Goal: Information Seeking & Learning: Learn about a topic

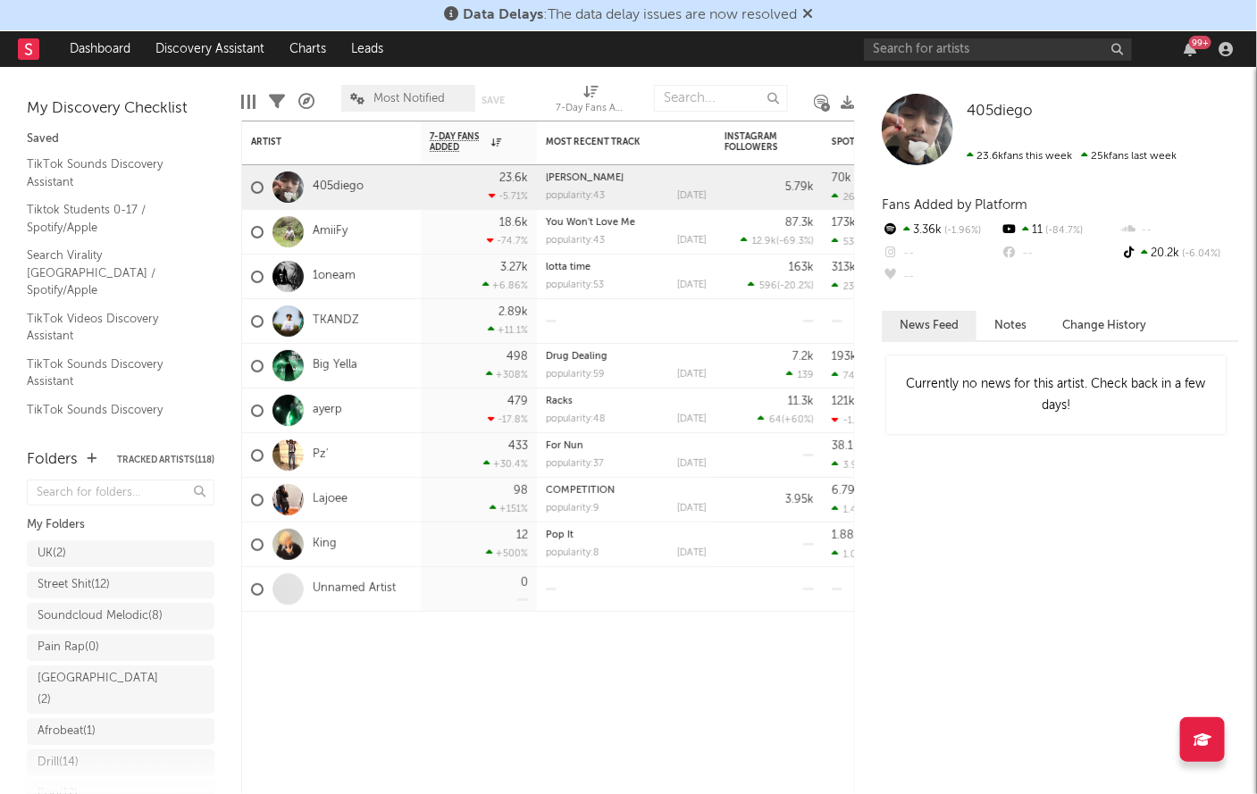
scroll to position [344, 0]
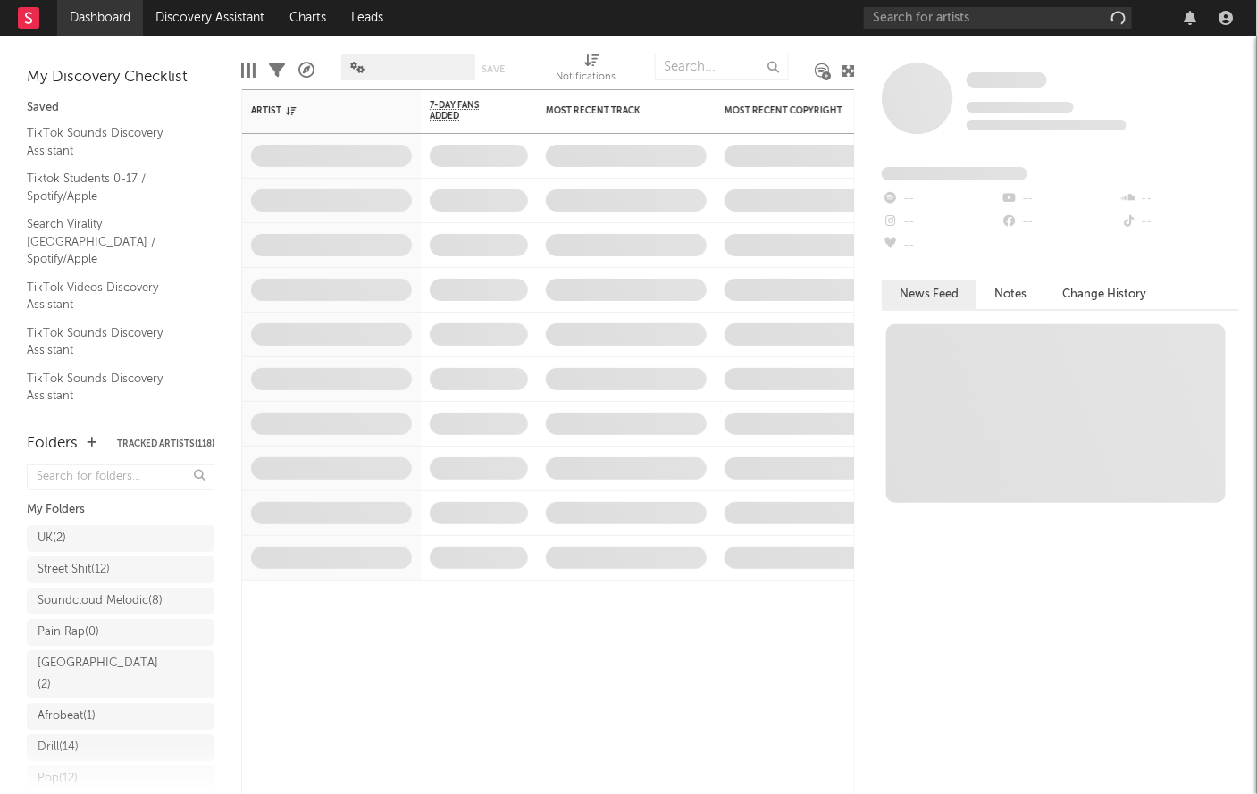
click at [115, 26] on link "Dashboard" at bounding box center [100, 18] width 86 height 36
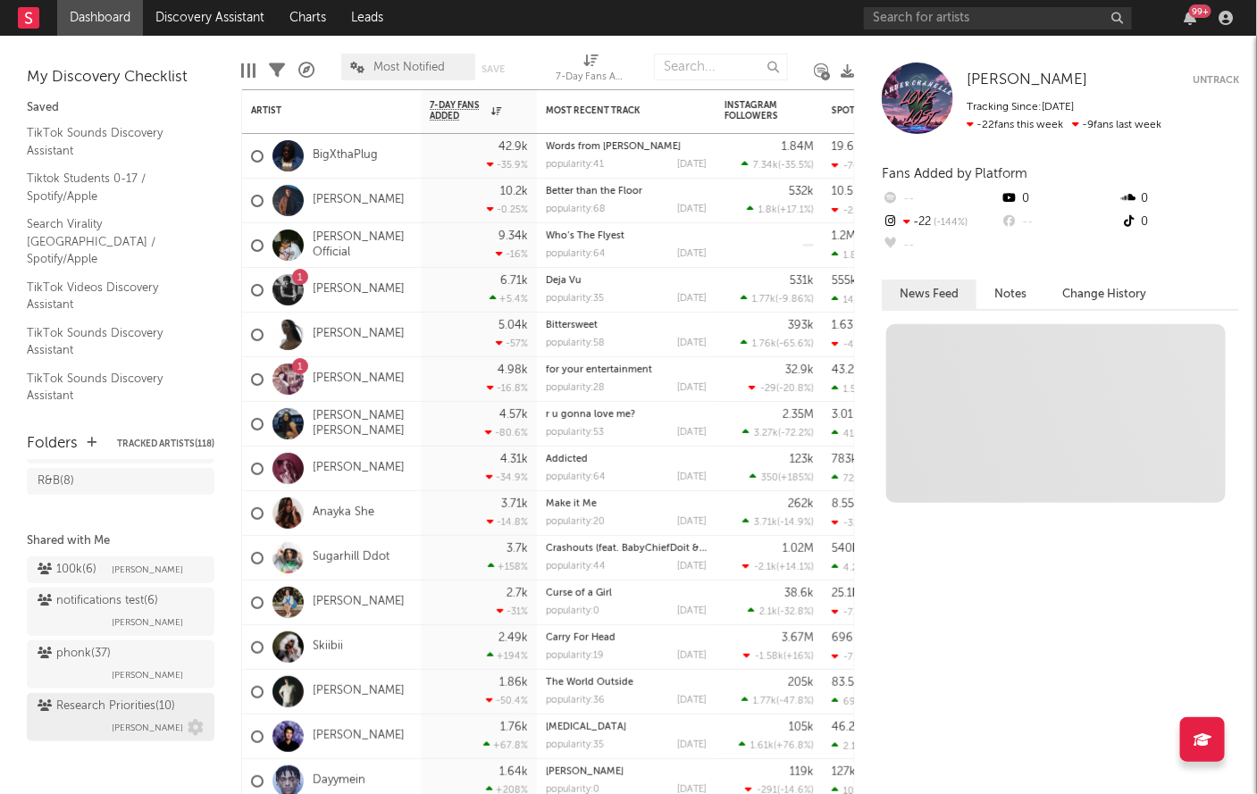
click at [107, 712] on div "Research Priorities ( 10 )" at bounding box center [107, 706] width 138 height 21
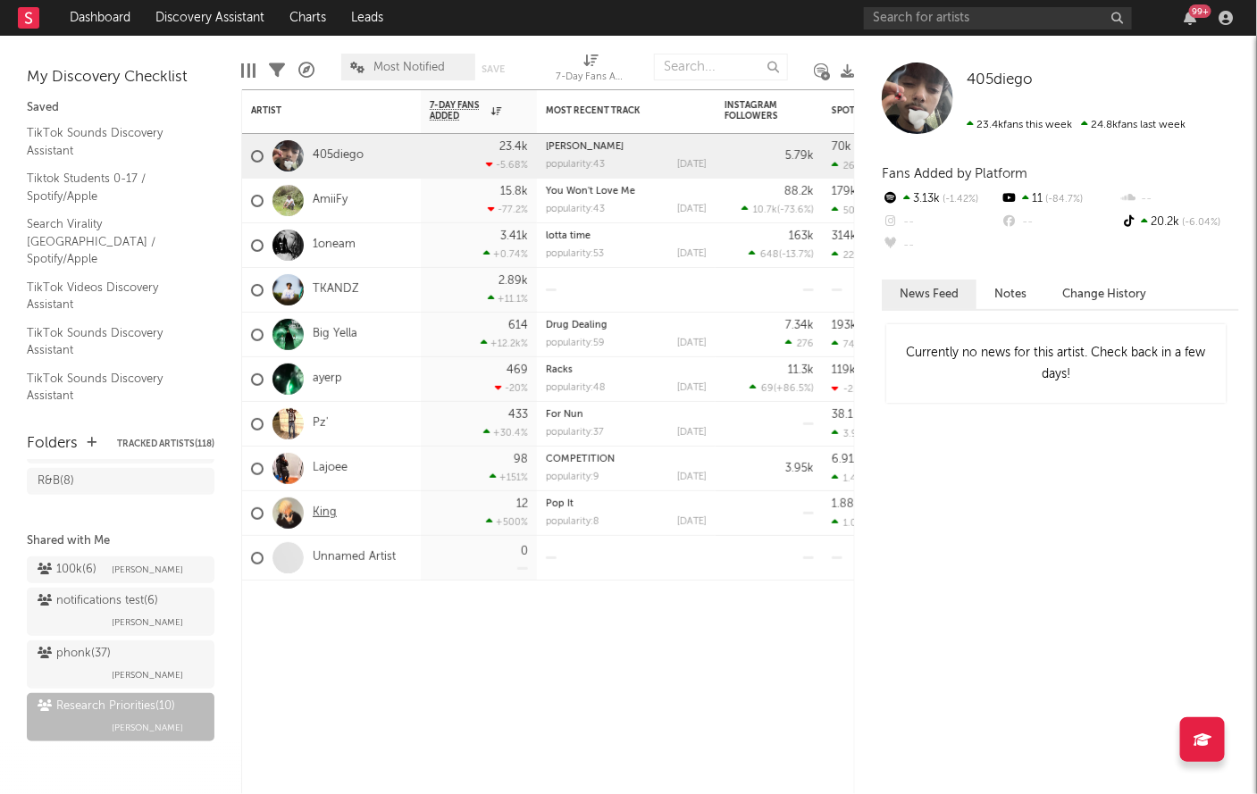
click at [316, 507] on link "King" at bounding box center [325, 513] width 24 height 15
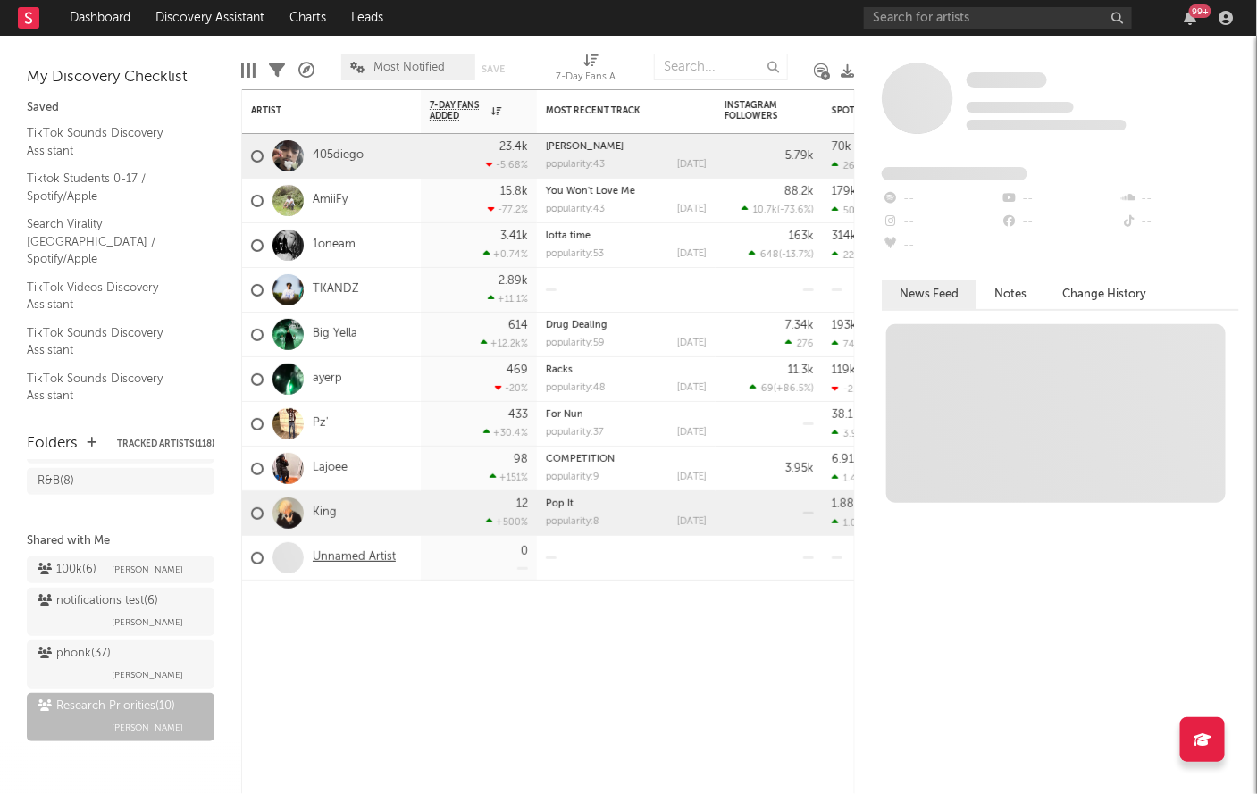
click at [354, 552] on link "Unnamed Artist" at bounding box center [354, 557] width 83 height 15
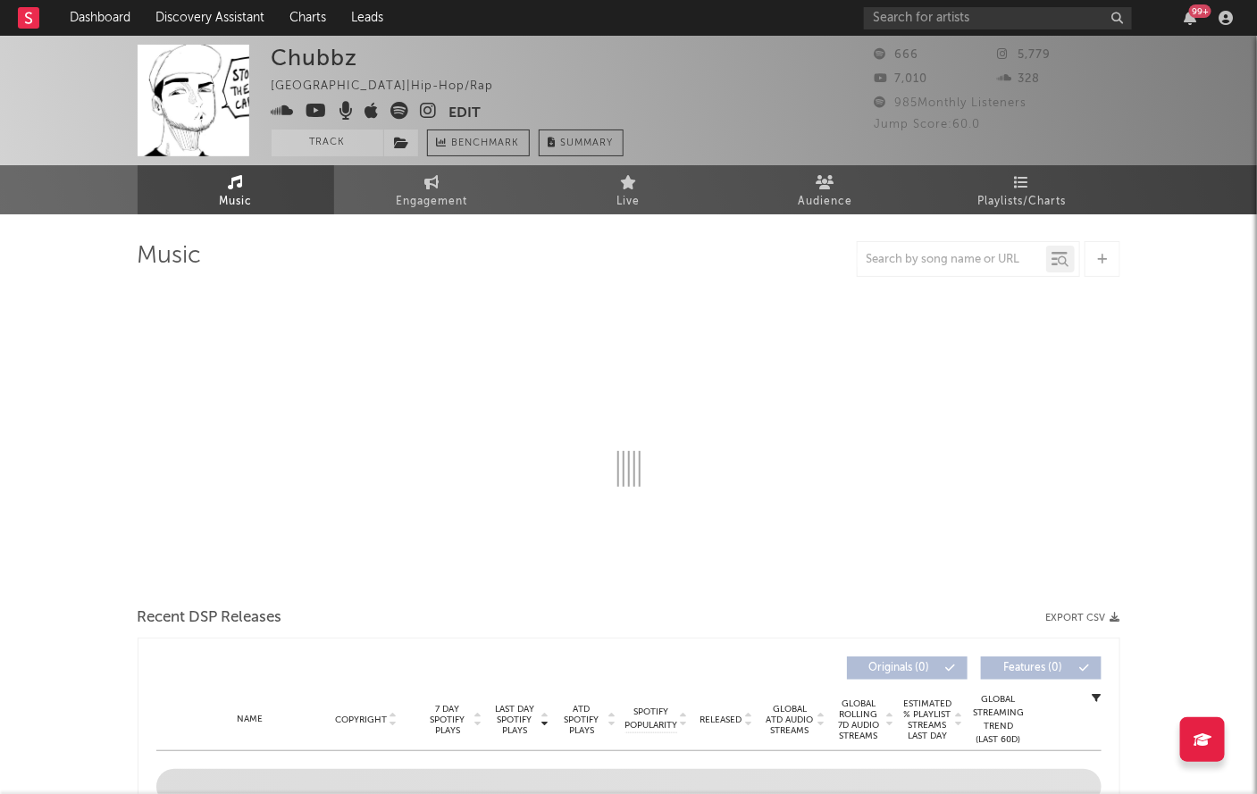
select select "1w"
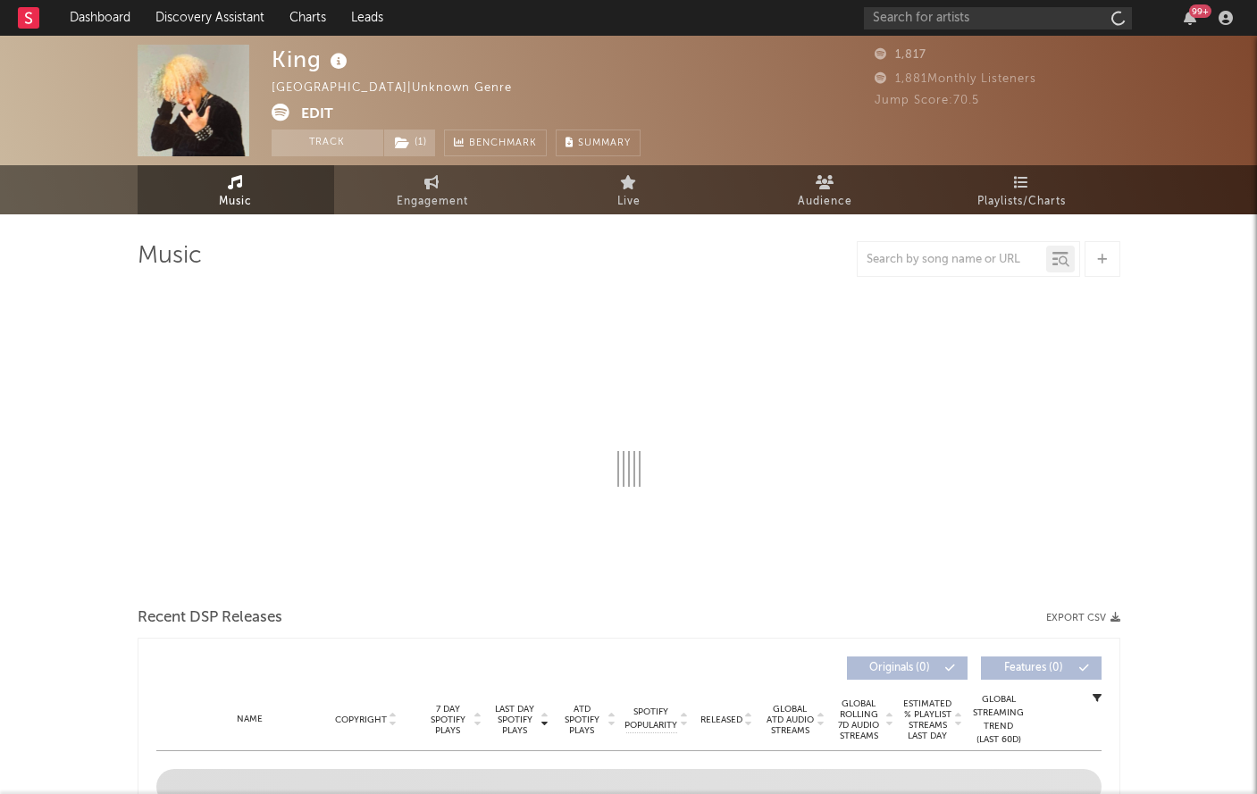
select select "6m"
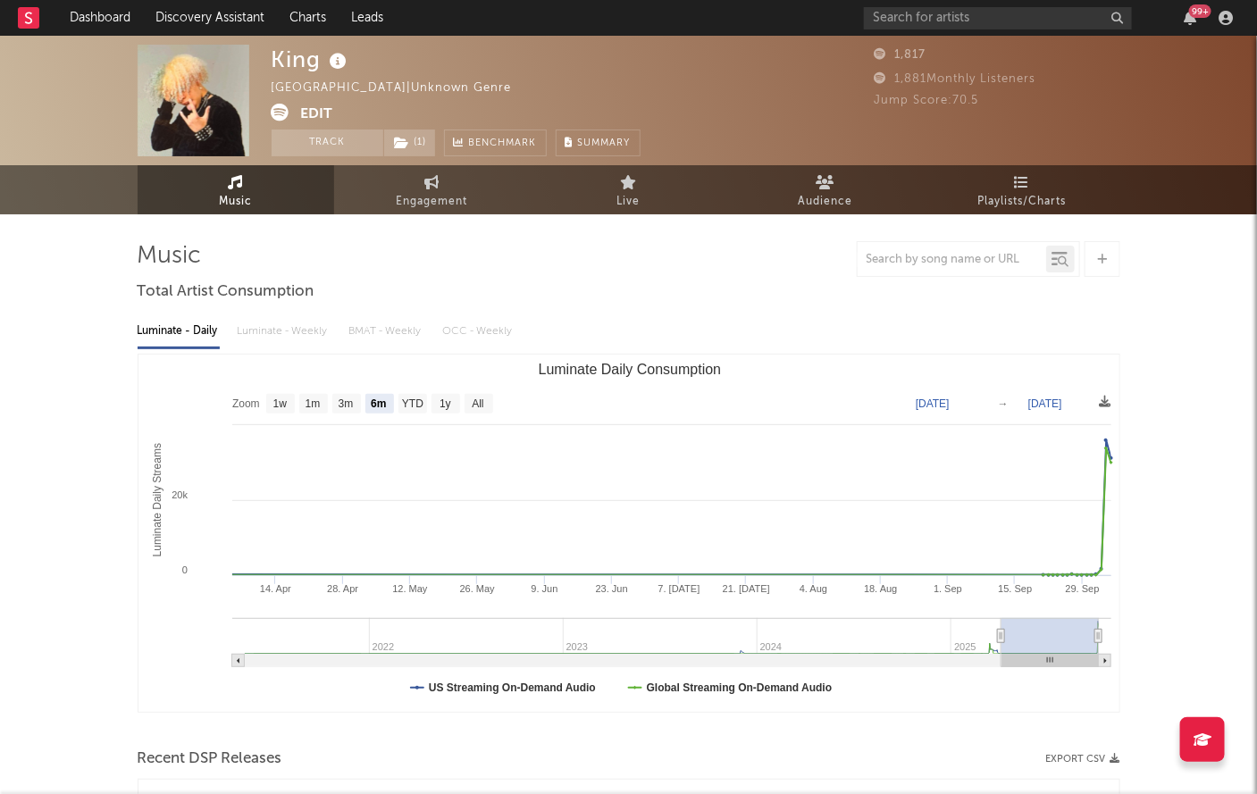
click at [282, 110] on icon at bounding box center [281, 113] width 18 height 18
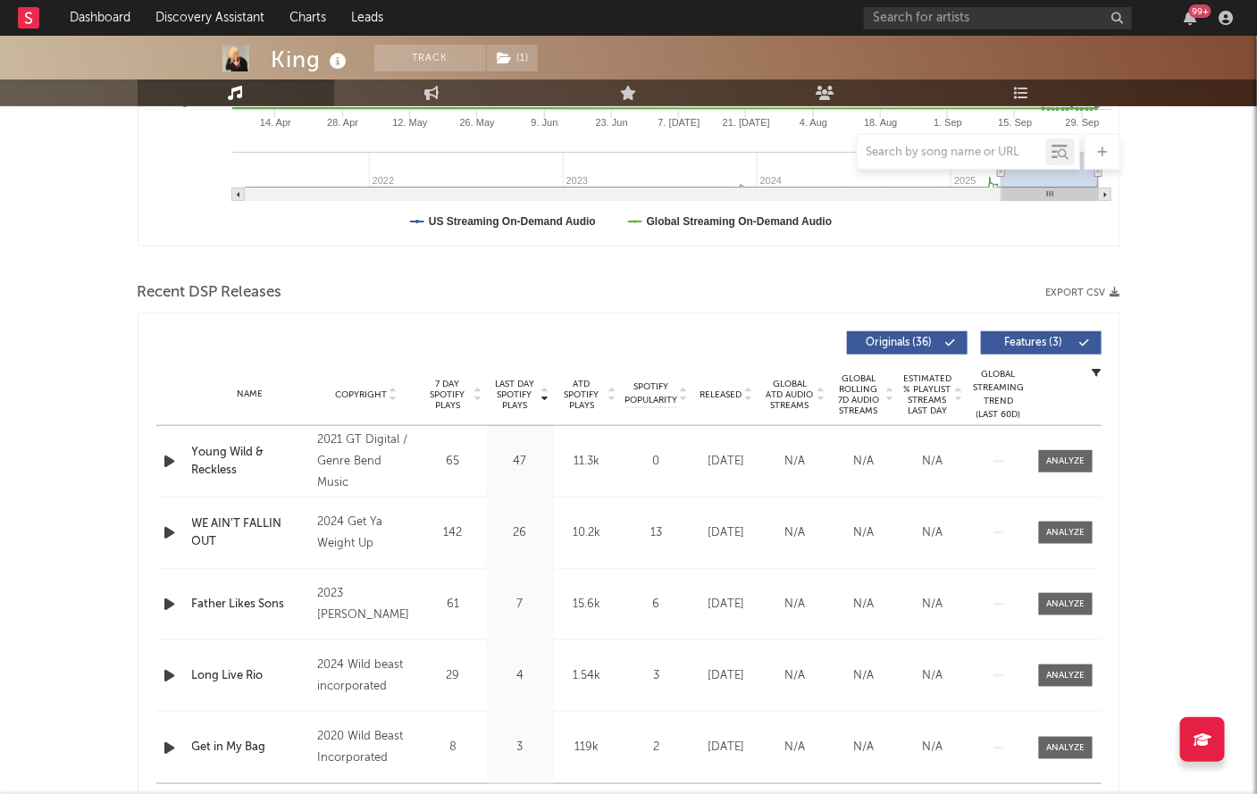
scroll to position [663, 0]
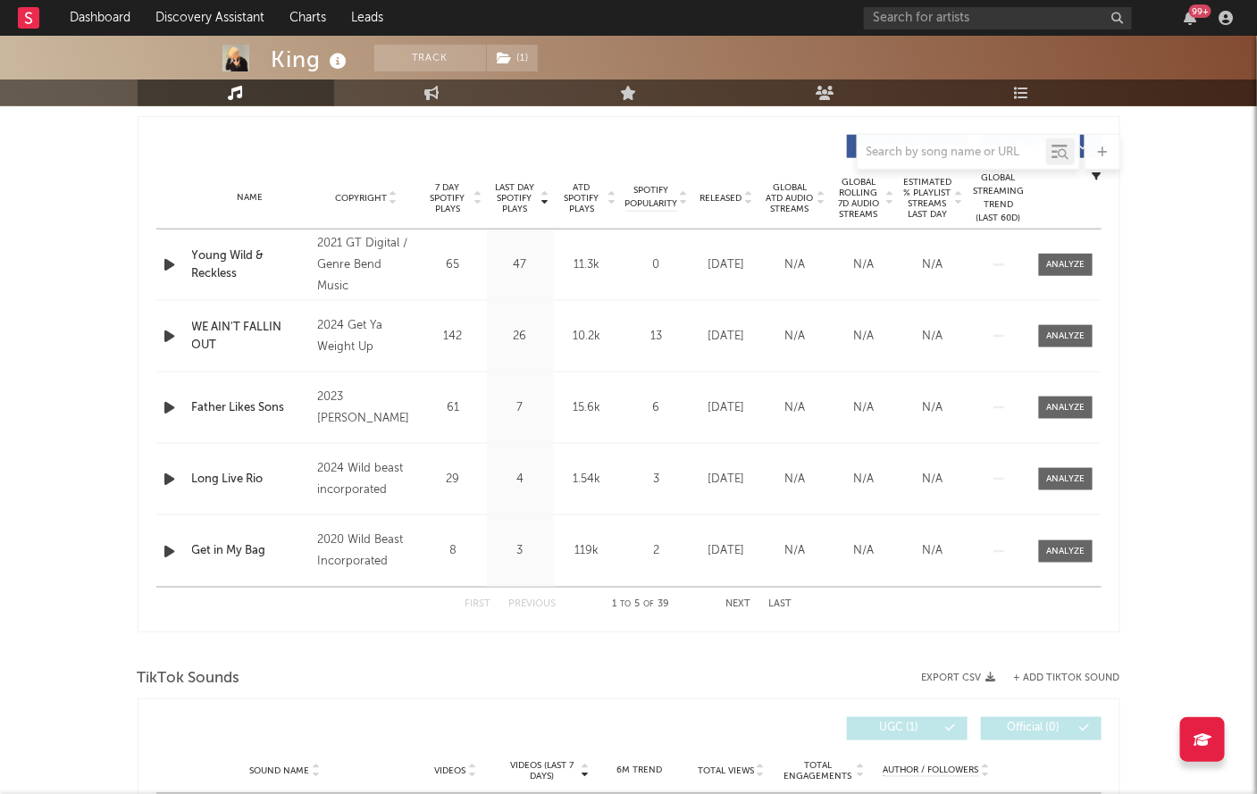
click at [733, 608] on div "First Previous 1 to 5 of 39 Next Last" at bounding box center [628, 605] width 327 height 35
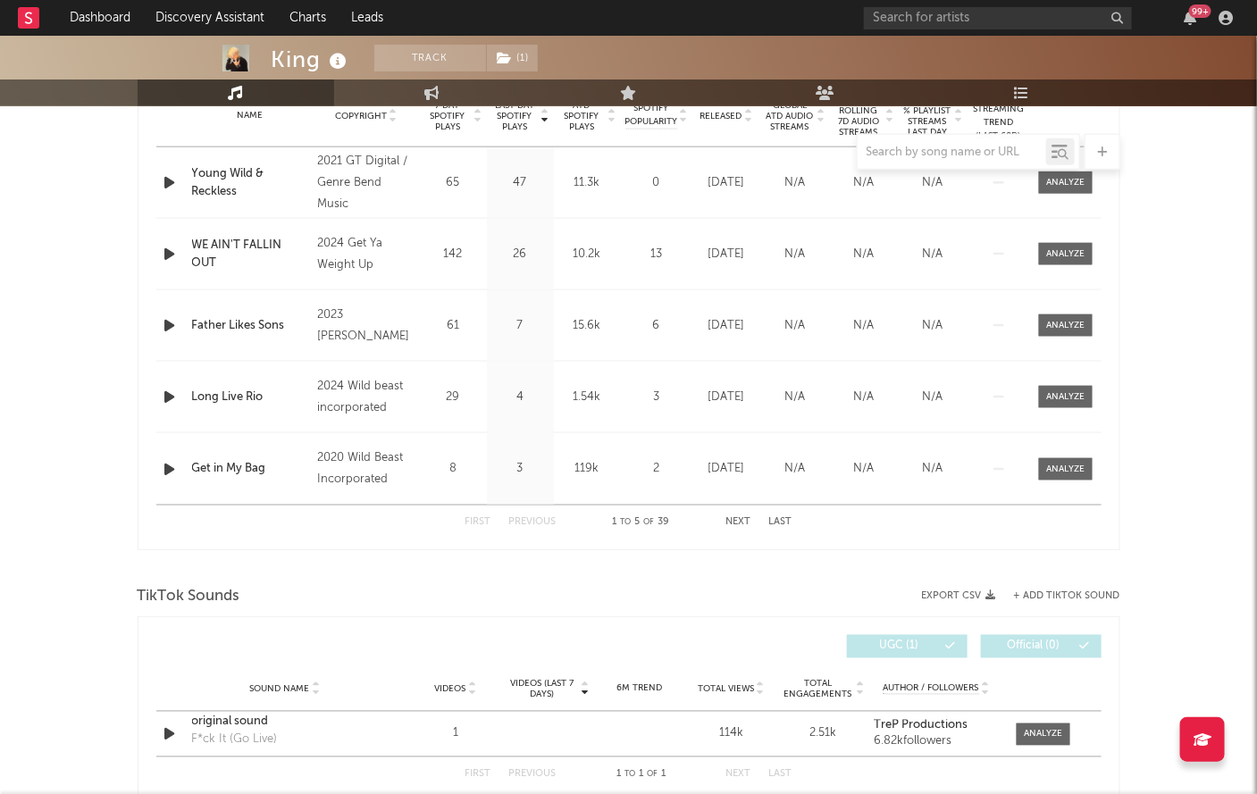
scroll to position [698, 0]
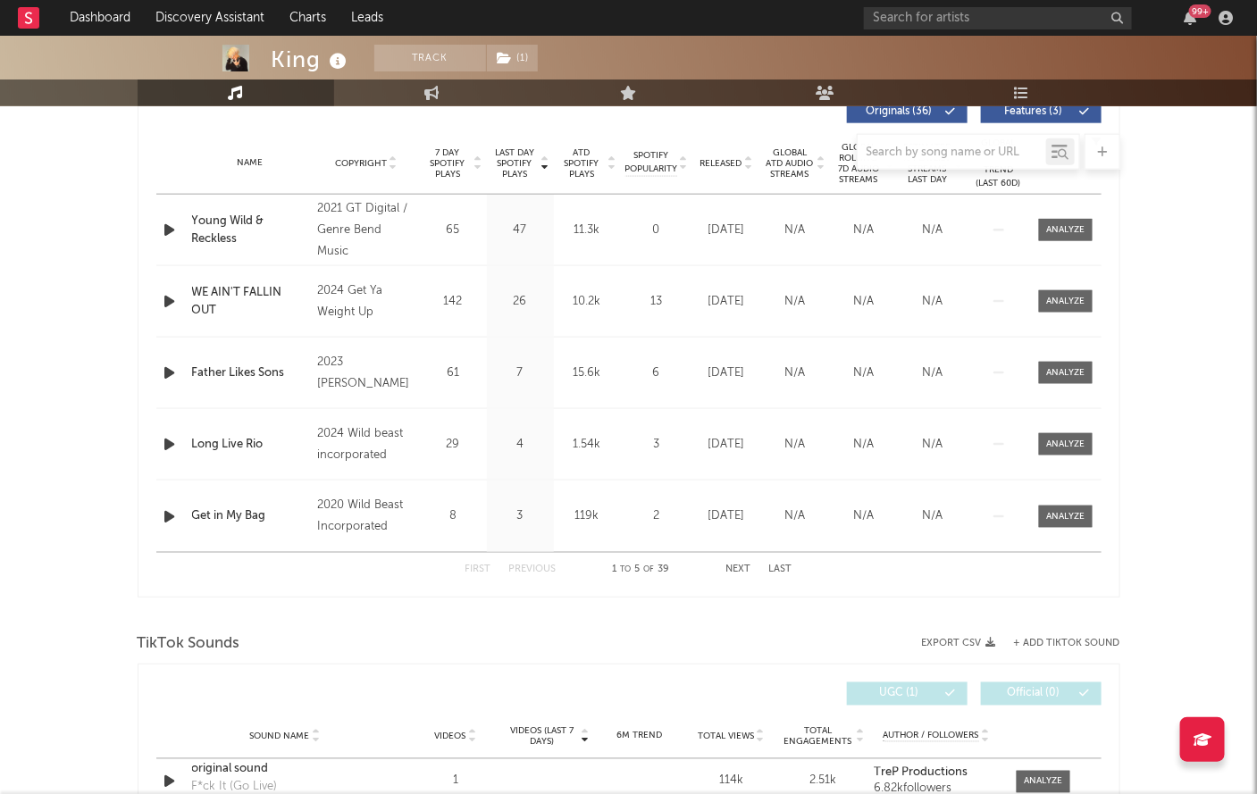
click at [740, 567] on button "Next" at bounding box center [738, 570] width 25 height 10
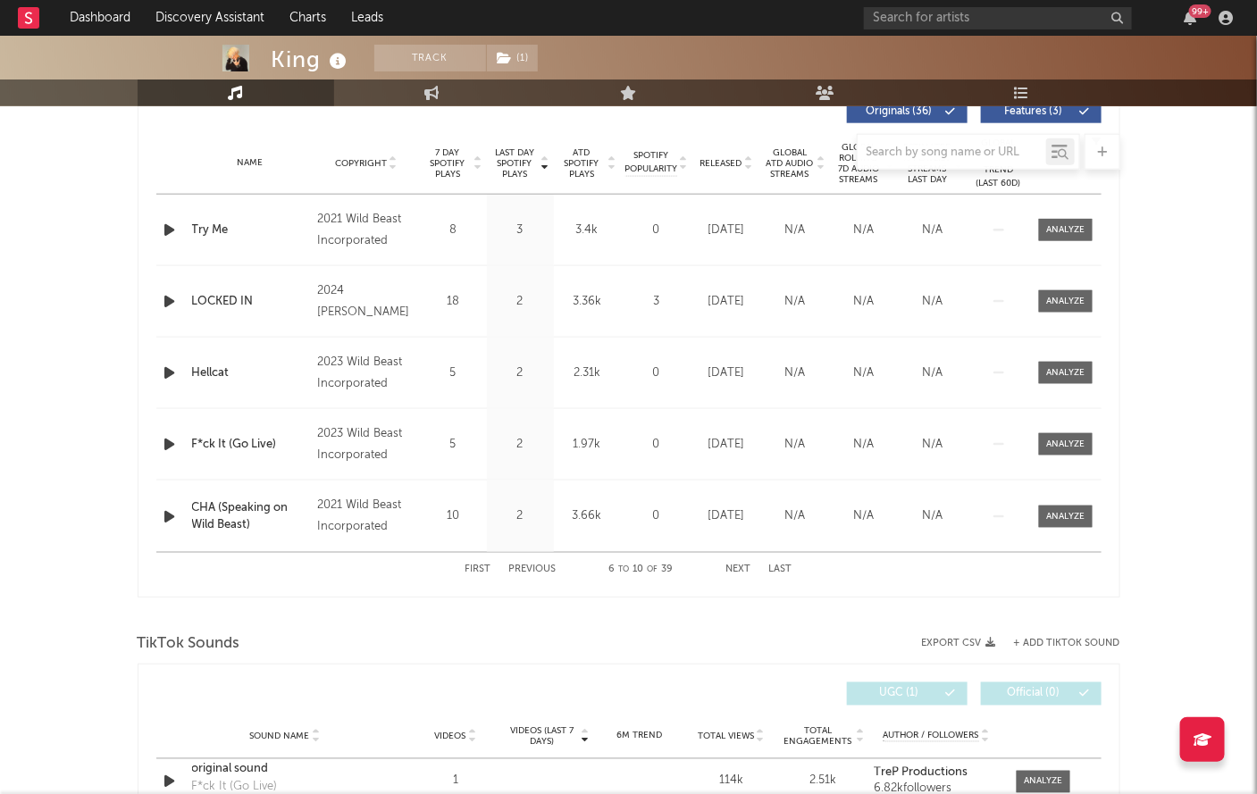
click at [740, 566] on button "Next" at bounding box center [738, 570] width 25 height 10
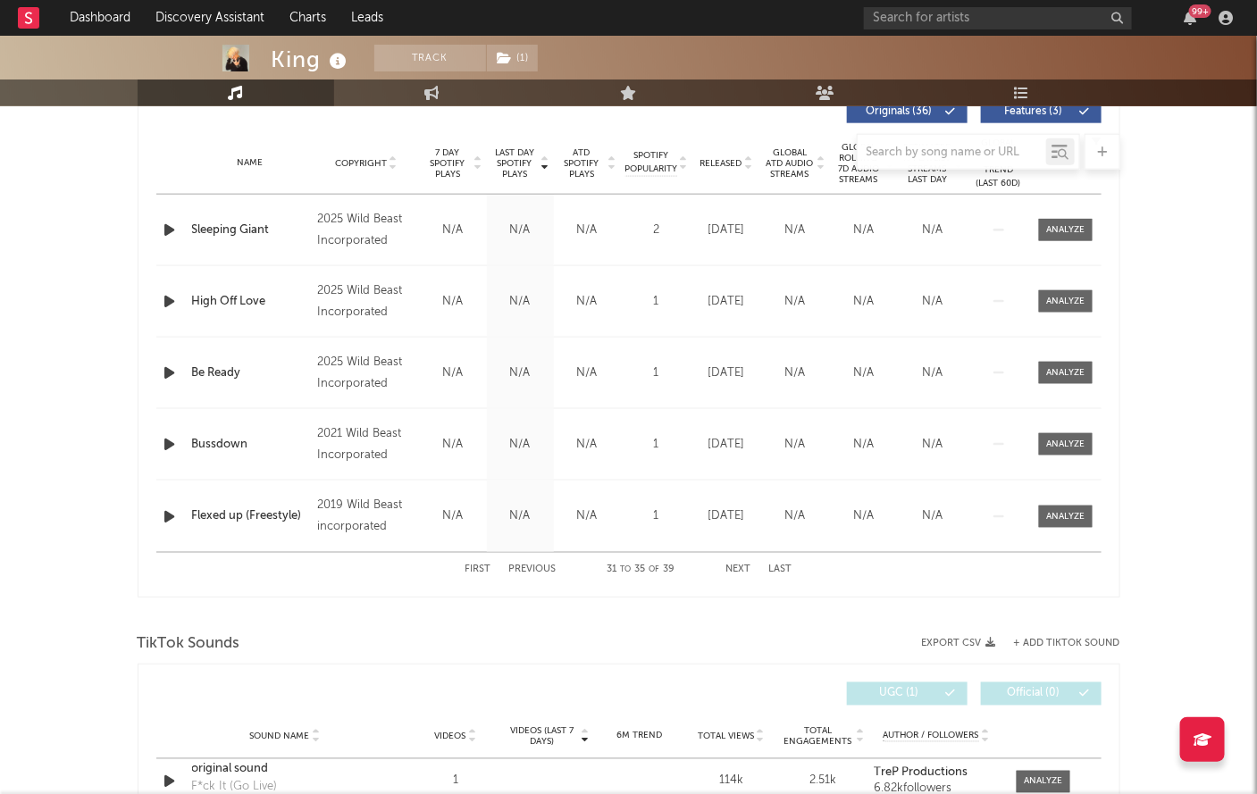
drag, startPoint x: 740, startPoint y: 566, endPoint x: 682, endPoint y: 706, distance: 150.9
click at [682, 706] on div "Music Total Artist Consumption Luminate - Daily Luminate - Weekly BMAT - Weekly…" at bounding box center [629, 378] width 982 height 1668
click at [548, 573] on button "Previous" at bounding box center [532, 570] width 47 height 10
click at [1053, 440] on div at bounding box center [1065, 444] width 38 height 13
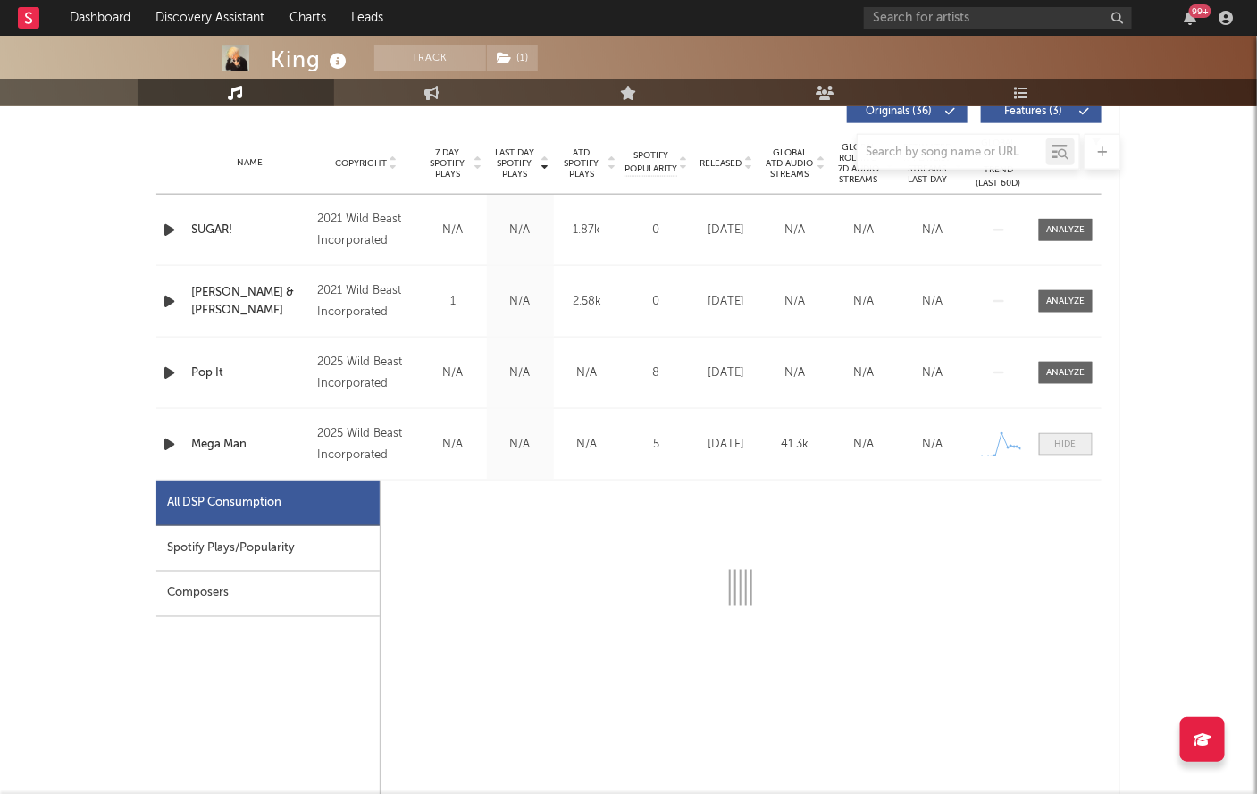
select select "6m"
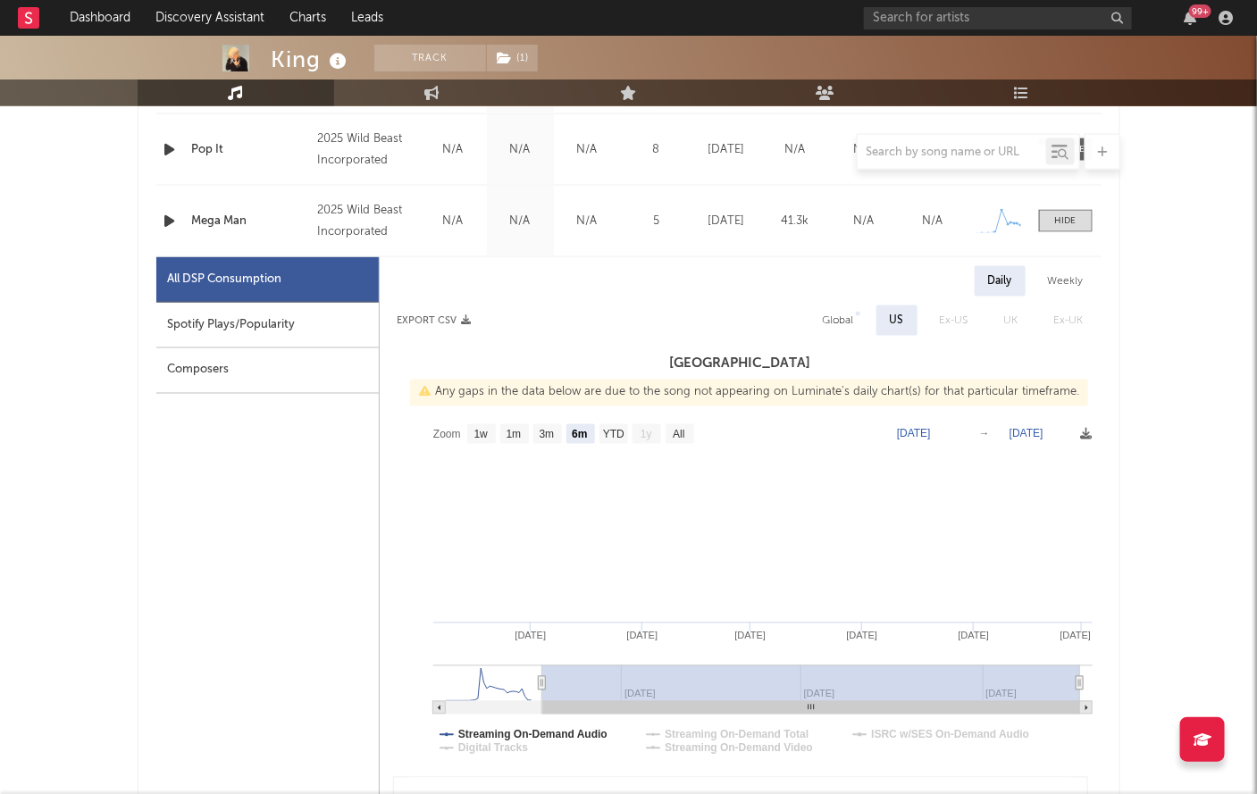
scroll to position [670, 0]
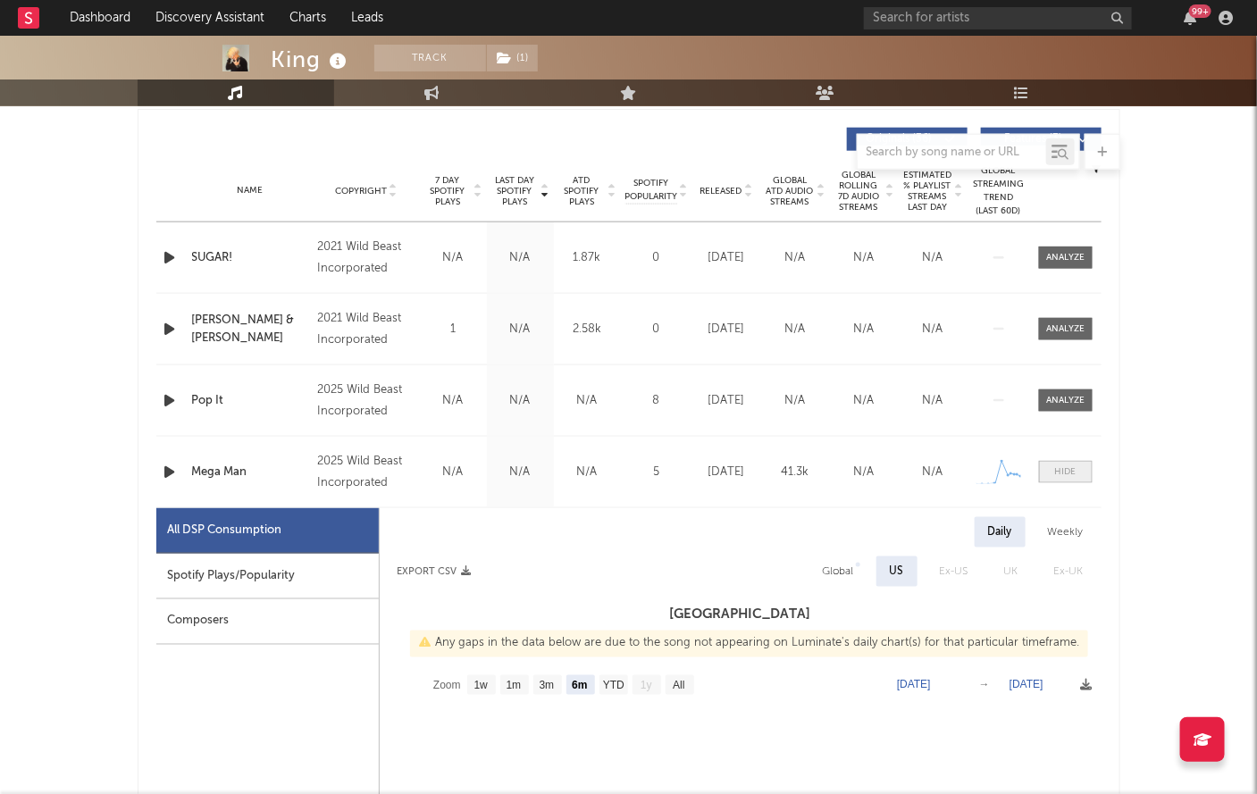
click at [1063, 469] on div at bounding box center [1065, 471] width 21 height 13
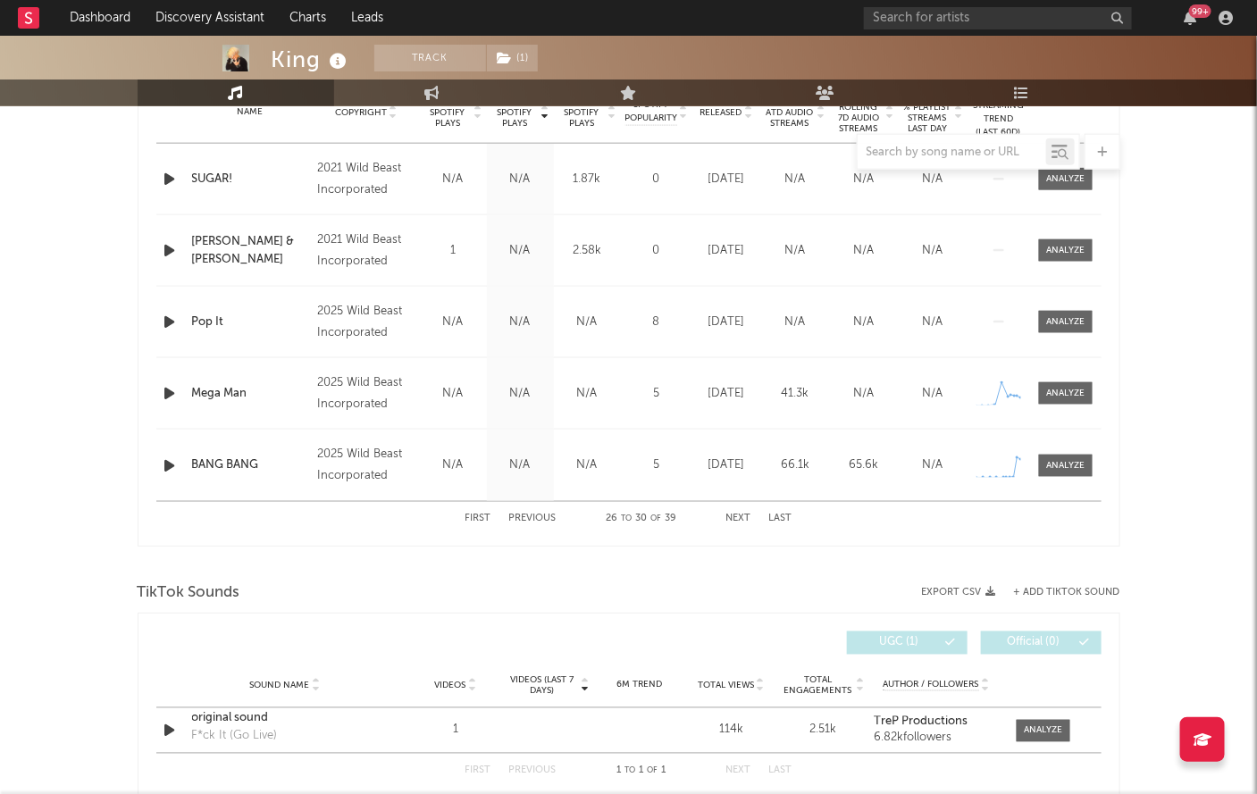
scroll to position [749, 0]
click at [1076, 456] on span at bounding box center [1066, 465] width 54 height 22
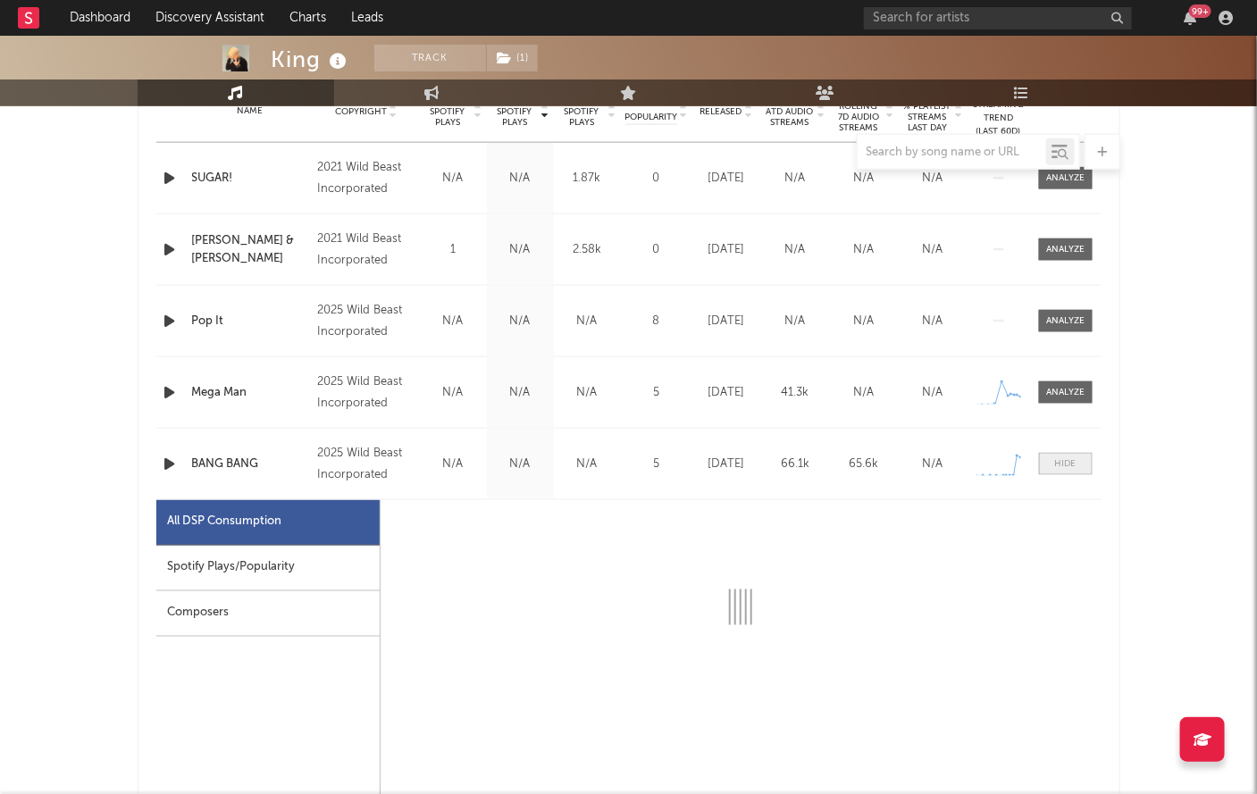
select select "1w"
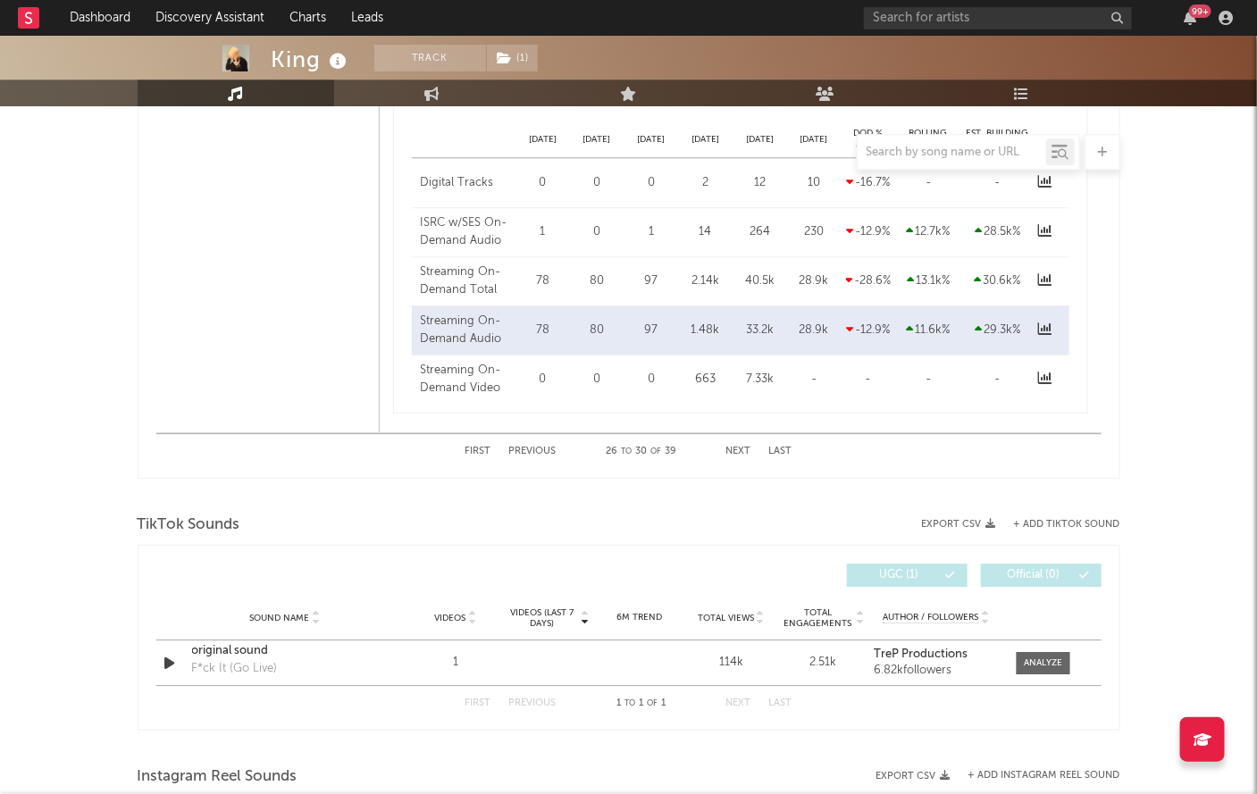
scroll to position [1829, 0]
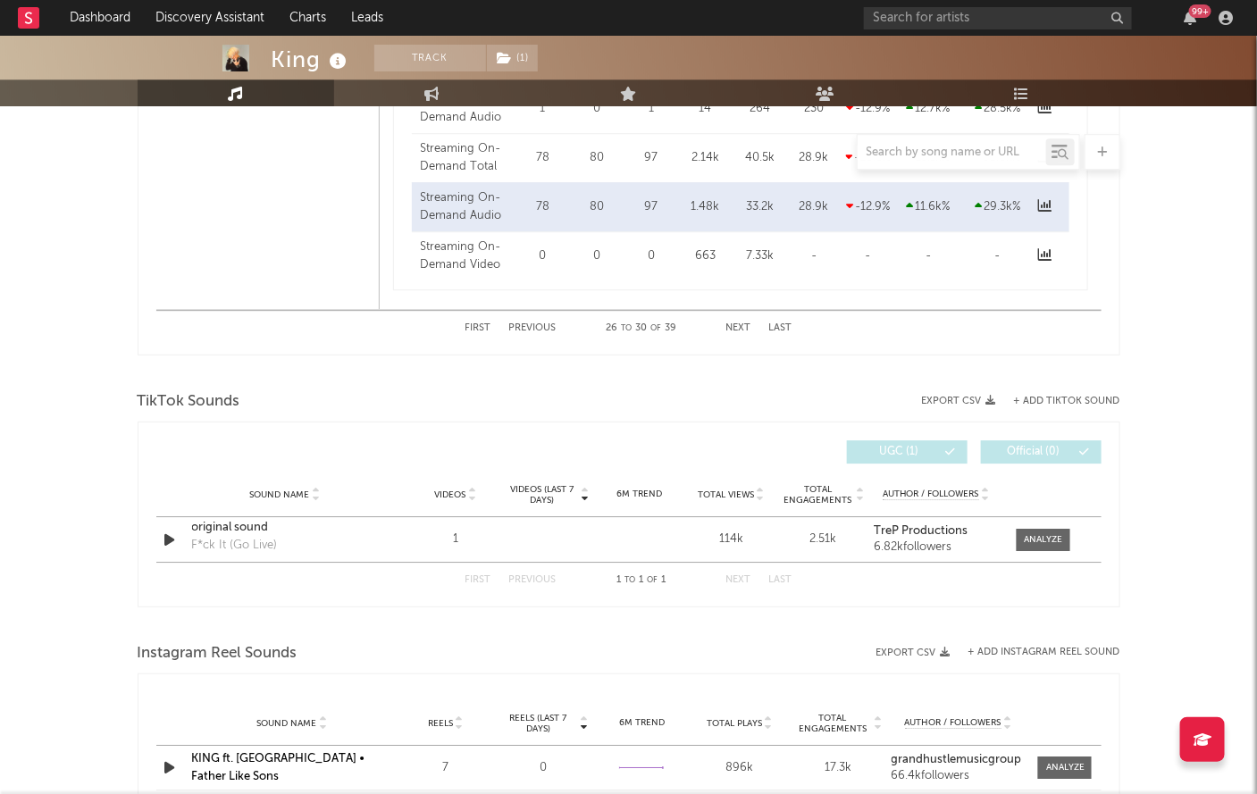
click at [732, 327] on button "Next" at bounding box center [738, 328] width 25 height 10
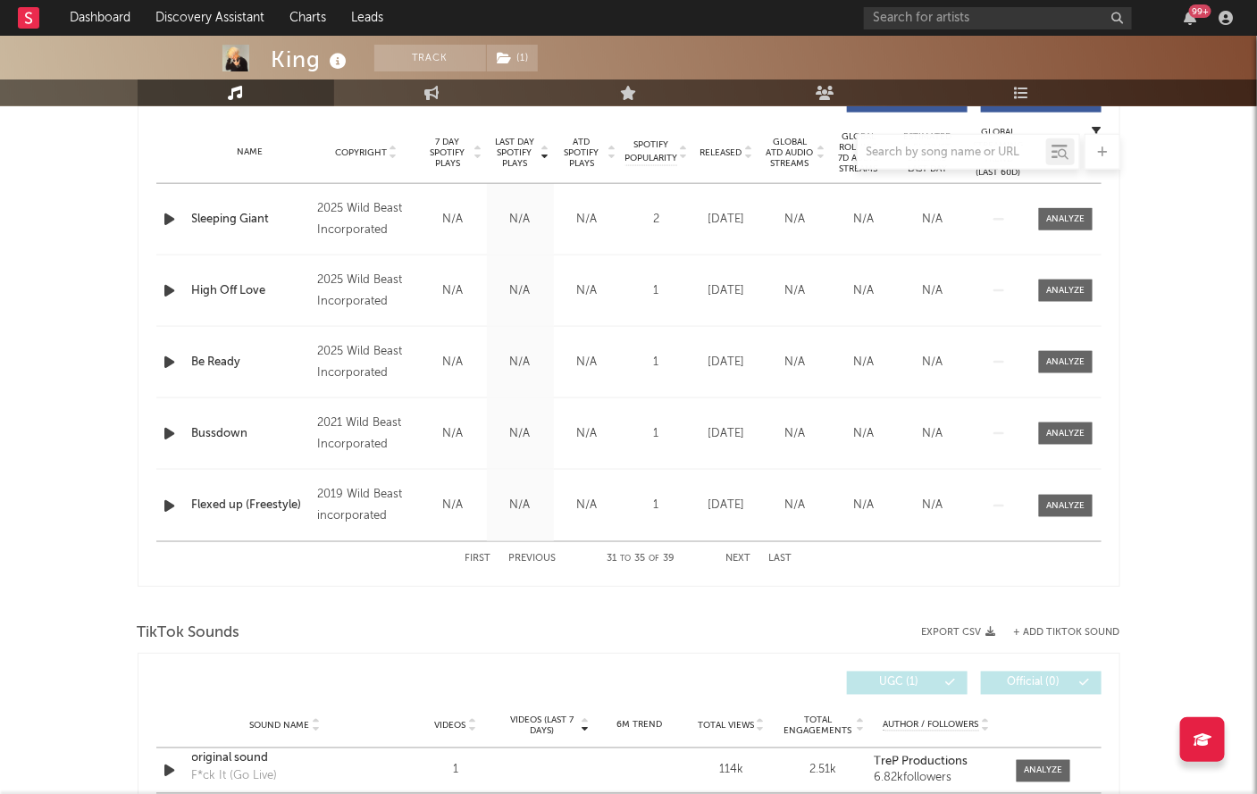
scroll to position [707, 0]
click at [1080, 362] on div at bounding box center [1065, 362] width 38 height 13
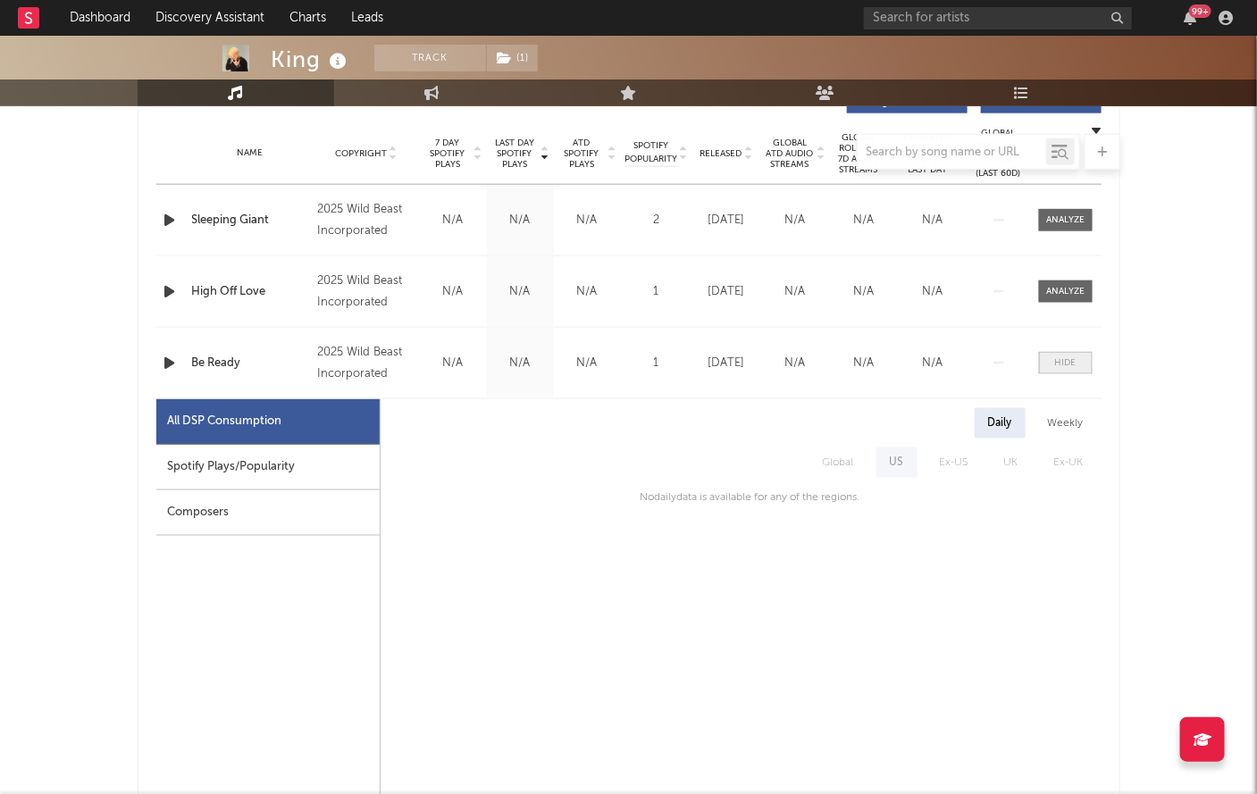
click at [1080, 362] on span at bounding box center [1066, 363] width 54 height 22
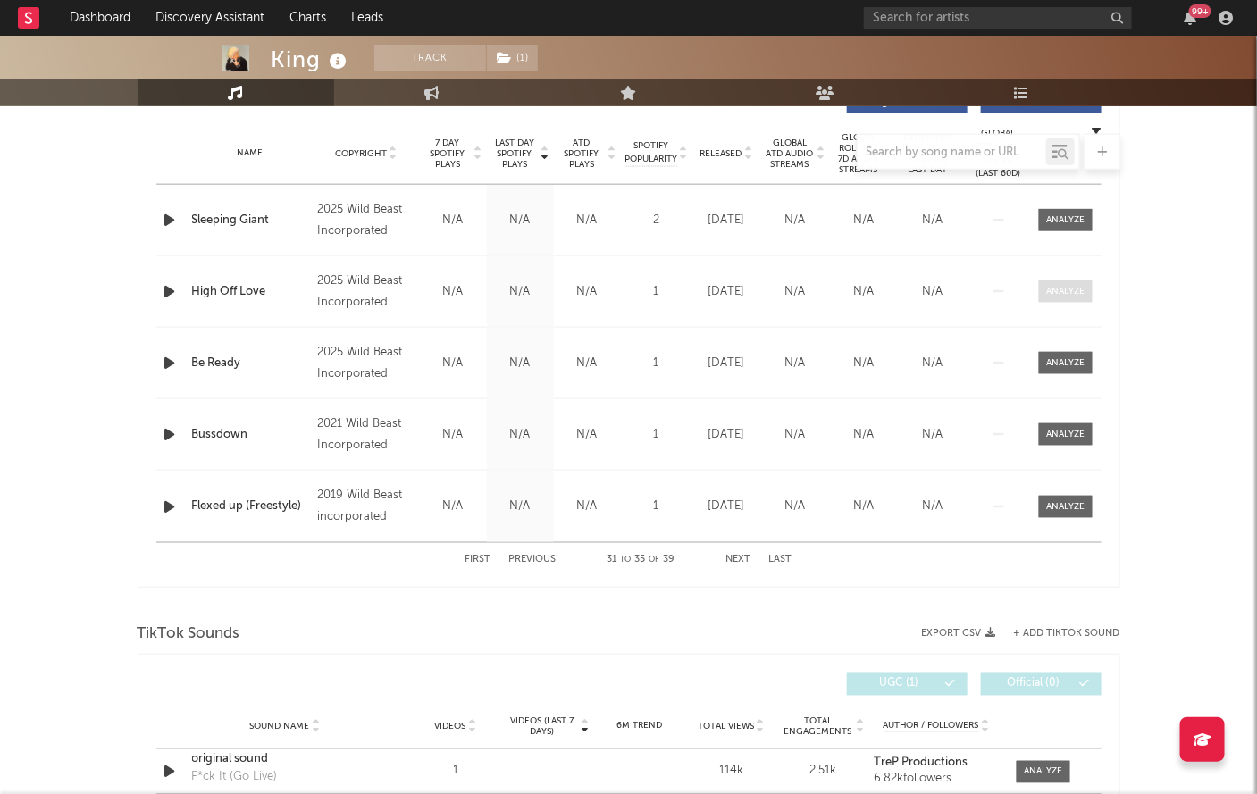
click at [1074, 292] on div at bounding box center [1065, 291] width 38 height 13
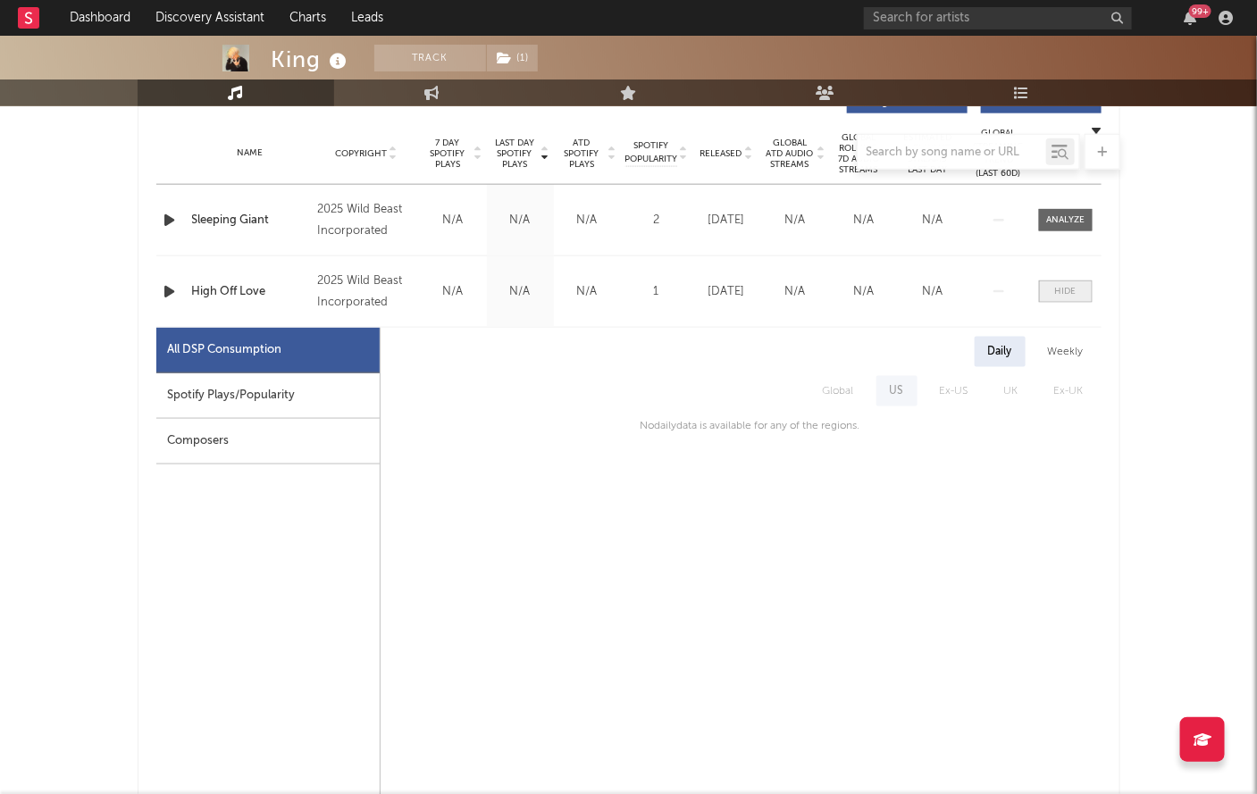
click at [1074, 292] on div at bounding box center [1065, 291] width 21 height 13
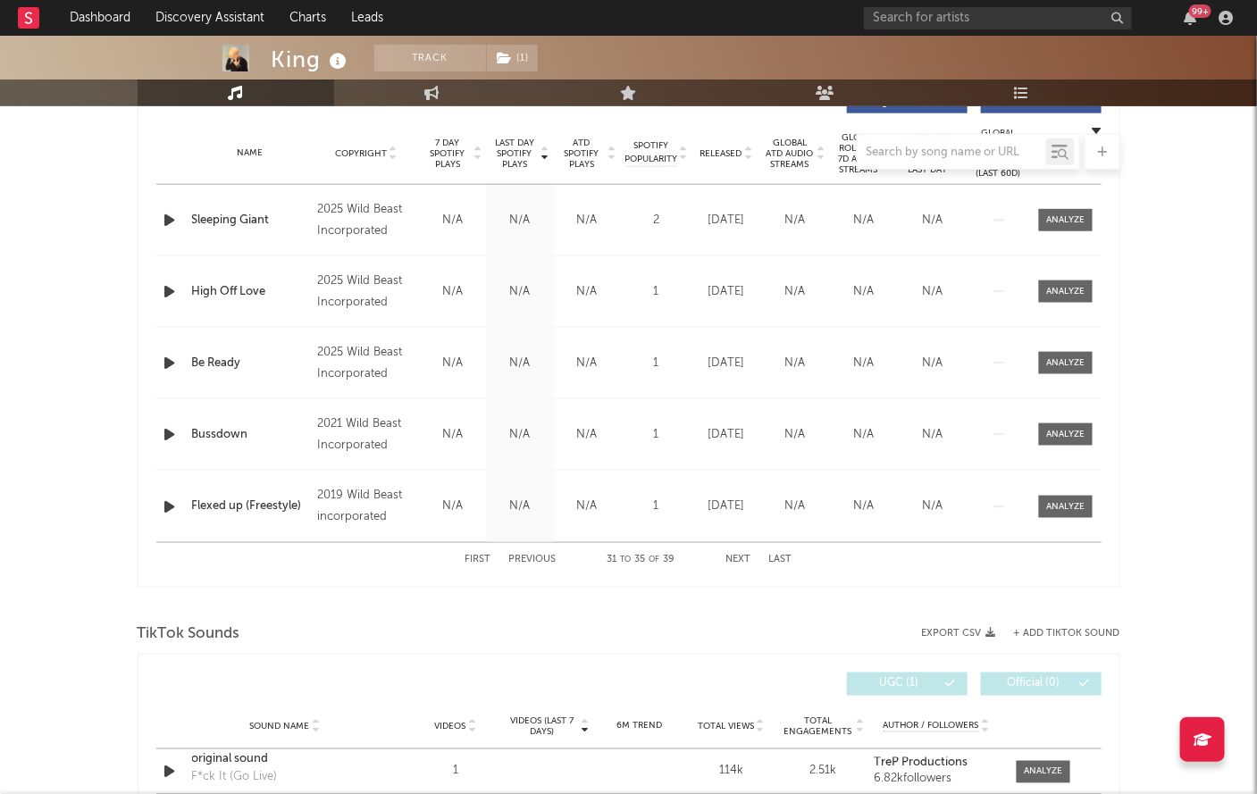
click at [737, 558] on button "Next" at bounding box center [738, 561] width 25 height 10
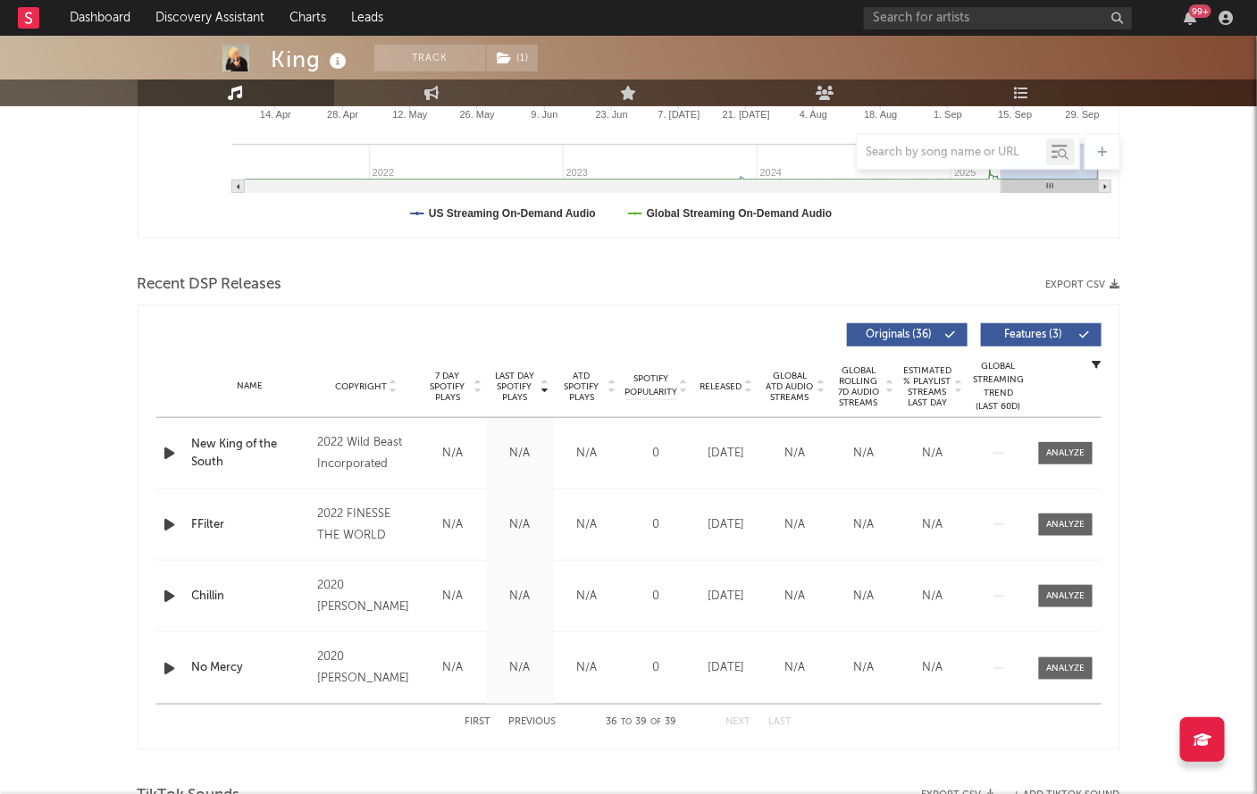
scroll to position [0, 0]
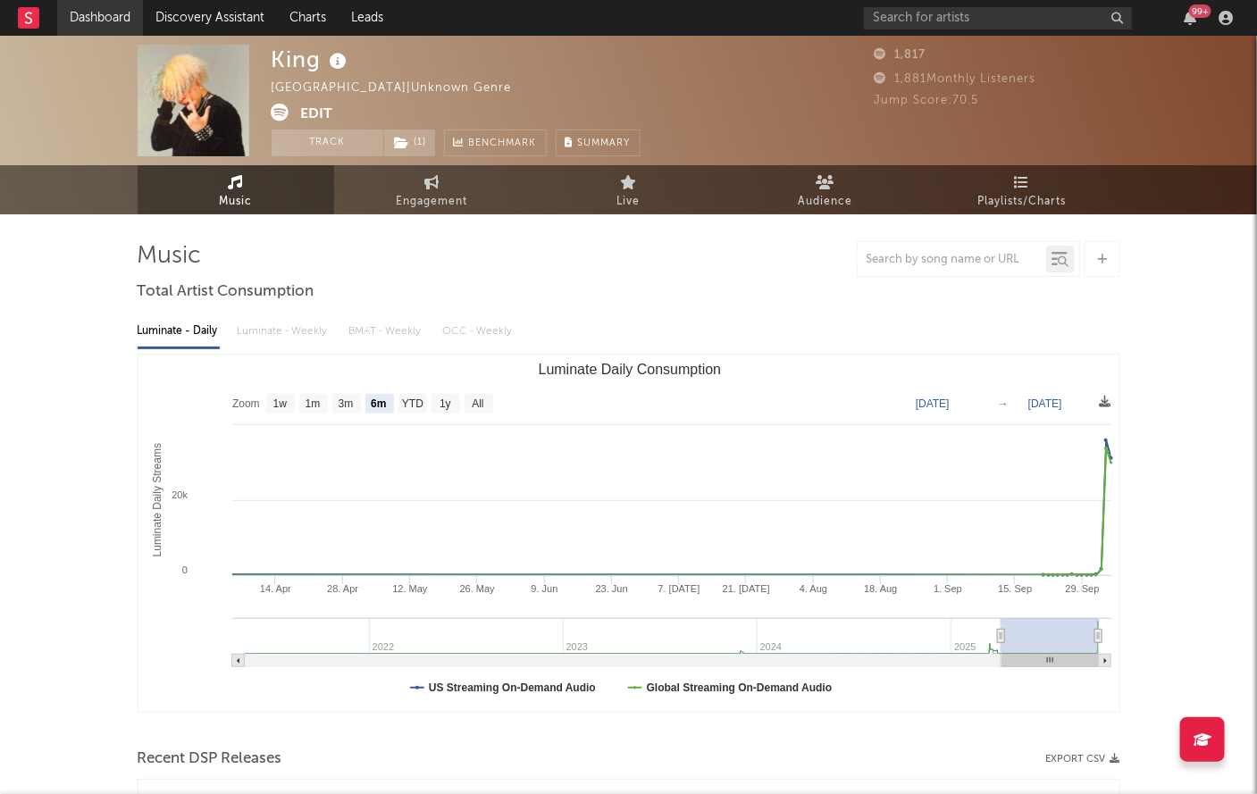
click at [105, 21] on link "Dashboard" at bounding box center [100, 18] width 86 height 36
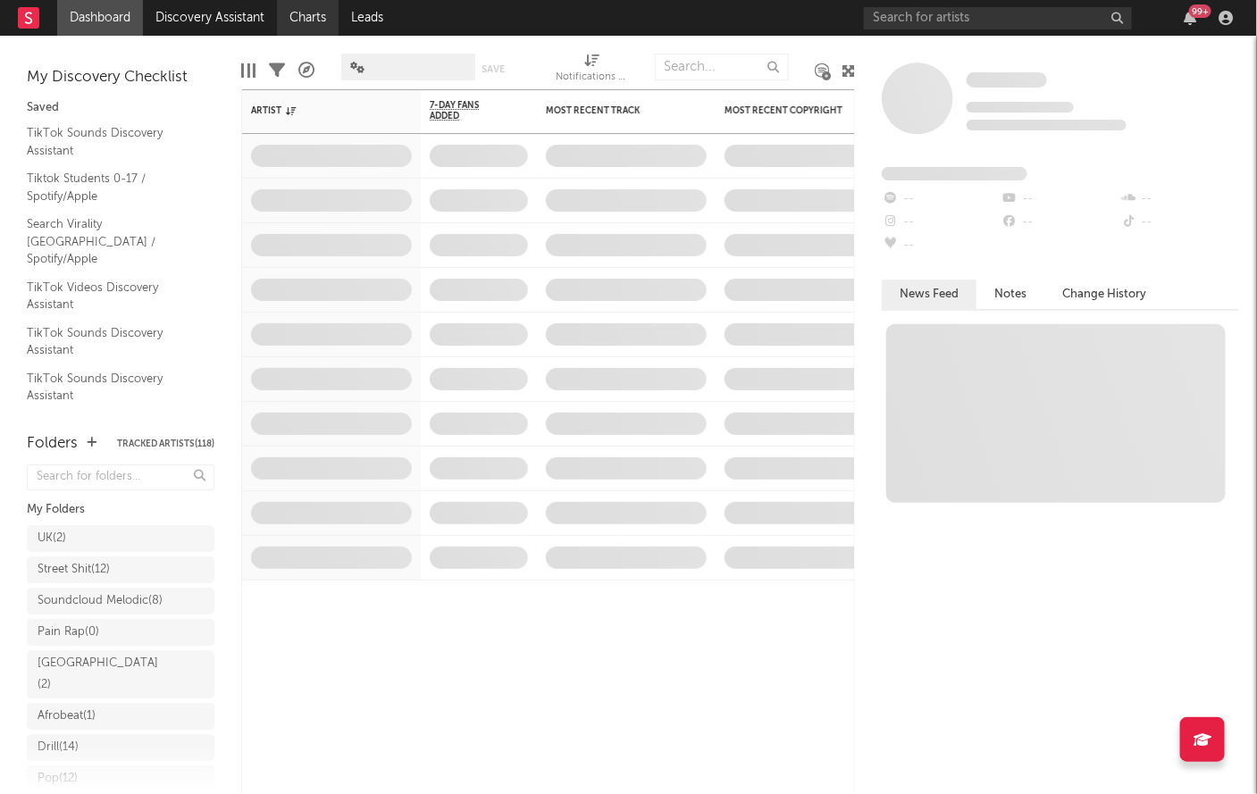
click at [312, 16] on link "Charts" at bounding box center [308, 18] width 62 height 36
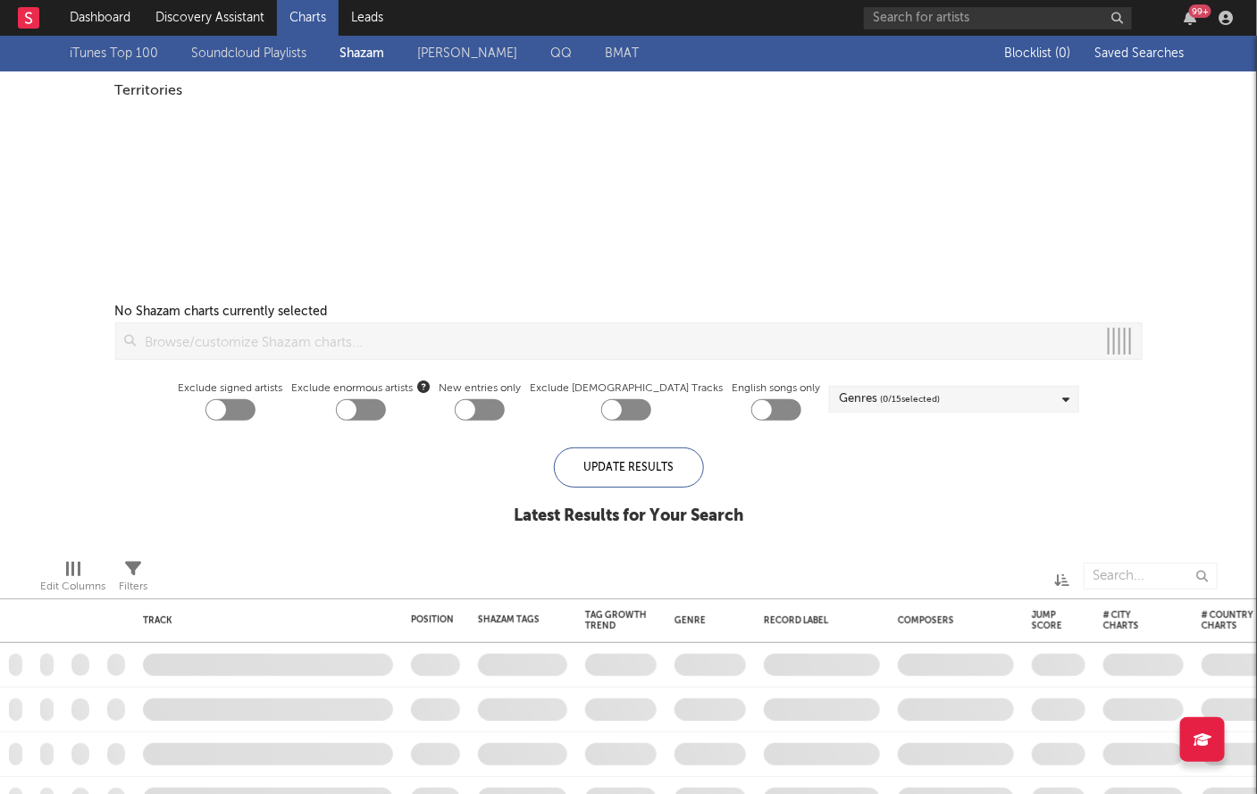
checkbox input "true"
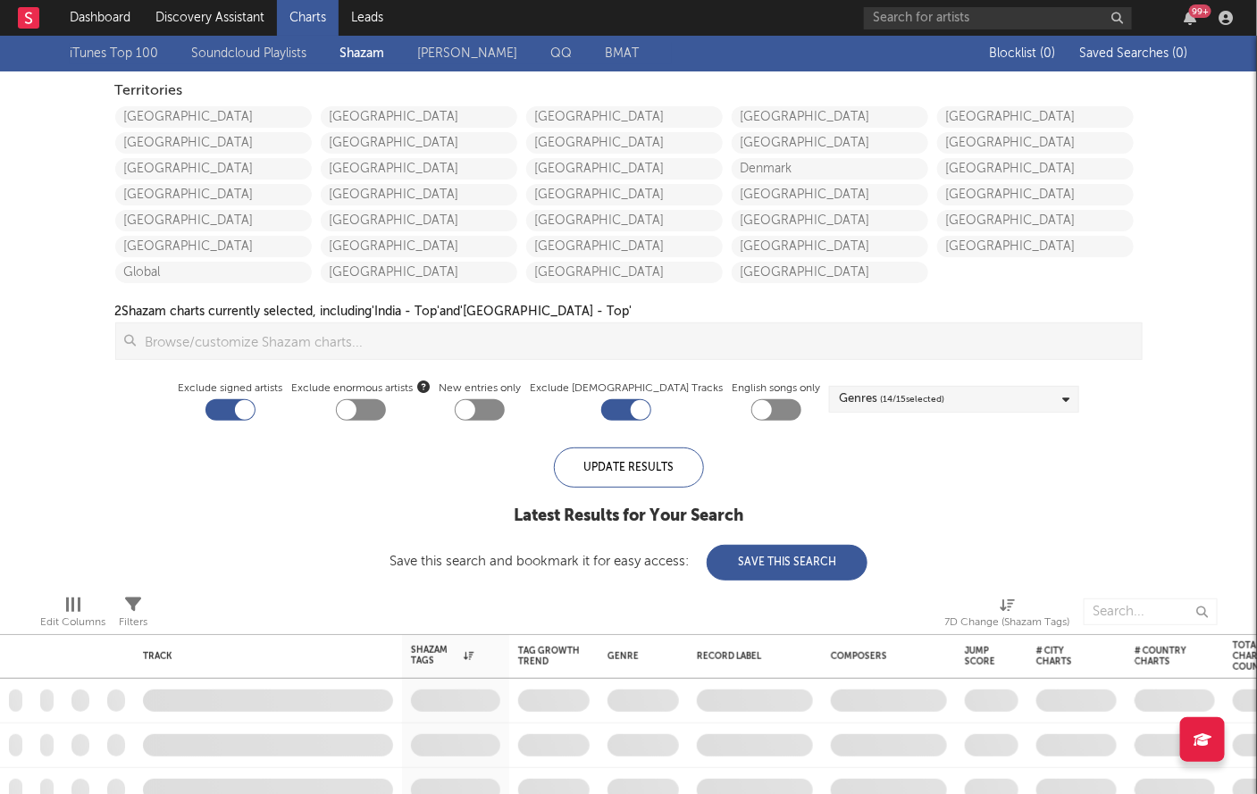
click at [180, 118] on link "[GEOGRAPHIC_DATA]" at bounding box center [213, 116] width 196 height 21
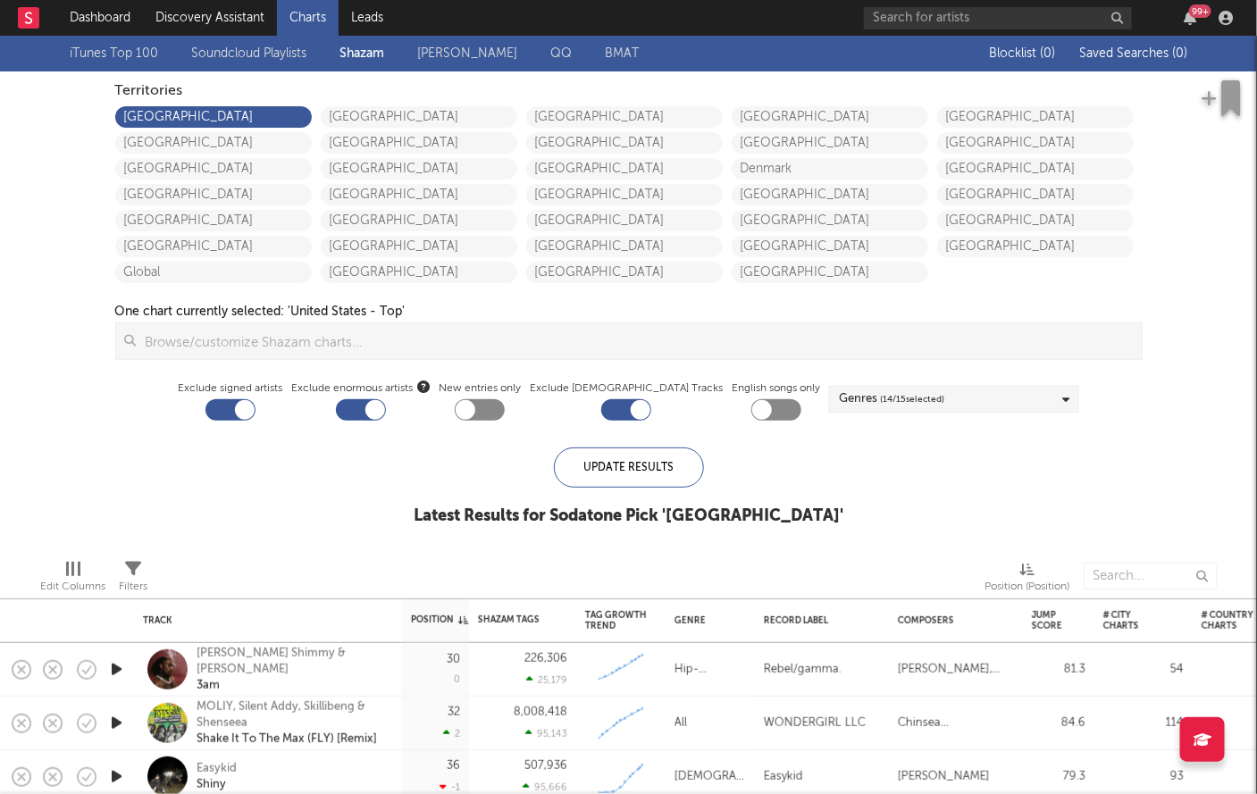
checkbox input "false"
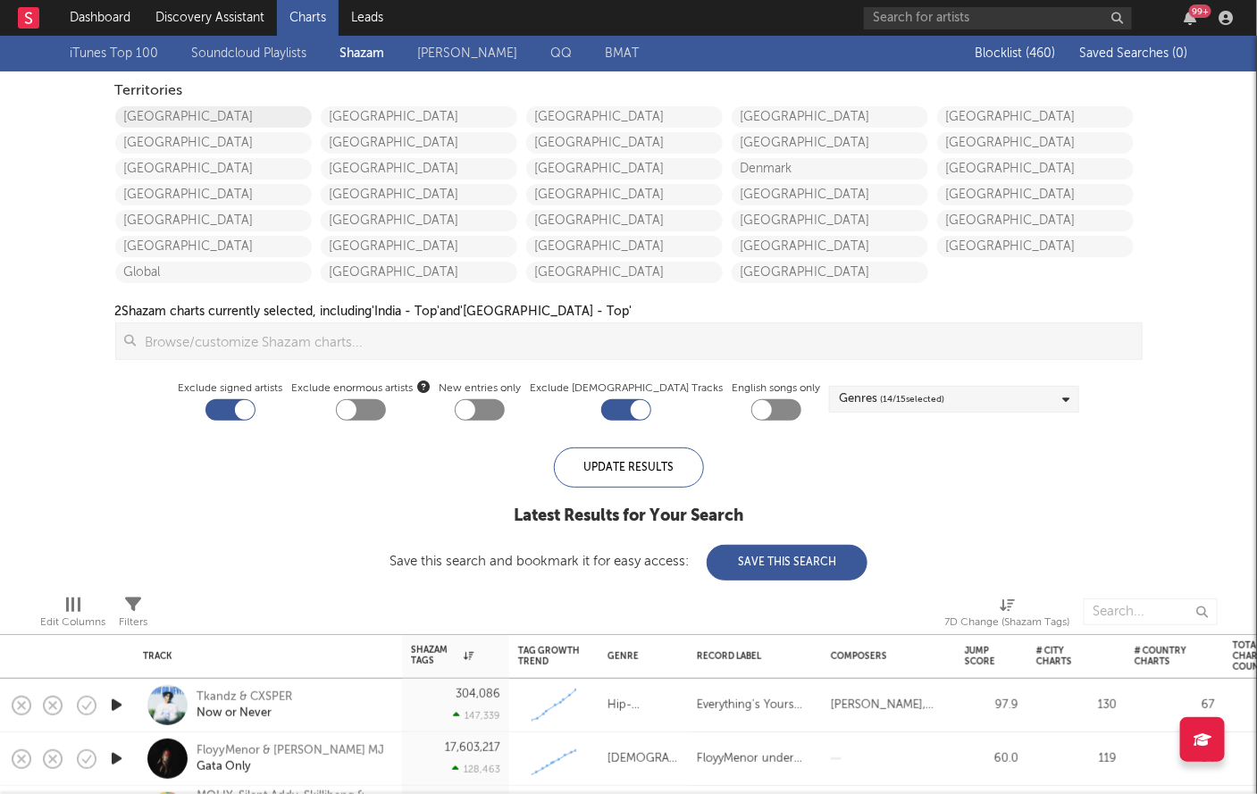
click at [196, 114] on link "[GEOGRAPHIC_DATA]" at bounding box center [213, 116] width 196 height 21
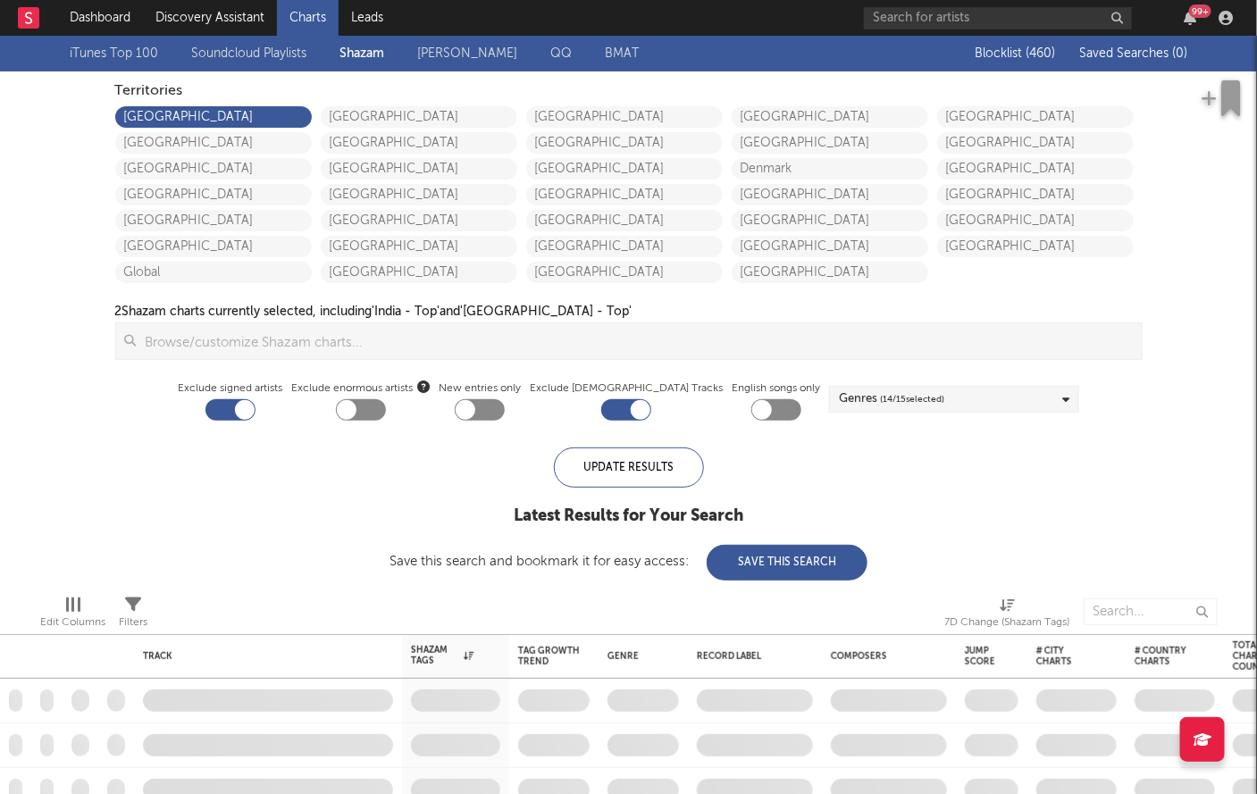
checkbox input "true"
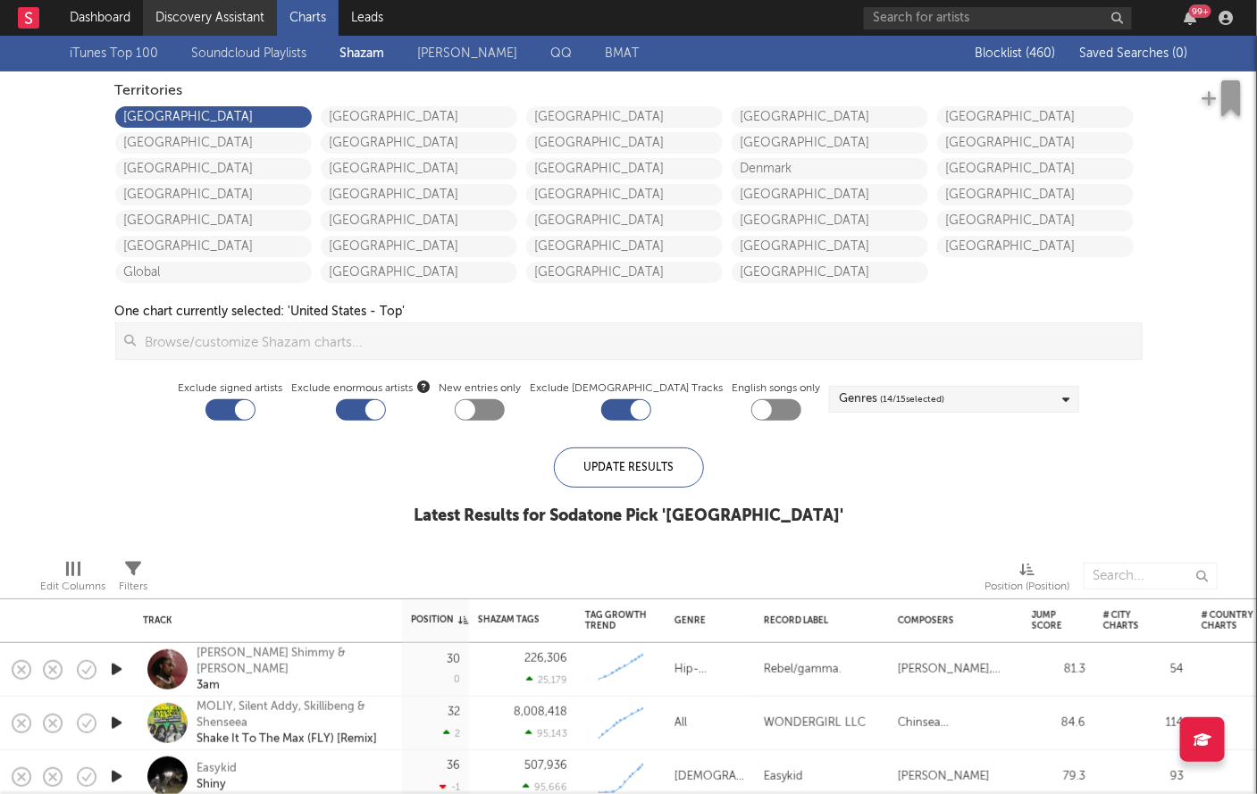
click at [196, 10] on link "Discovery Assistant" at bounding box center [210, 18] width 134 height 36
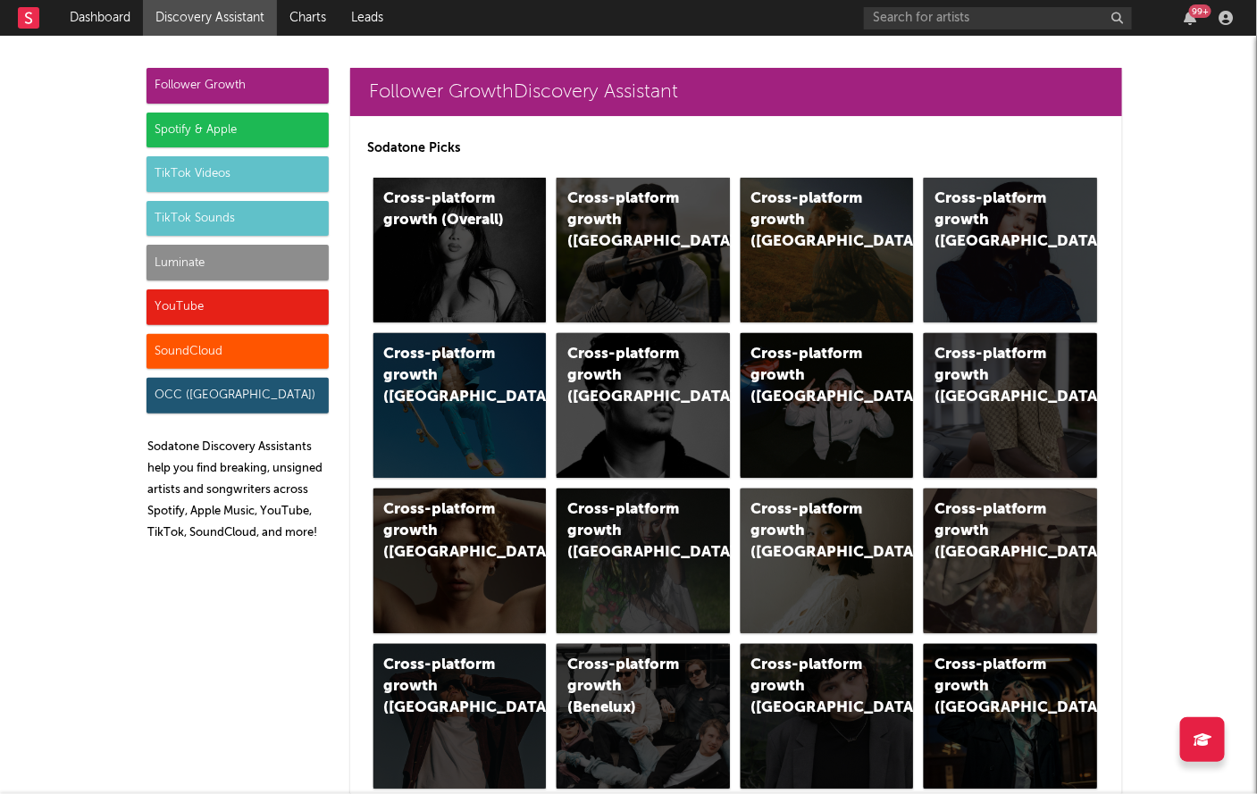
click at [212, 256] on div "Luminate" at bounding box center [237, 263] width 182 height 36
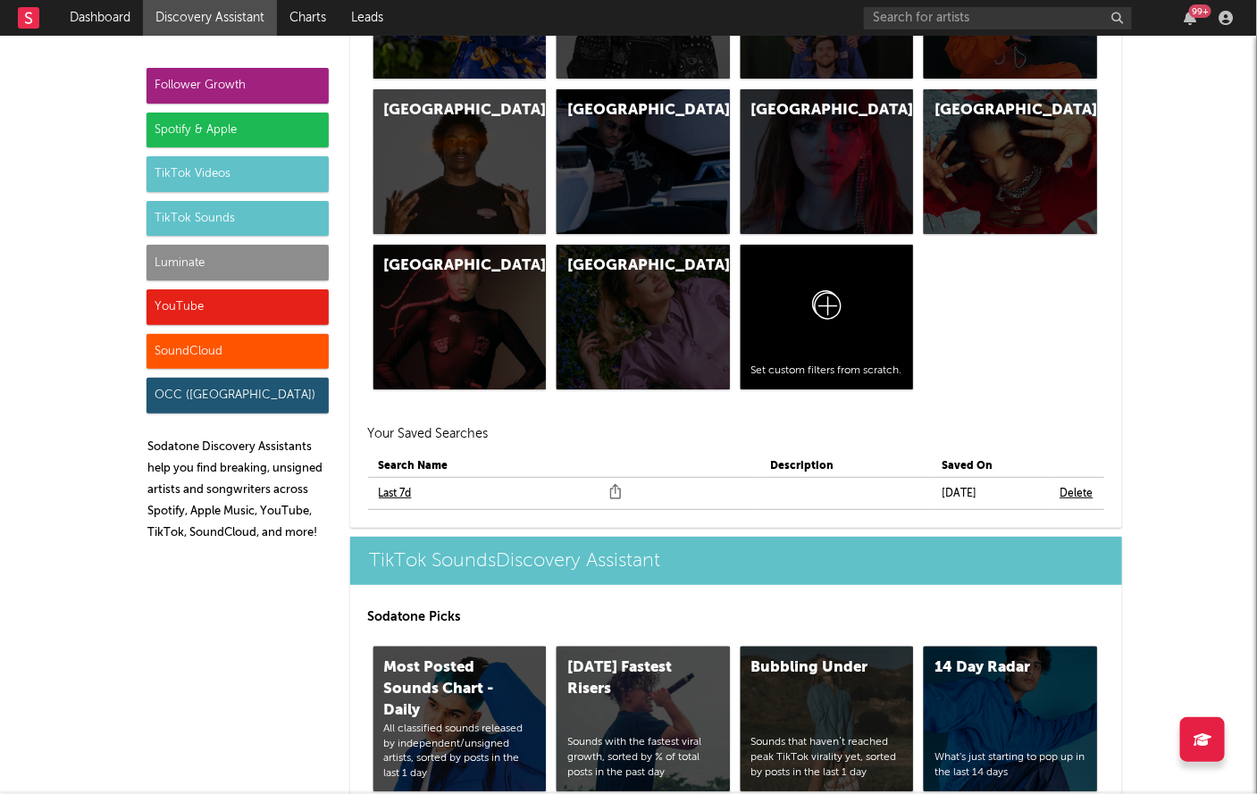
scroll to position [8146, 0]
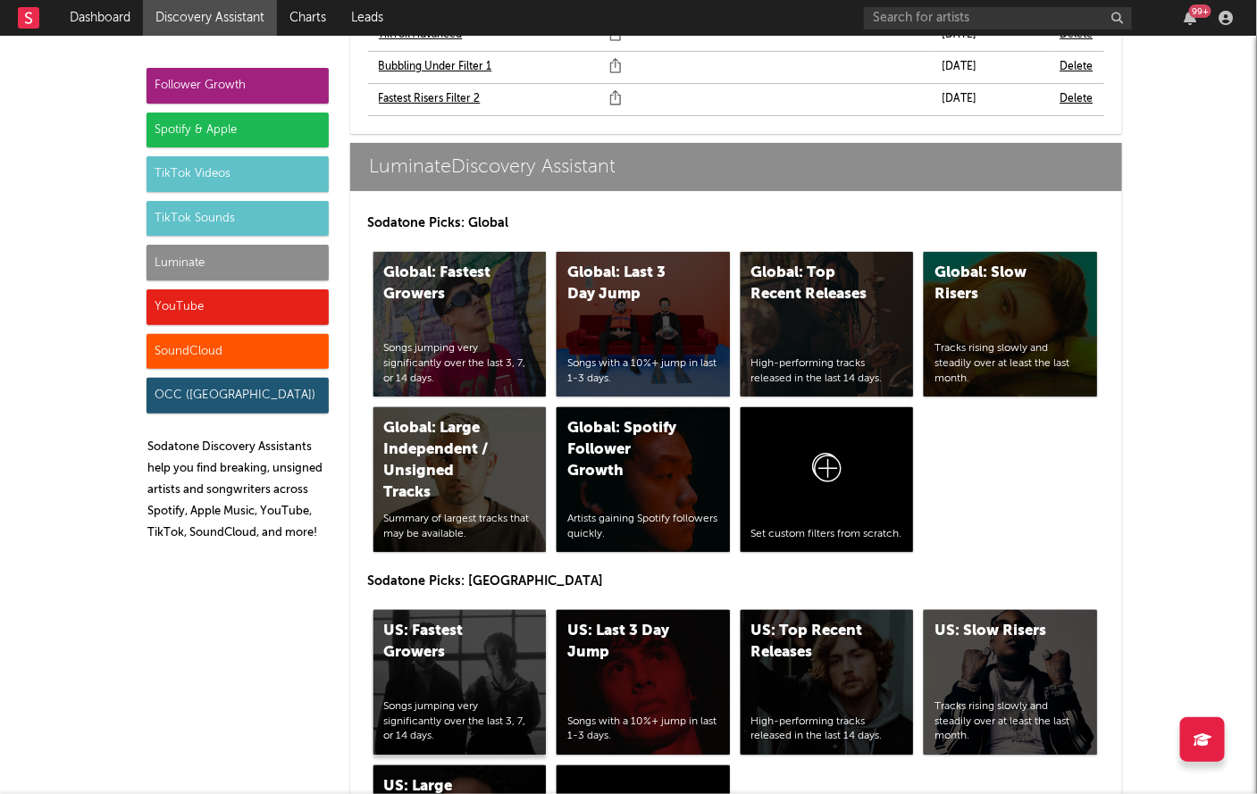
click at [441, 621] on div "US: Fastest Growers" at bounding box center [444, 642] width 121 height 43
click at [784, 621] on div "US: Top Recent Releases" at bounding box center [811, 642] width 121 height 43
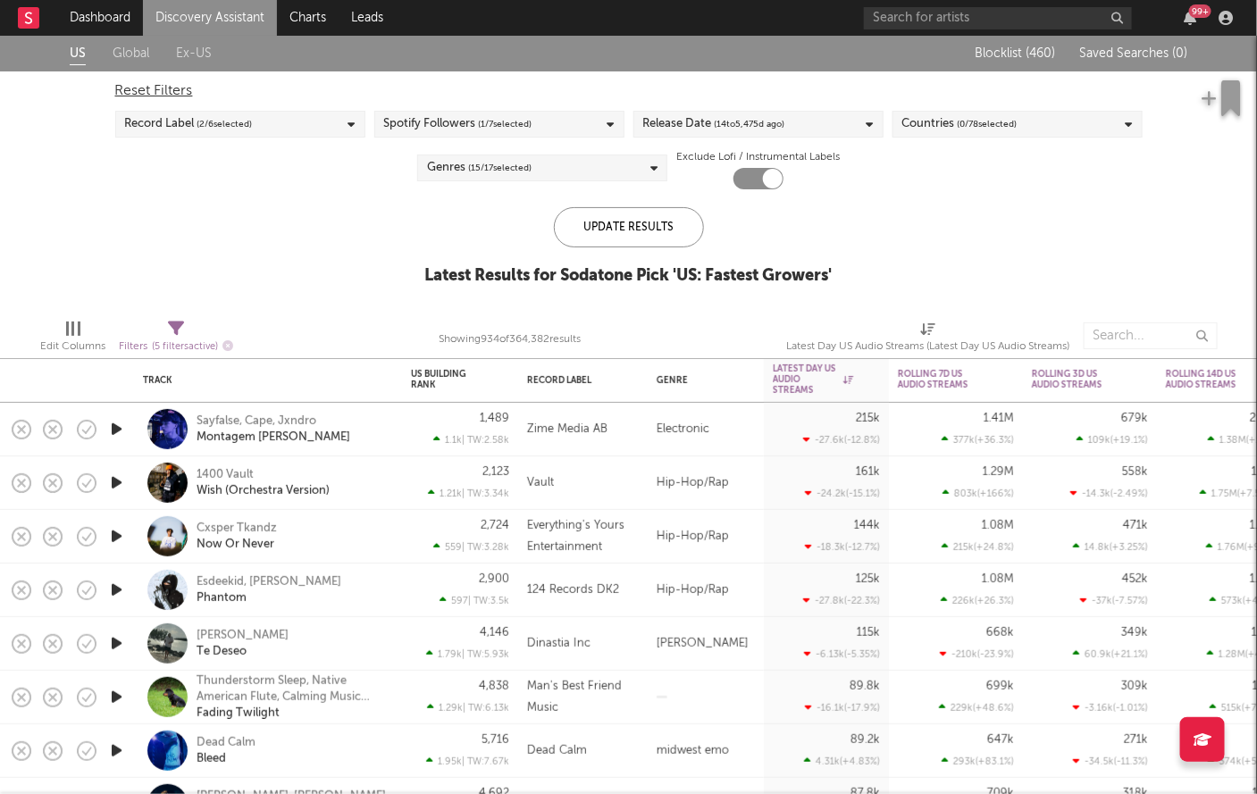
click at [729, 123] on span "( 14 to 5,475 d ago)" at bounding box center [750, 123] width 71 height 21
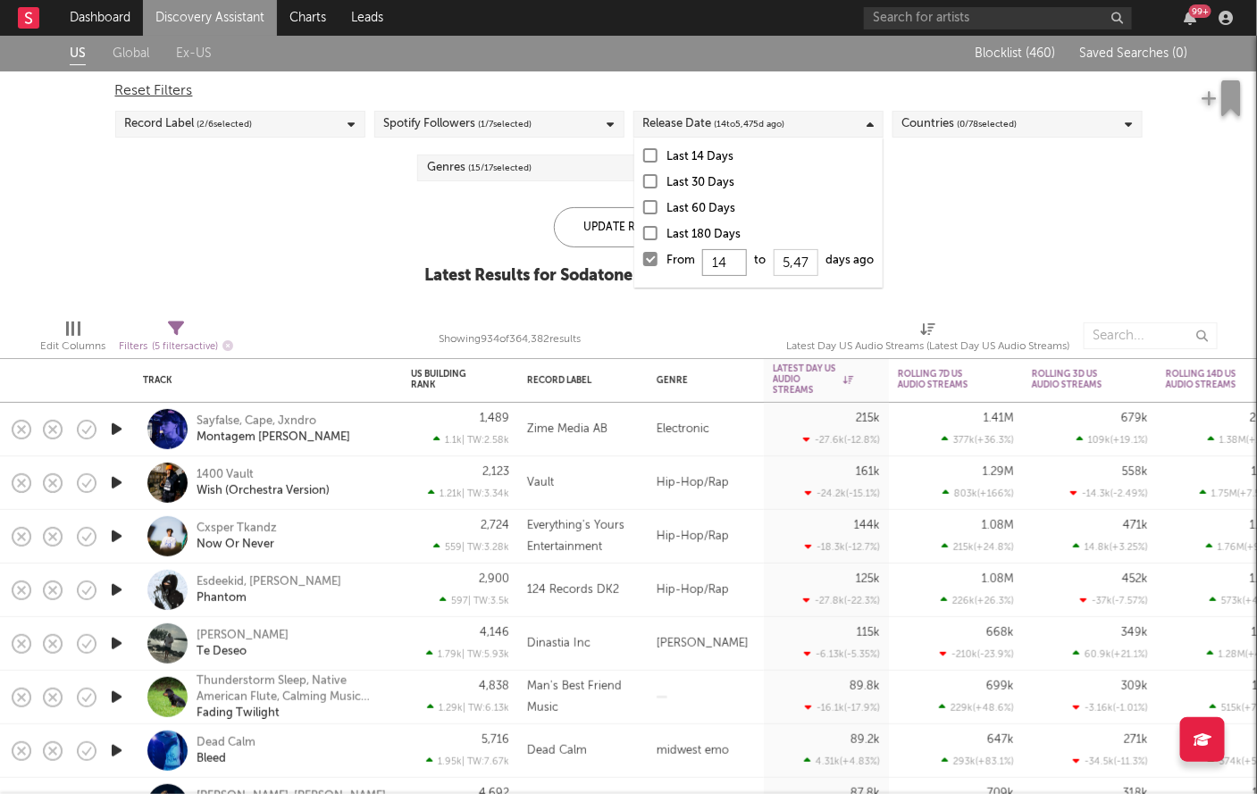
click at [732, 263] on input "14" at bounding box center [724, 262] width 45 height 27
type input "1"
type input "0"
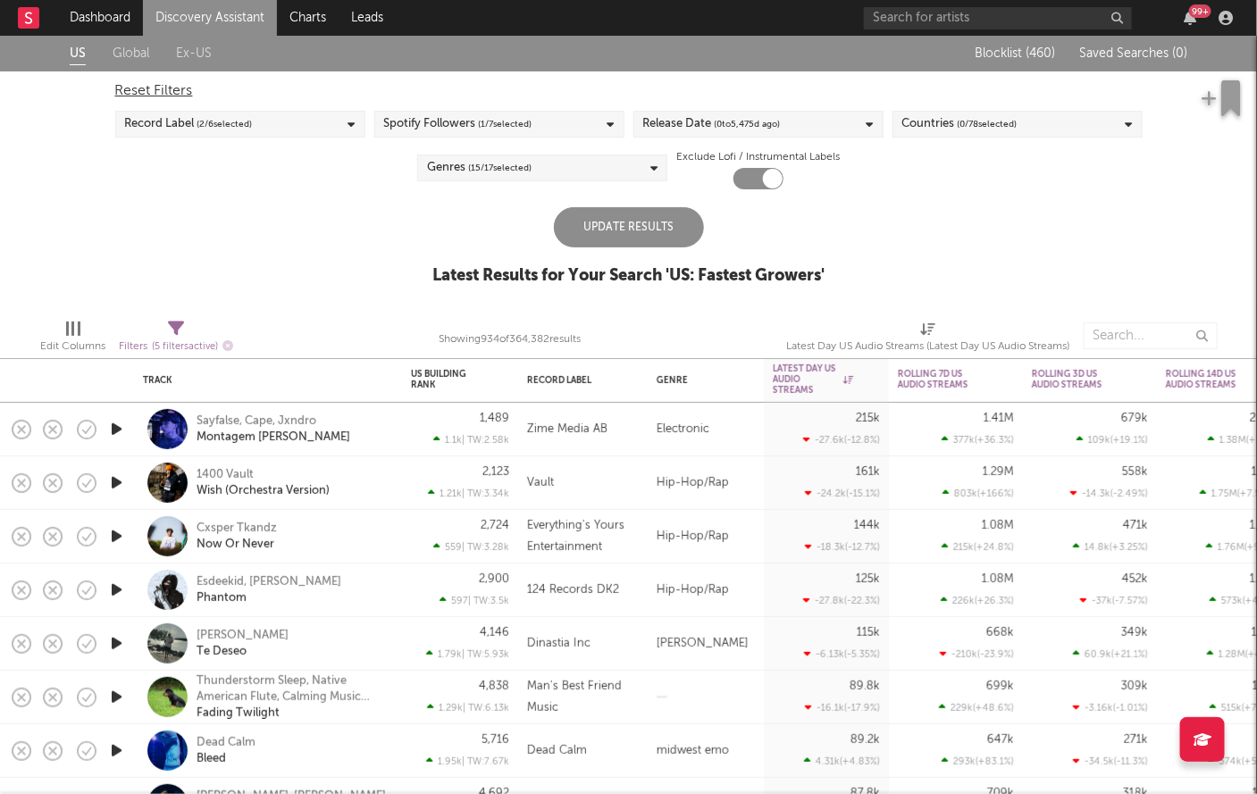
click at [599, 225] on div "Update Results" at bounding box center [629, 227] width 150 height 40
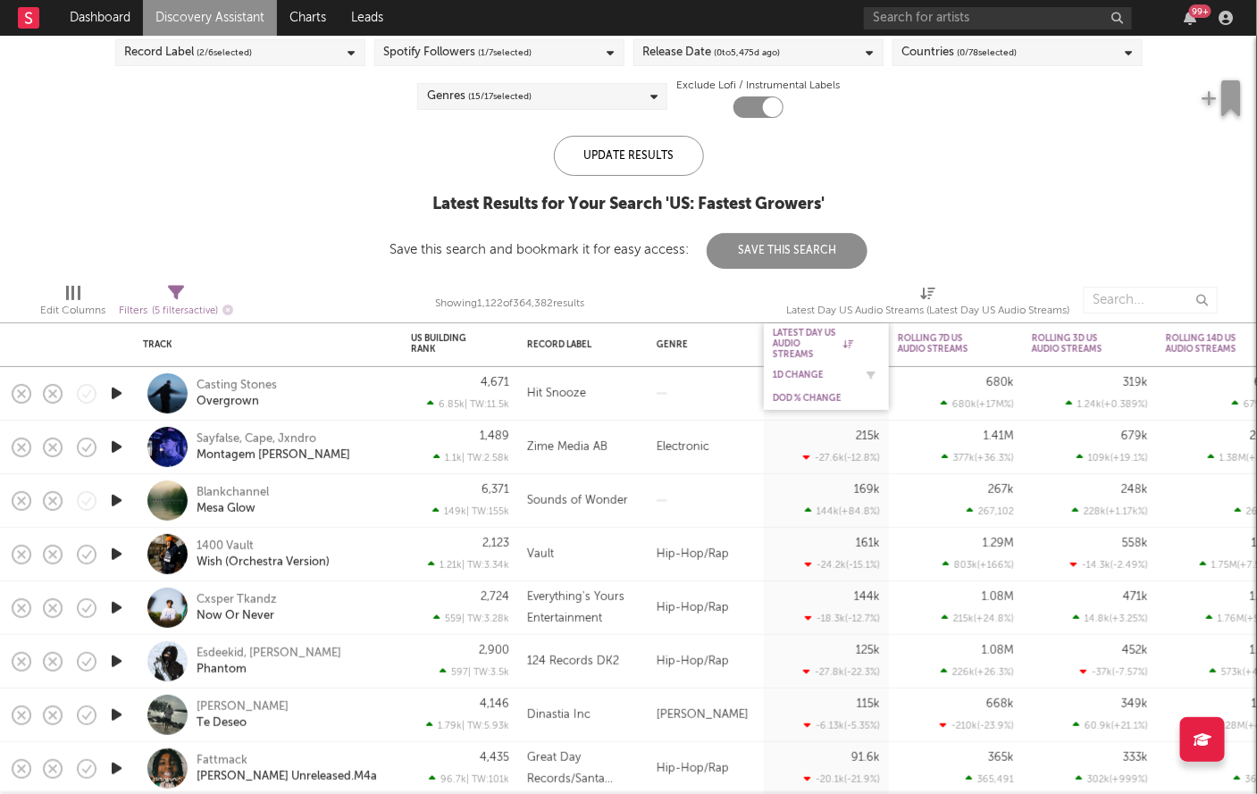
click at [795, 380] on div "1D Change" at bounding box center [813, 375] width 80 height 11
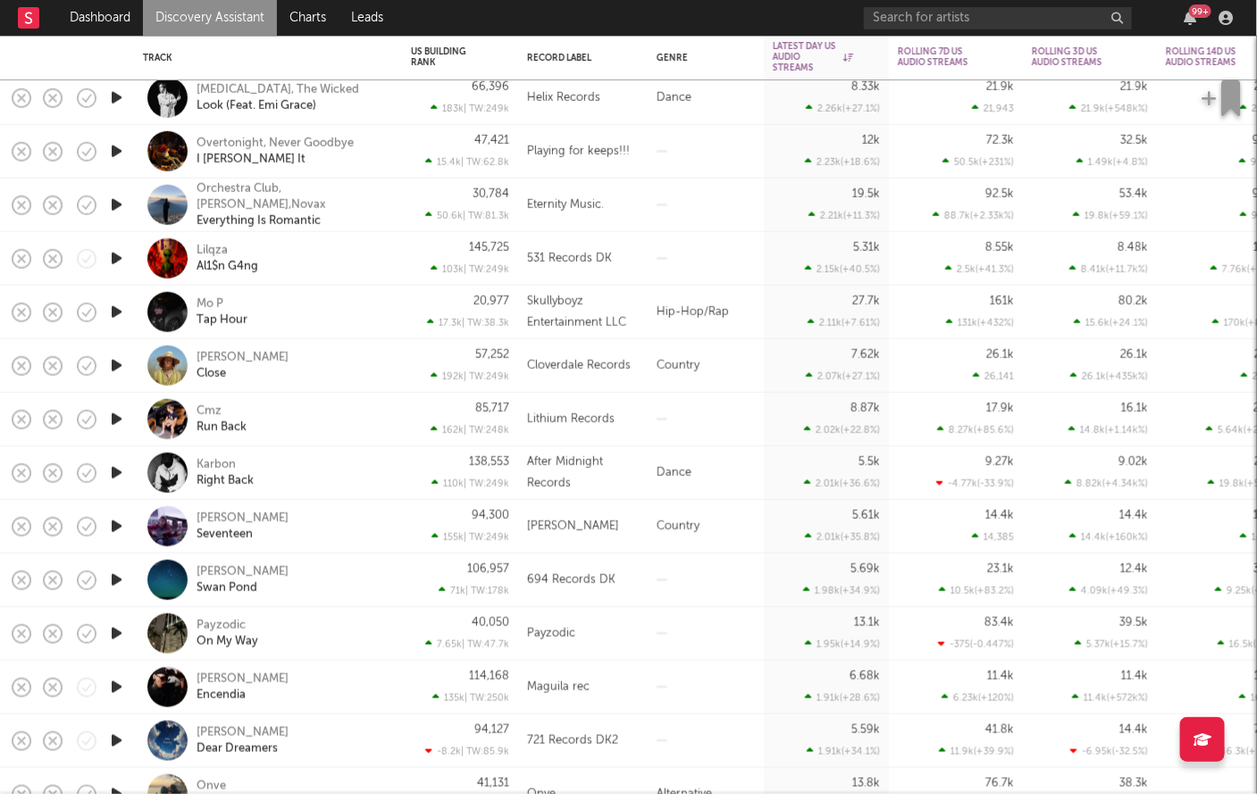
click at [288, 254] on div "Lilqza Al1$n G4ng" at bounding box center [292, 258] width 192 height 32
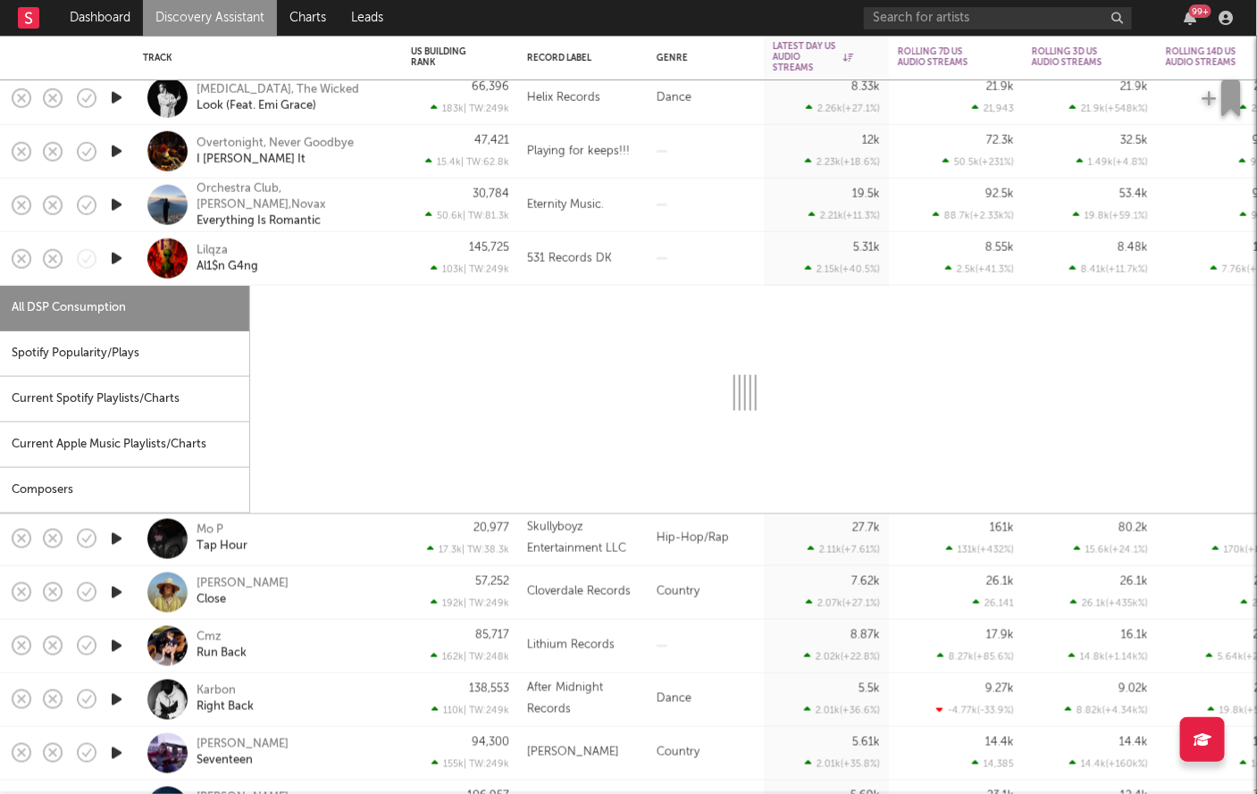
select select "1w"
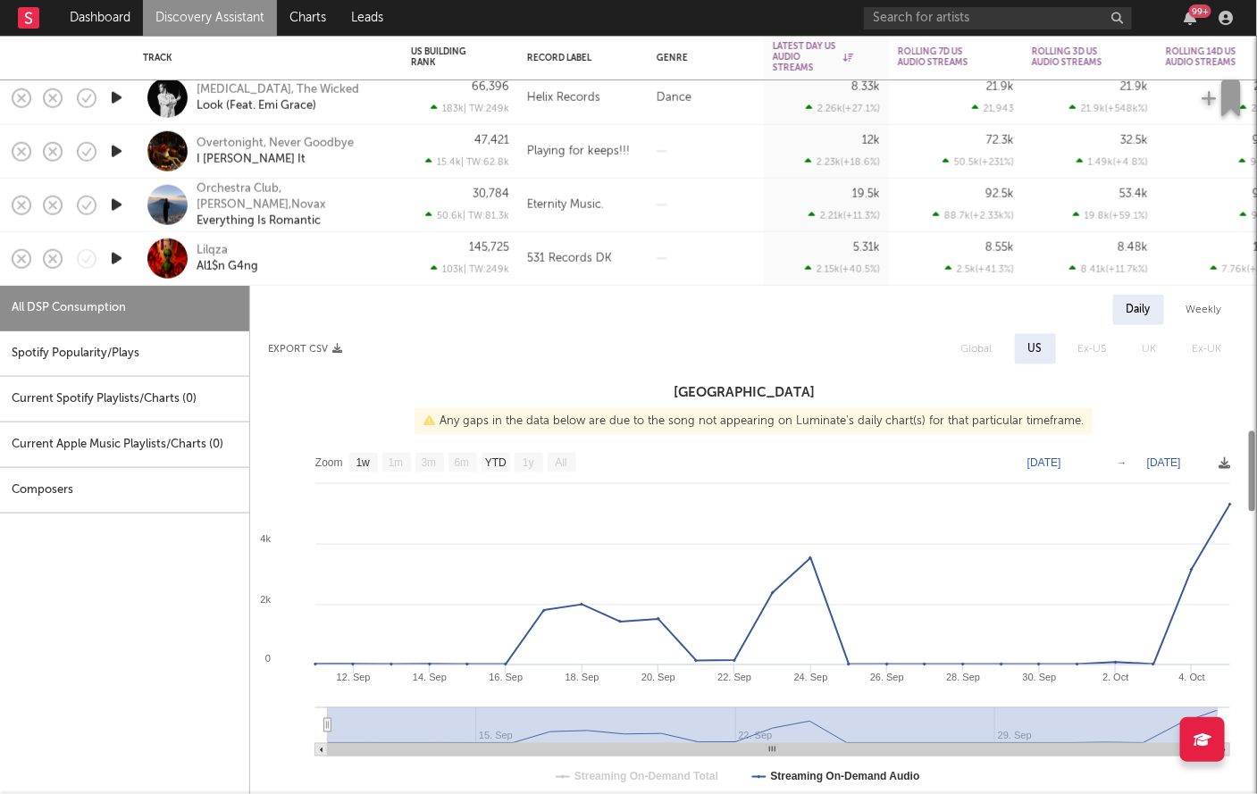
click at [288, 254] on div "Lilqza Al1$n G4ng" at bounding box center [292, 258] width 192 height 32
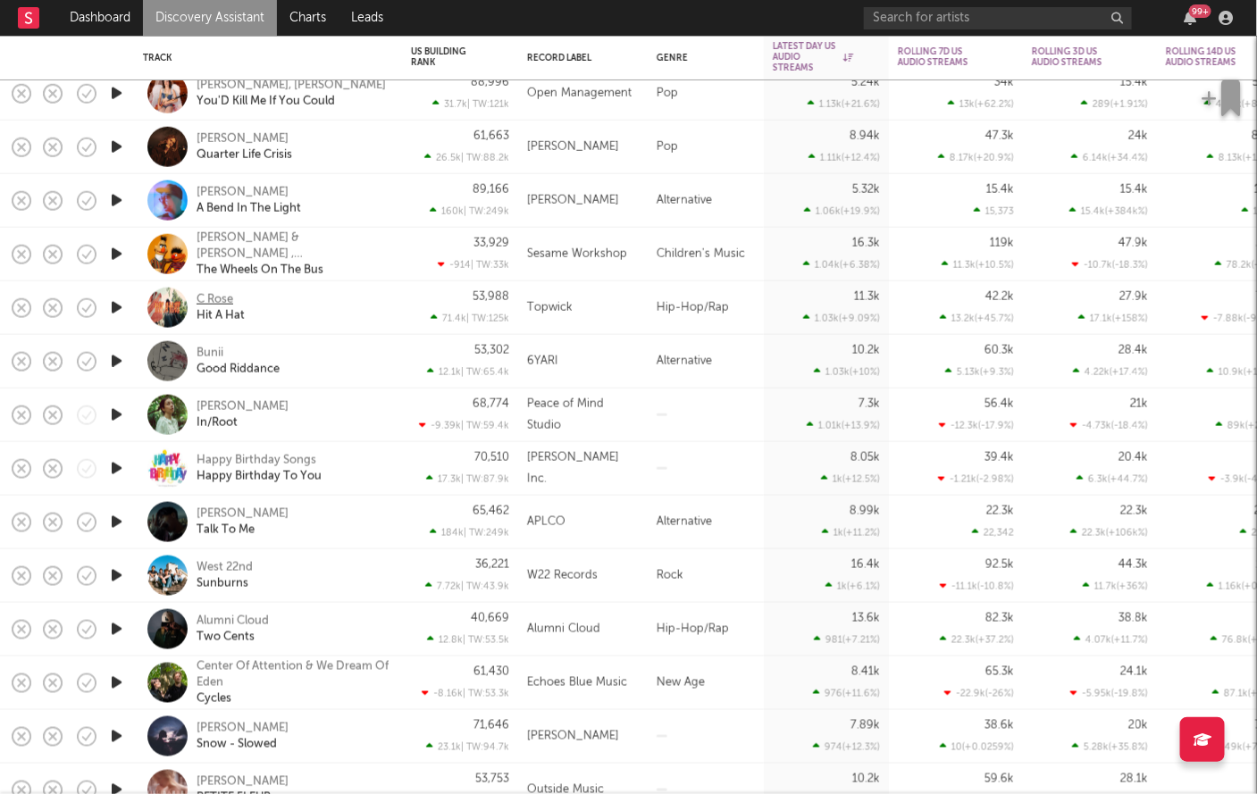
click at [219, 302] on div "C Rose" at bounding box center [214, 299] width 37 height 16
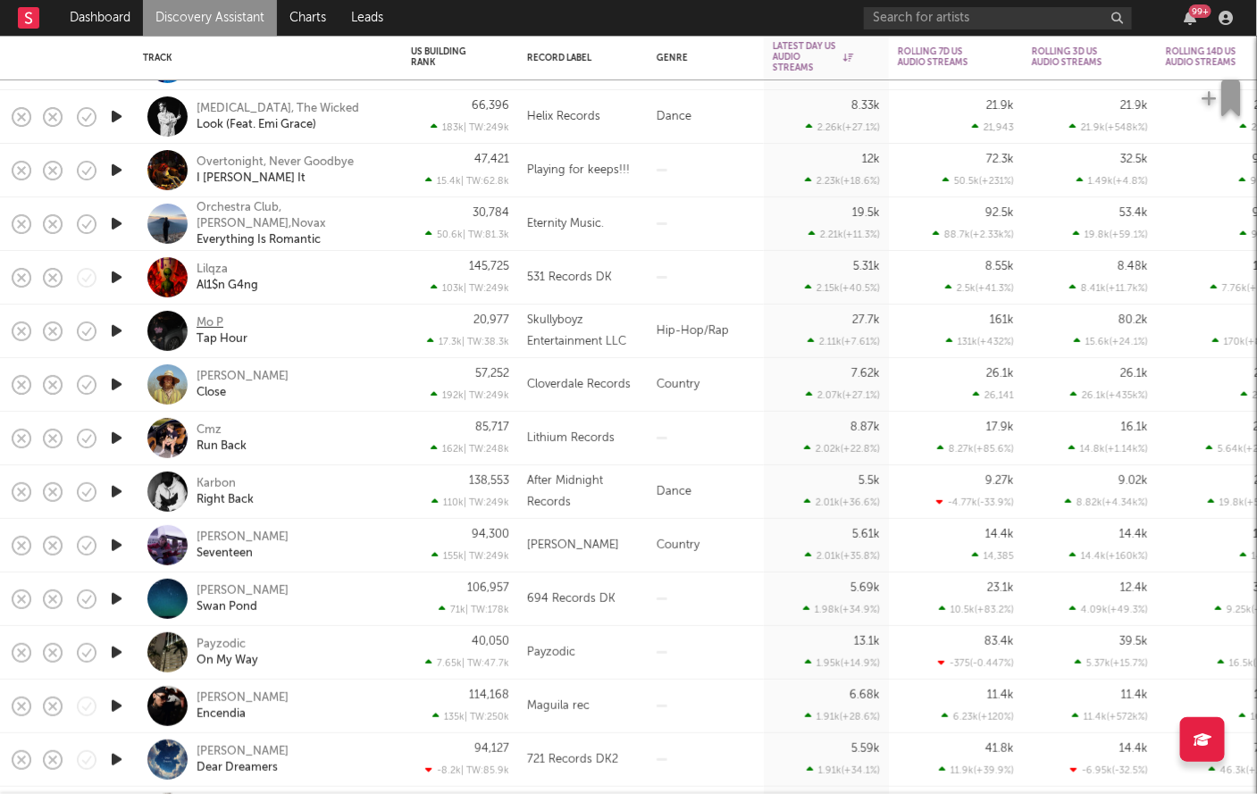
click at [210, 320] on div "Mo P" at bounding box center [209, 323] width 27 height 16
click at [219, 269] on div "Lilqza" at bounding box center [211, 270] width 31 height 16
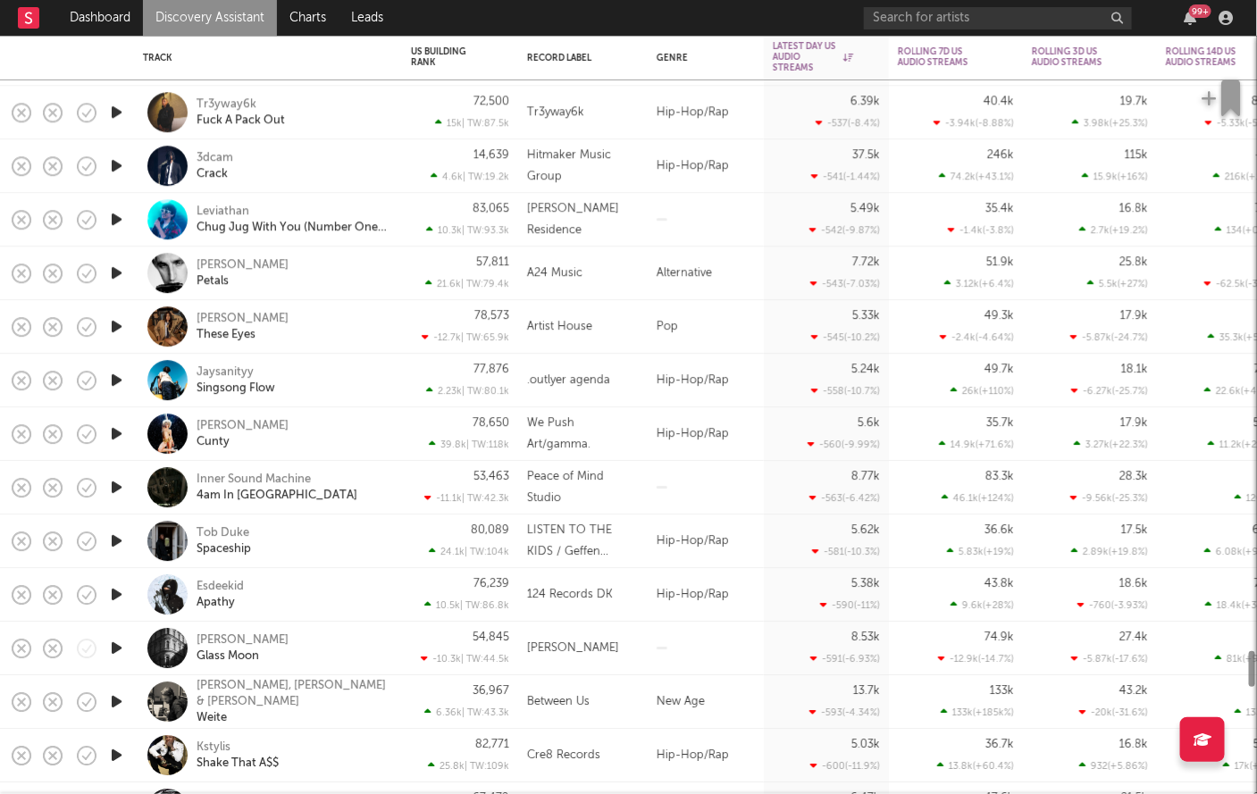
click at [329, 379] on div "Jaysanityy Singsong Flow" at bounding box center [292, 380] width 192 height 32
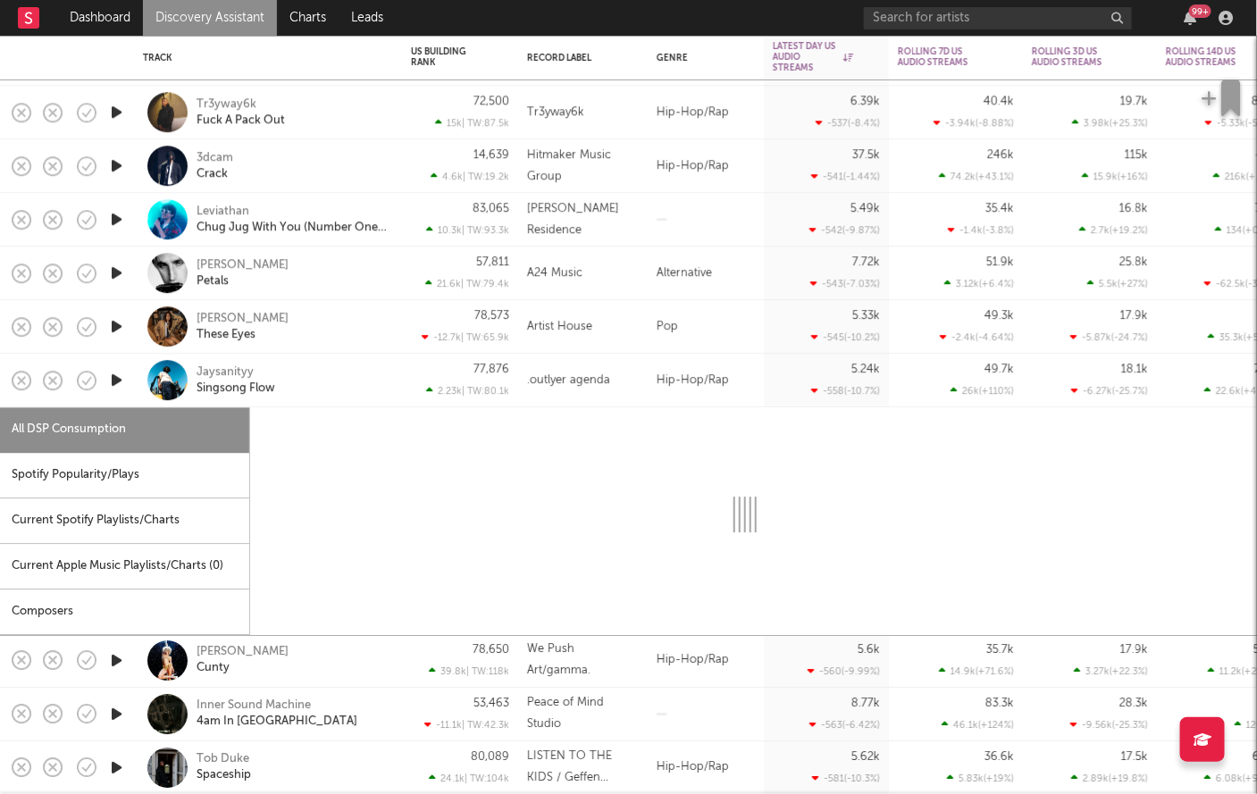
select select "1w"
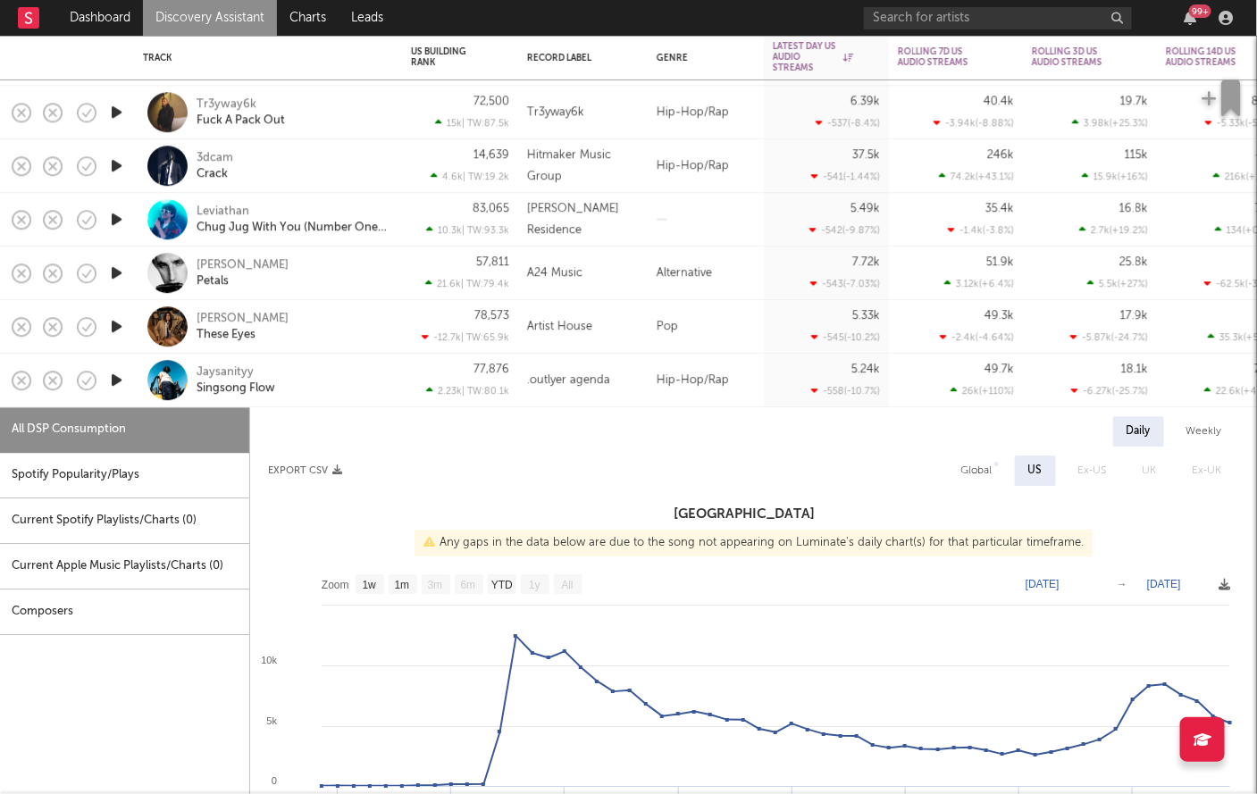
click at [329, 379] on div "Jaysanityy Singsong Flow" at bounding box center [292, 380] width 192 height 32
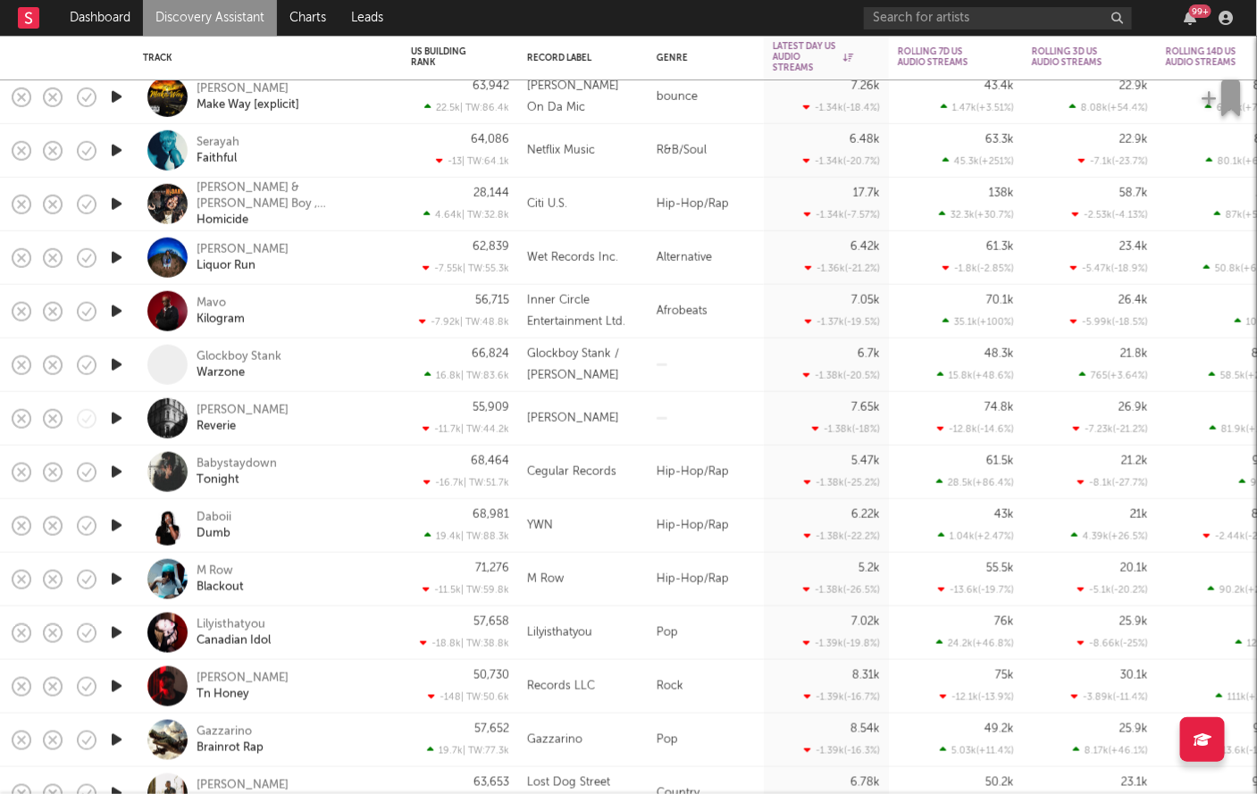
click at [115, 473] on icon "button" at bounding box center [116, 472] width 19 height 22
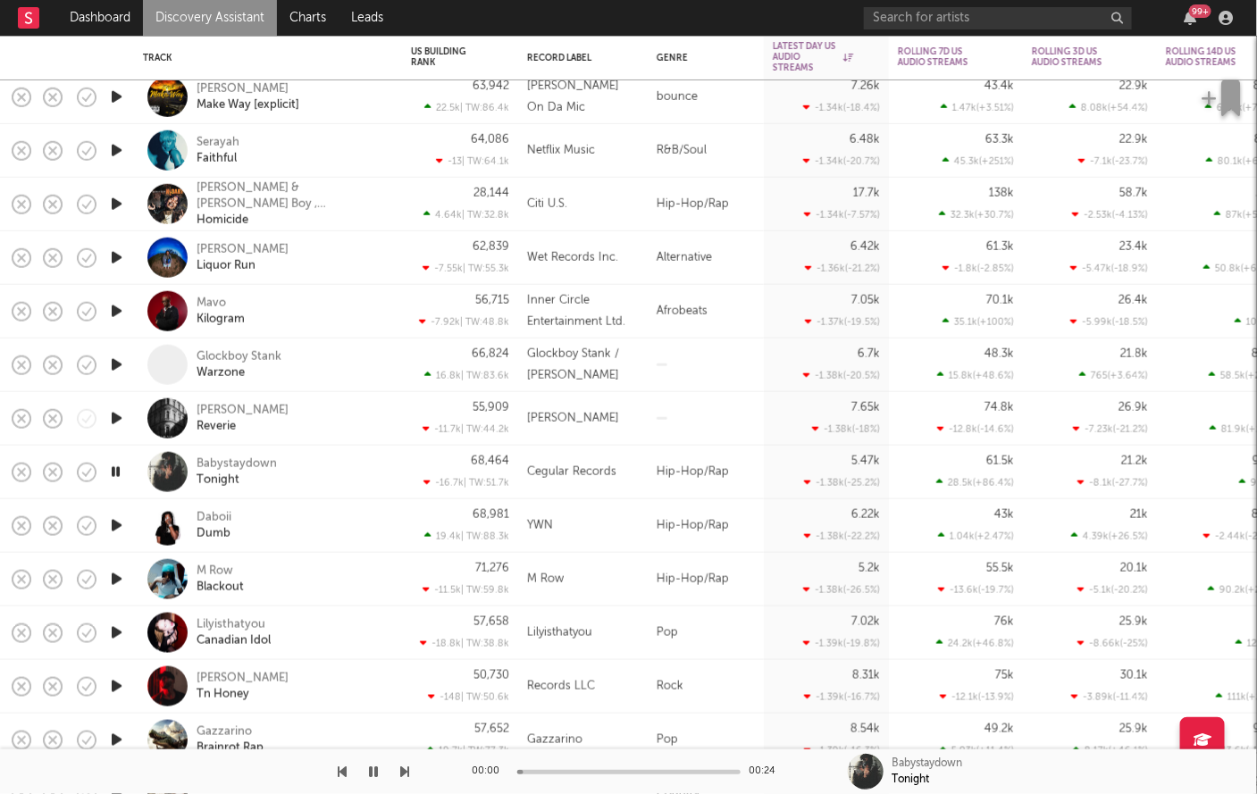
click at [115, 473] on icon "button" at bounding box center [115, 472] width 17 height 22
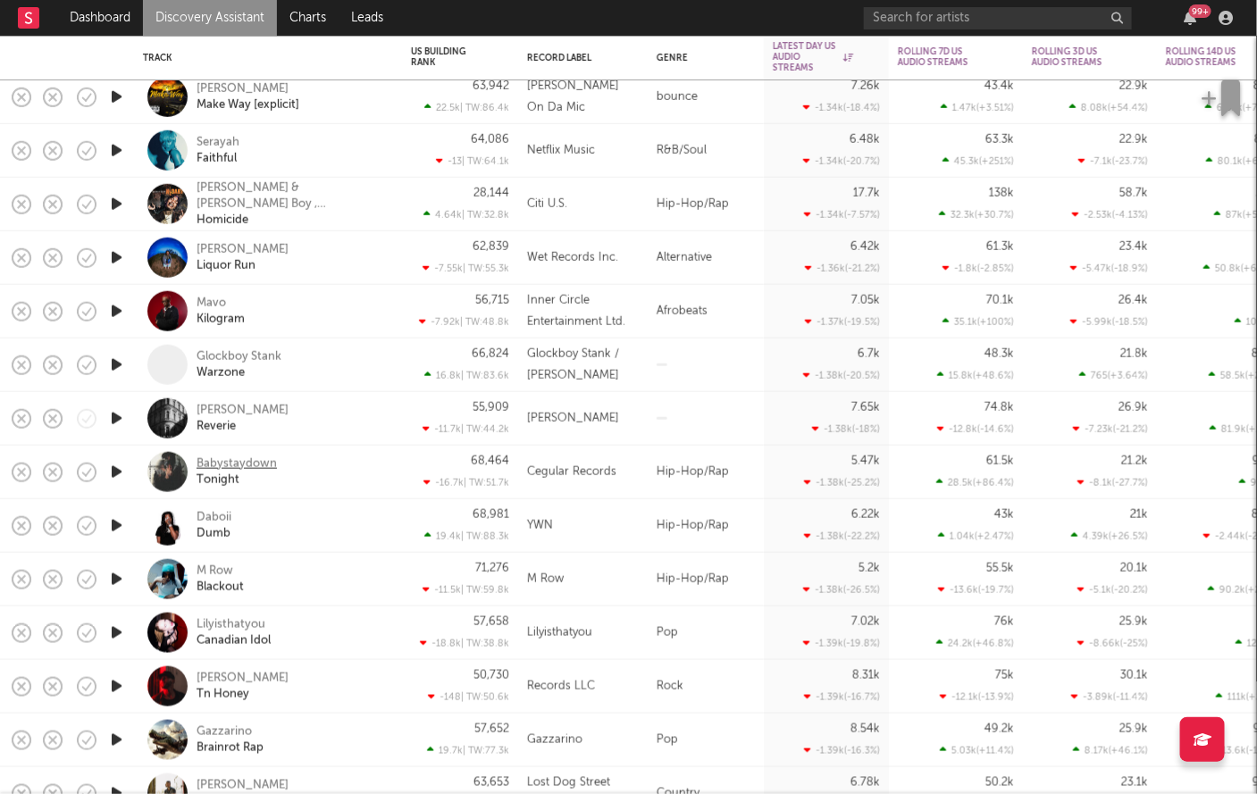
click at [267, 469] on div "Babystaydown" at bounding box center [236, 464] width 80 height 16
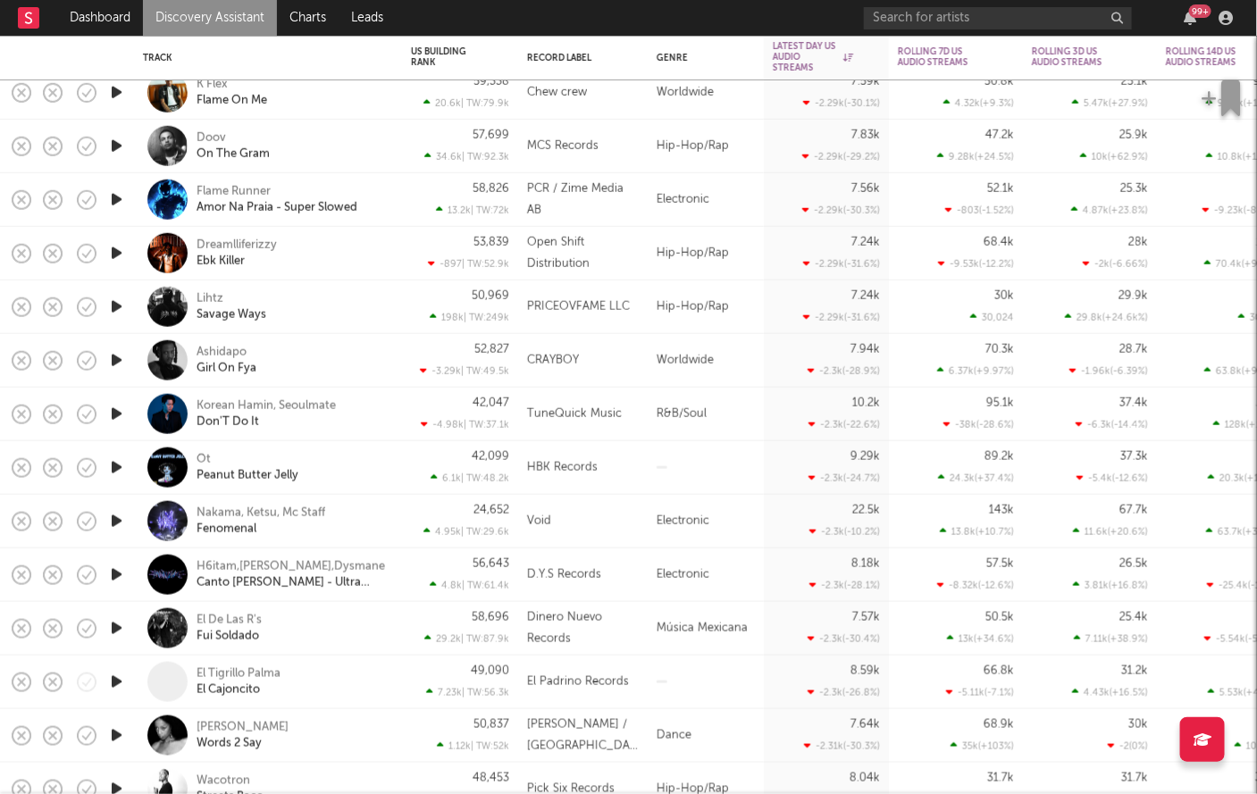
click at [121, 253] on icon "button" at bounding box center [116, 253] width 19 height 22
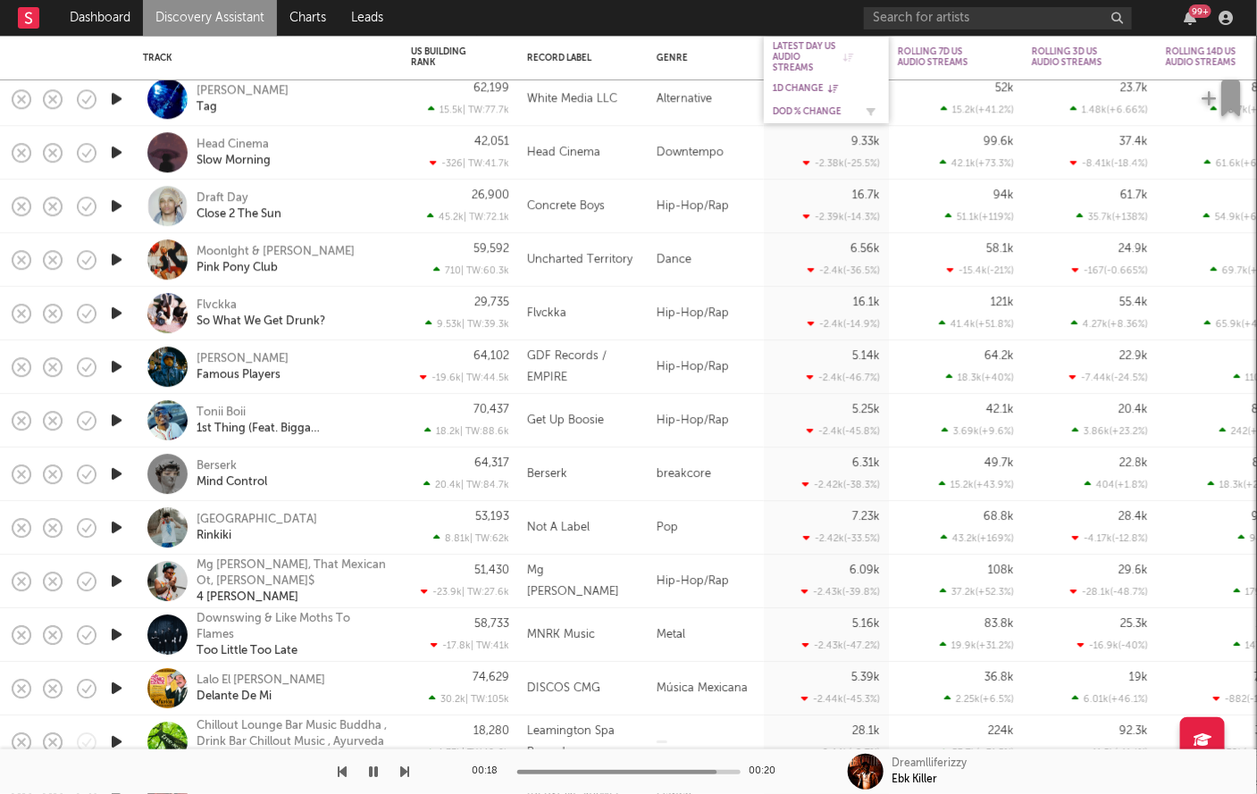
click at [801, 111] on div "DoD % Change" at bounding box center [813, 111] width 80 height 11
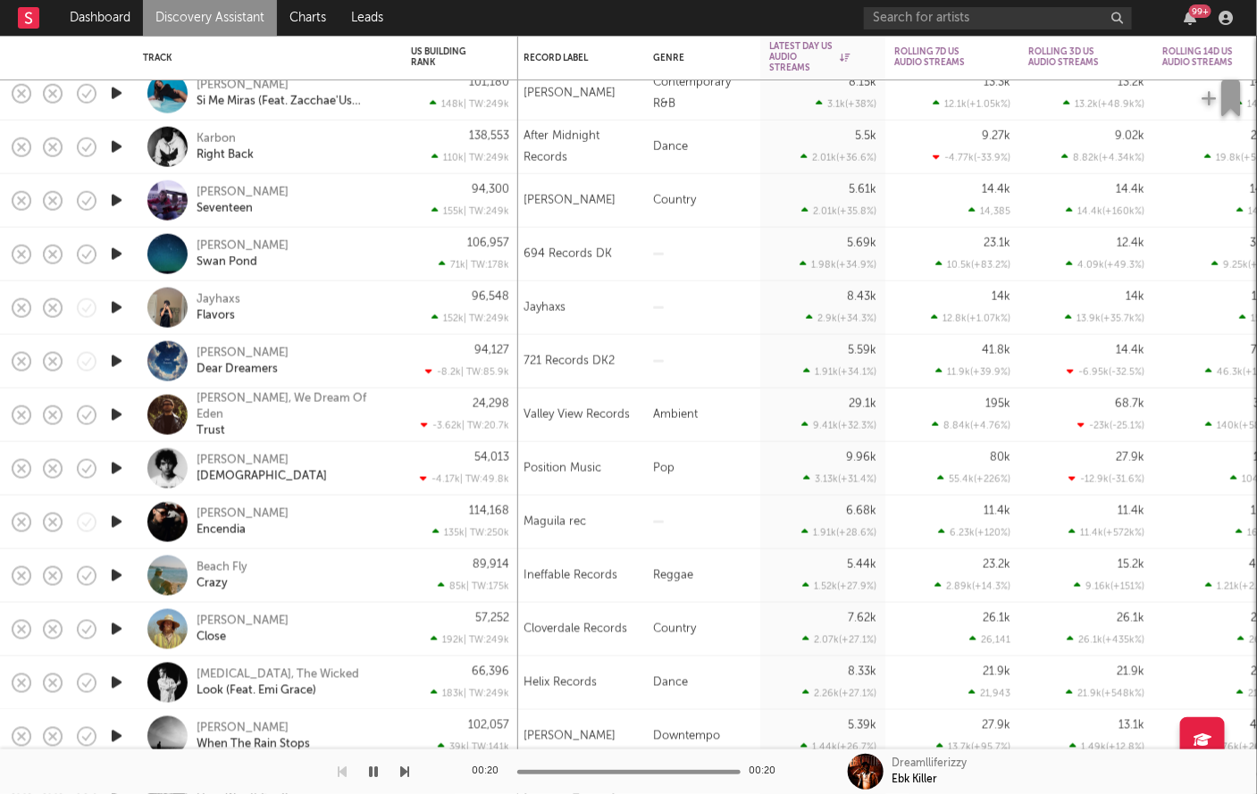
click at [117, 317] on icon "button" at bounding box center [116, 308] width 19 height 22
click at [117, 317] on icon "button" at bounding box center [115, 308] width 17 height 22
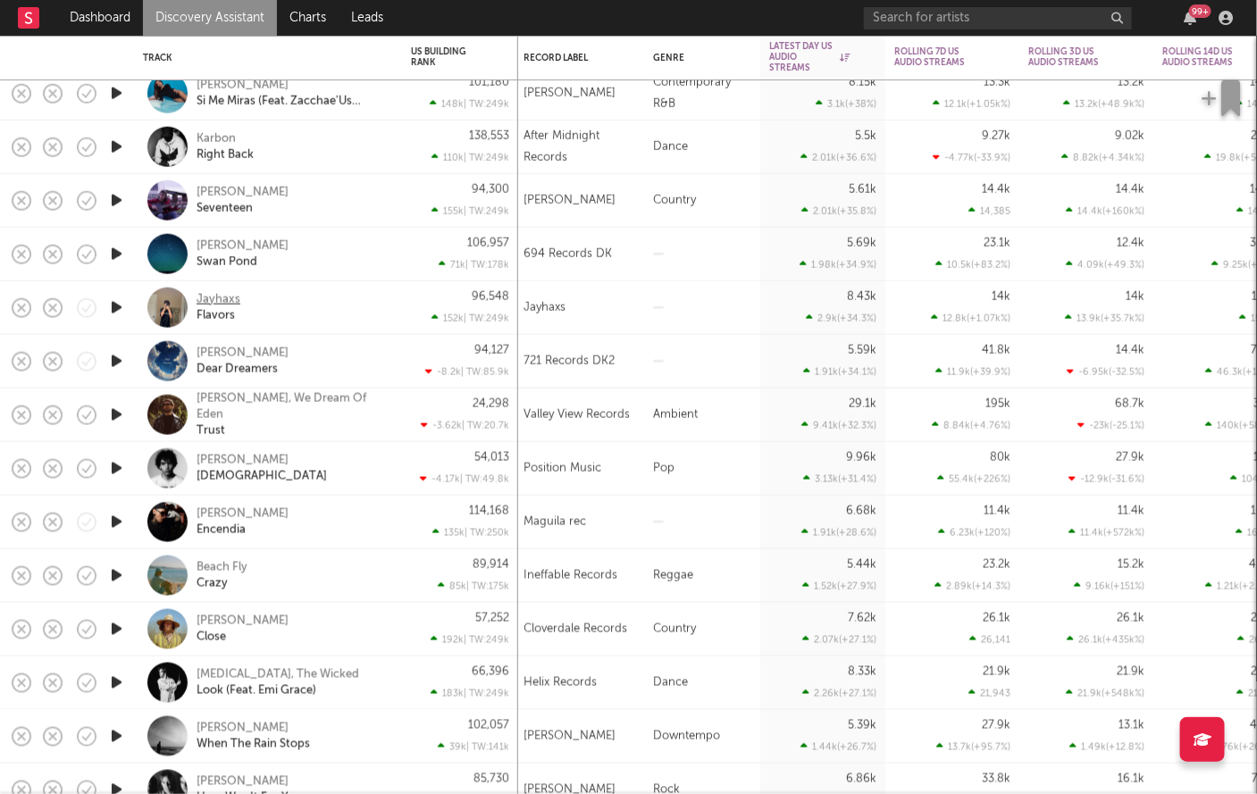
click at [234, 299] on div "Jayhaxs" at bounding box center [218, 299] width 44 height 16
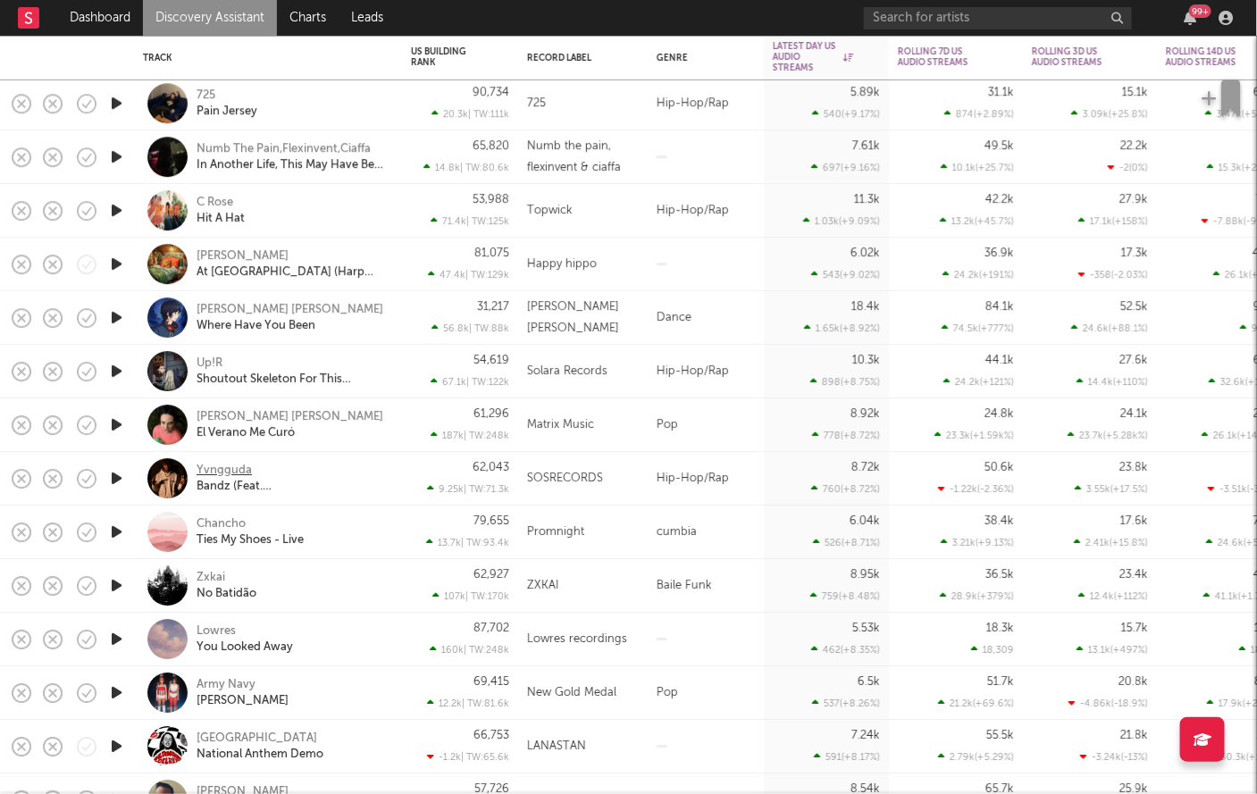
click at [219, 467] on div "Yvngguda" at bounding box center [223, 471] width 55 height 16
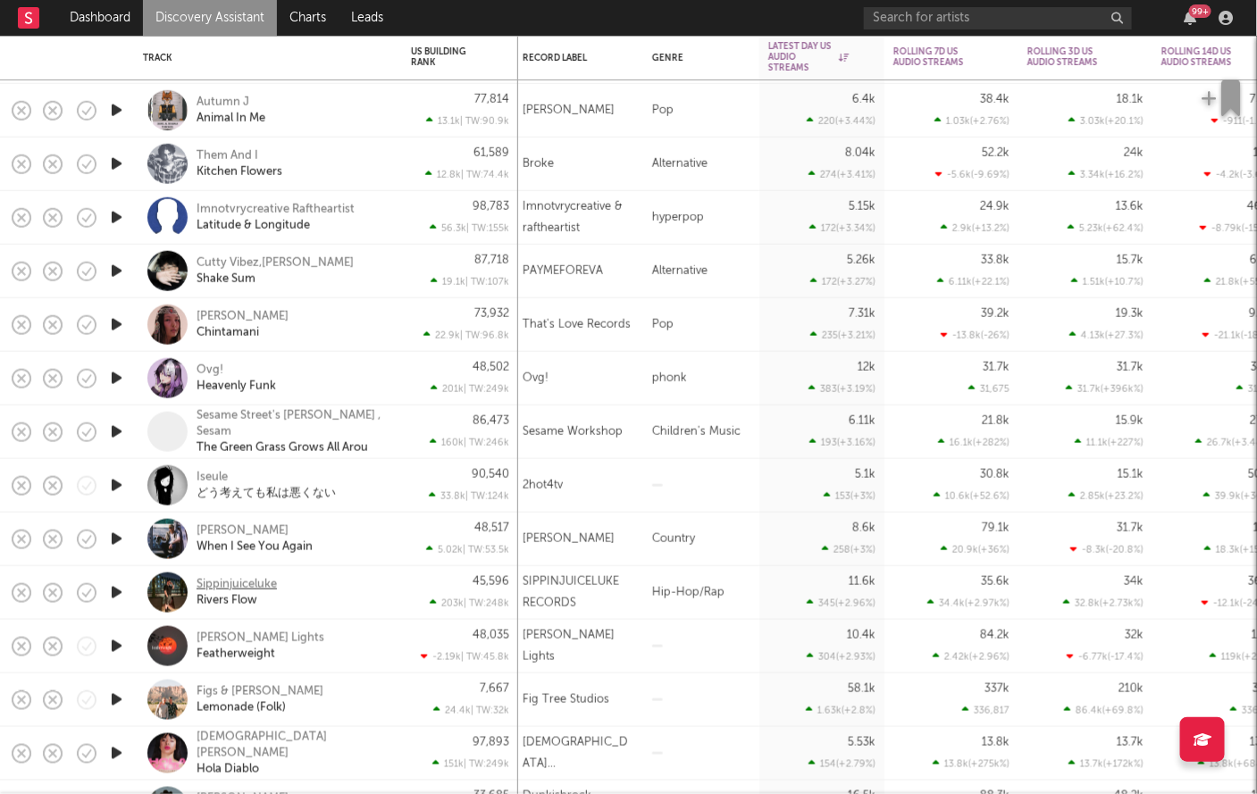
click at [239, 584] on div "Sippinjuiceluke" at bounding box center [236, 584] width 80 height 16
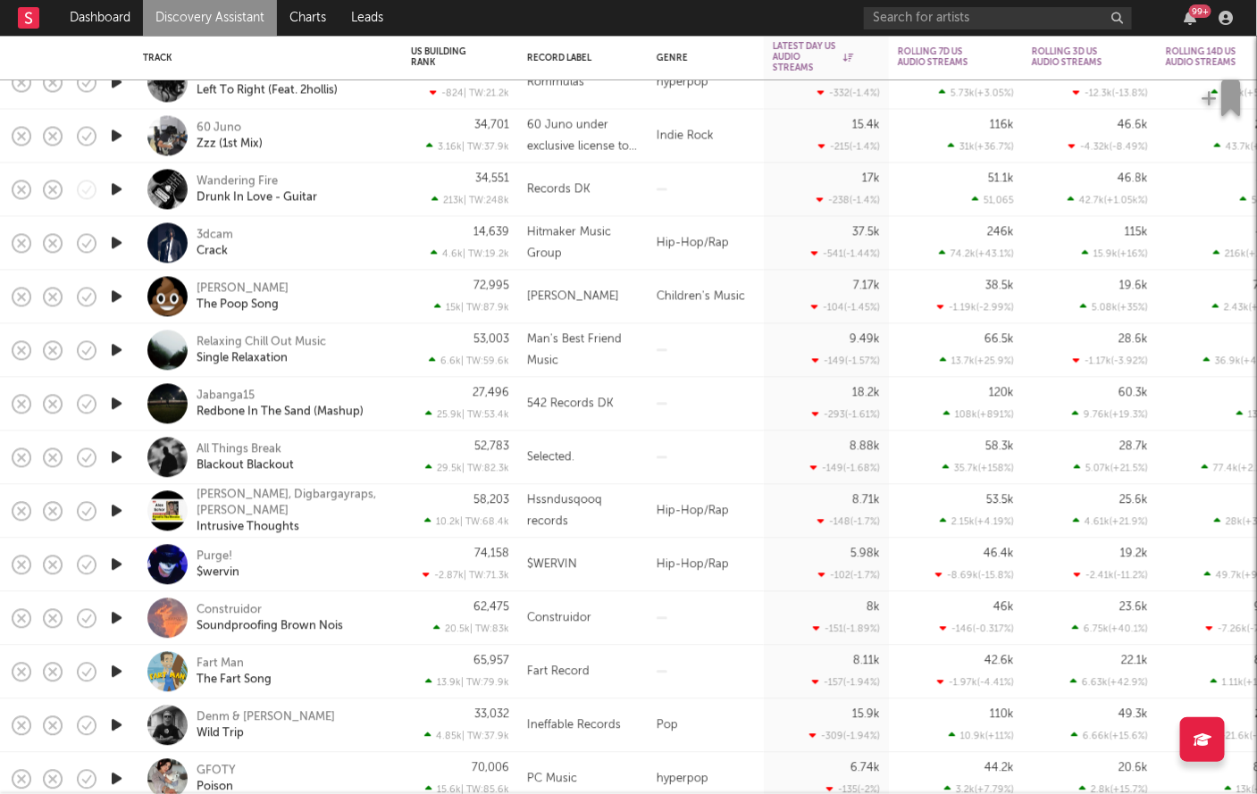
click at [112, 138] on icon "button" at bounding box center [116, 136] width 19 height 22
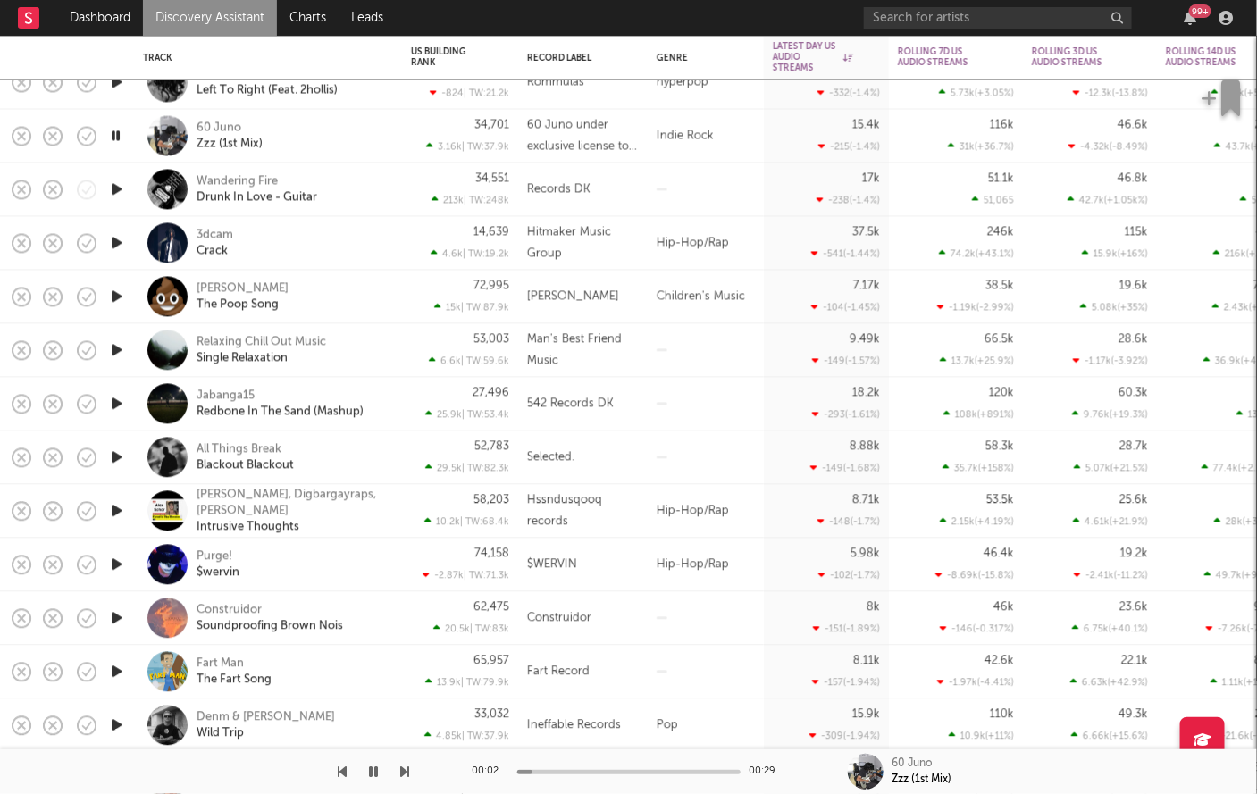
click at [120, 137] on icon "button" at bounding box center [115, 136] width 17 height 22
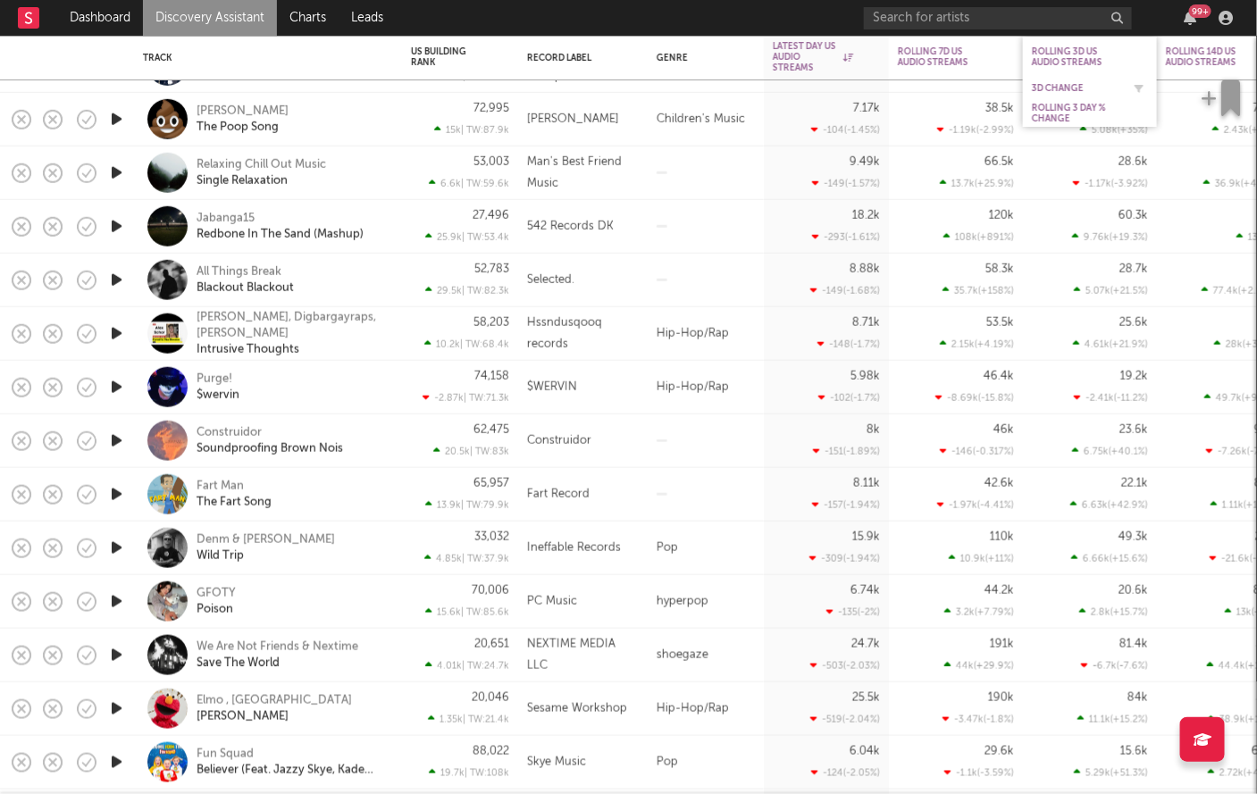
click at [1056, 83] on div "3D Change" at bounding box center [1076, 88] width 89 height 11
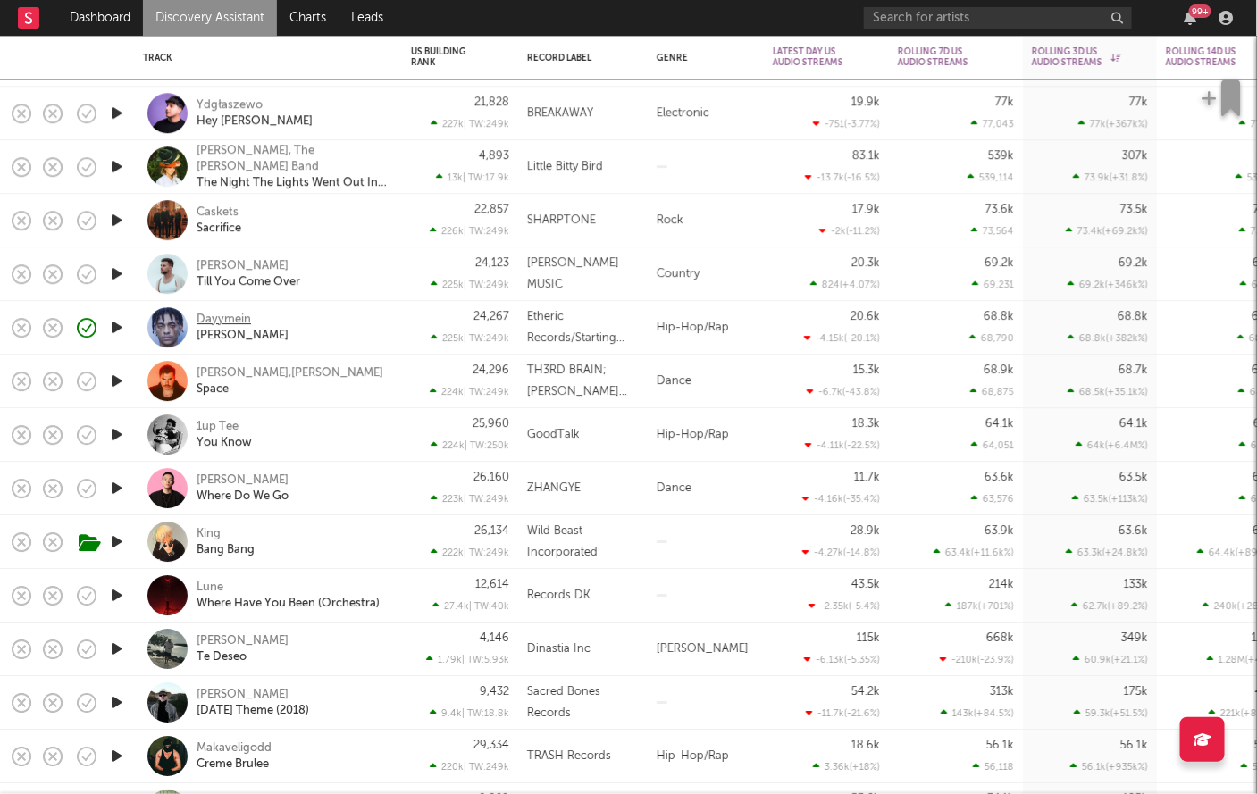
click at [235, 317] on div "Dayymein" at bounding box center [223, 320] width 54 height 16
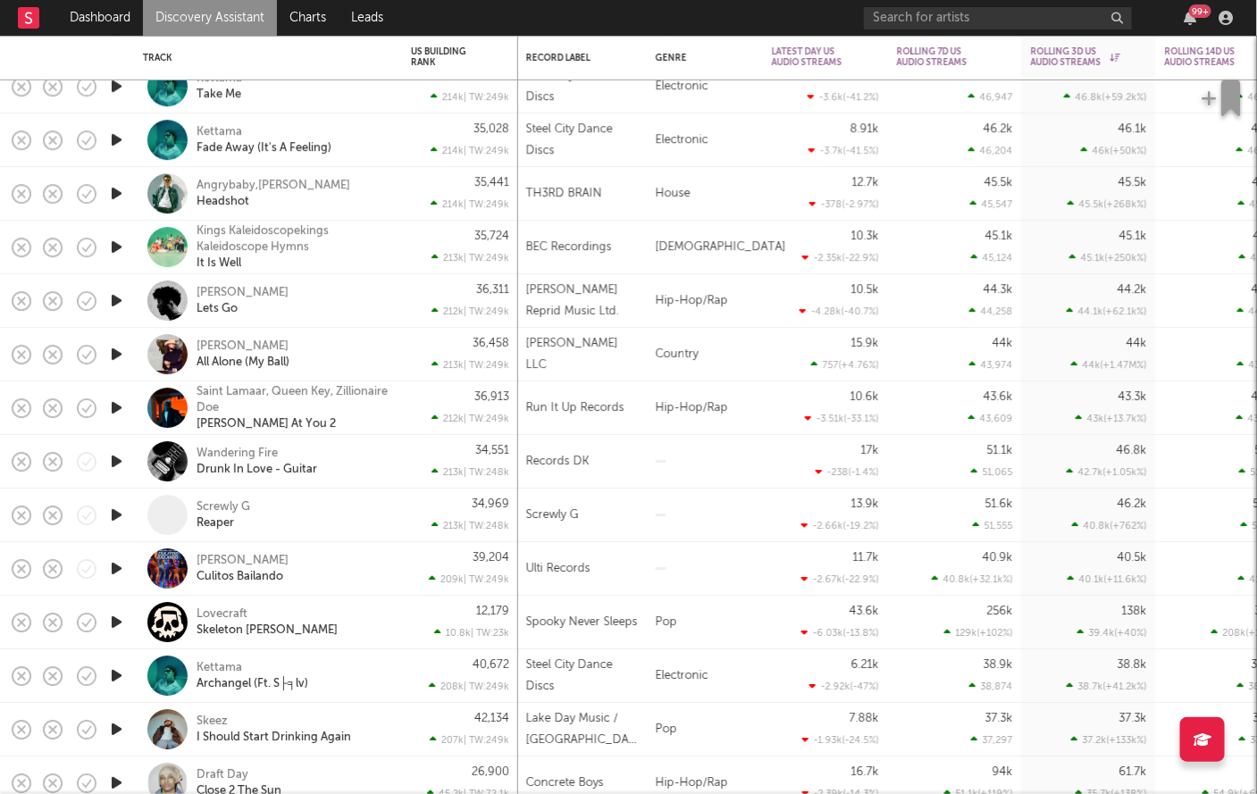
click at [106, 411] on div at bounding box center [116, 408] width 36 height 54
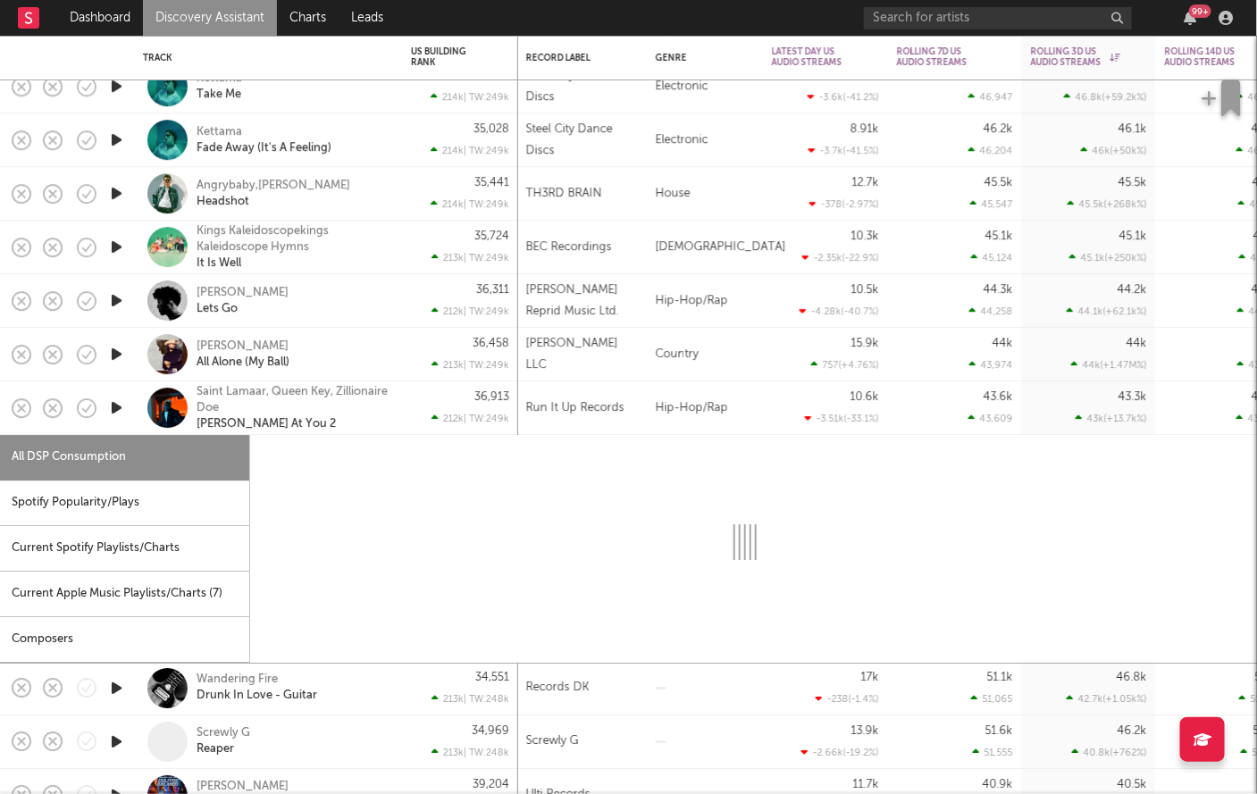
select select "1w"
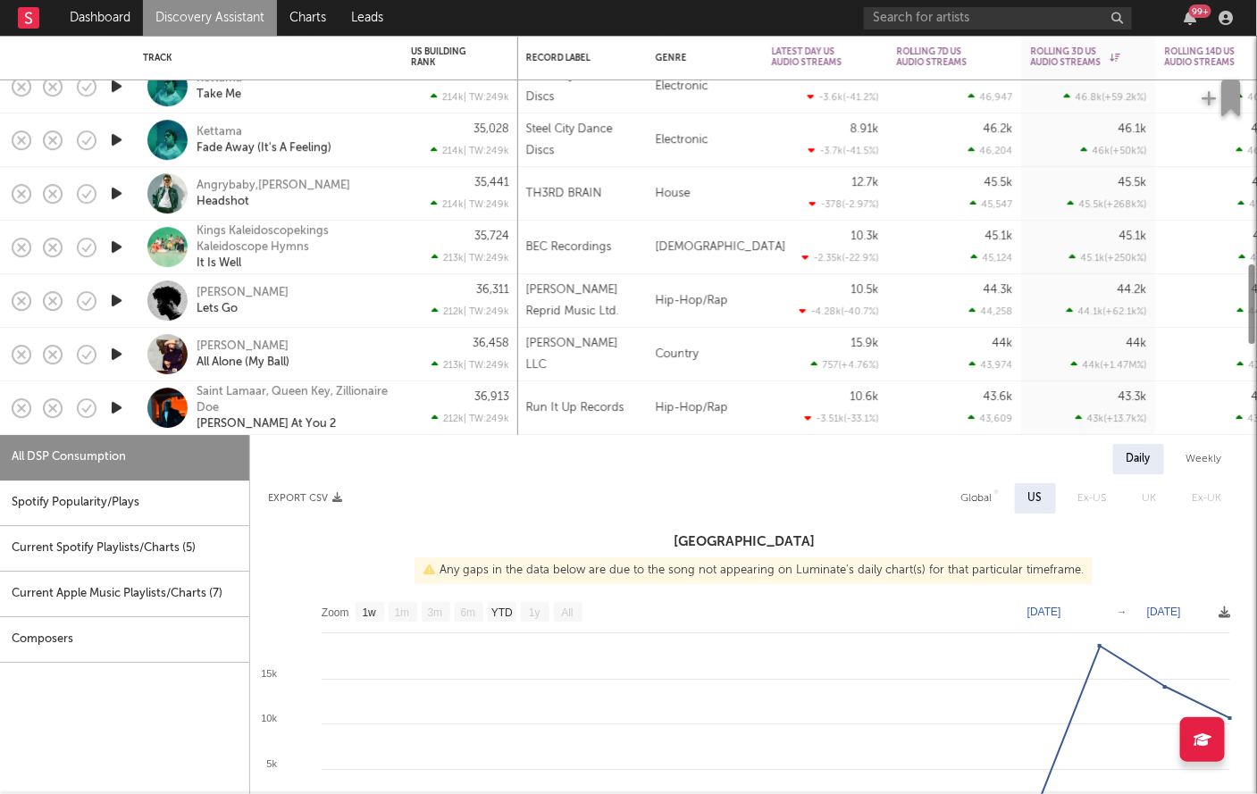
click at [111, 408] on icon "button" at bounding box center [116, 408] width 19 height 22
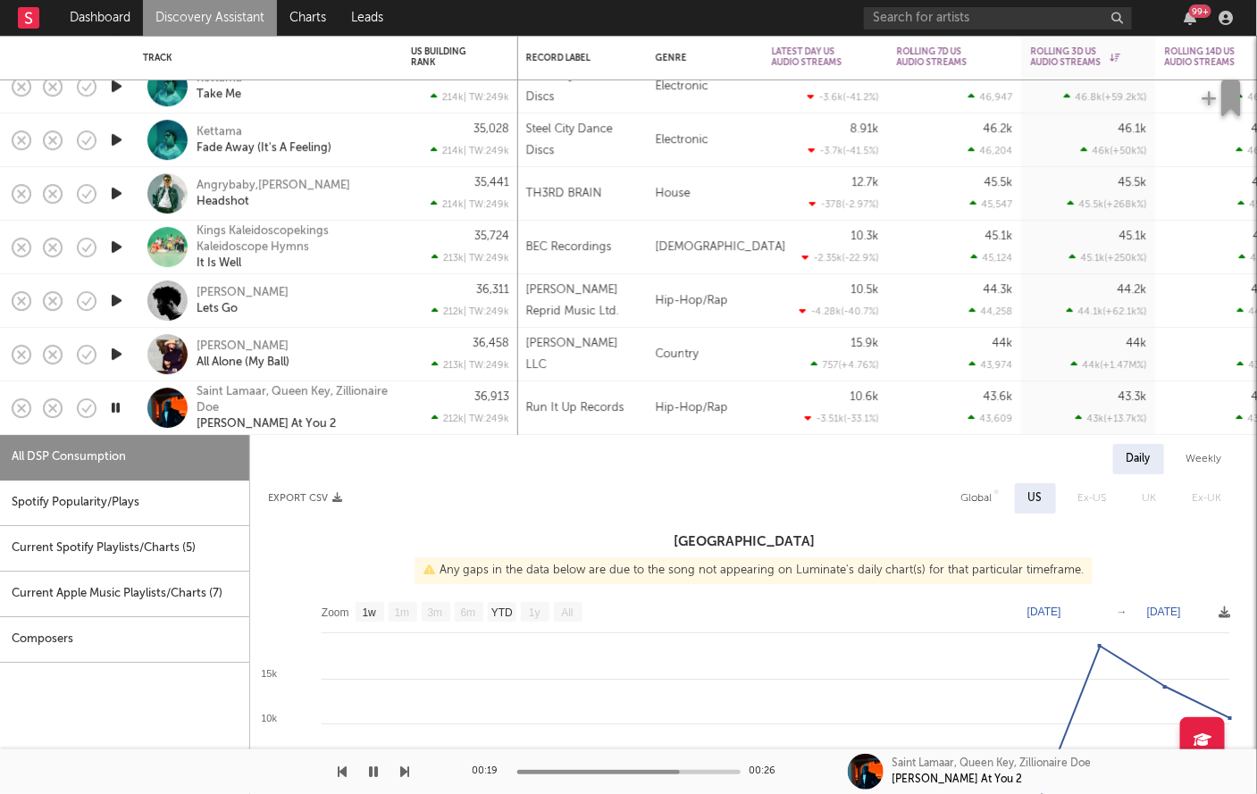
click at [110, 408] on icon "button" at bounding box center [115, 408] width 17 height 22
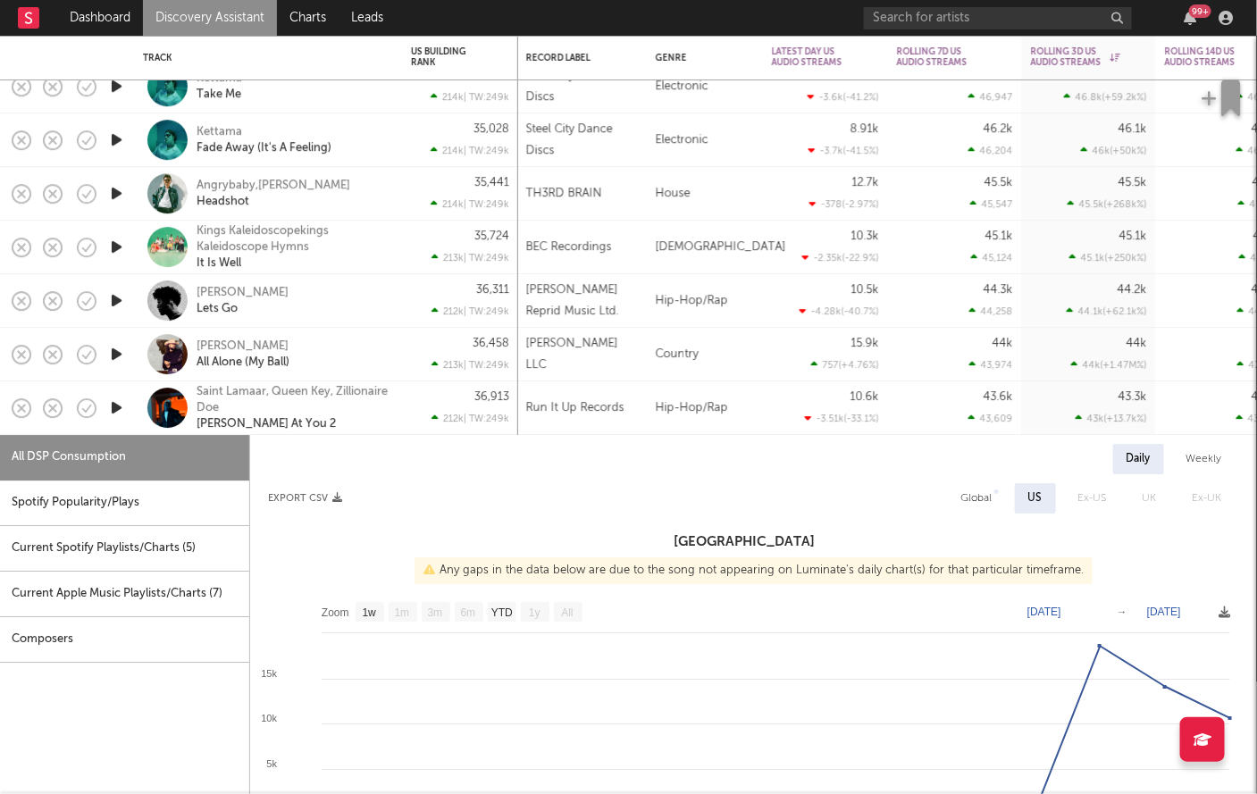
click at [353, 426] on div "Saint Lamaar, Queen Key, Zillionaire Doe Buss At You 2" at bounding box center [292, 408] width 192 height 48
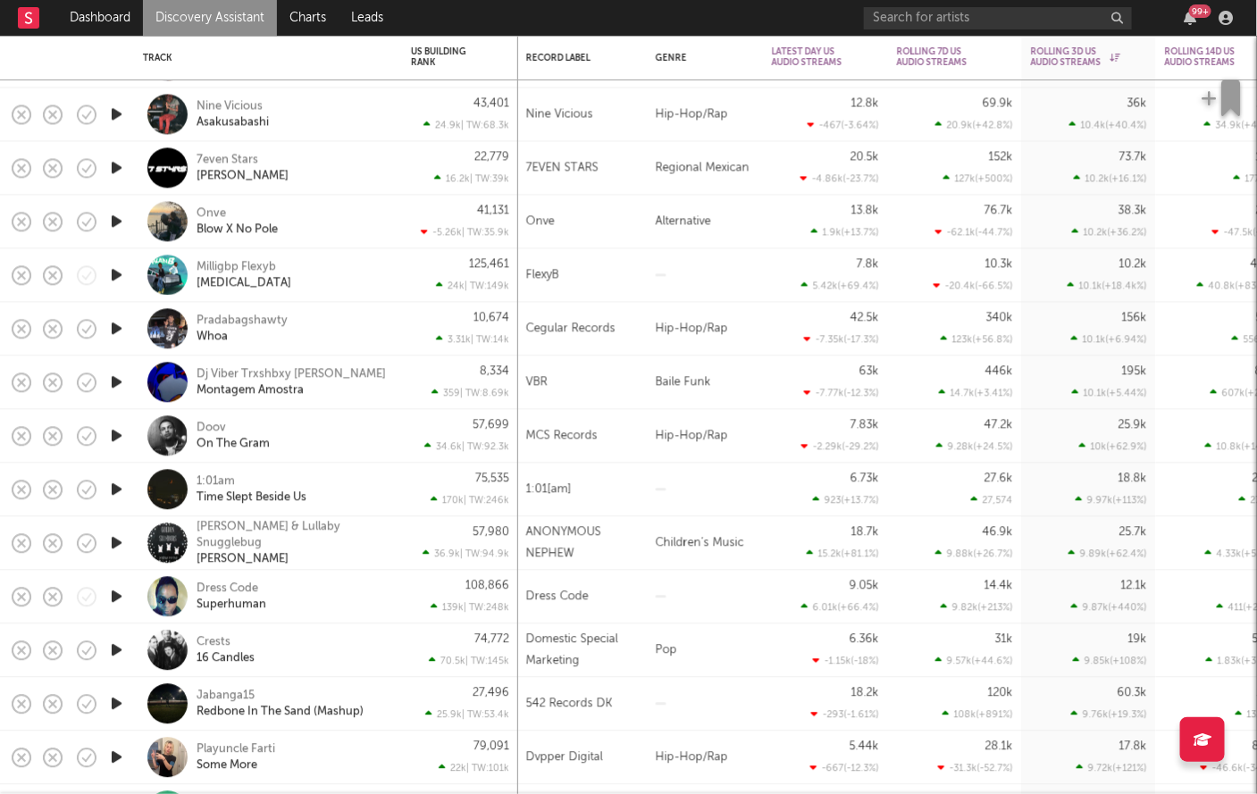
click at [113, 273] on icon "button" at bounding box center [116, 275] width 19 height 22
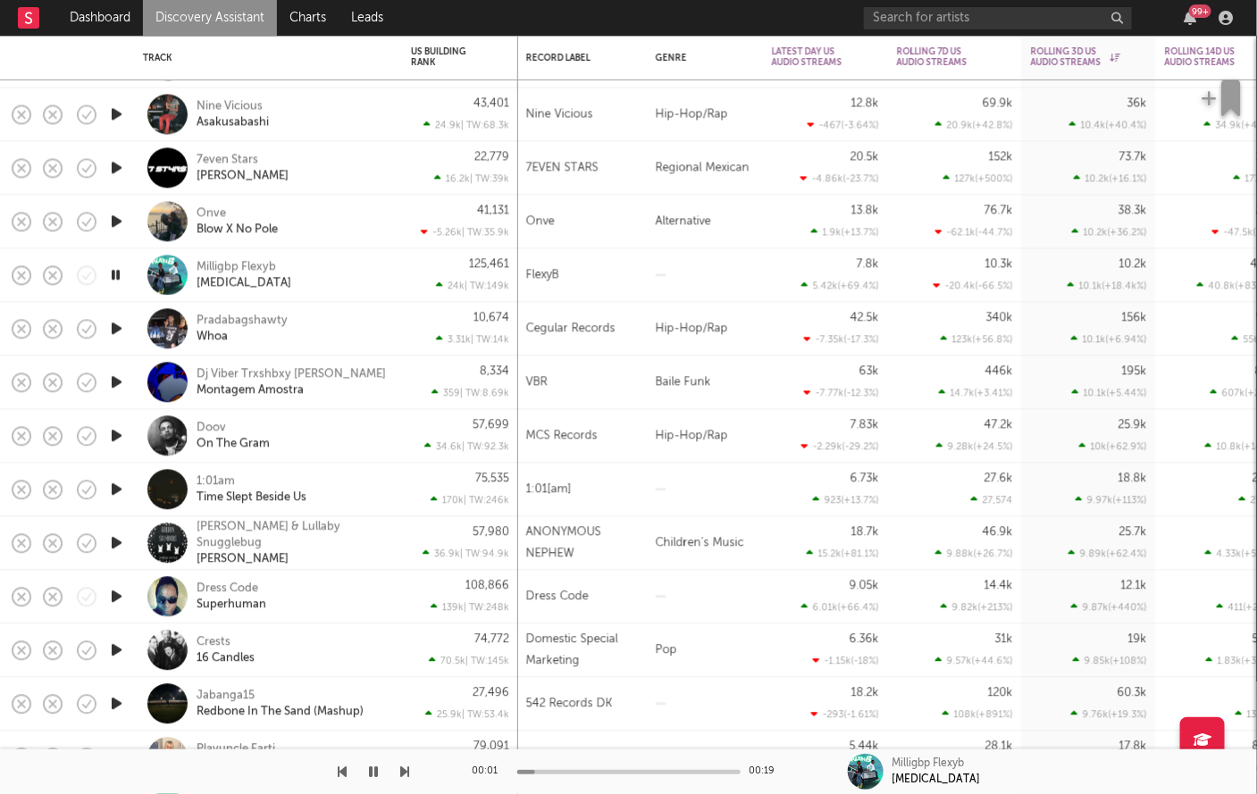
click at [113, 269] on icon "button" at bounding box center [115, 275] width 17 height 22
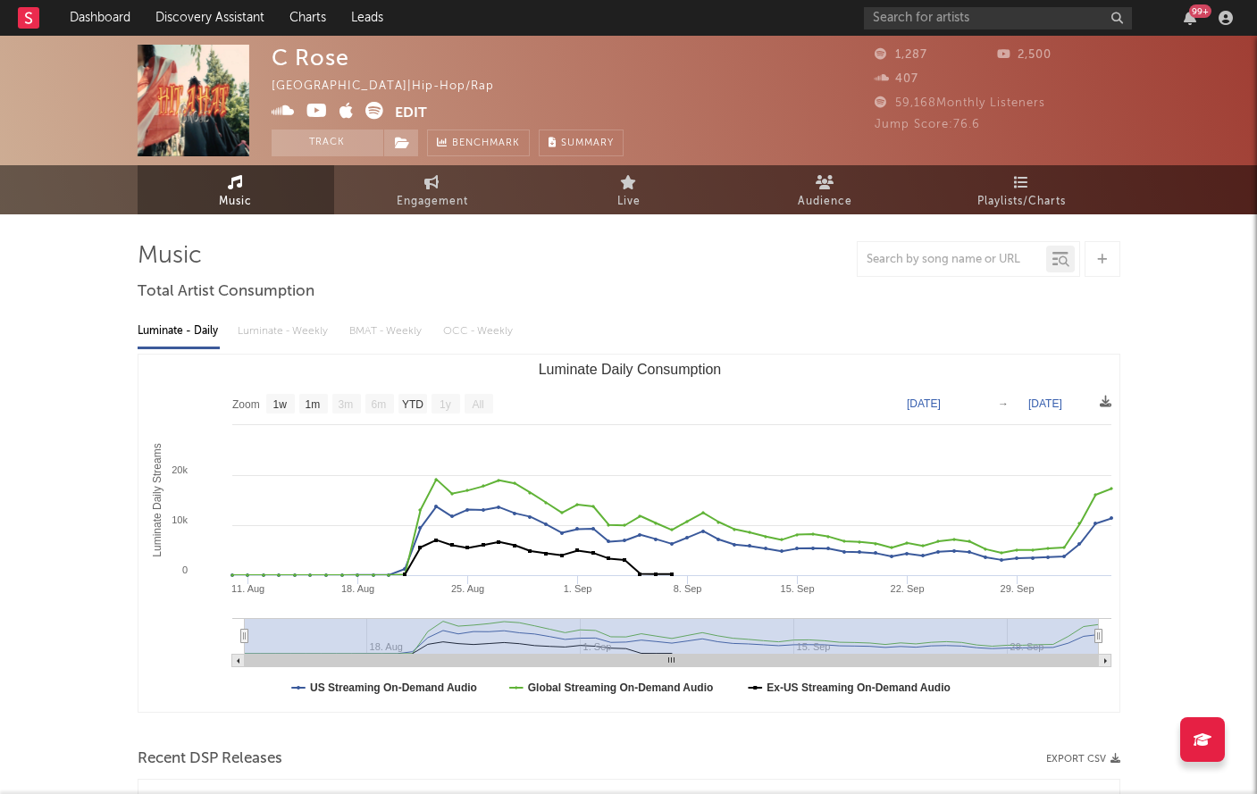
select select "1w"
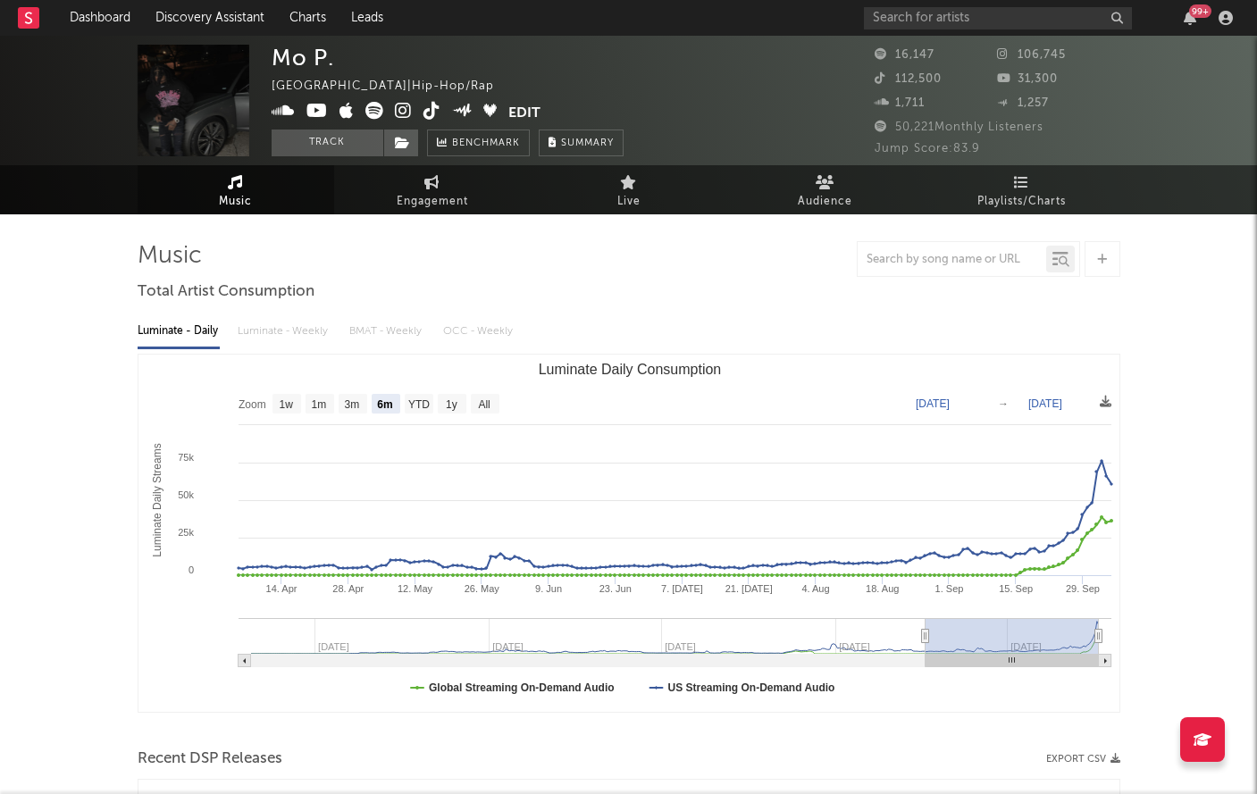
select select "6m"
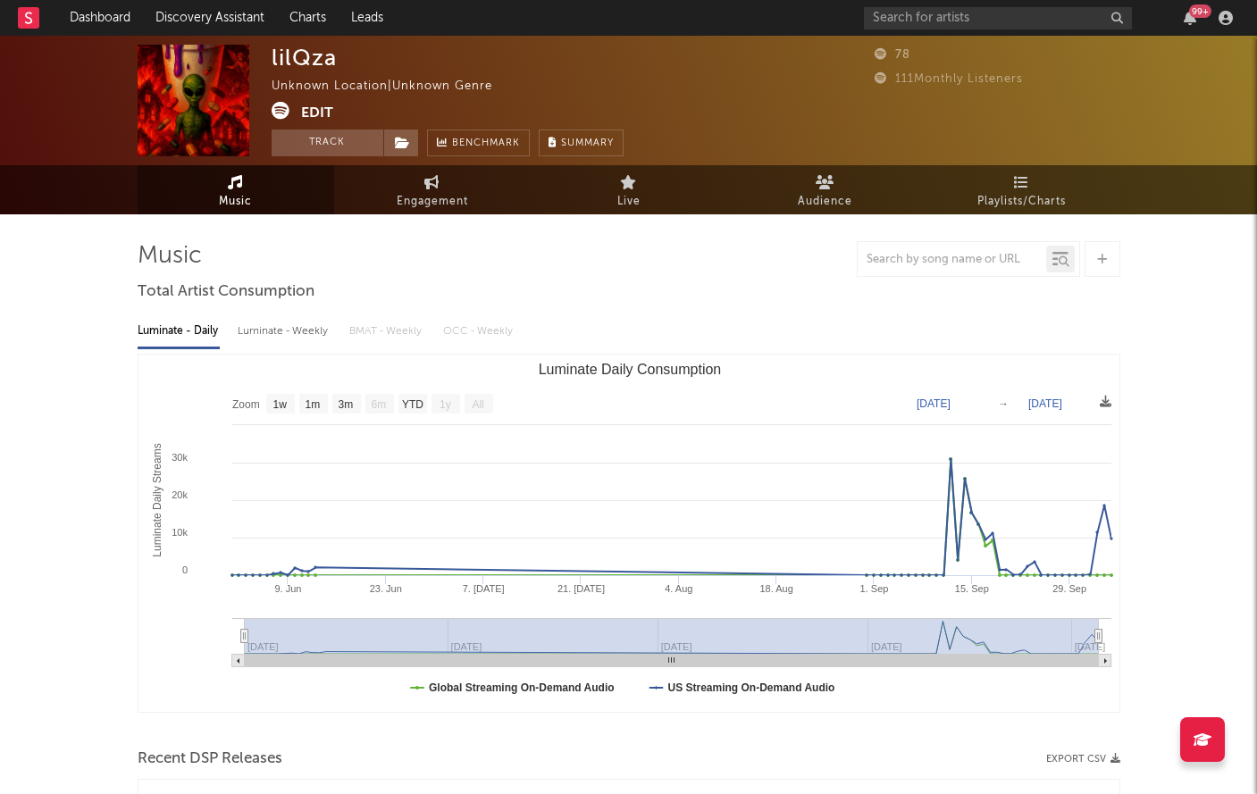
select select "1w"
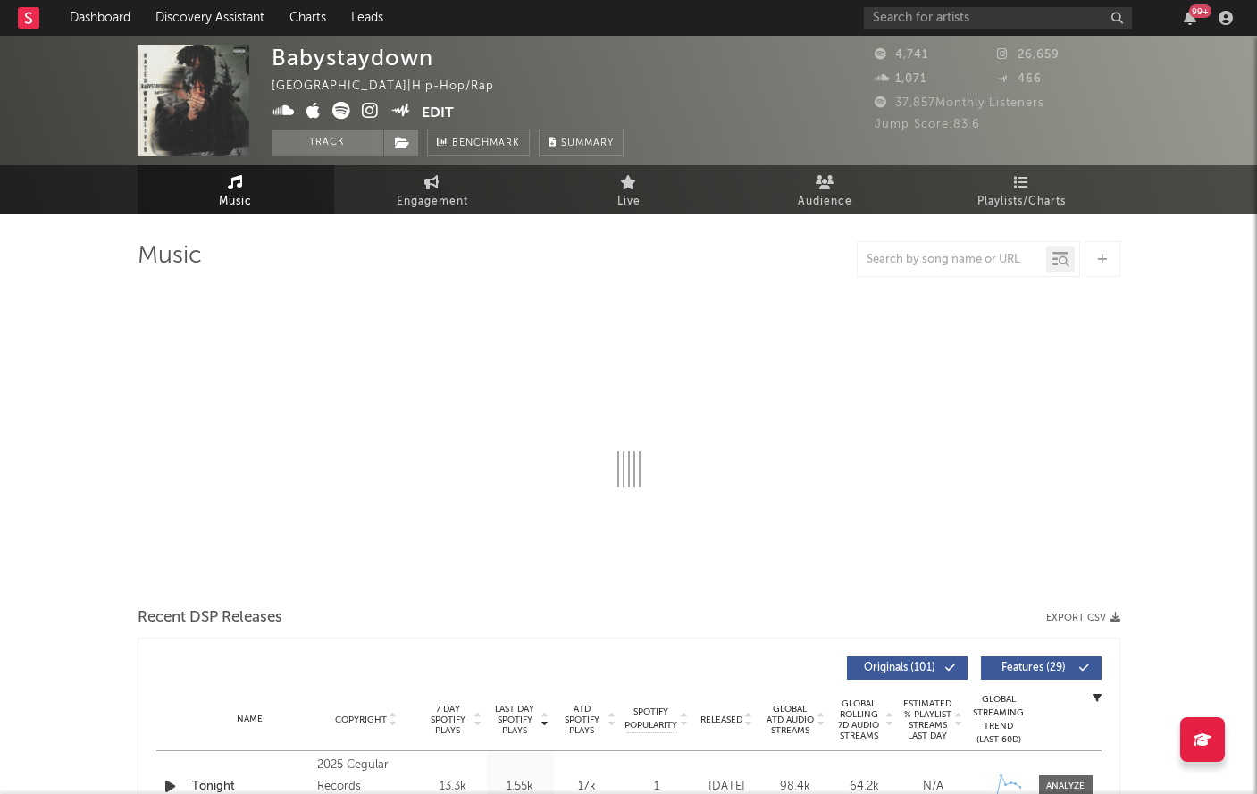
select select "6m"
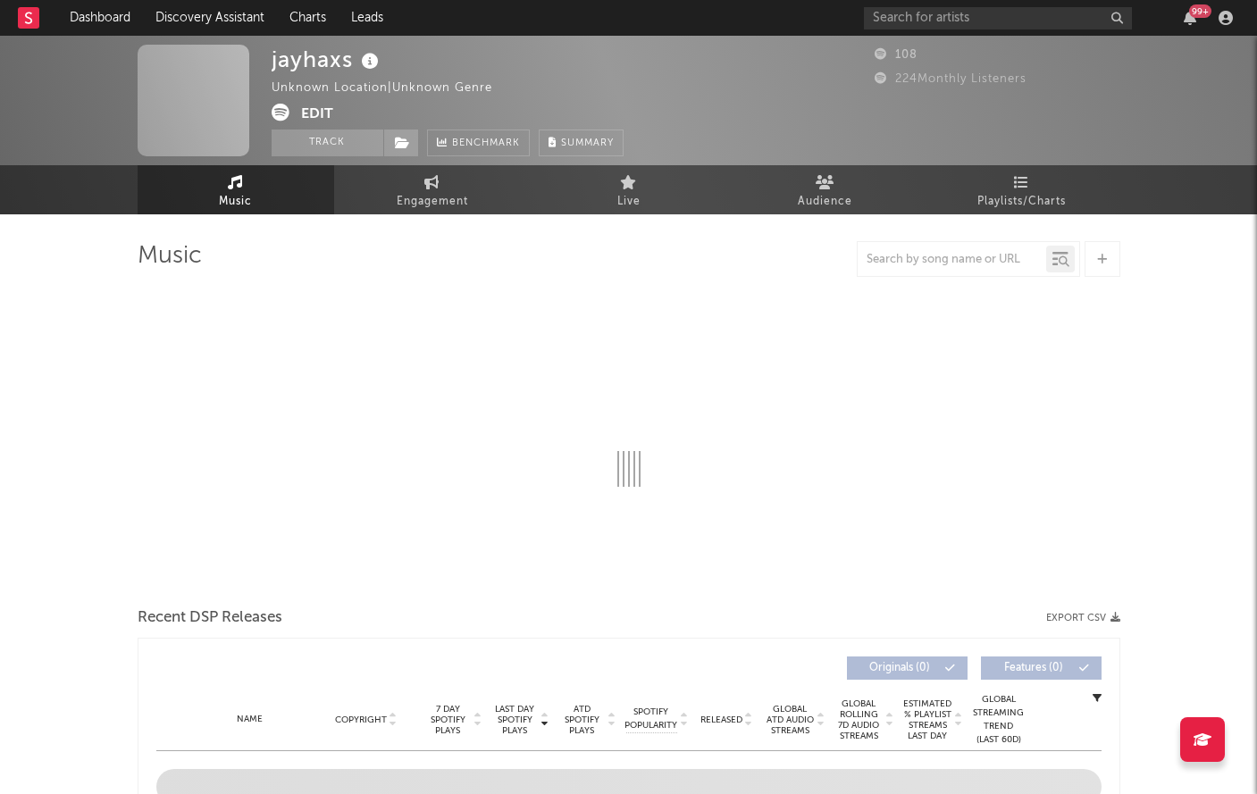
select select "1w"
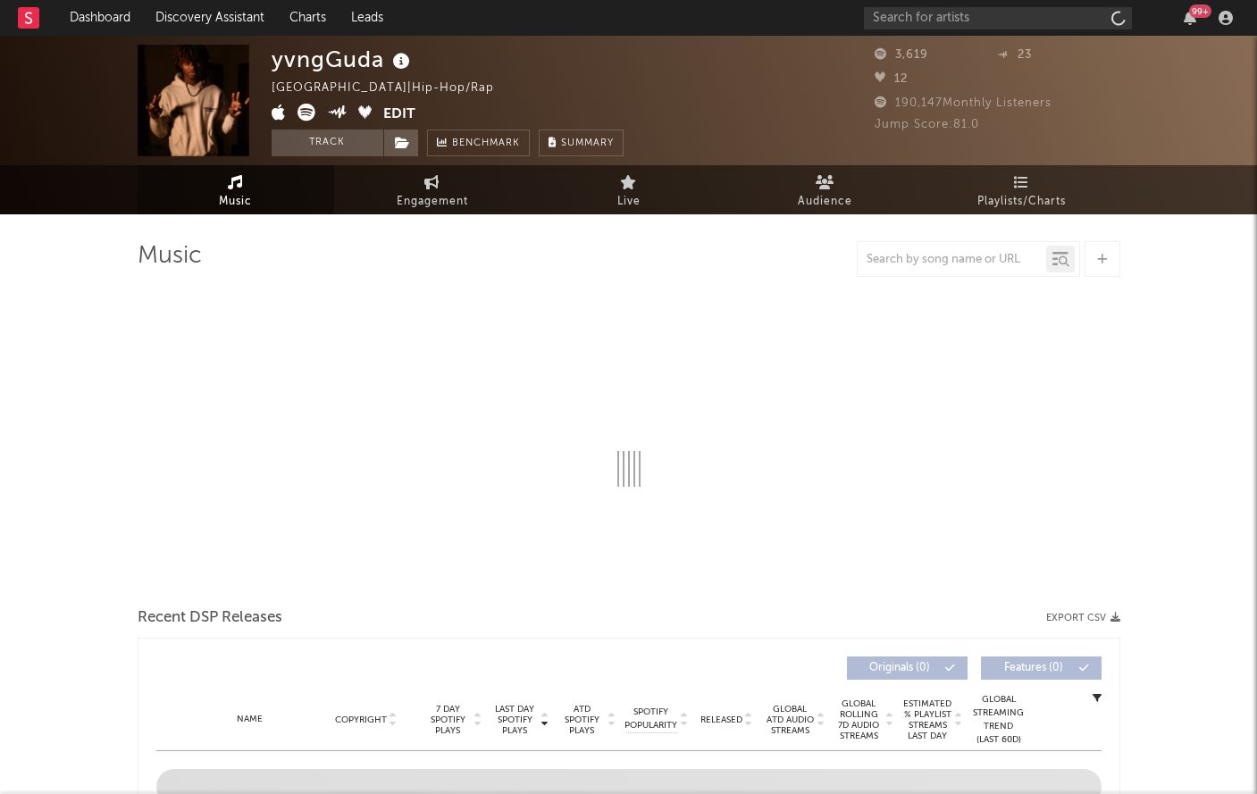
select select "6m"
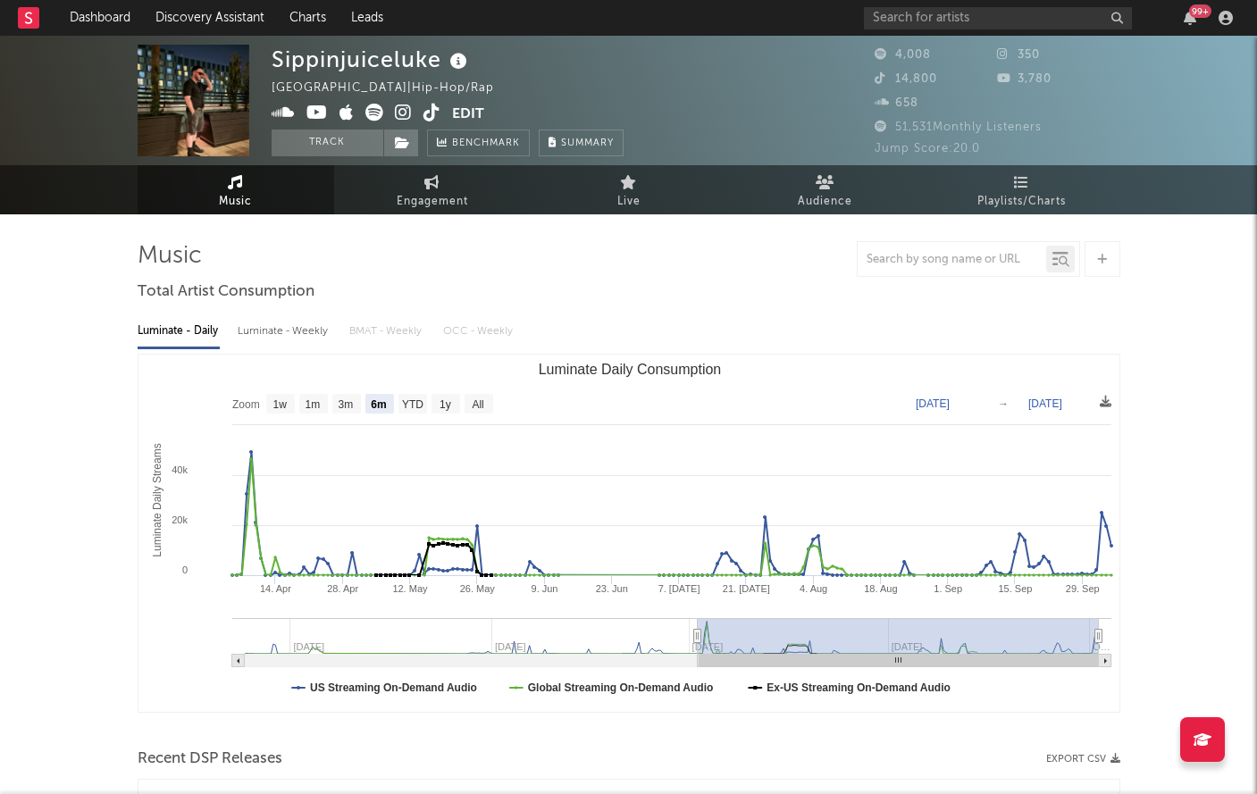
select select "6m"
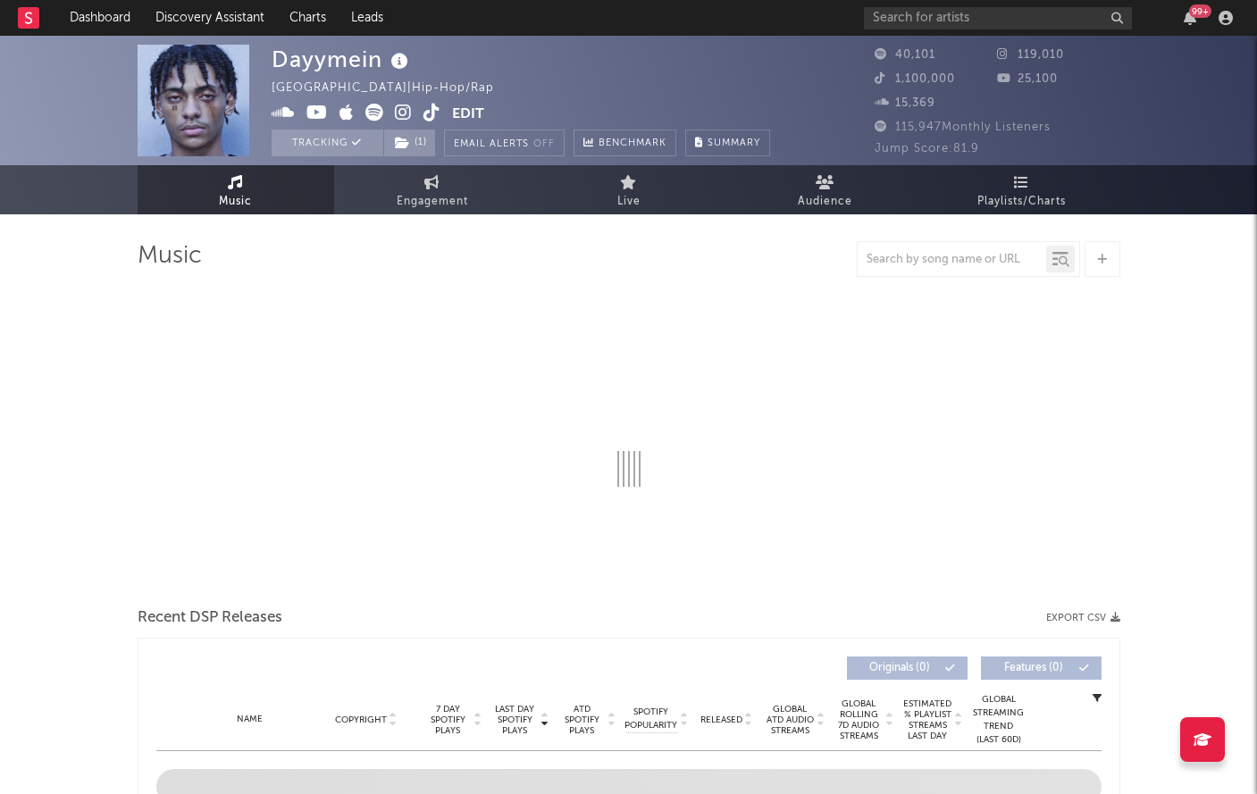
select select "6m"
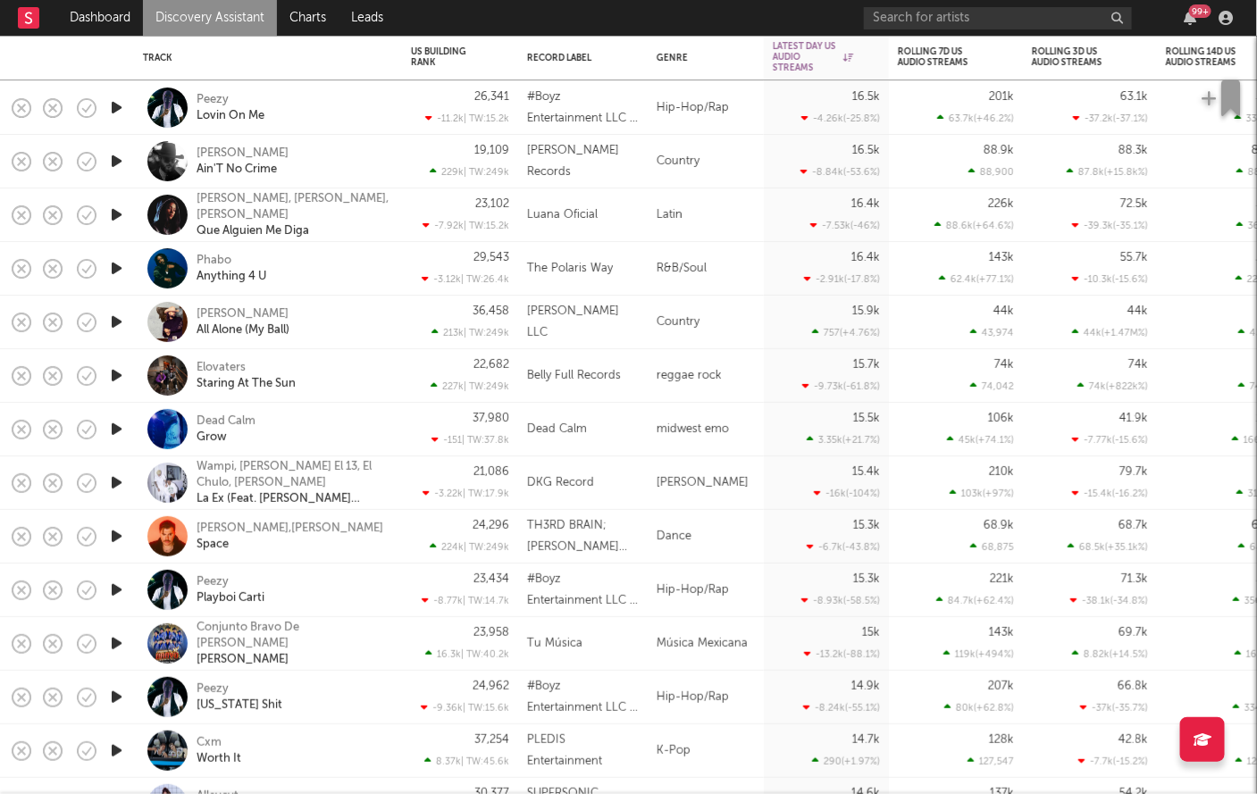
click at [117, 269] on icon "button" at bounding box center [116, 268] width 19 height 22
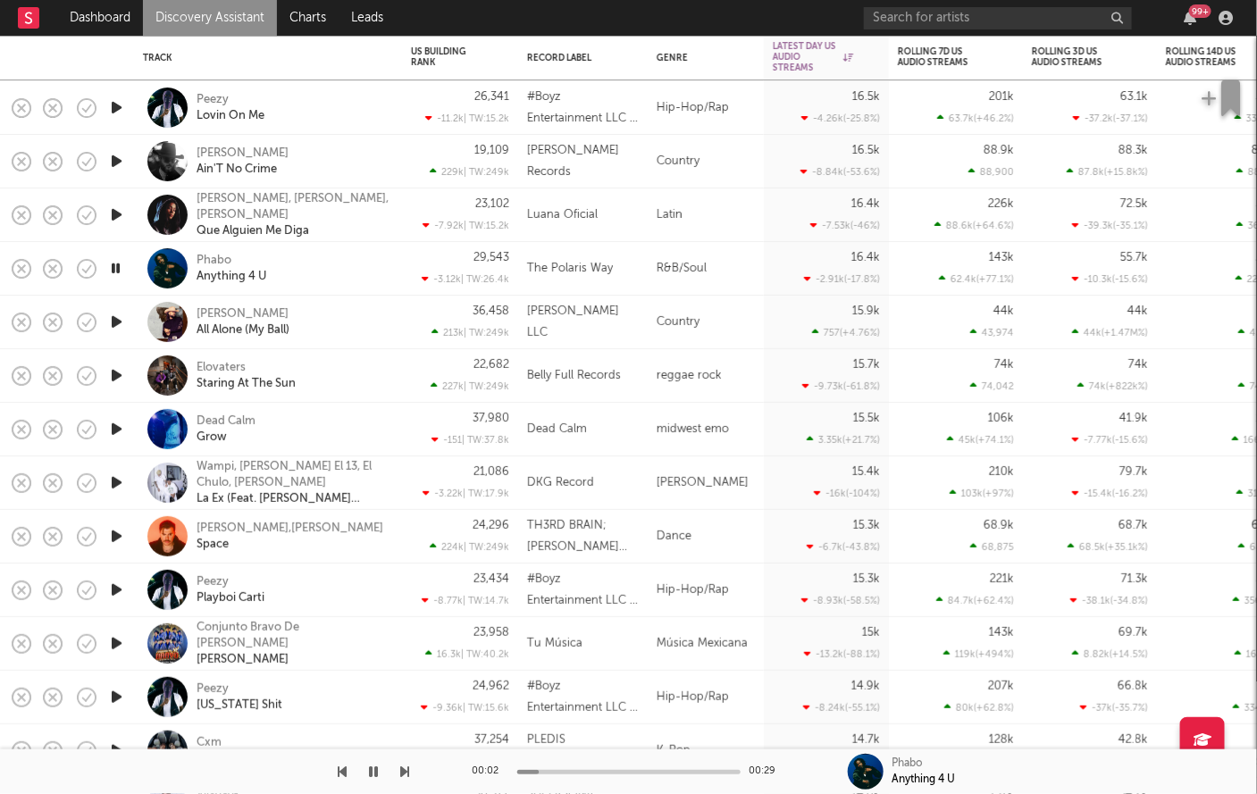
click at [117, 269] on icon "button" at bounding box center [115, 268] width 17 height 22
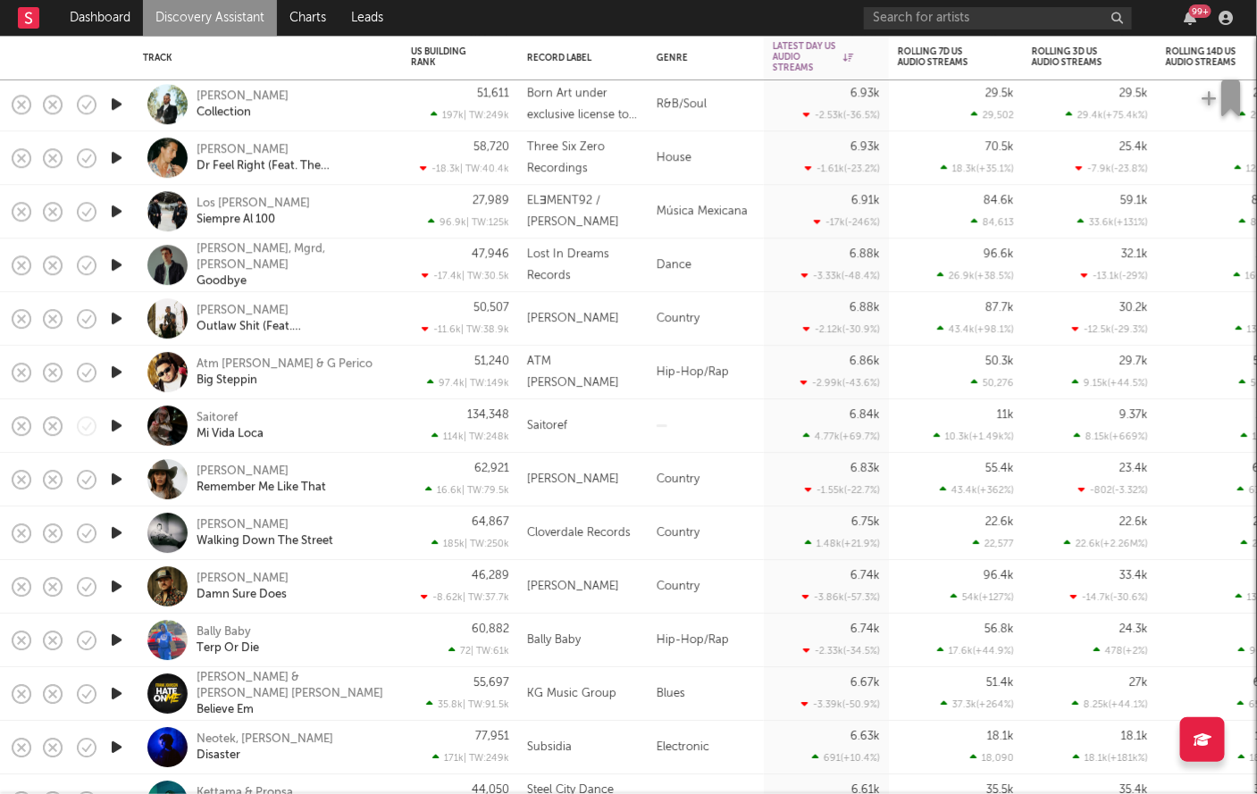
click at [117, 374] on icon "button" at bounding box center [116, 372] width 19 height 22
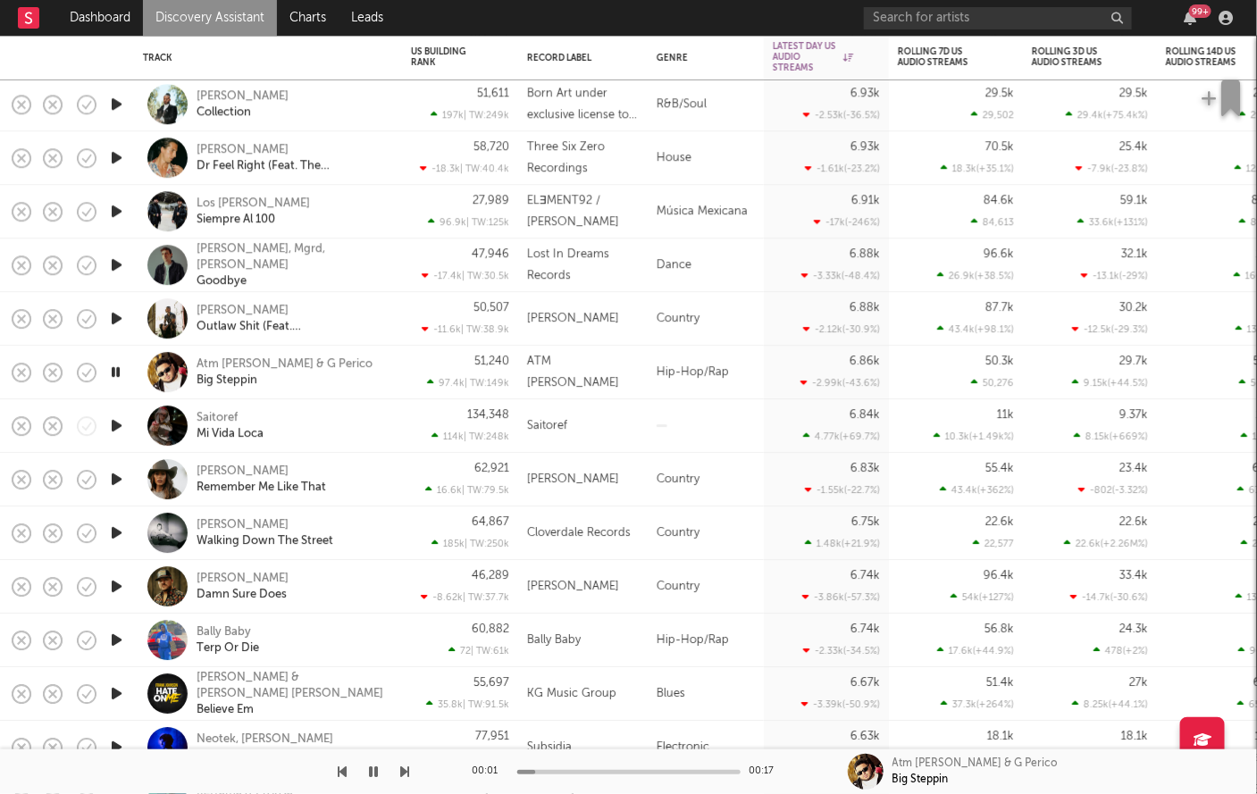
click at [117, 374] on icon "button" at bounding box center [115, 372] width 17 height 22
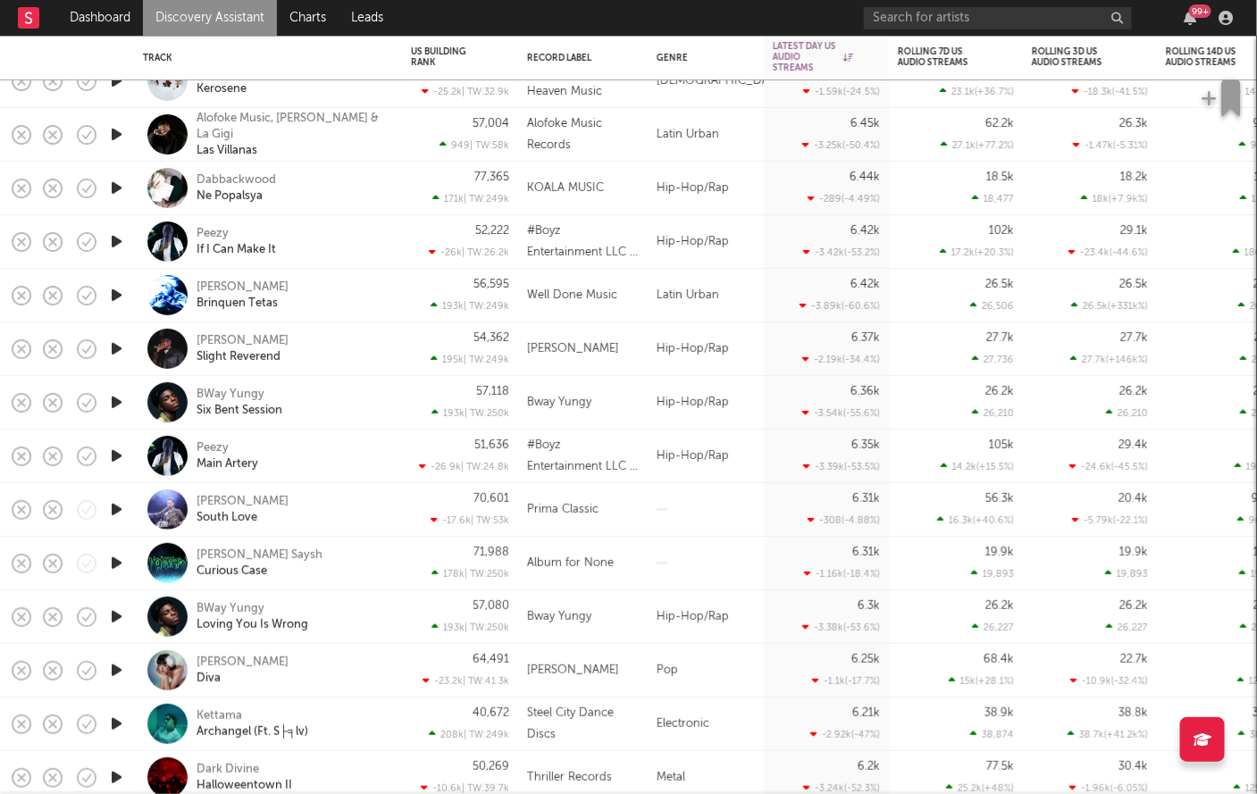
click at [121, 343] on icon "button" at bounding box center [116, 349] width 19 height 22
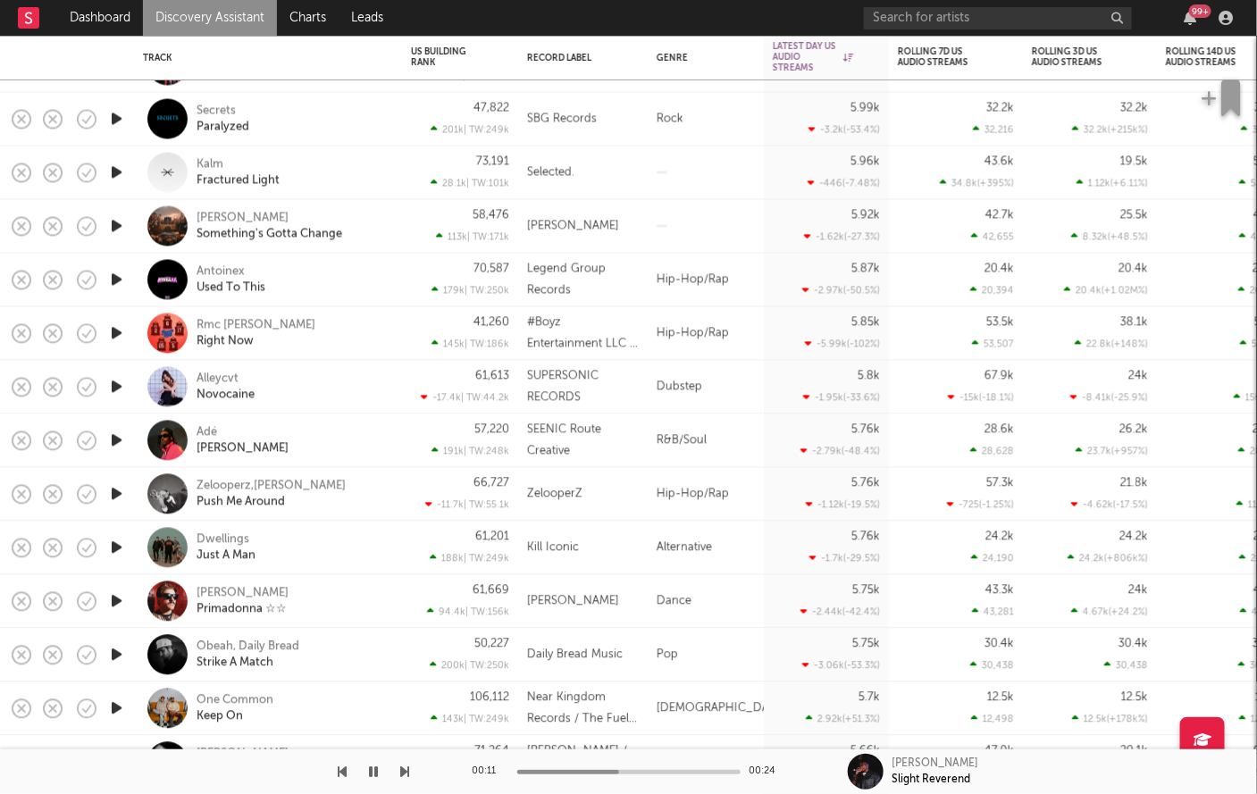
click at [116, 448] on icon "button" at bounding box center [116, 441] width 19 height 22
click at [116, 447] on icon "button" at bounding box center [115, 441] width 17 height 22
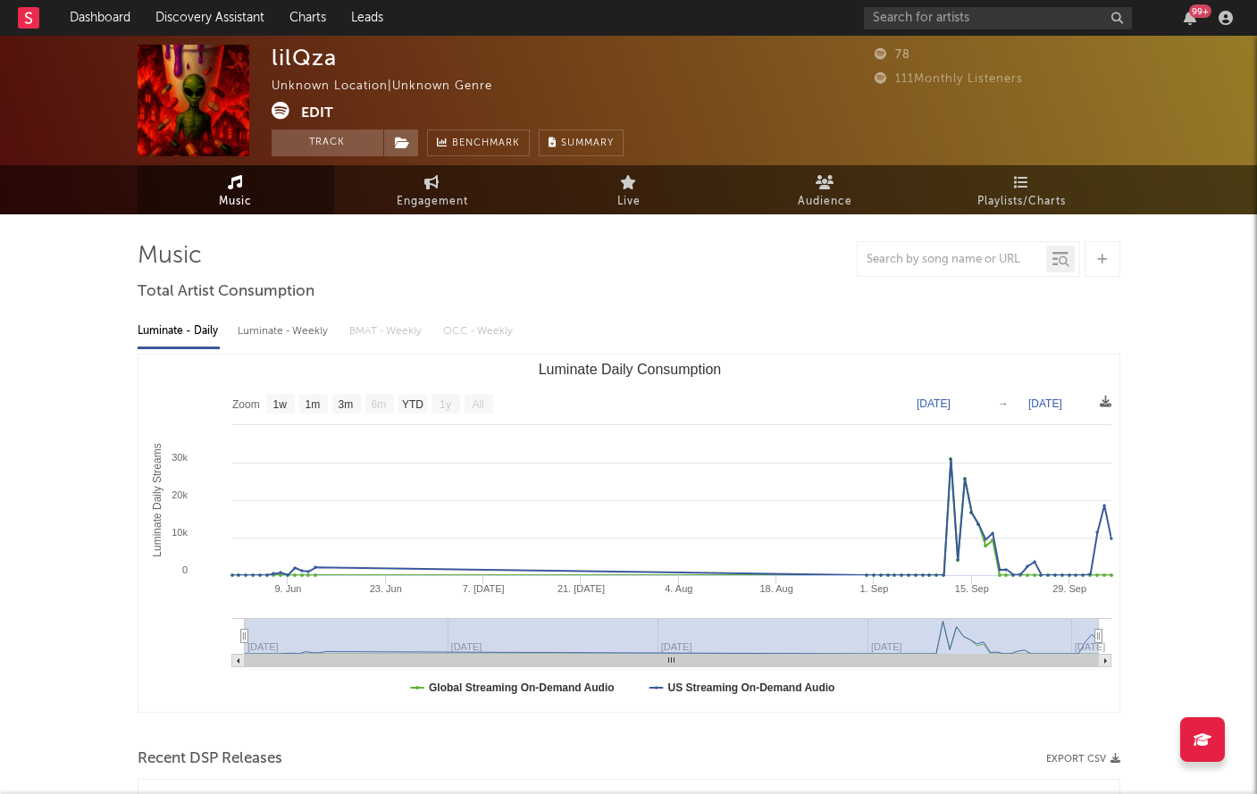
select select "1w"
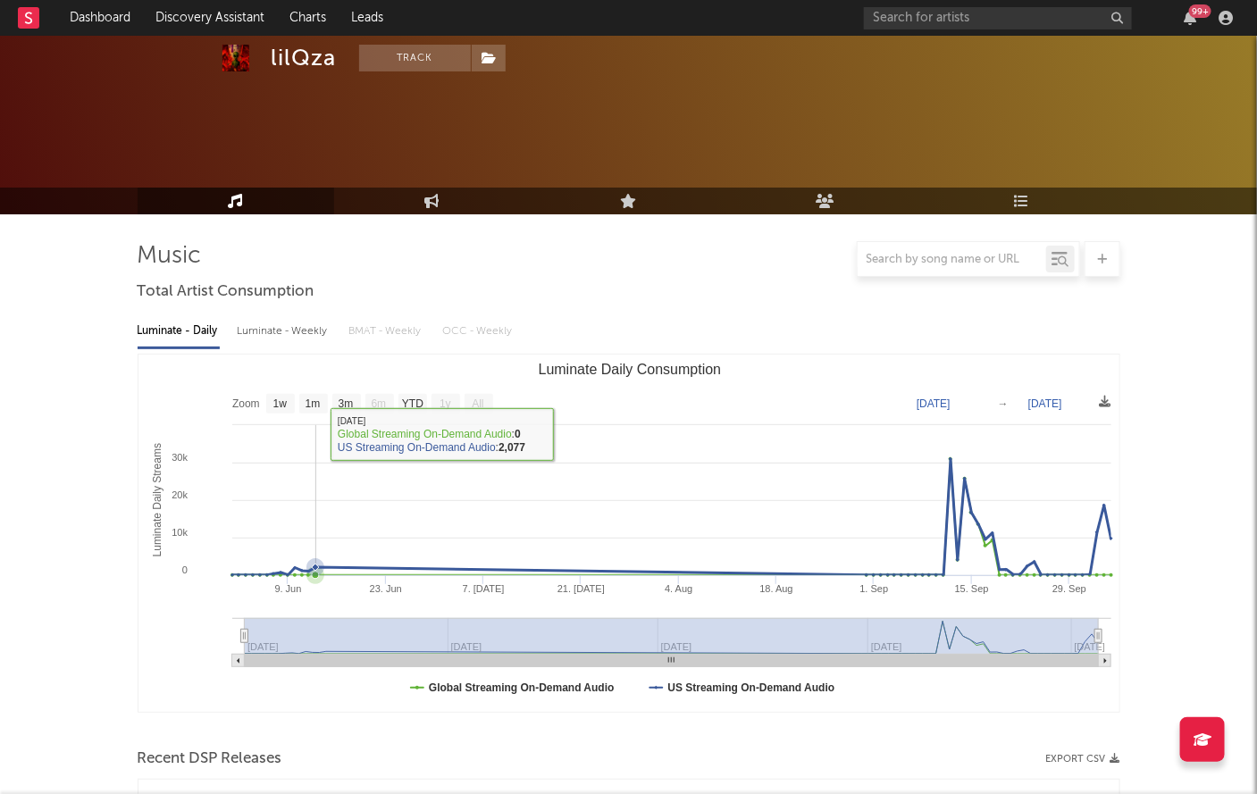
scroll to position [585, 0]
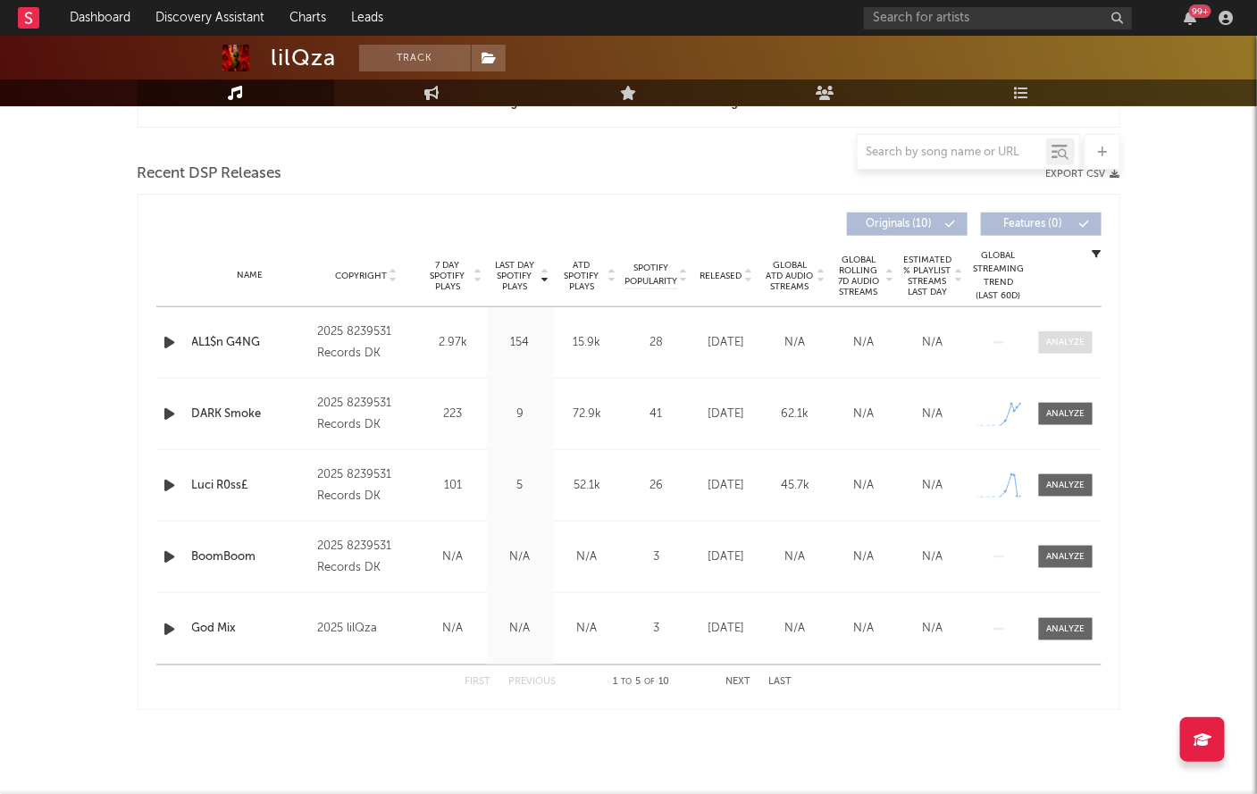
click at [1071, 344] on div at bounding box center [1065, 342] width 38 height 13
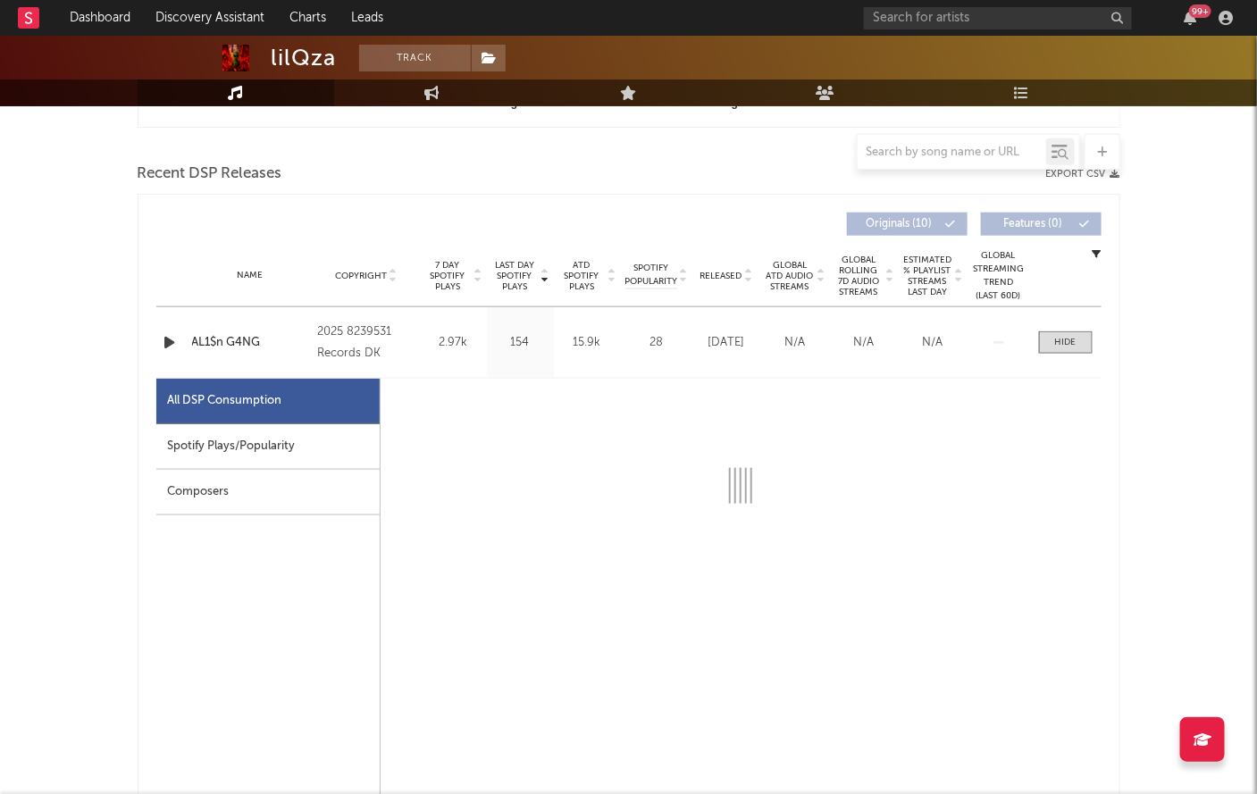
select select "1w"
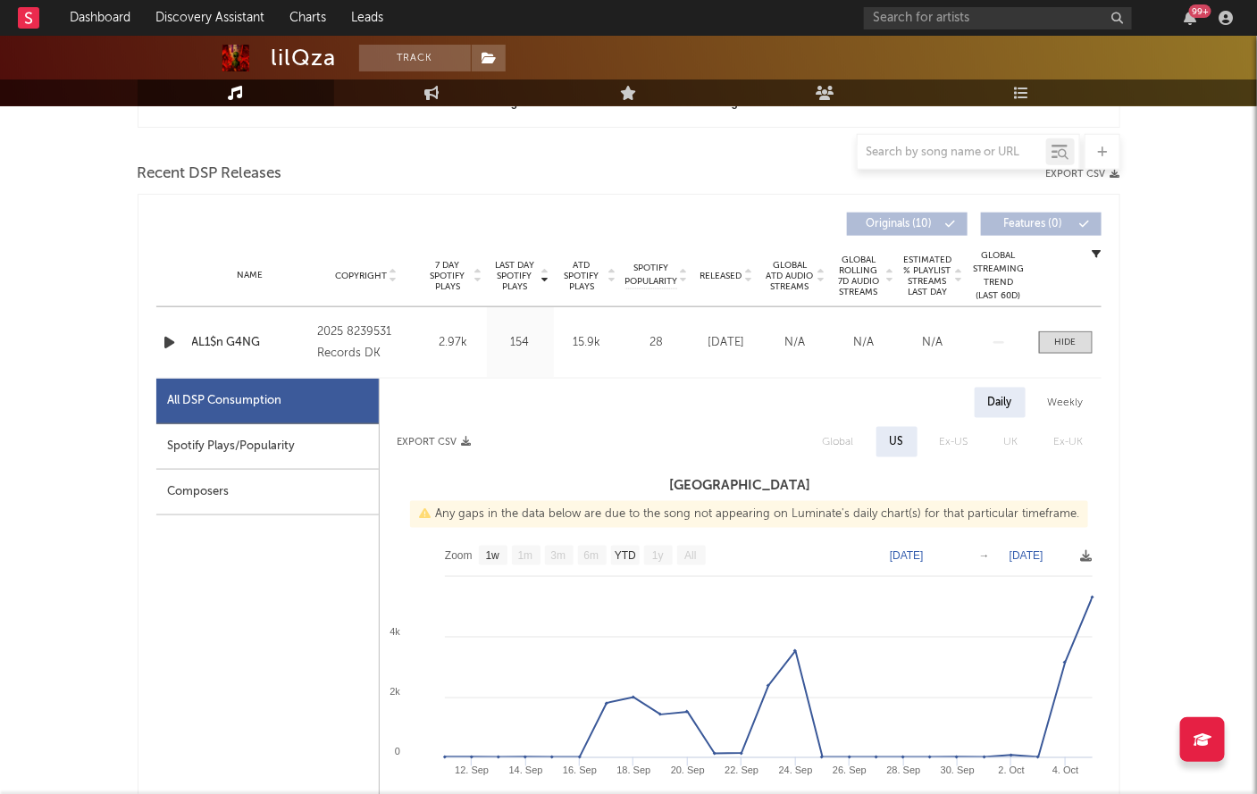
click at [171, 344] on icon "button" at bounding box center [170, 342] width 19 height 22
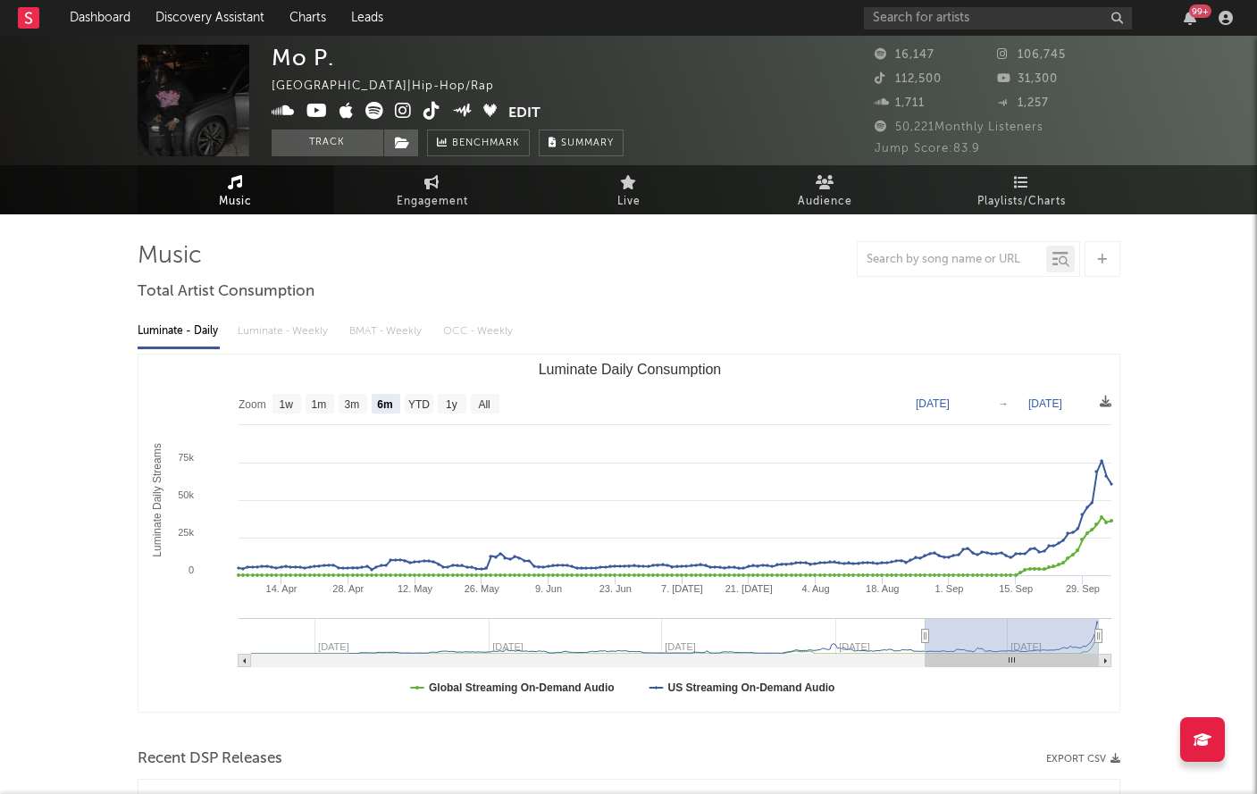
select select "6m"
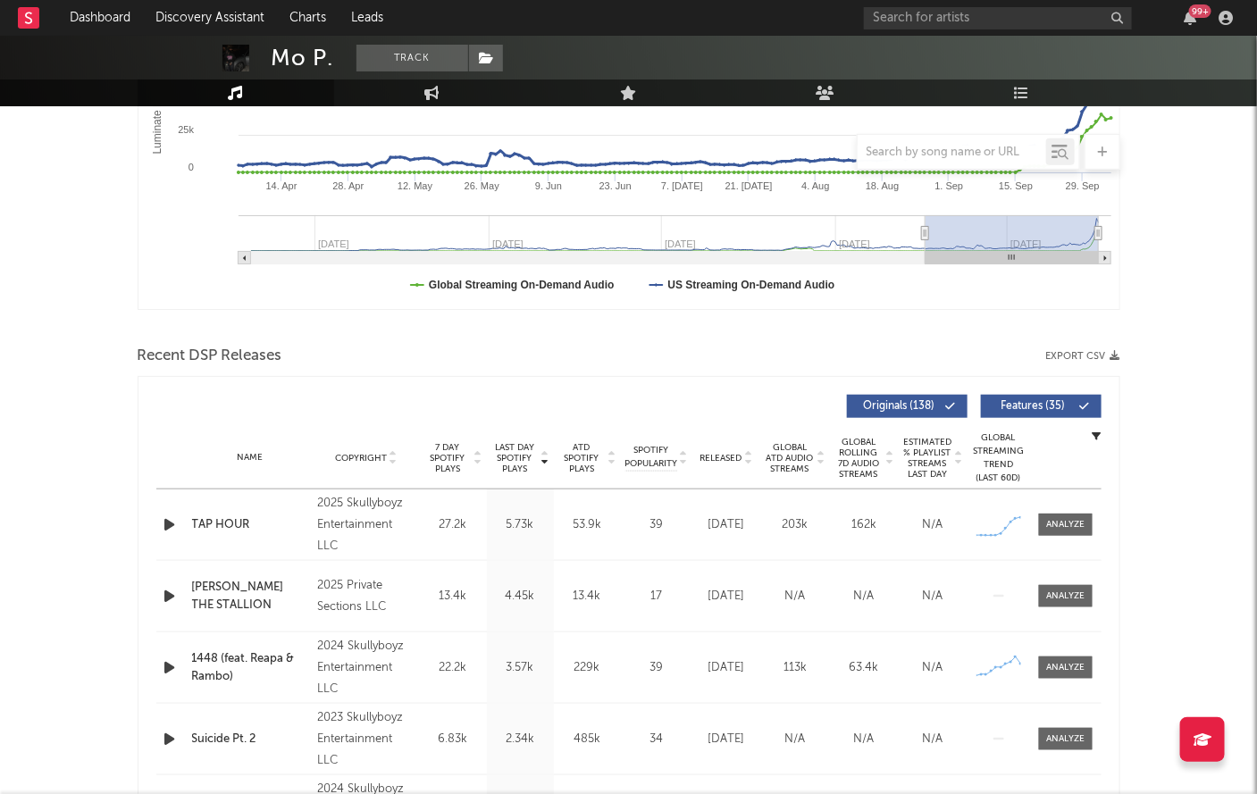
scroll to position [404, 0]
click at [1074, 523] on div at bounding box center [1065, 523] width 38 height 13
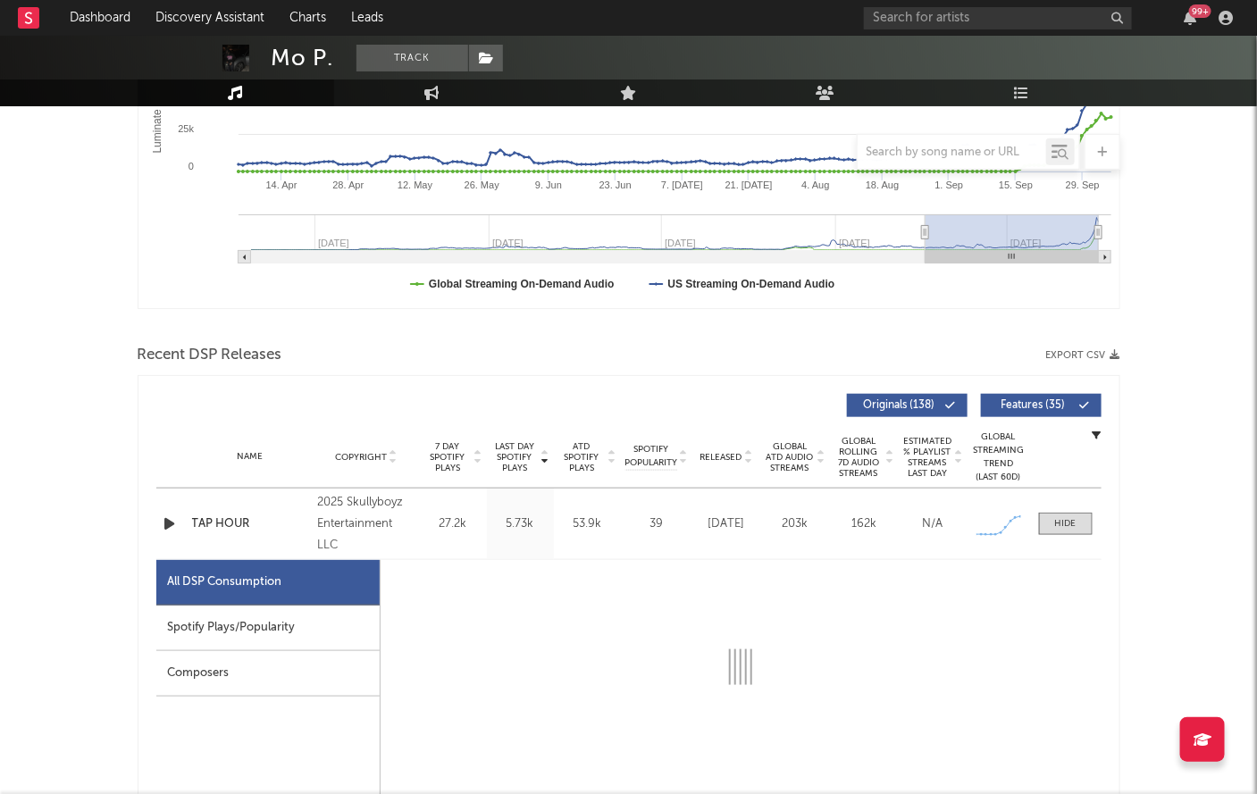
select select "1w"
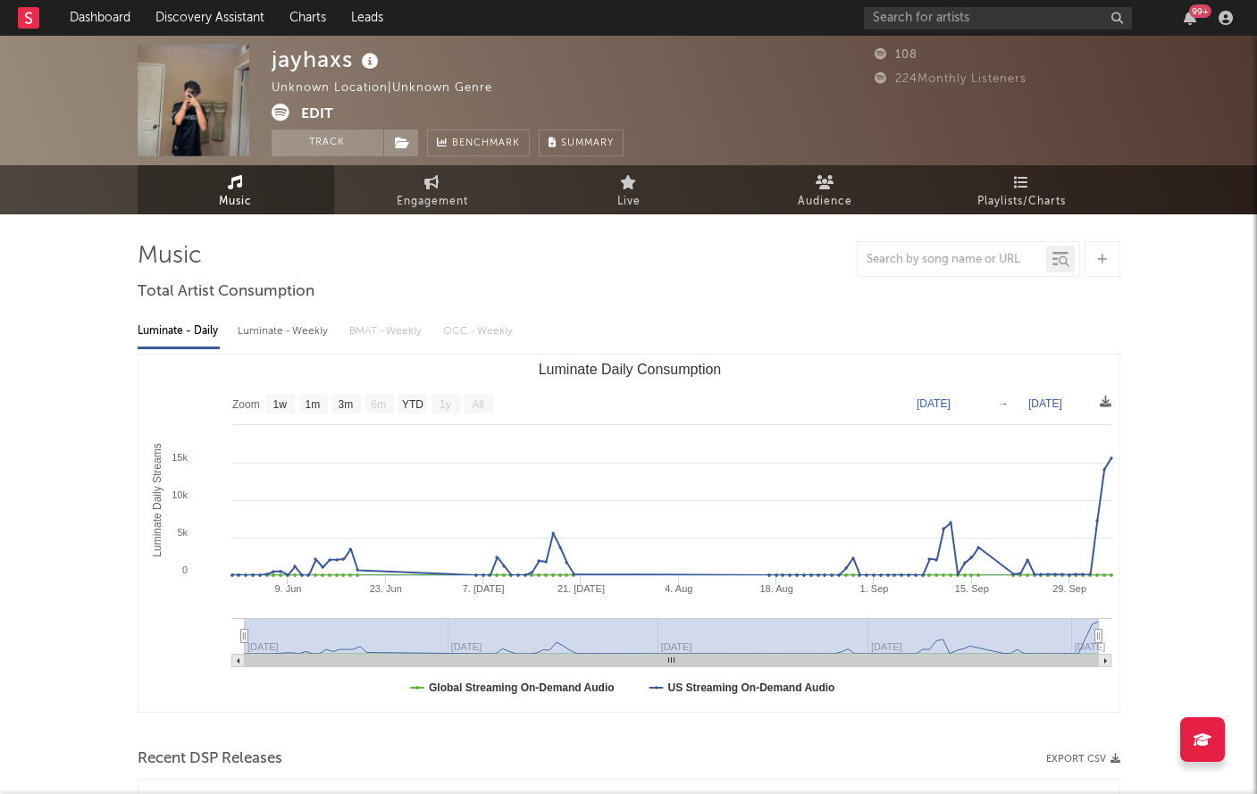
select select "1w"
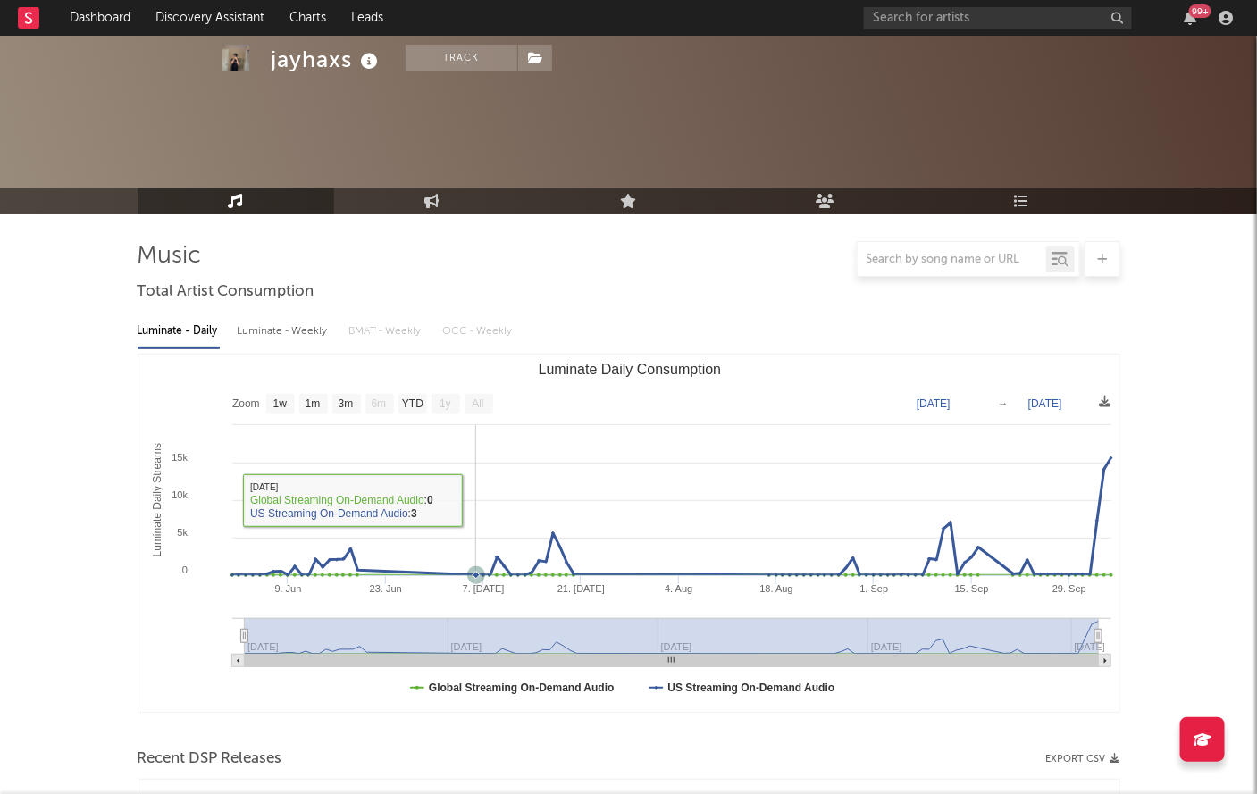
scroll to position [348, 0]
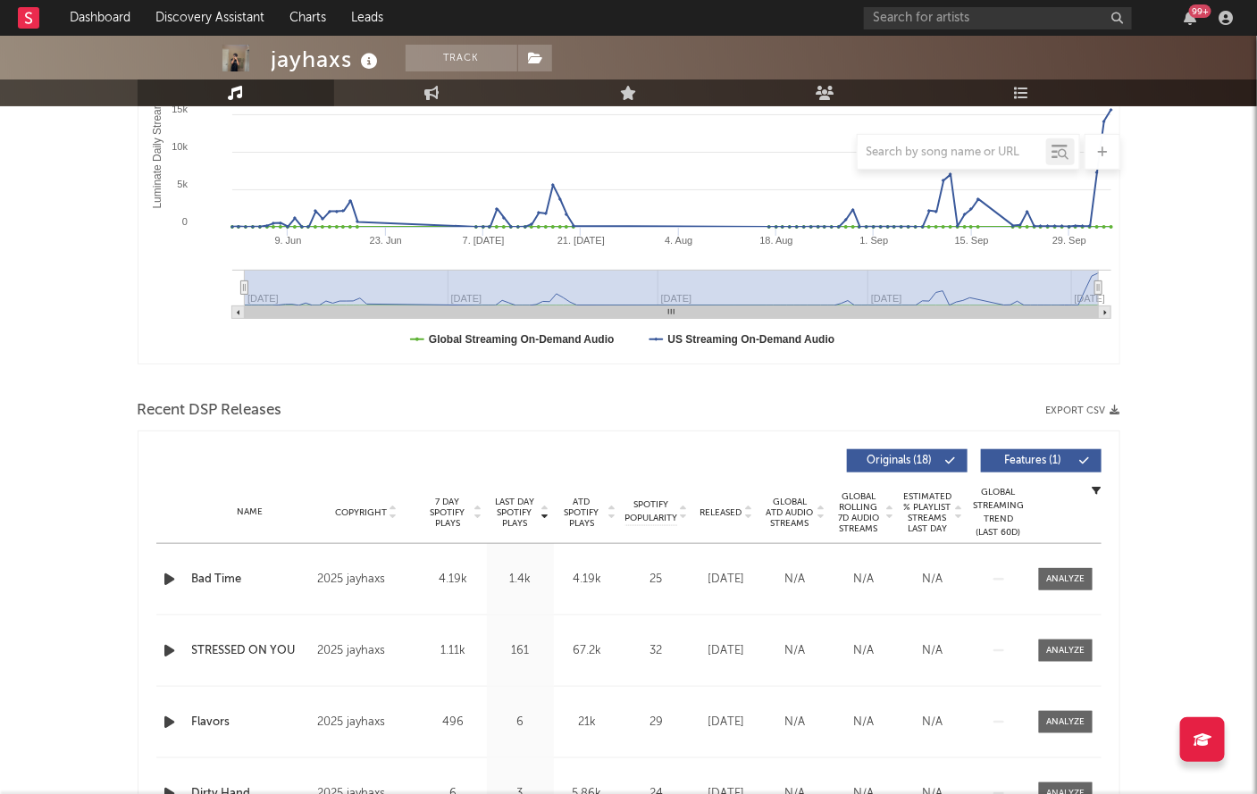
click at [188, 581] on div "Name Bad Time" at bounding box center [251, 580] width 126 height 18
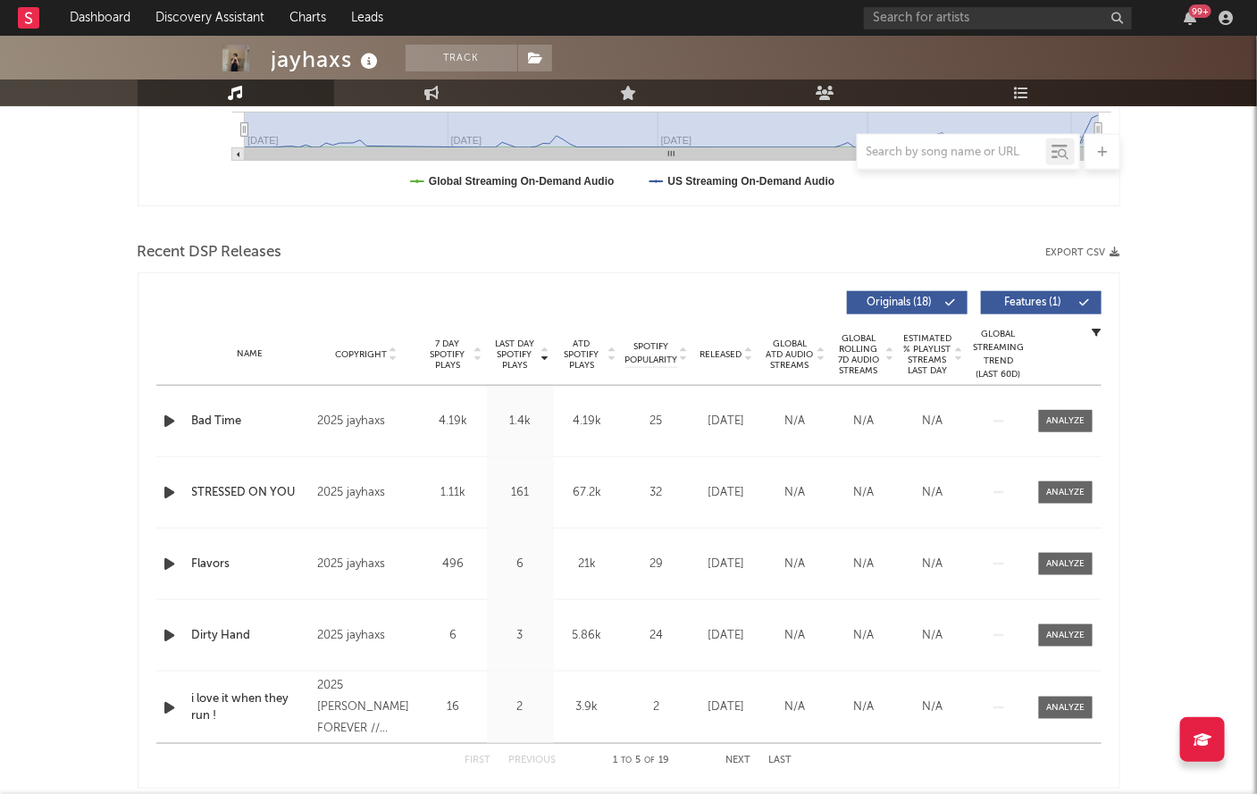
scroll to position [518, 0]
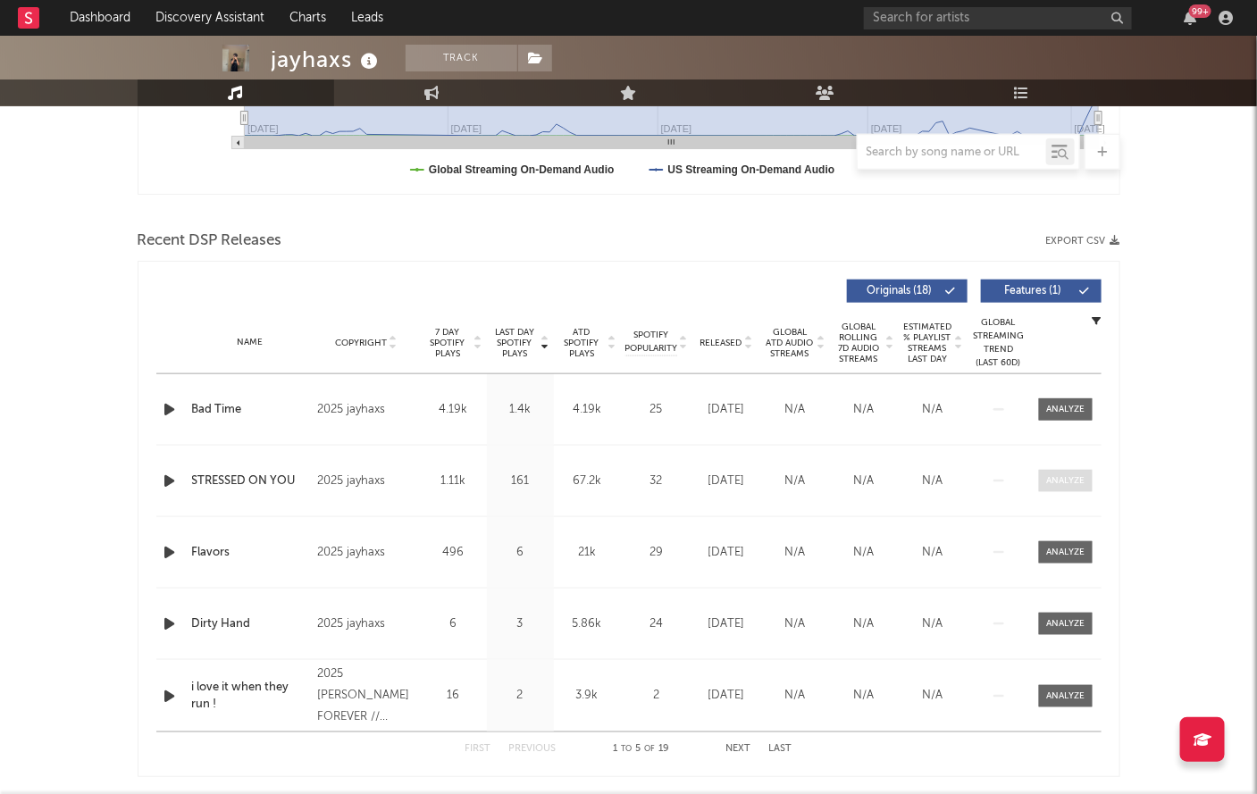
click at [1061, 478] on div at bounding box center [1065, 480] width 38 height 13
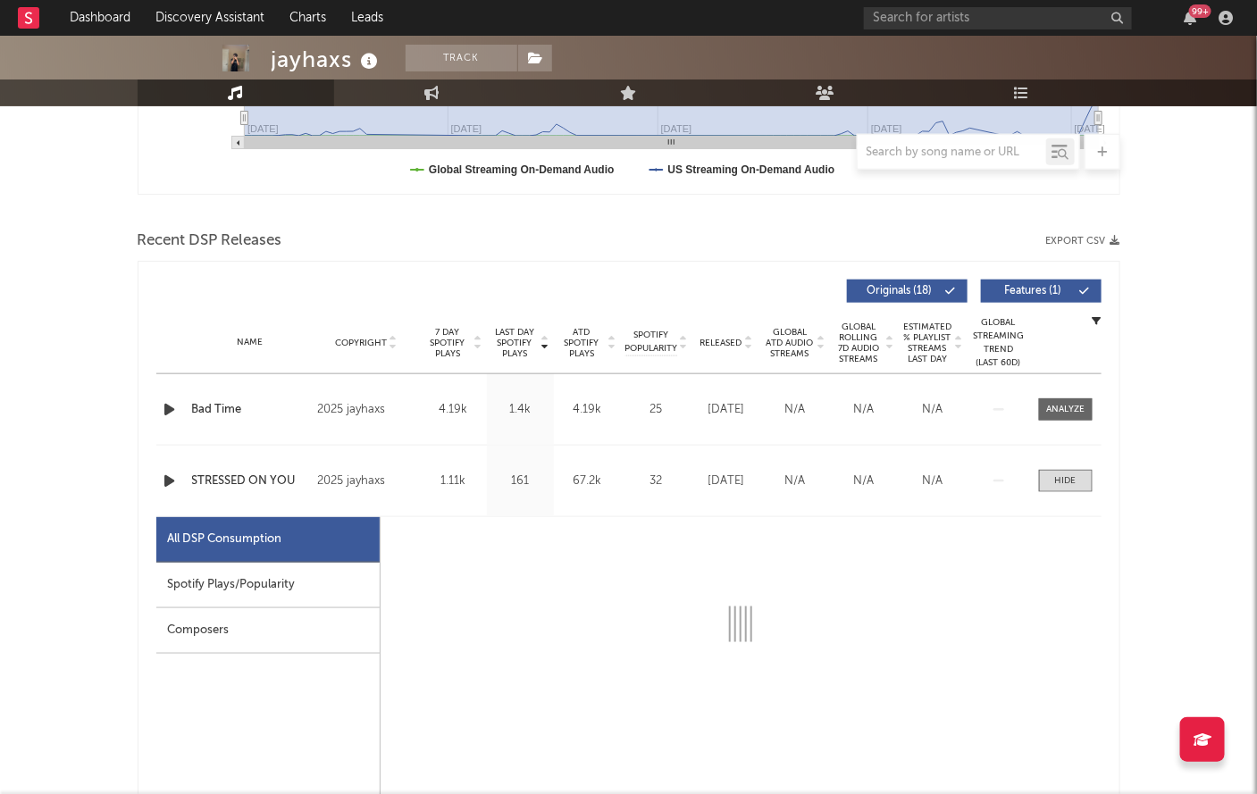
select select "1w"
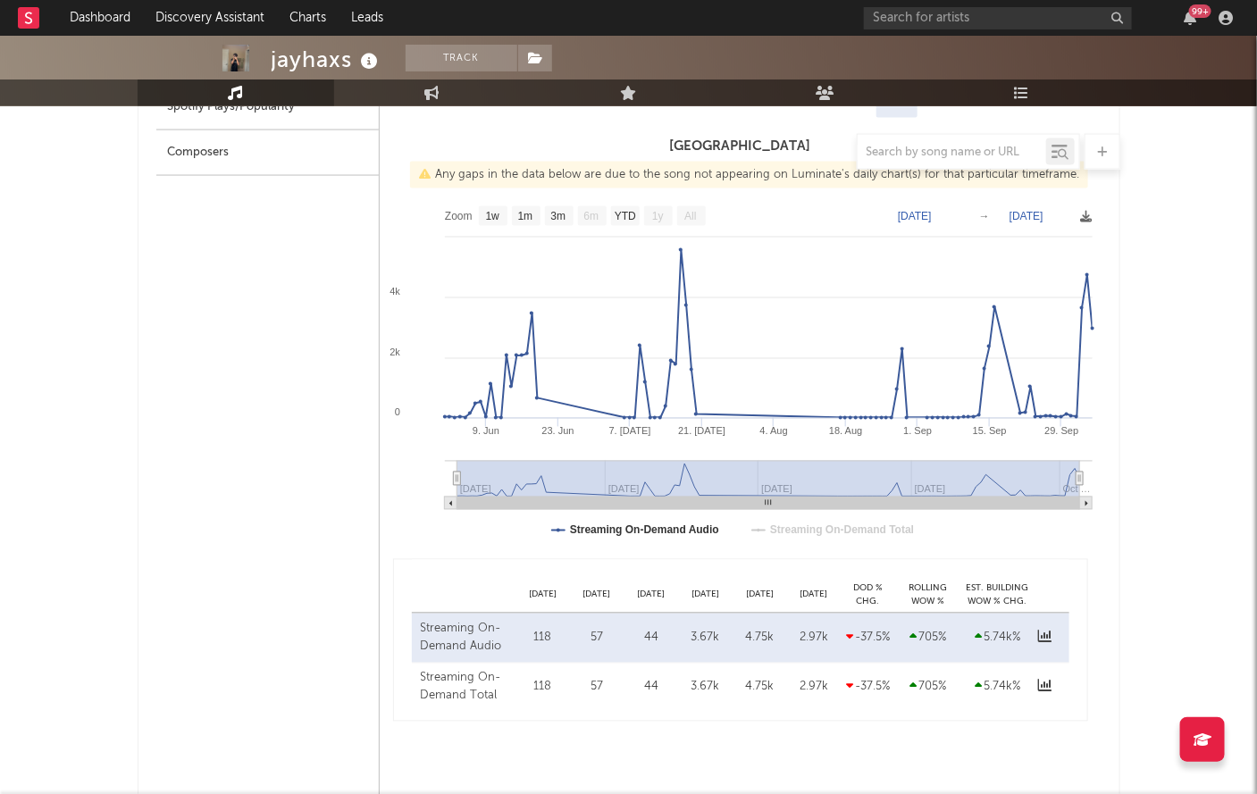
scroll to position [804, 0]
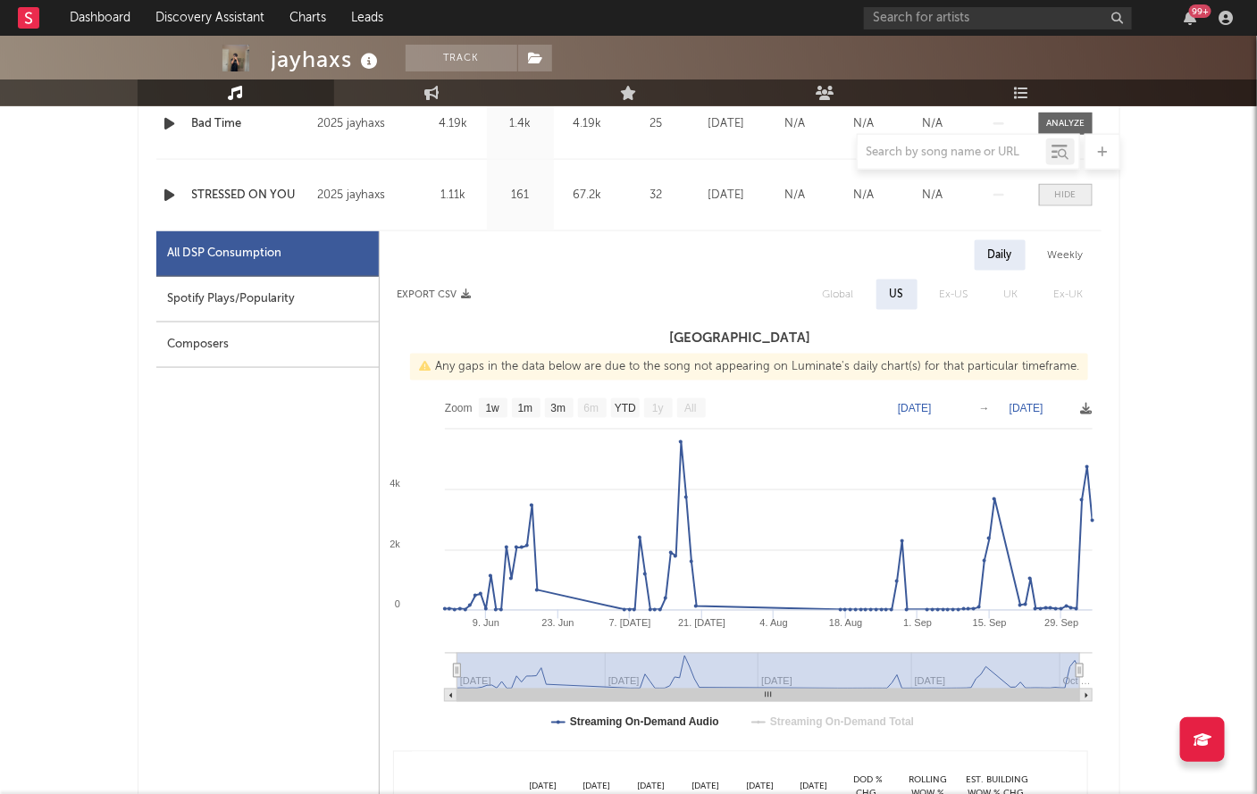
click at [1062, 201] on span at bounding box center [1066, 195] width 54 height 22
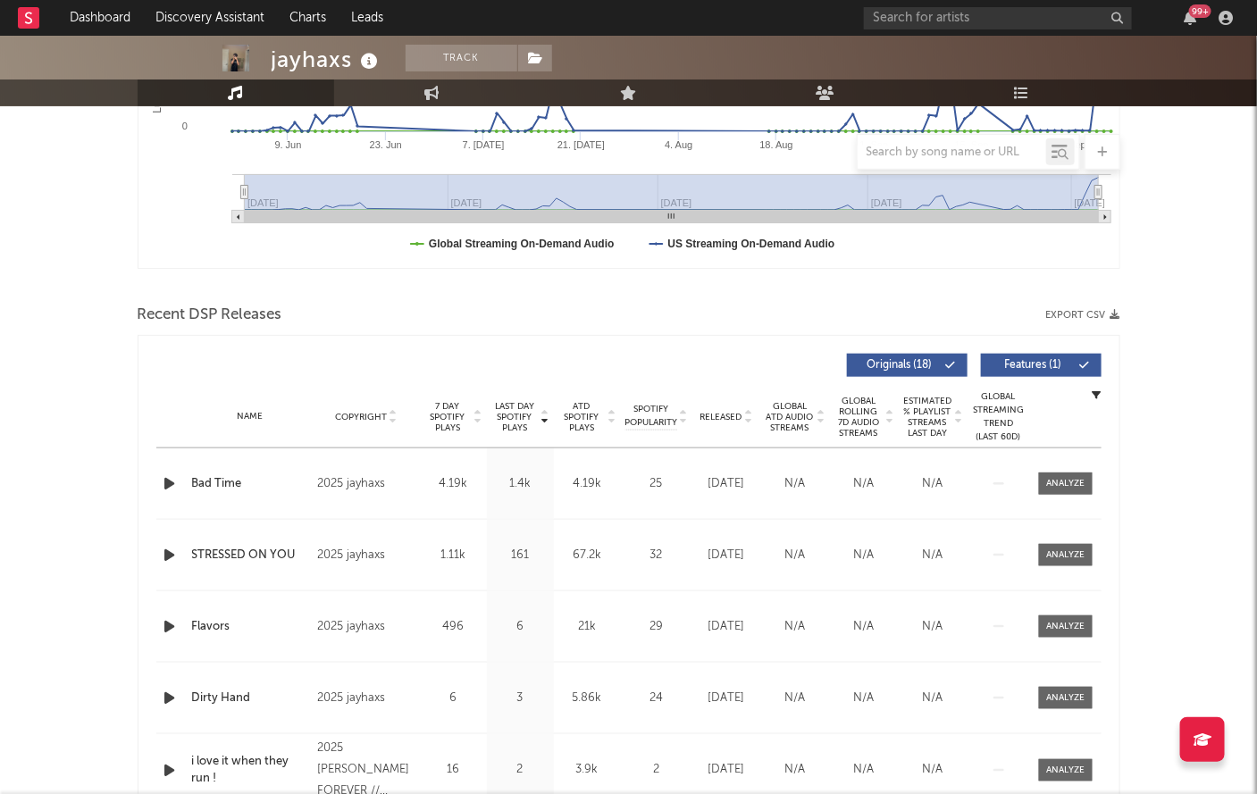
scroll to position [443, 0]
click at [1083, 483] on div at bounding box center [1065, 484] width 38 height 13
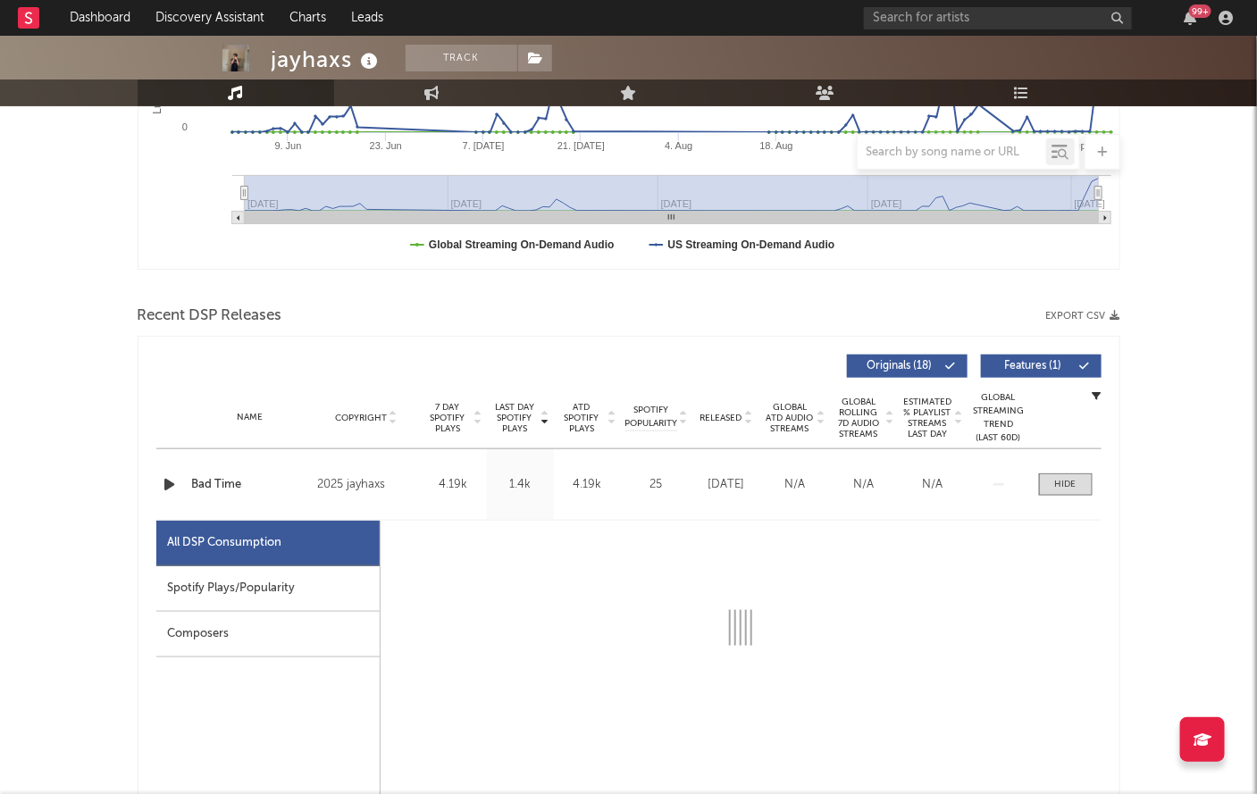
select select "1w"
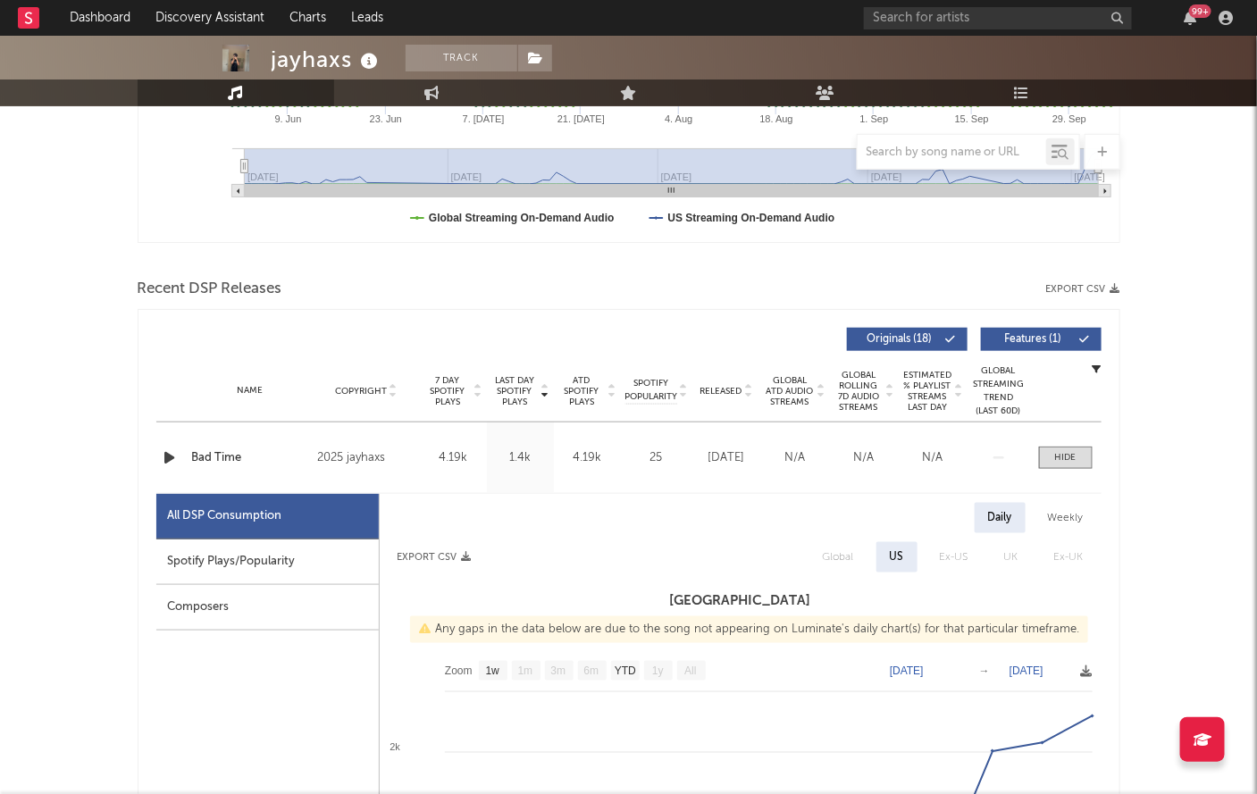
scroll to position [0, 0]
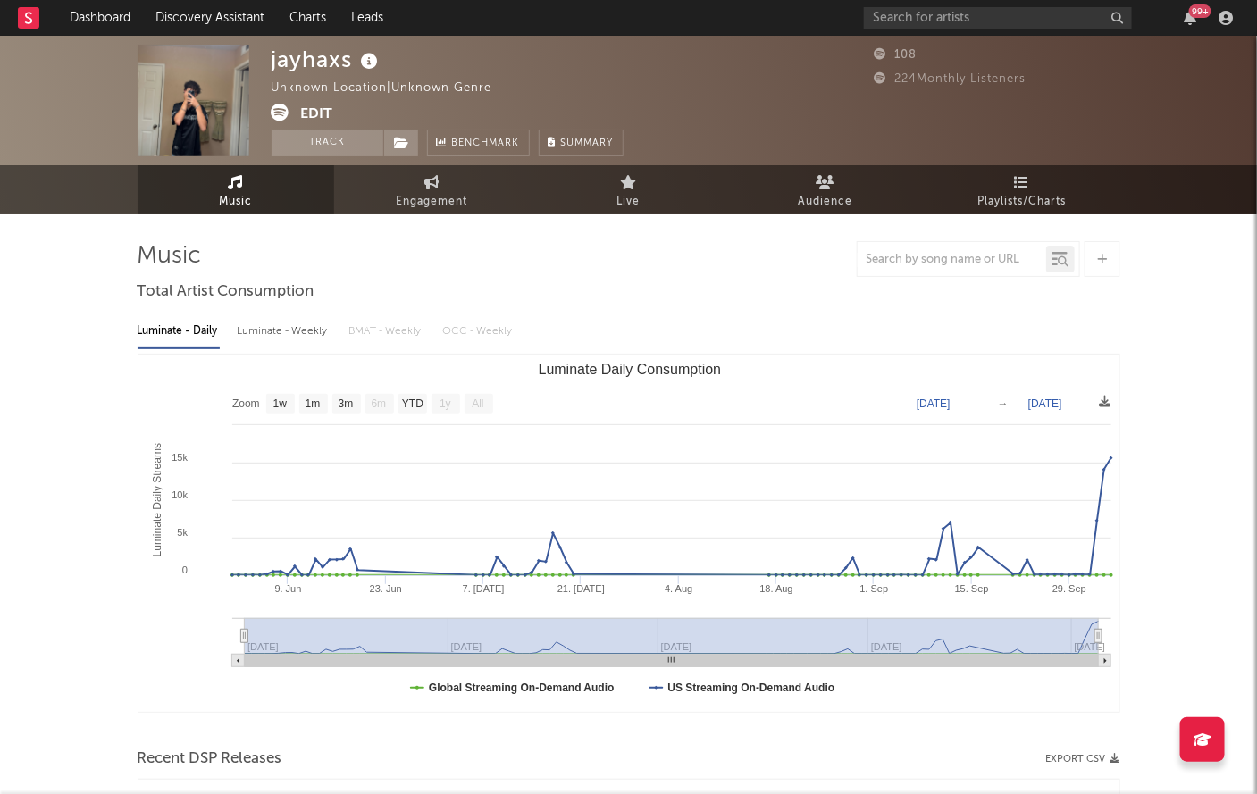
click at [283, 112] on icon at bounding box center [281, 113] width 18 height 18
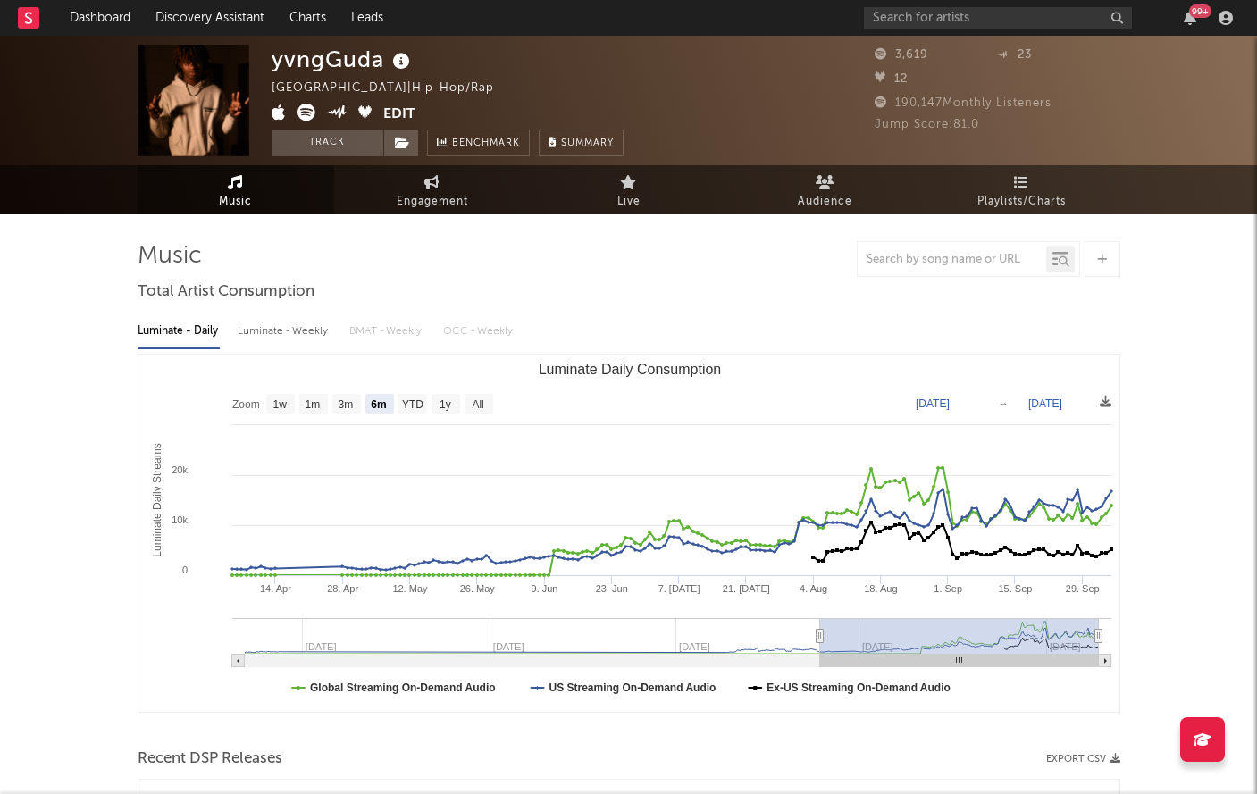
select select "6m"
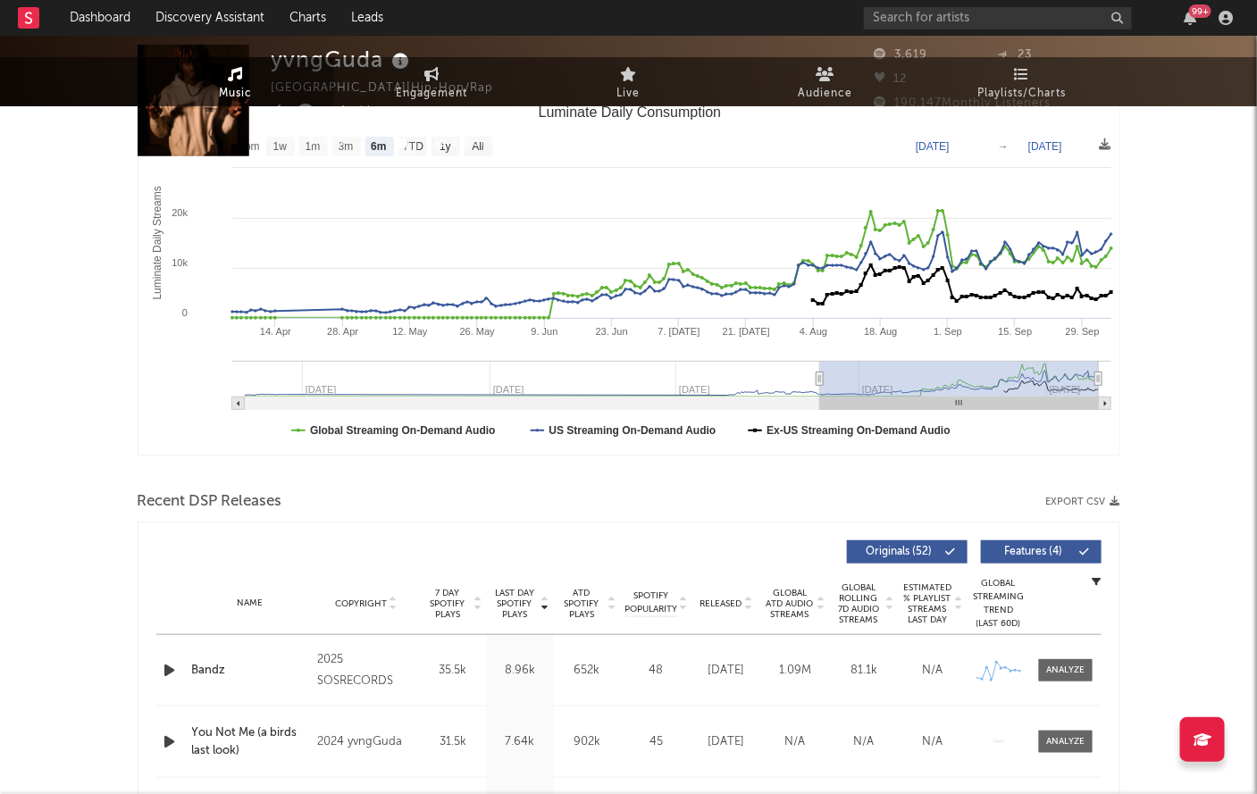
scroll to position [532, 0]
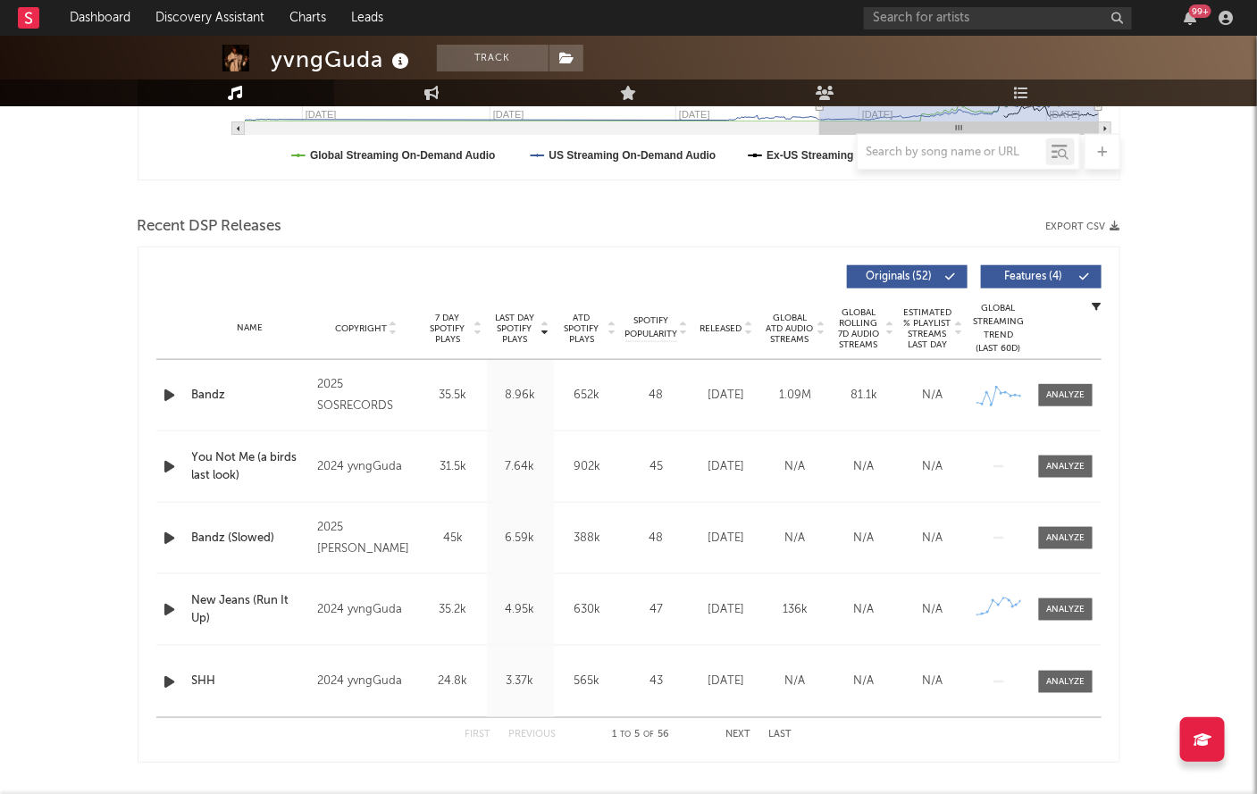
click at [162, 396] on icon "button" at bounding box center [170, 395] width 19 height 22
click at [1074, 391] on div at bounding box center [1065, 395] width 38 height 13
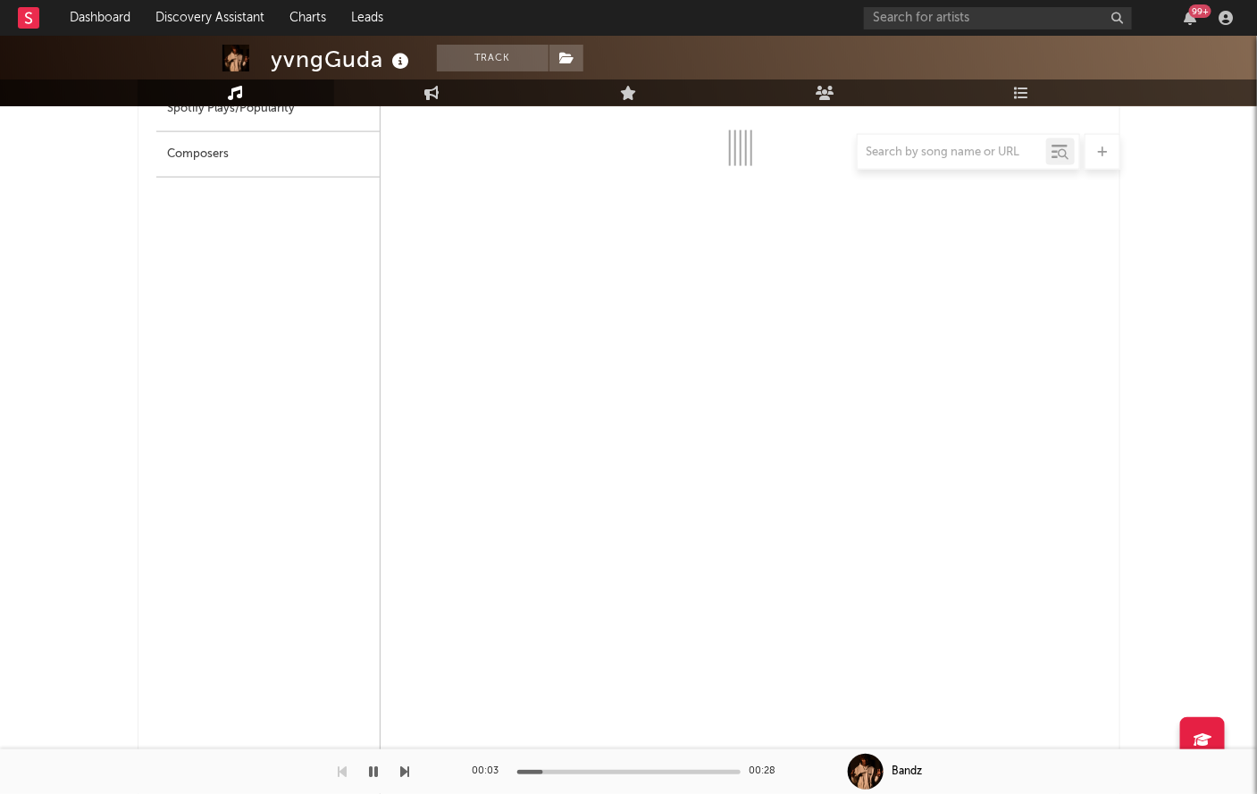
select select "1w"
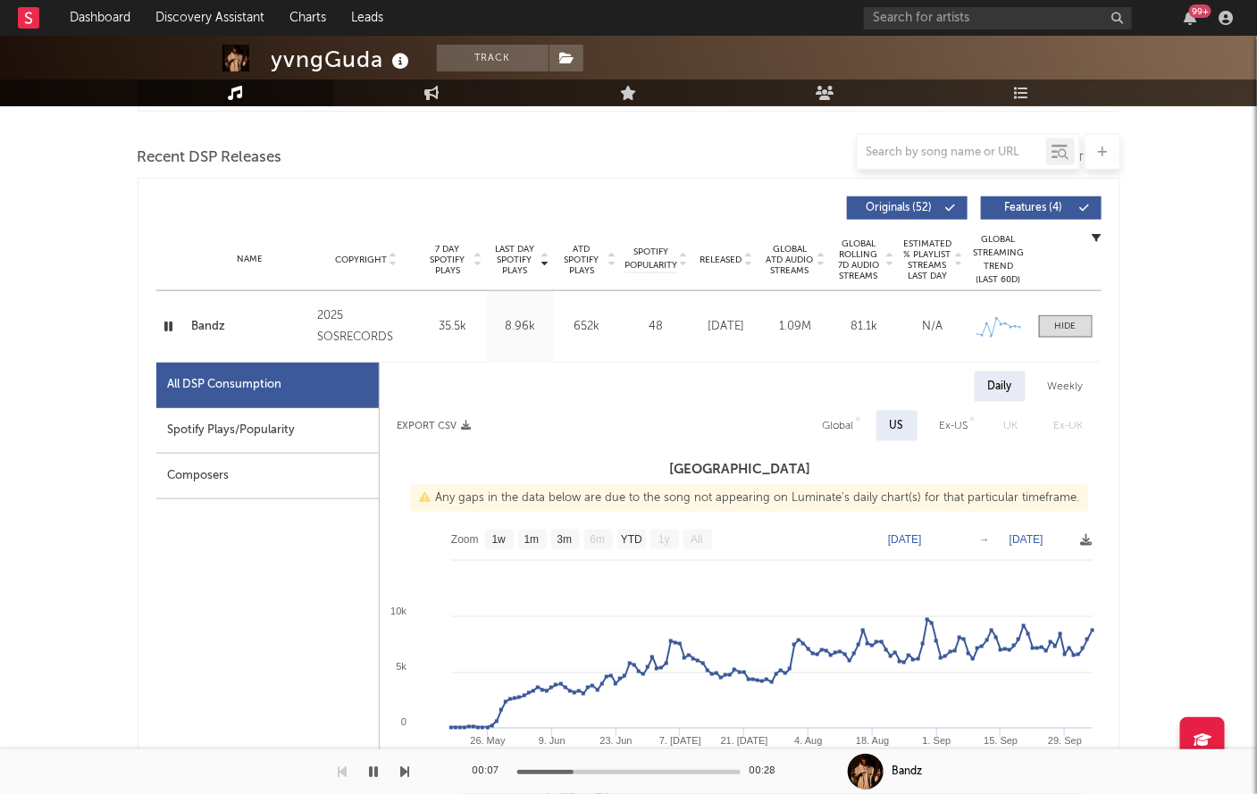
scroll to position [0, 0]
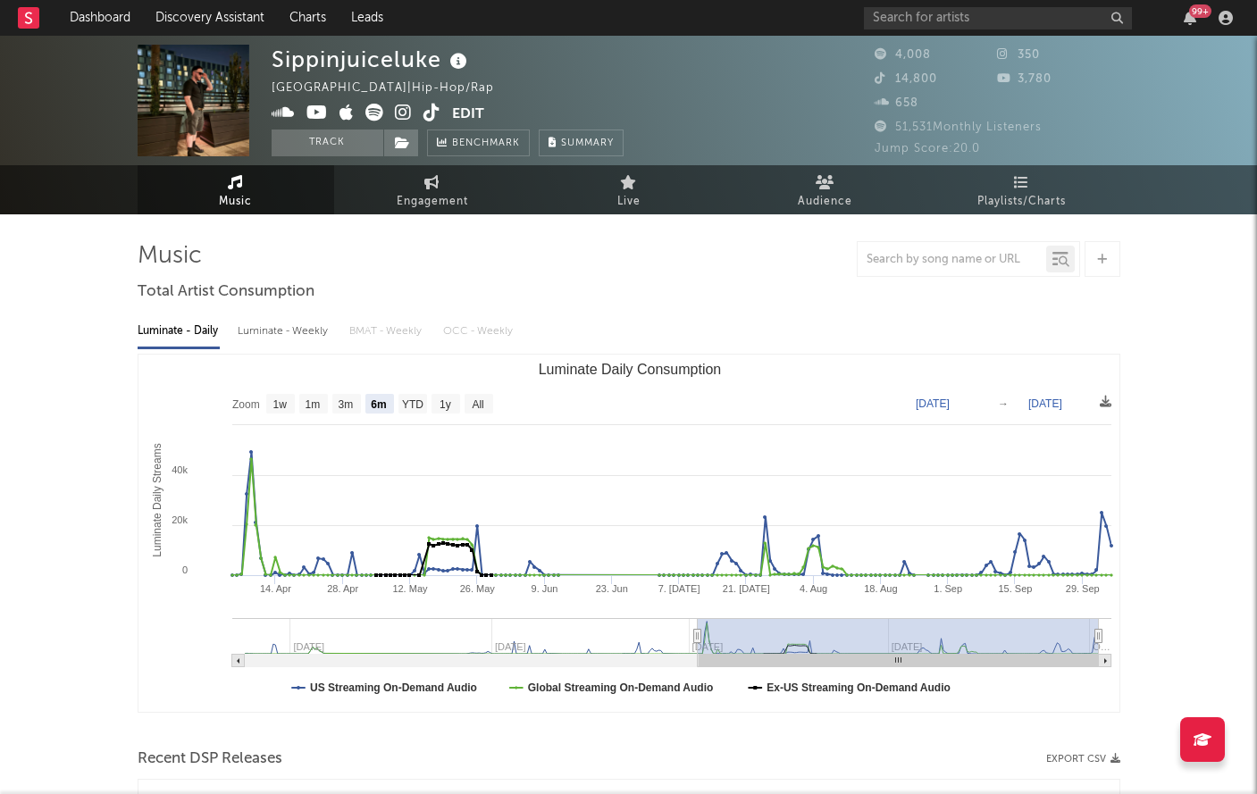
select select "6m"
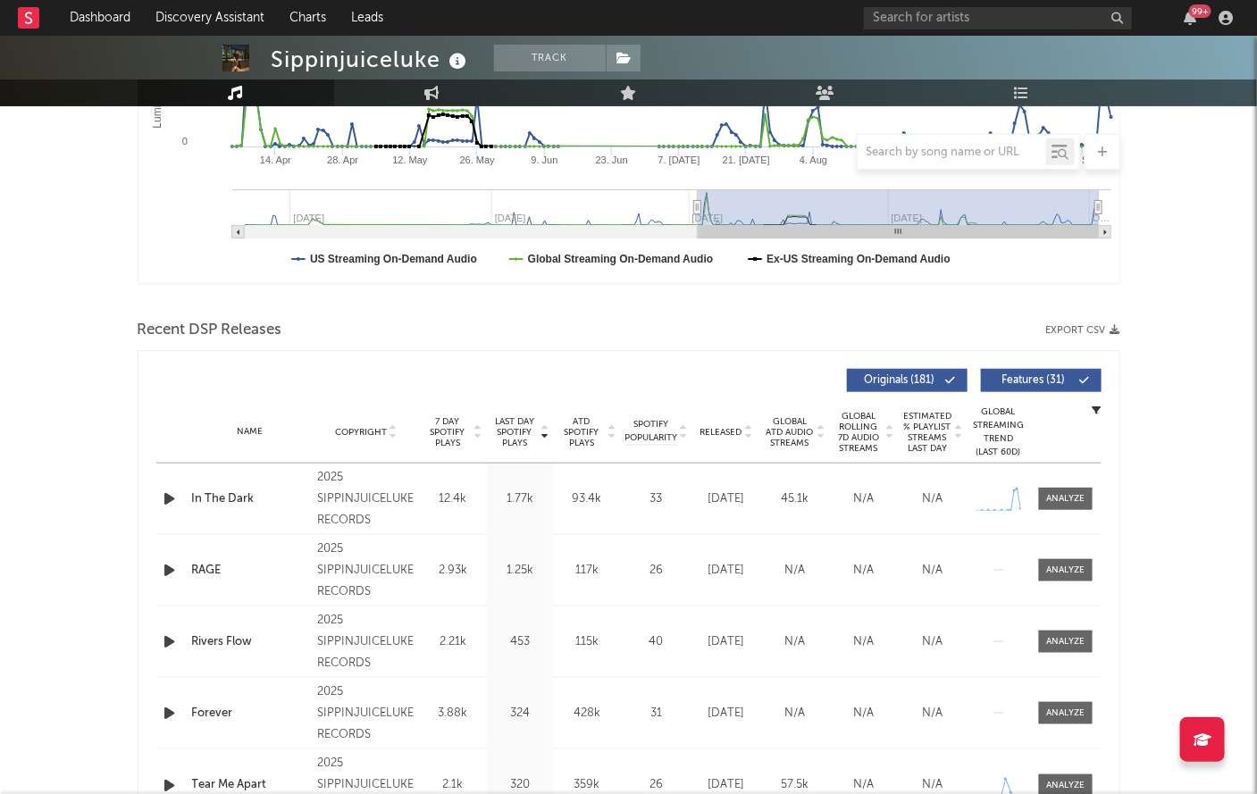
scroll to position [434, 0]
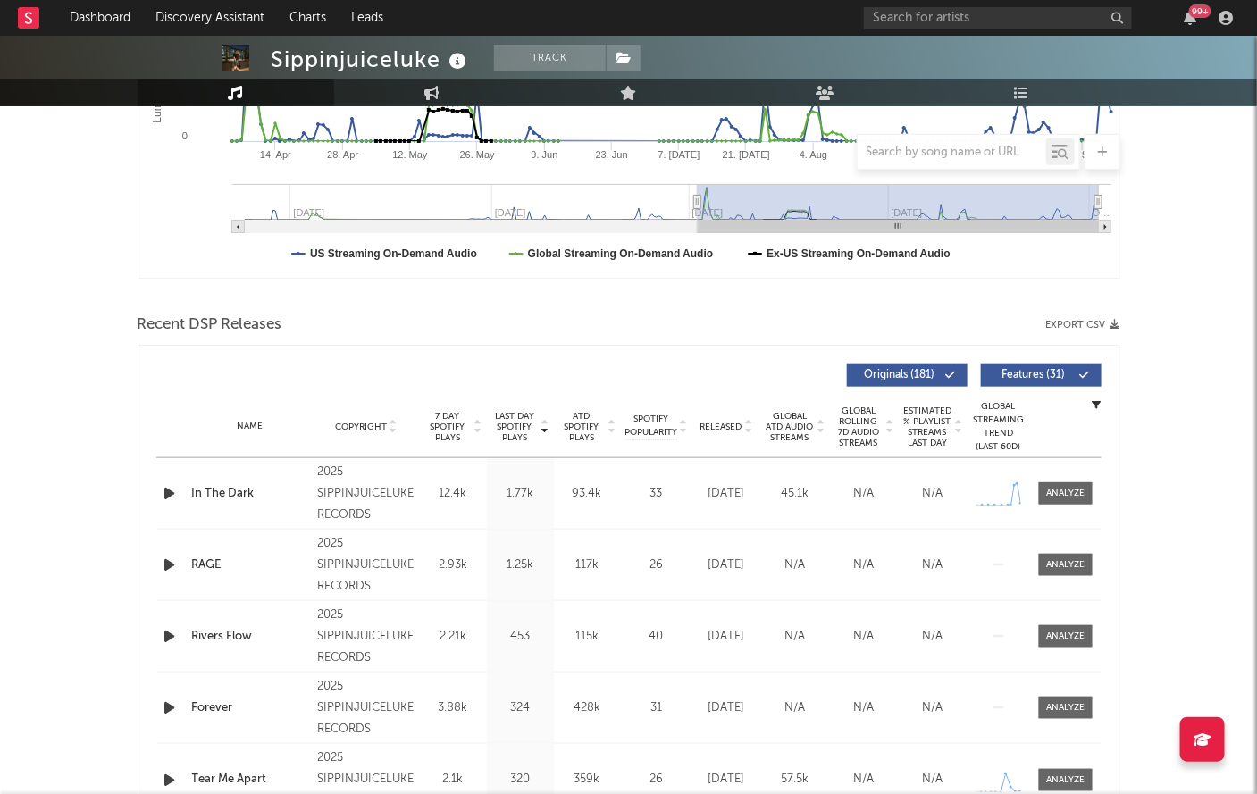
click at [1049, 506] on div "Name In The Dark Copyright 2025 SIPPINJUICELUKE RECORDS Label SIPPINJUICELUKE R…" at bounding box center [628, 493] width 945 height 71
click at [1057, 495] on div at bounding box center [1065, 493] width 38 height 13
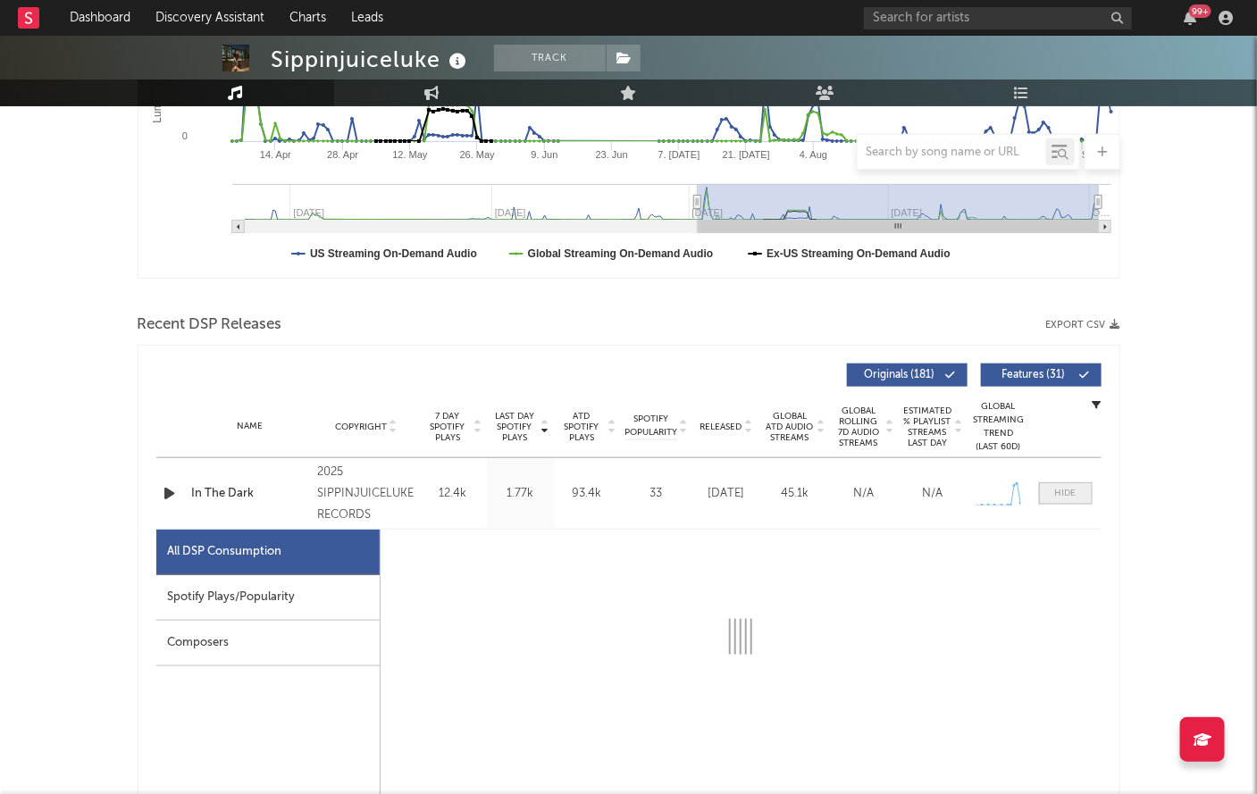
select select "1w"
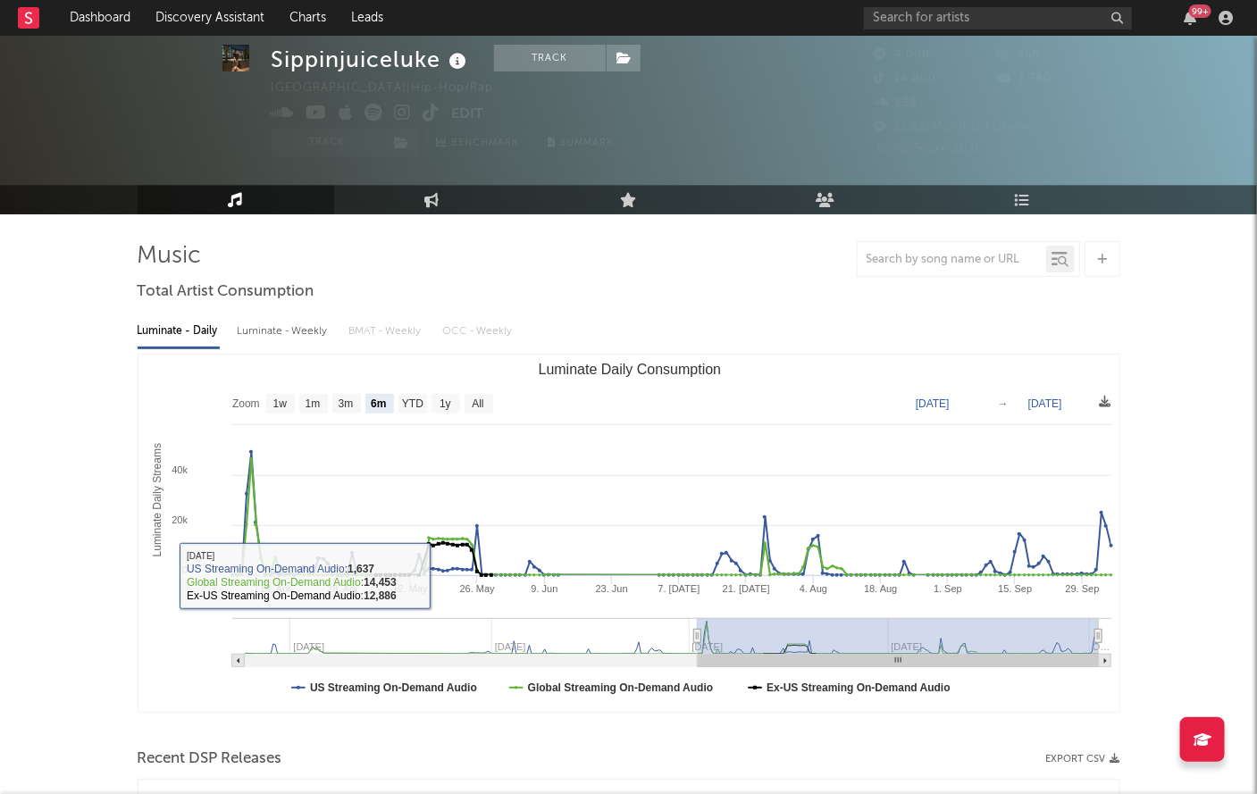
scroll to position [646, 0]
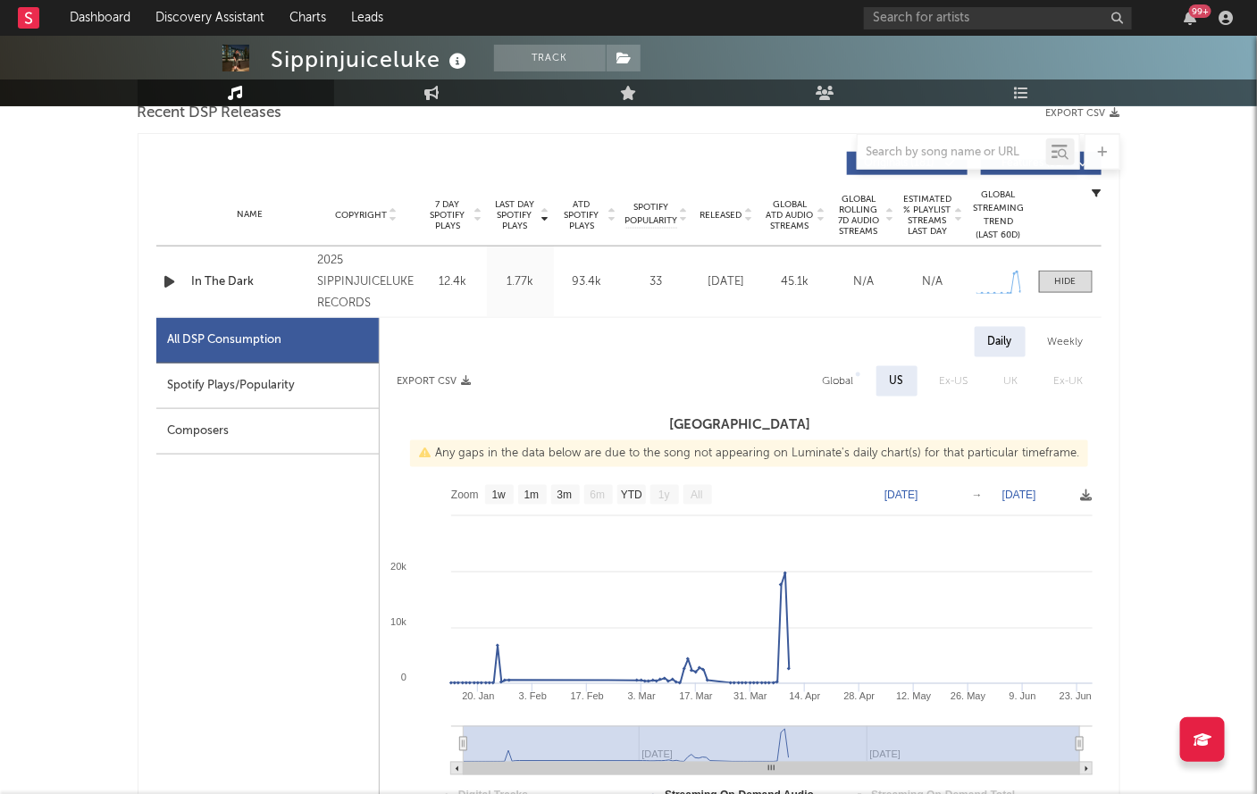
click at [169, 272] on icon "button" at bounding box center [170, 282] width 19 height 22
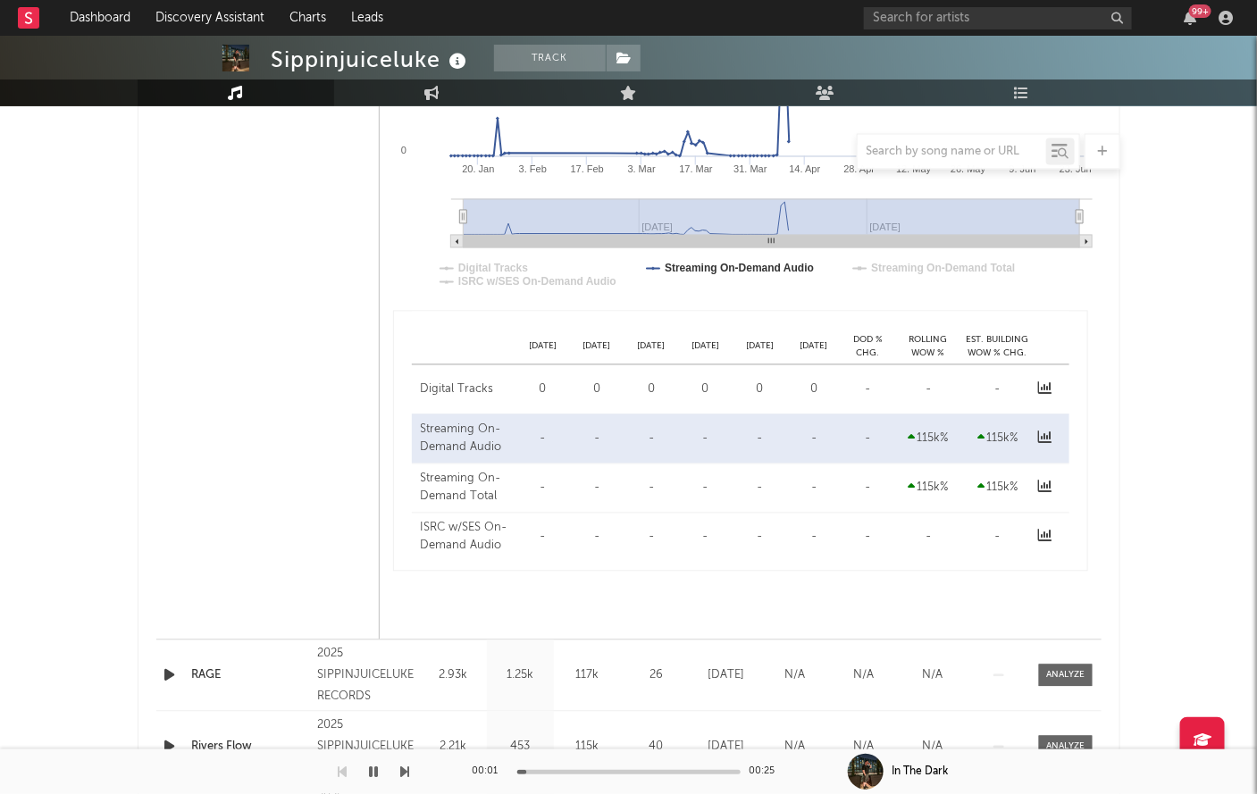
scroll to position [1472, 0]
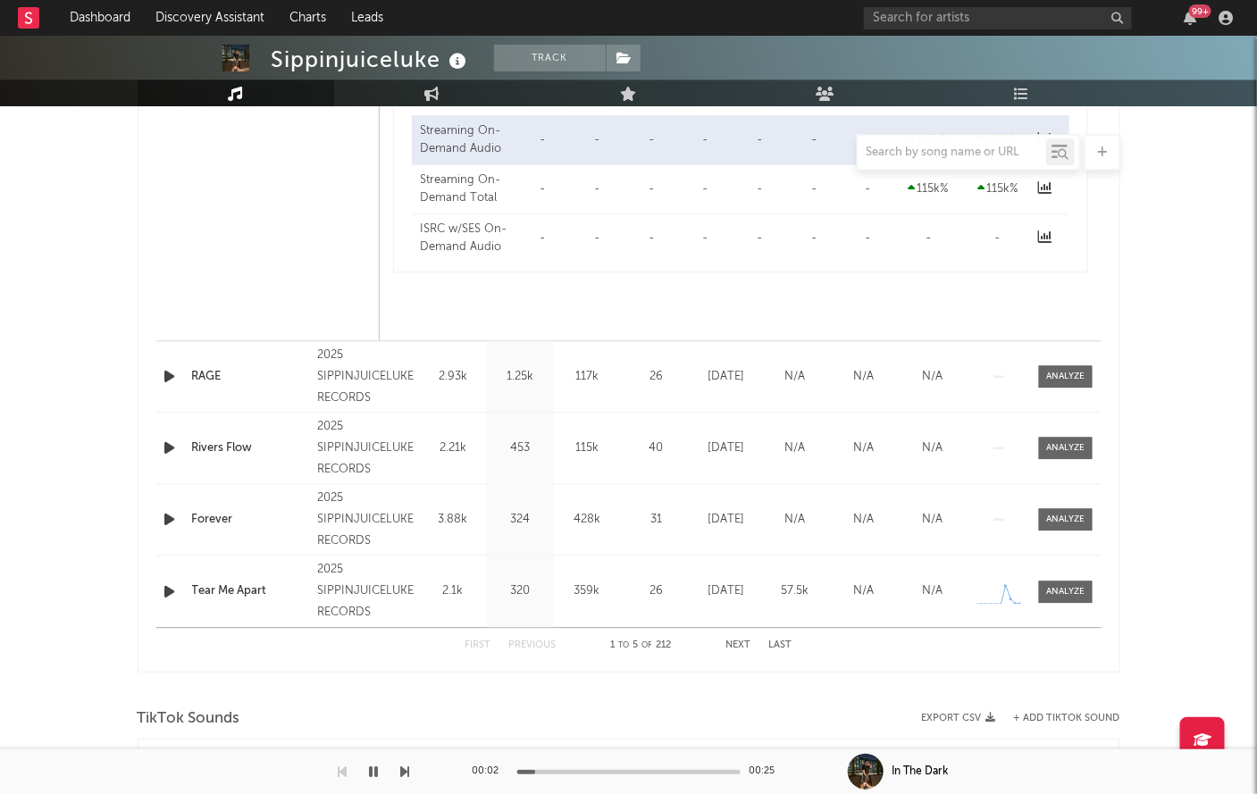
click at [164, 449] on icon "button" at bounding box center [170, 448] width 19 height 22
click at [637, 767] on div "00:02 00:15" at bounding box center [628, 771] width 313 height 45
click at [639, 768] on div "00:03 00:15" at bounding box center [628, 771] width 313 height 45
click at [639, 770] on div at bounding box center [628, 772] width 223 height 4
click at [176, 377] on icon "button" at bounding box center [170, 376] width 19 height 22
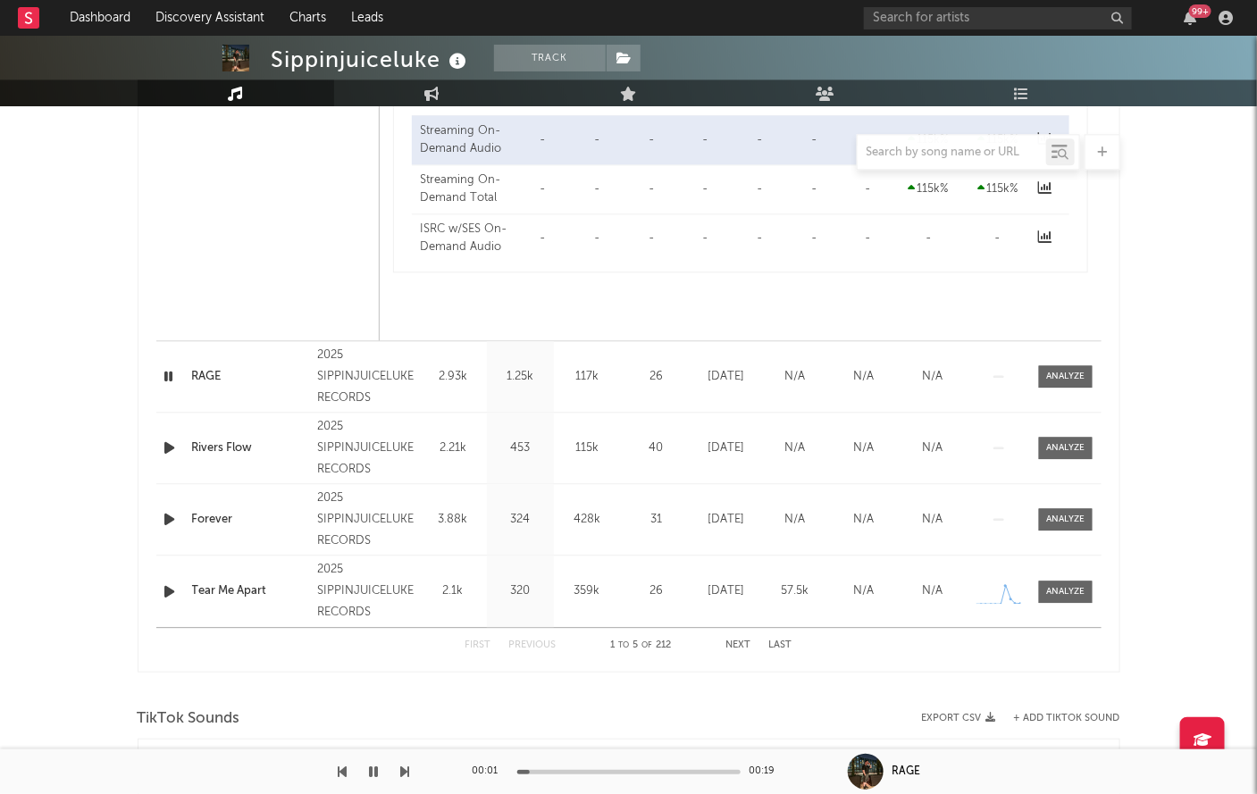
click at [649, 773] on div at bounding box center [628, 772] width 223 height 4
click at [372, 772] on icon "button" at bounding box center [374, 772] width 9 height 14
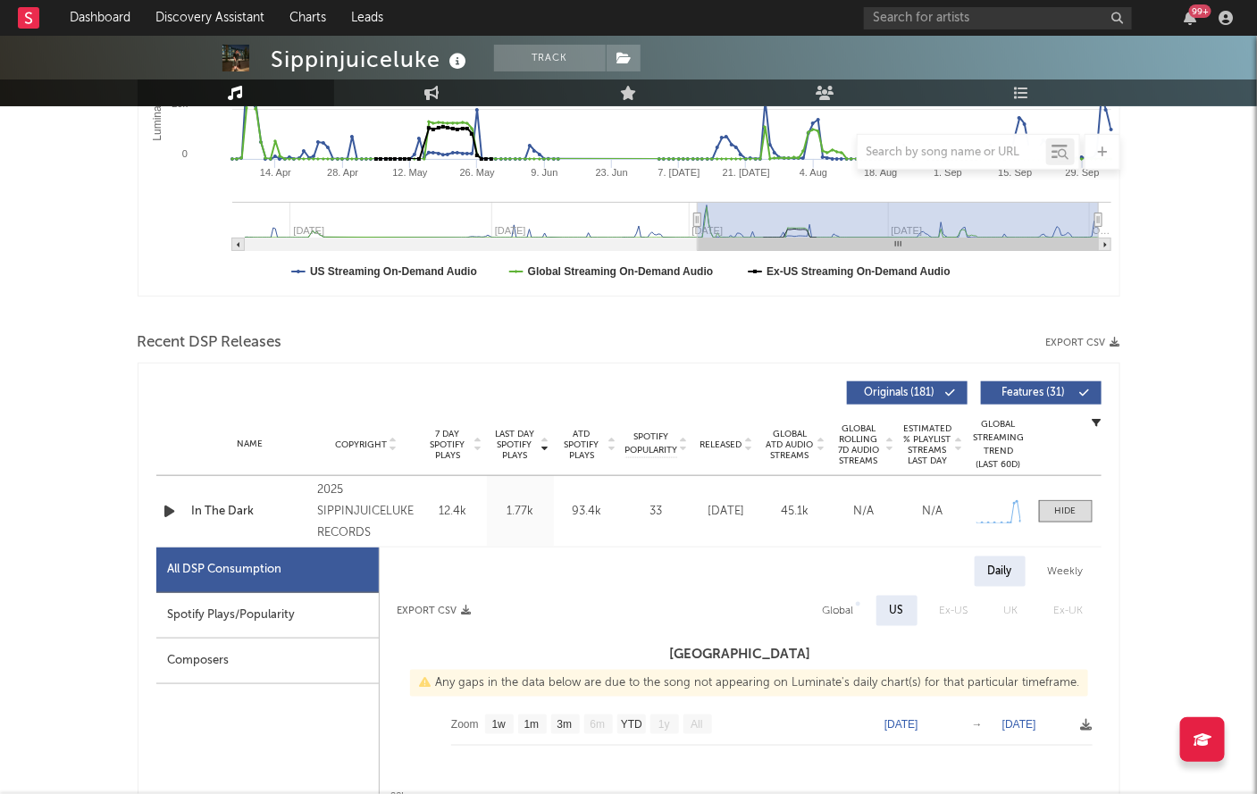
scroll to position [148, 0]
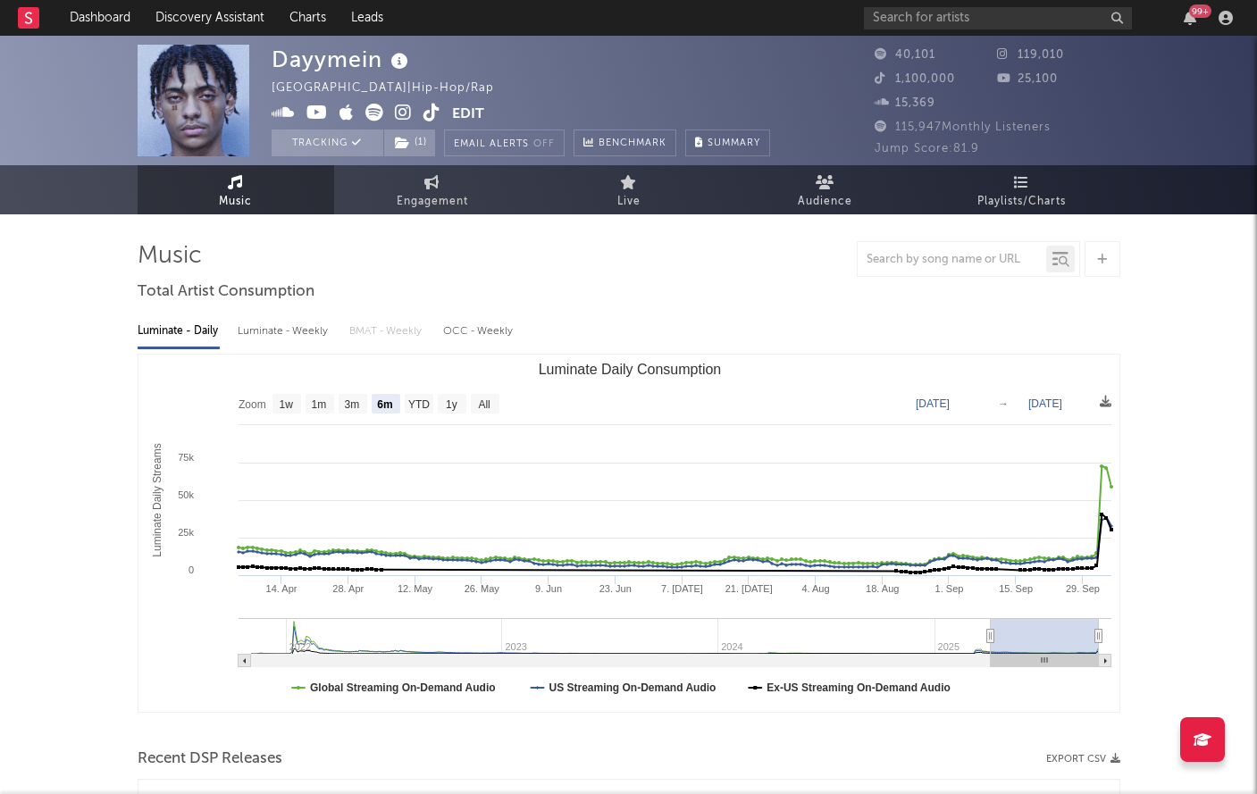
select select "6m"
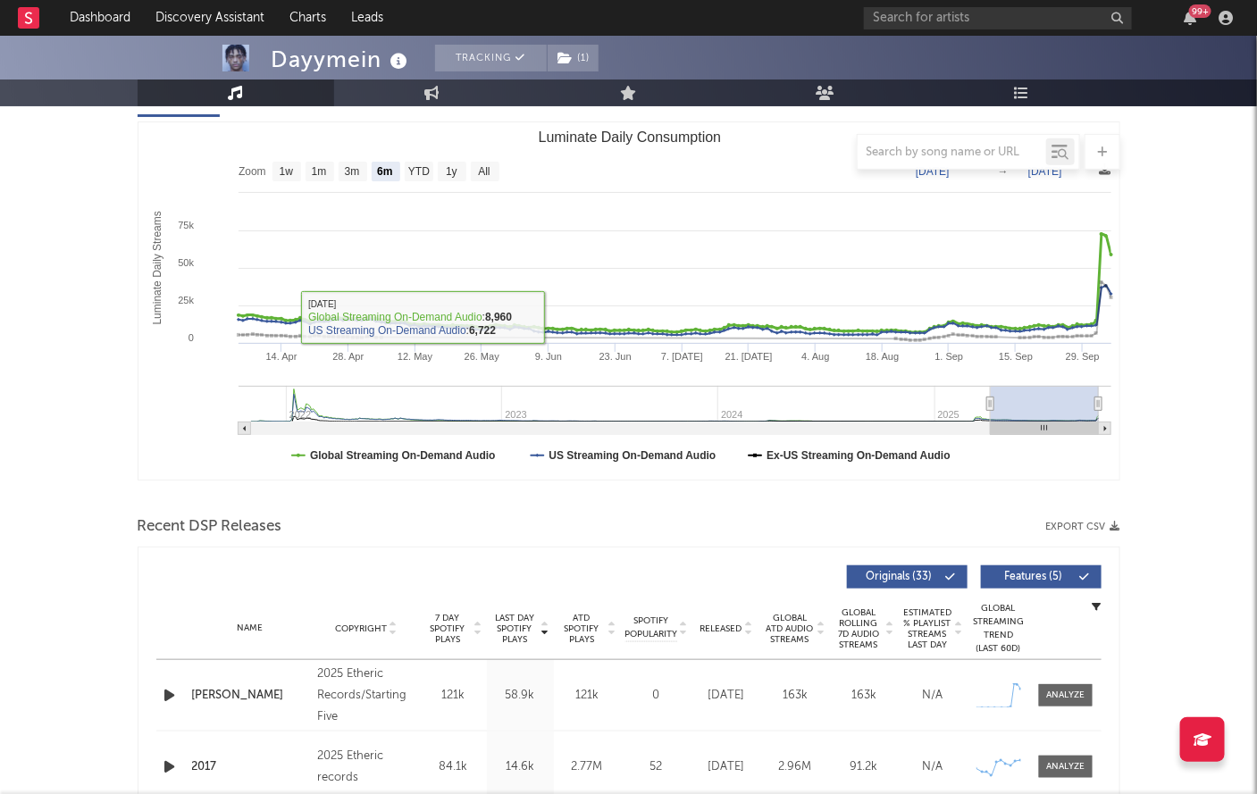
scroll to position [524, 0]
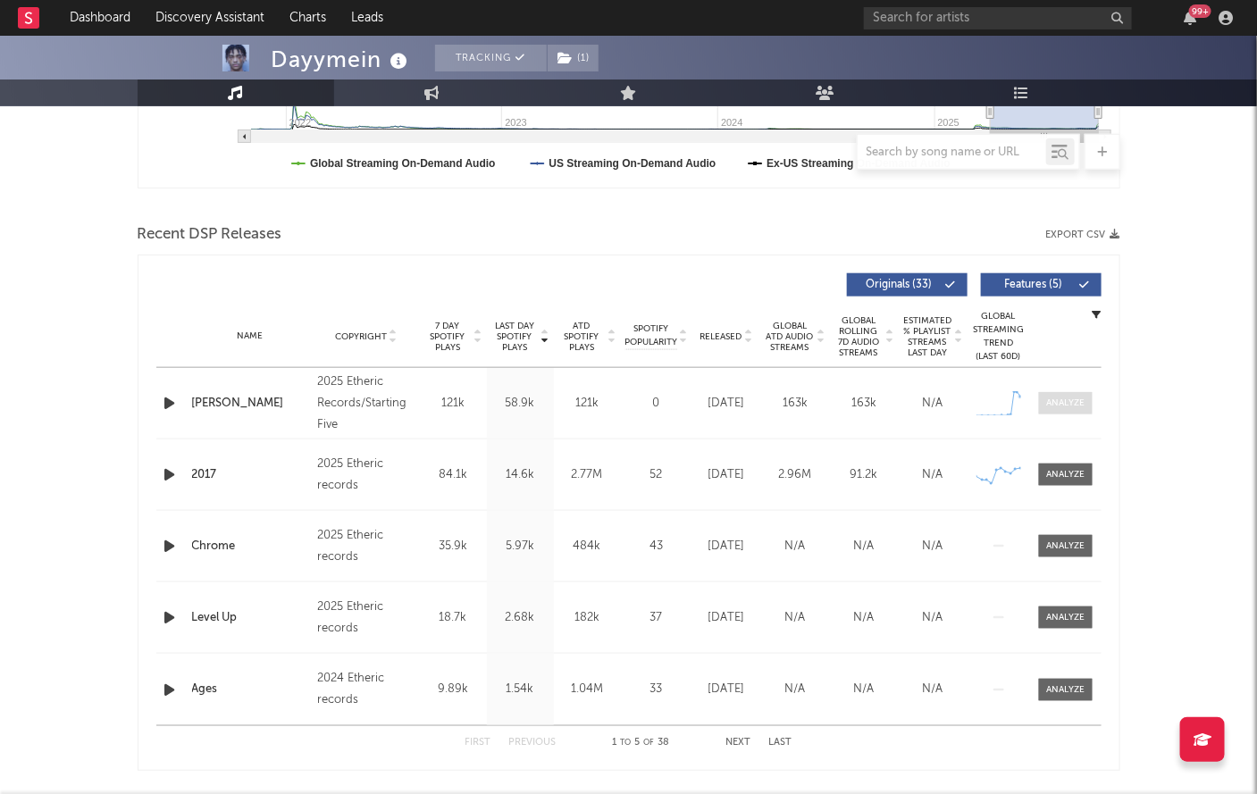
click at [1066, 399] on div at bounding box center [1065, 403] width 38 height 13
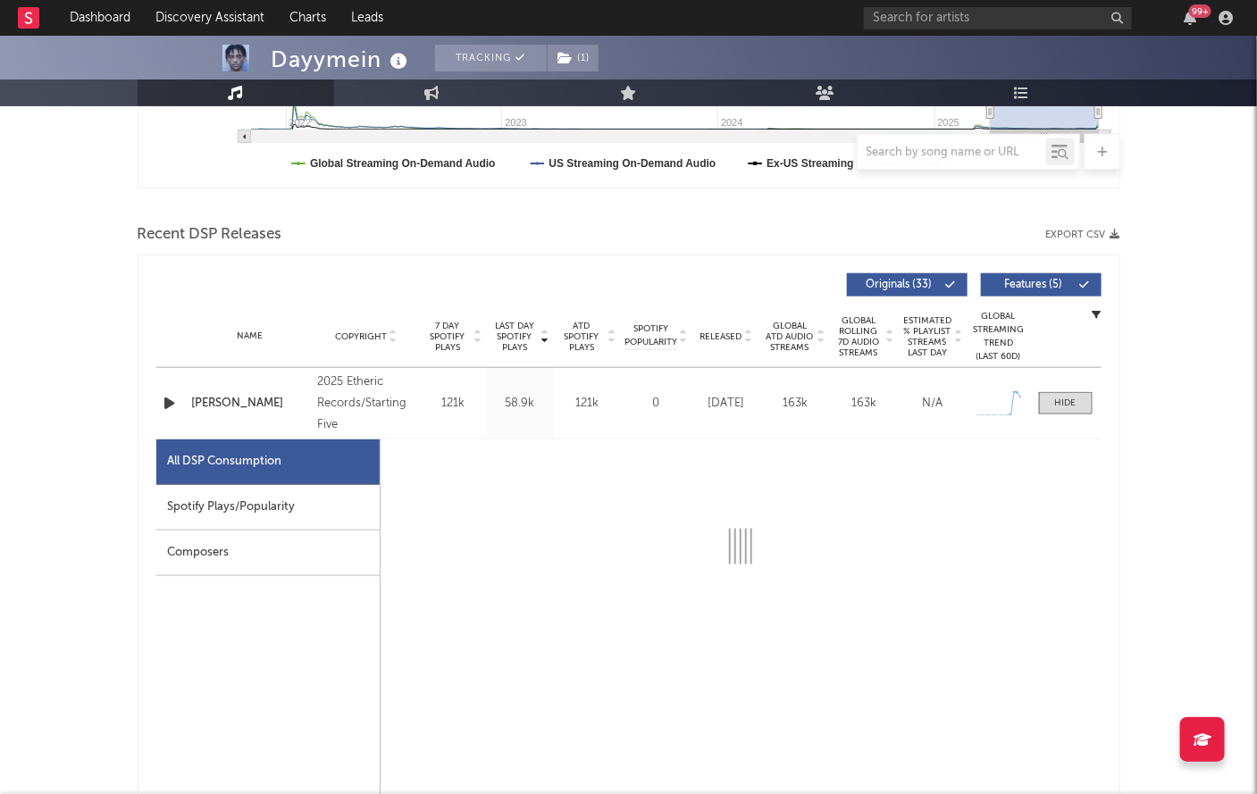
select select "1w"
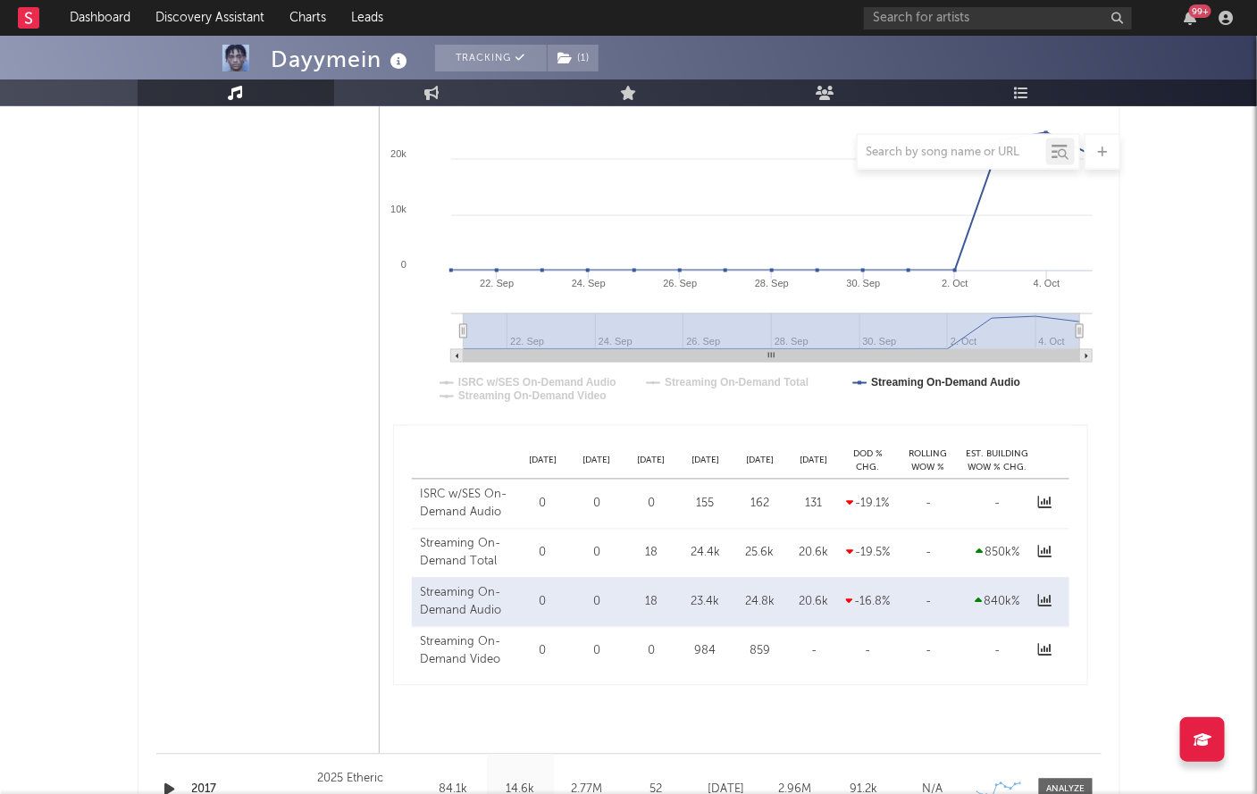
scroll to position [0, 0]
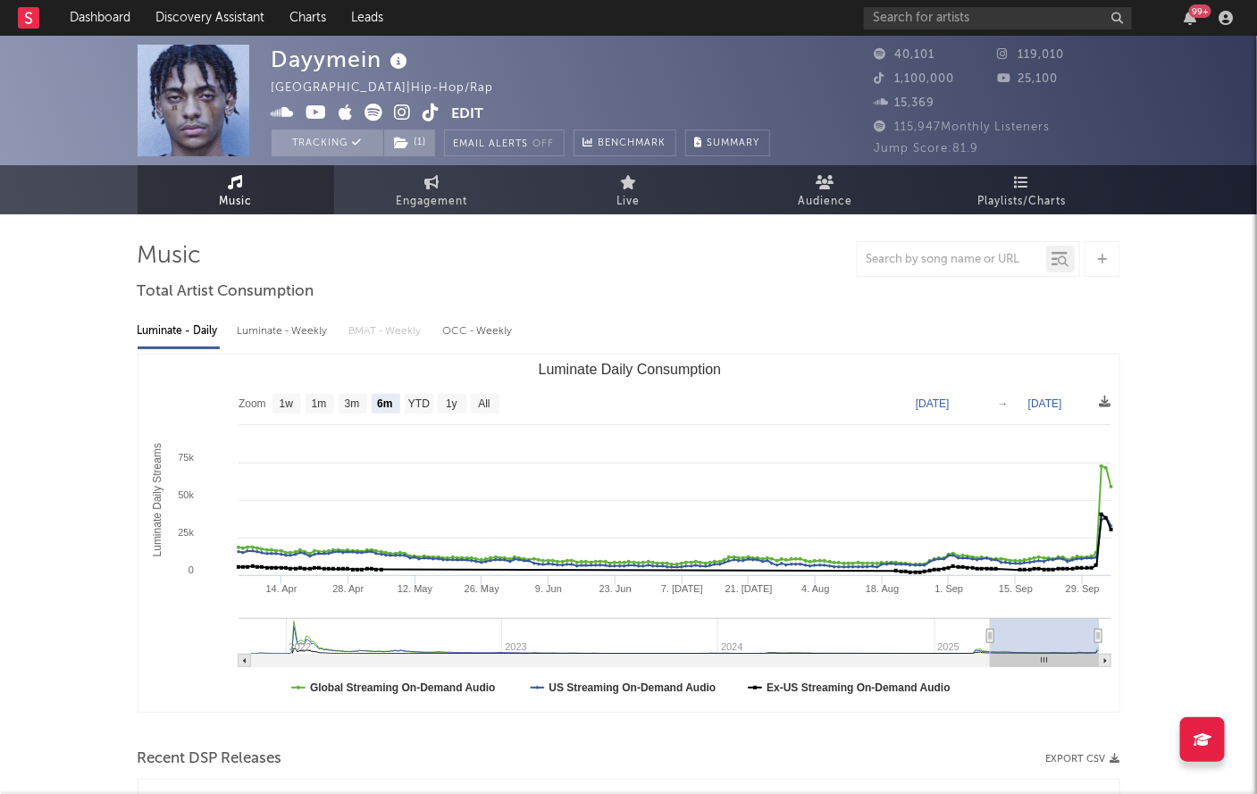
click at [397, 101] on div "Dayymein United States | Hip-Hop/Rap Edit Tracking ( 1 ) Email Alerts Off Bench…" at bounding box center [521, 101] width 498 height 112
click at [402, 109] on icon at bounding box center [403, 113] width 17 height 18
click at [1009, 191] on span "Playlists/Charts" at bounding box center [1021, 201] width 88 height 21
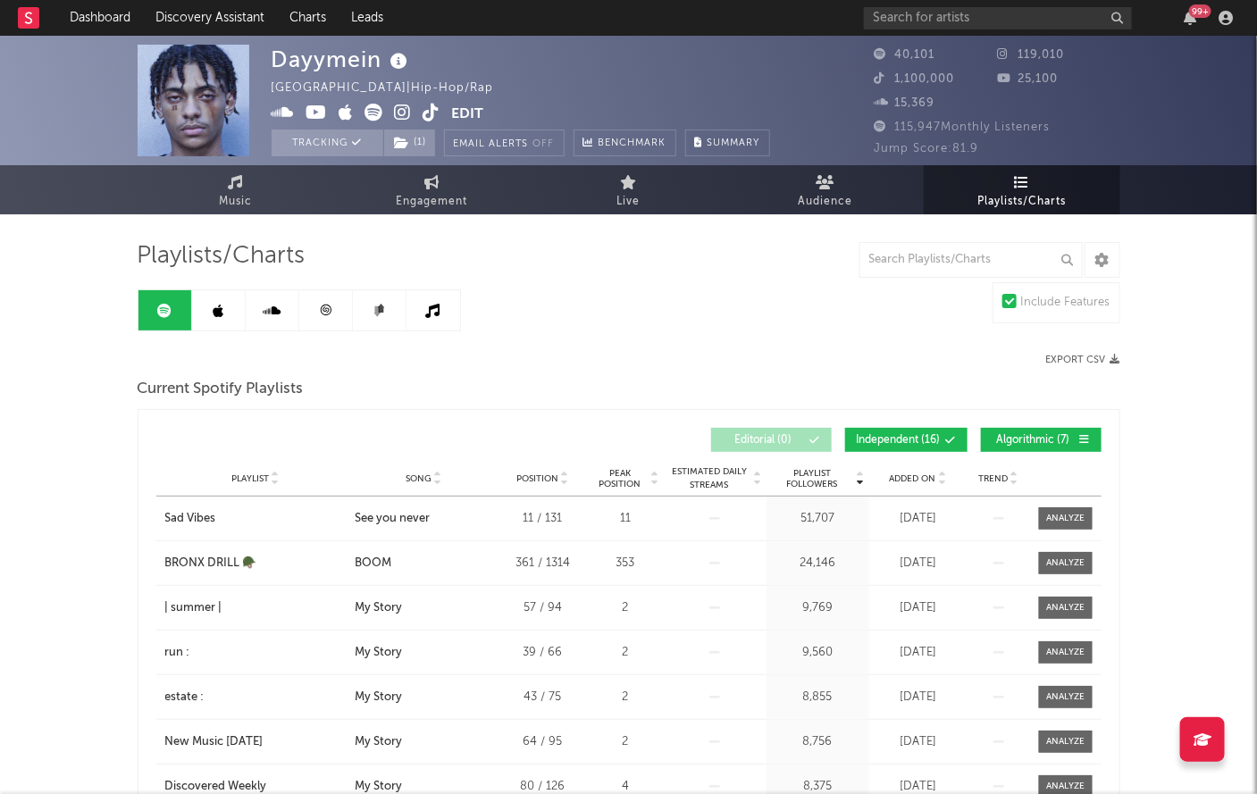
click at [317, 324] on link at bounding box center [326, 310] width 54 height 40
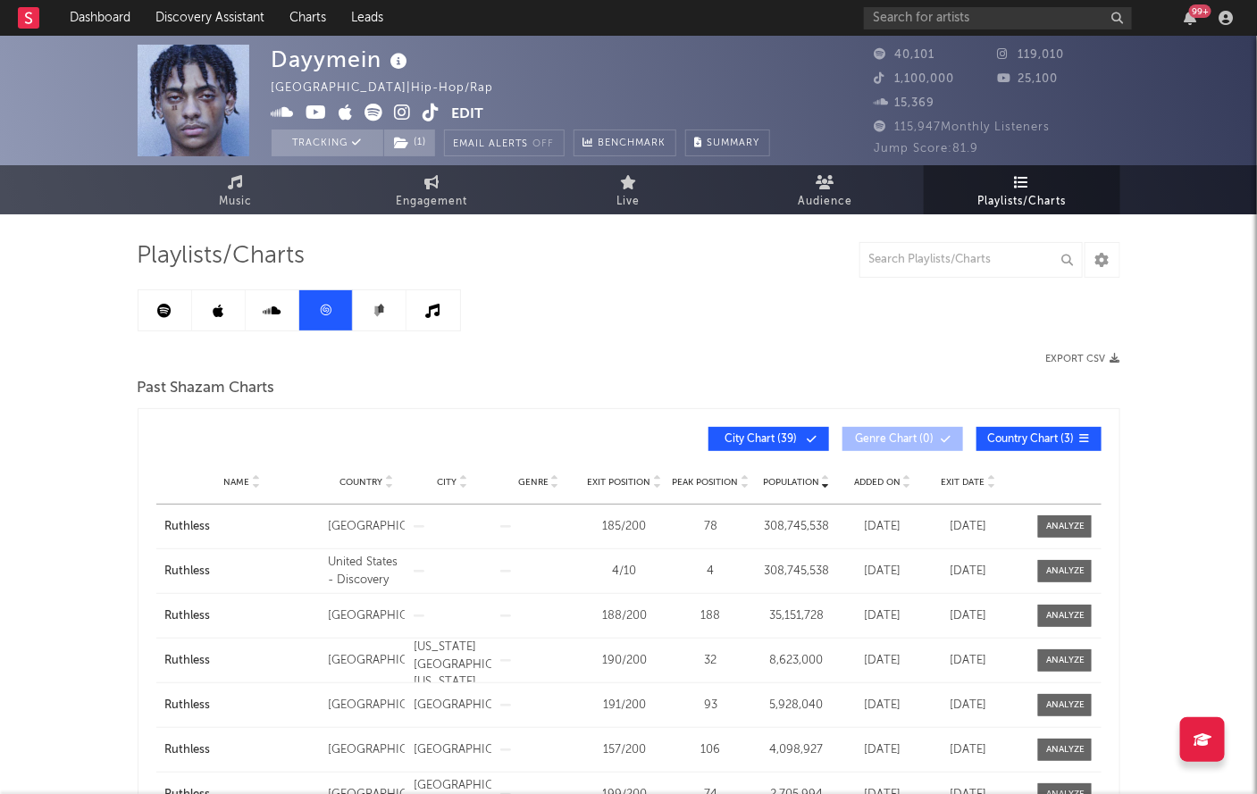
click at [267, 294] on link at bounding box center [273, 310] width 54 height 40
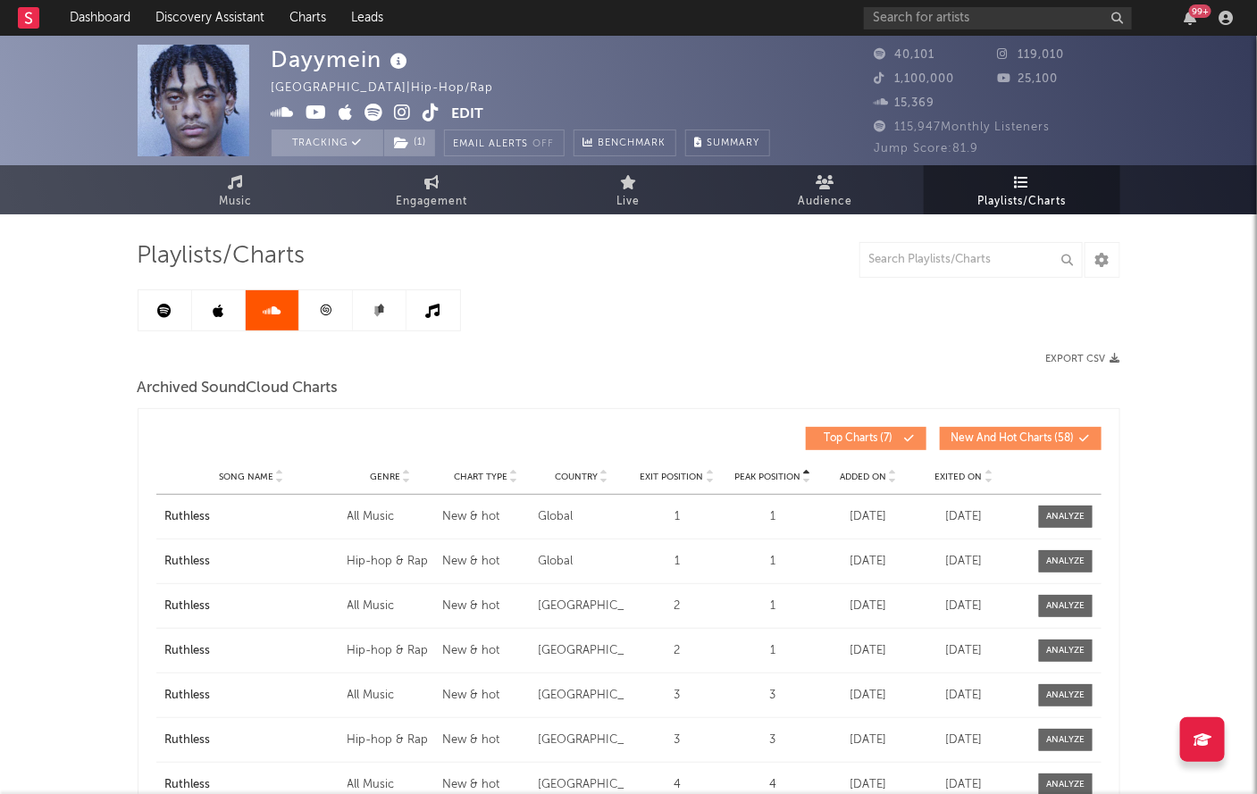
click at [322, 309] on icon at bounding box center [325, 310] width 11 height 11
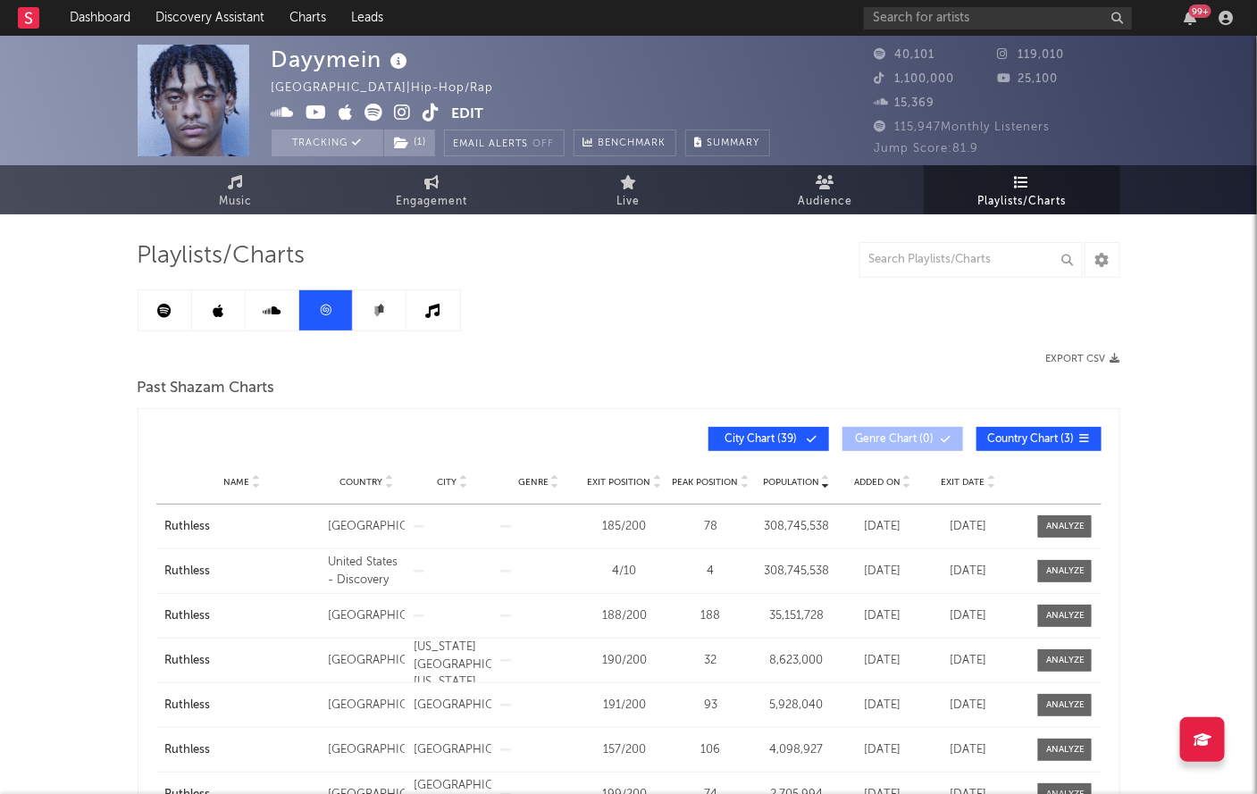
click at [246, 313] on link at bounding box center [273, 310] width 54 height 40
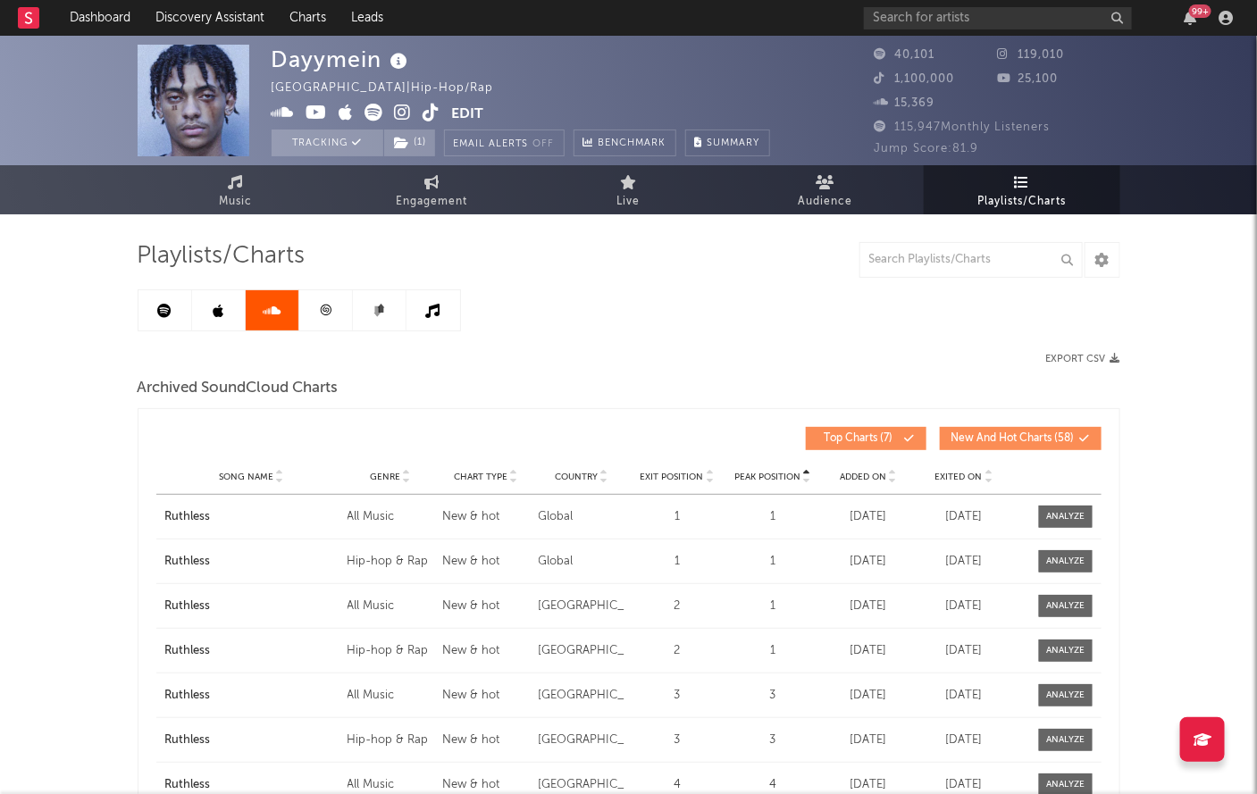
click at [207, 313] on link at bounding box center [219, 310] width 54 height 40
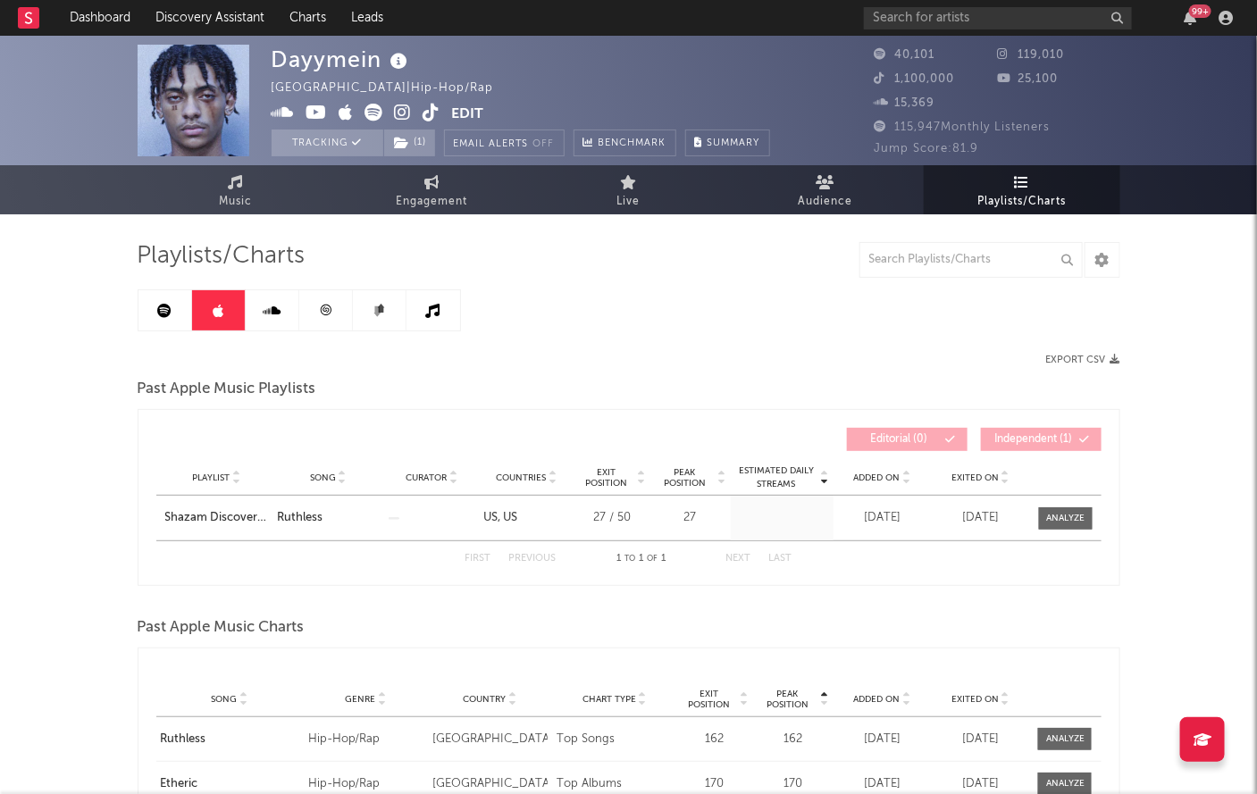
click at [164, 312] on icon at bounding box center [164, 311] width 14 height 14
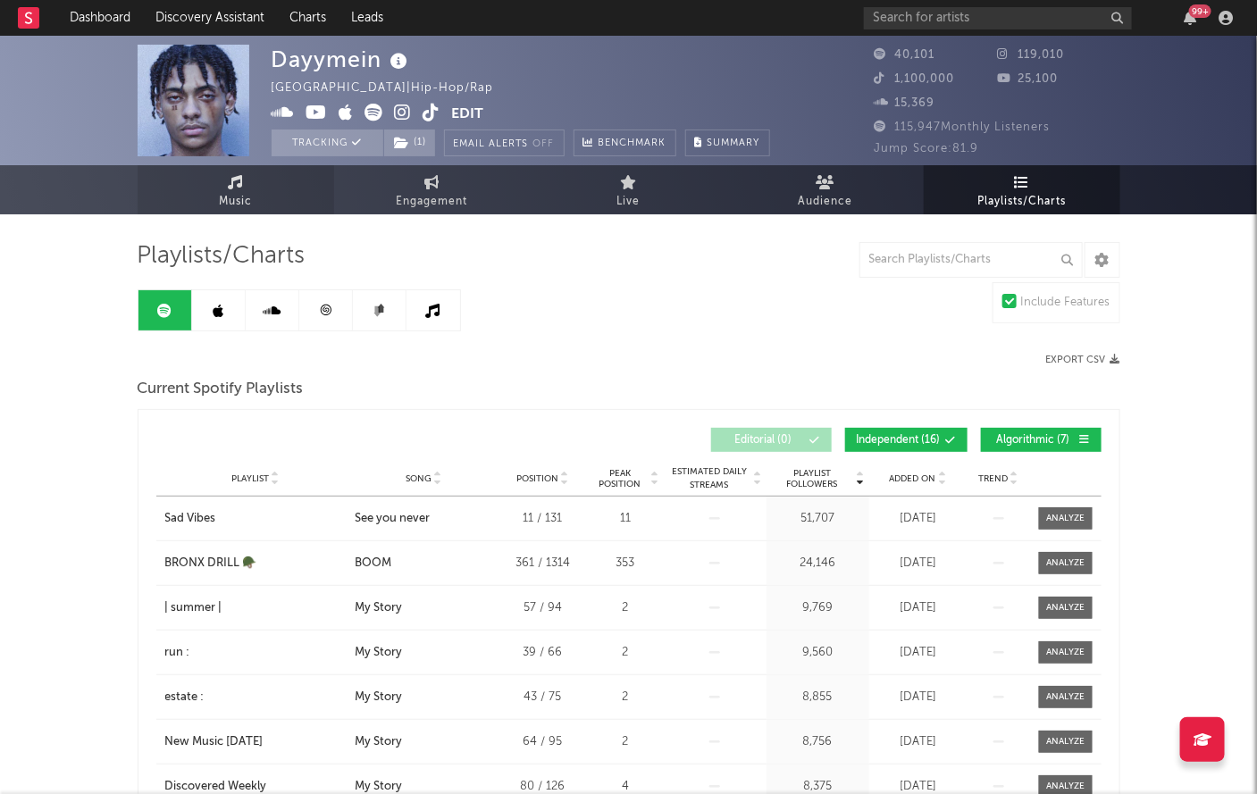
click at [171, 213] on link "Music" at bounding box center [236, 189] width 196 height 49
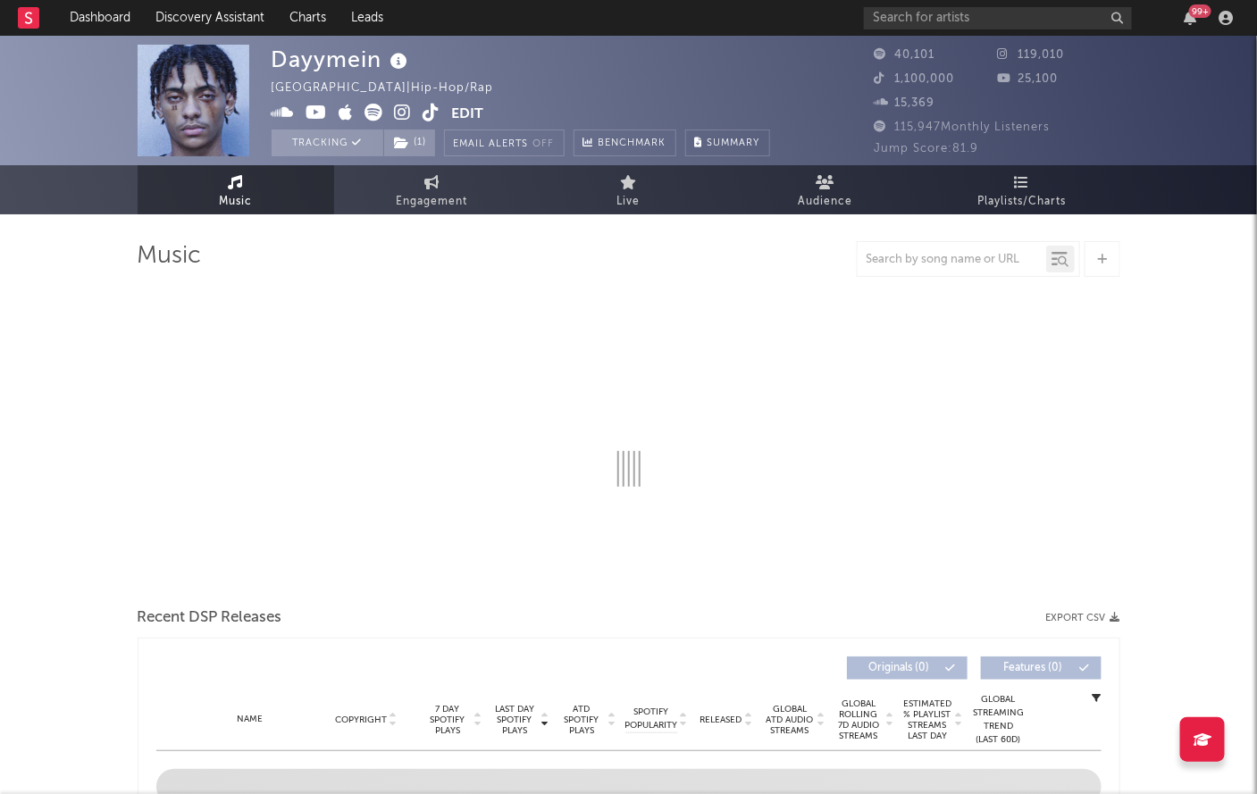
select select "6m"
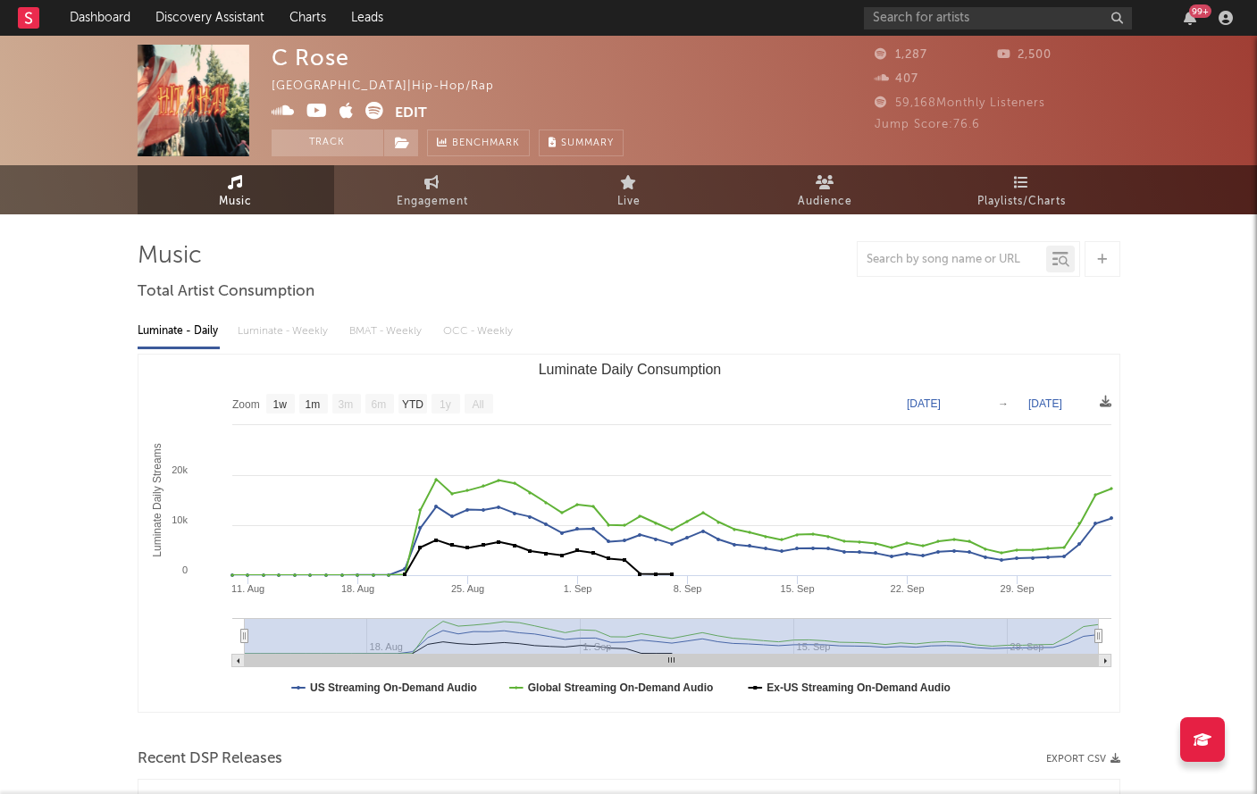
select select "1w"
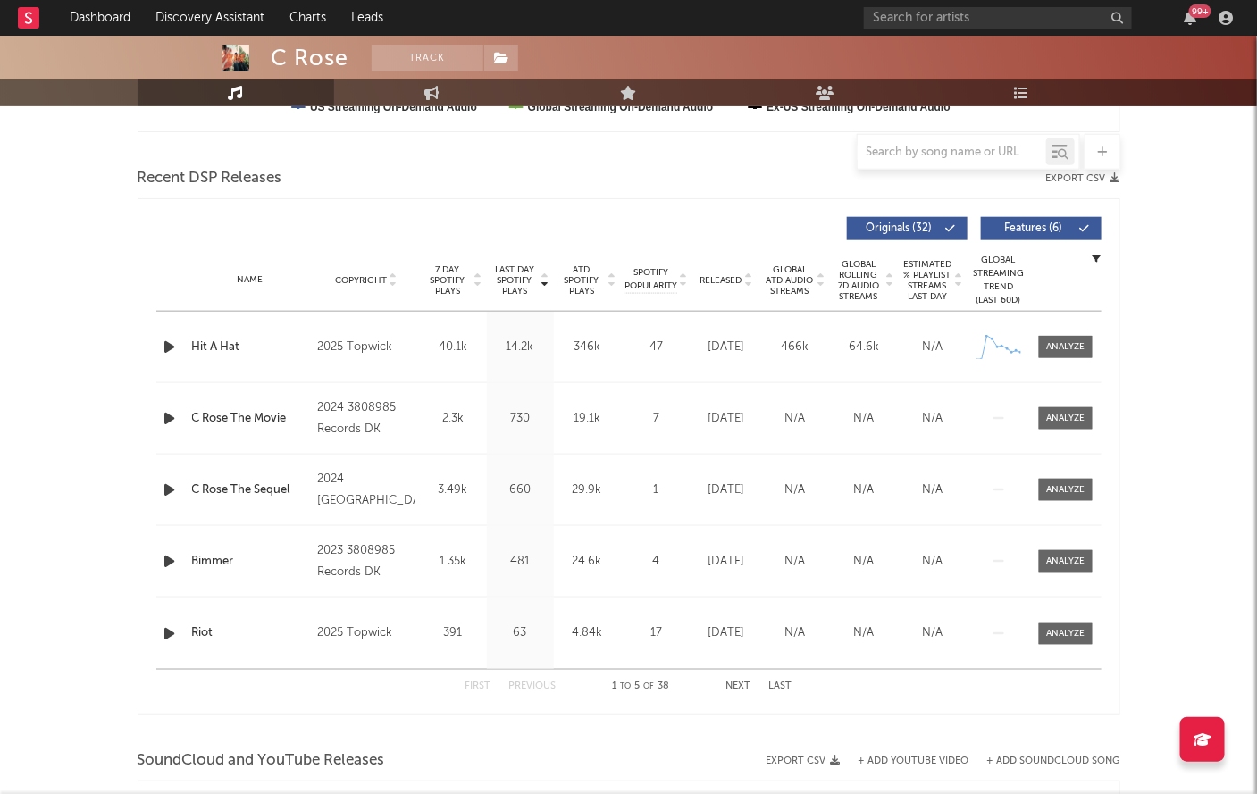
scroll to position [590, 0]
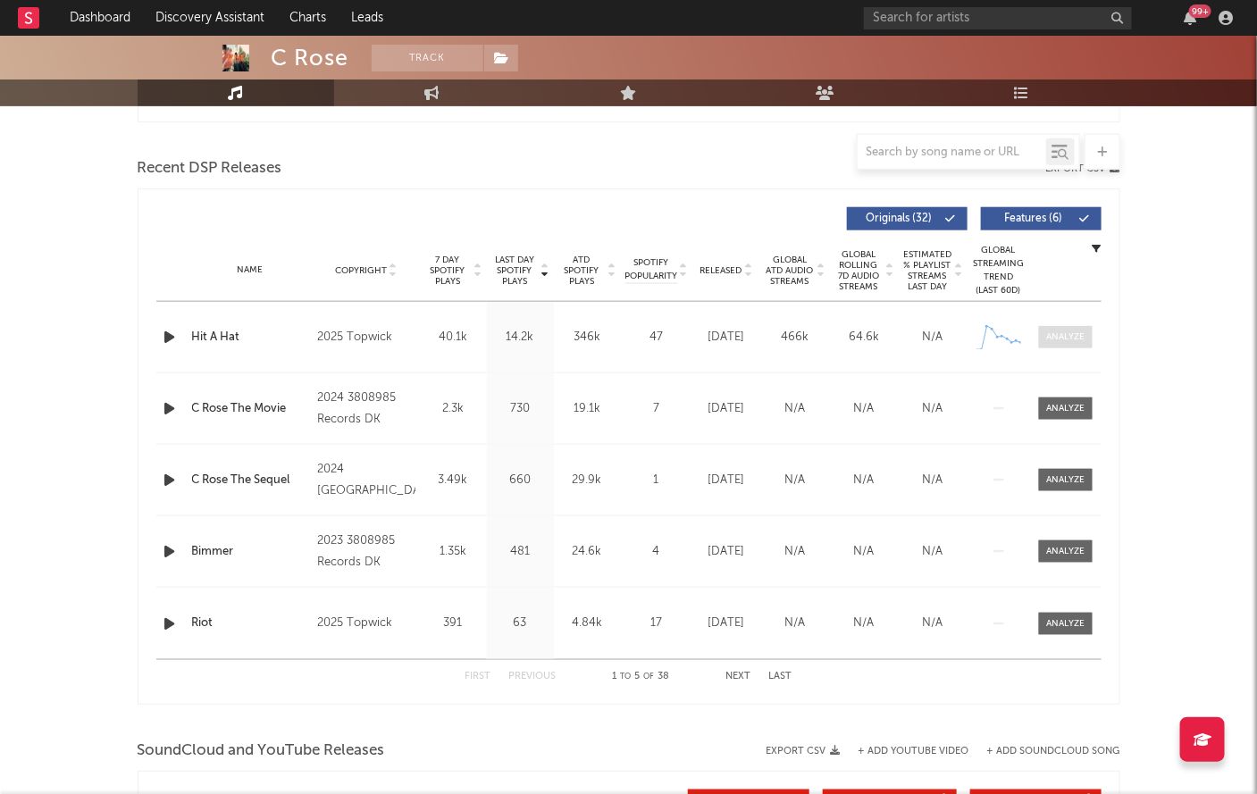
click at [1074, 336] on div at bounding box center [1065, 336] width 38 height 13
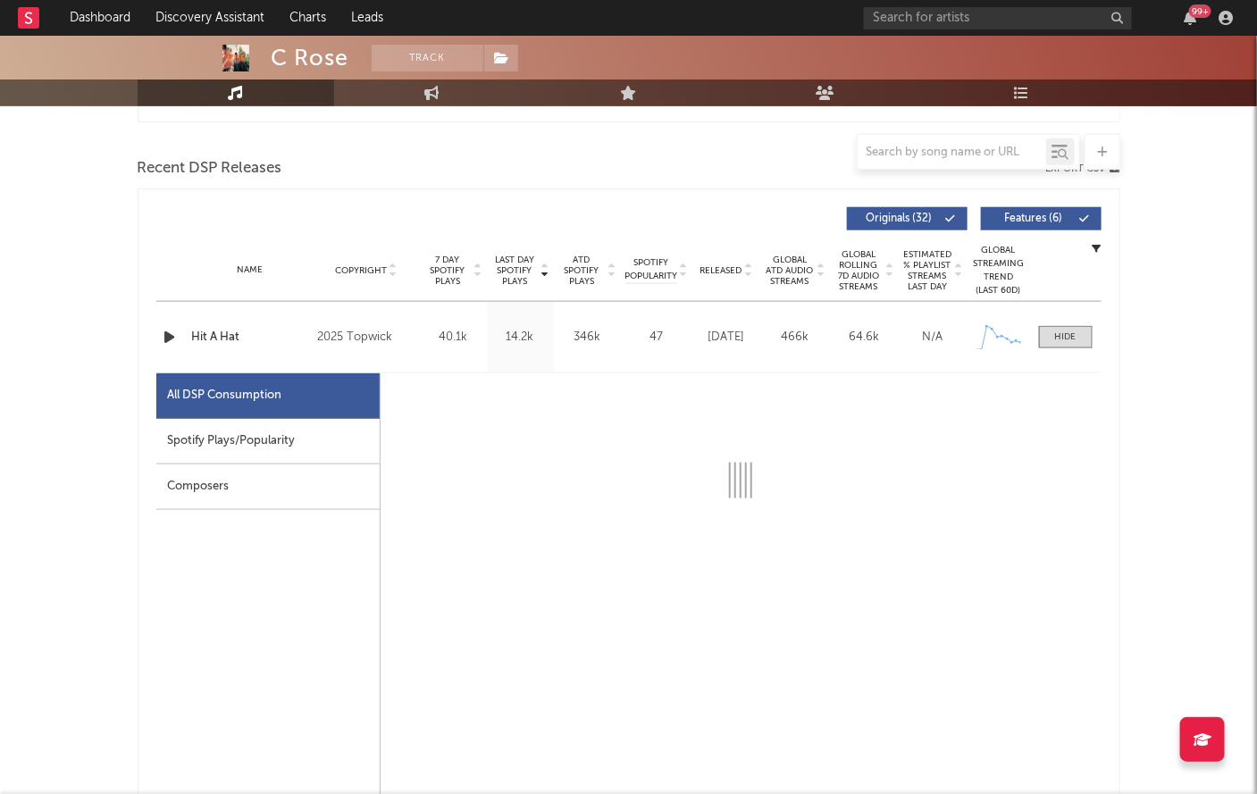
select select "1w"
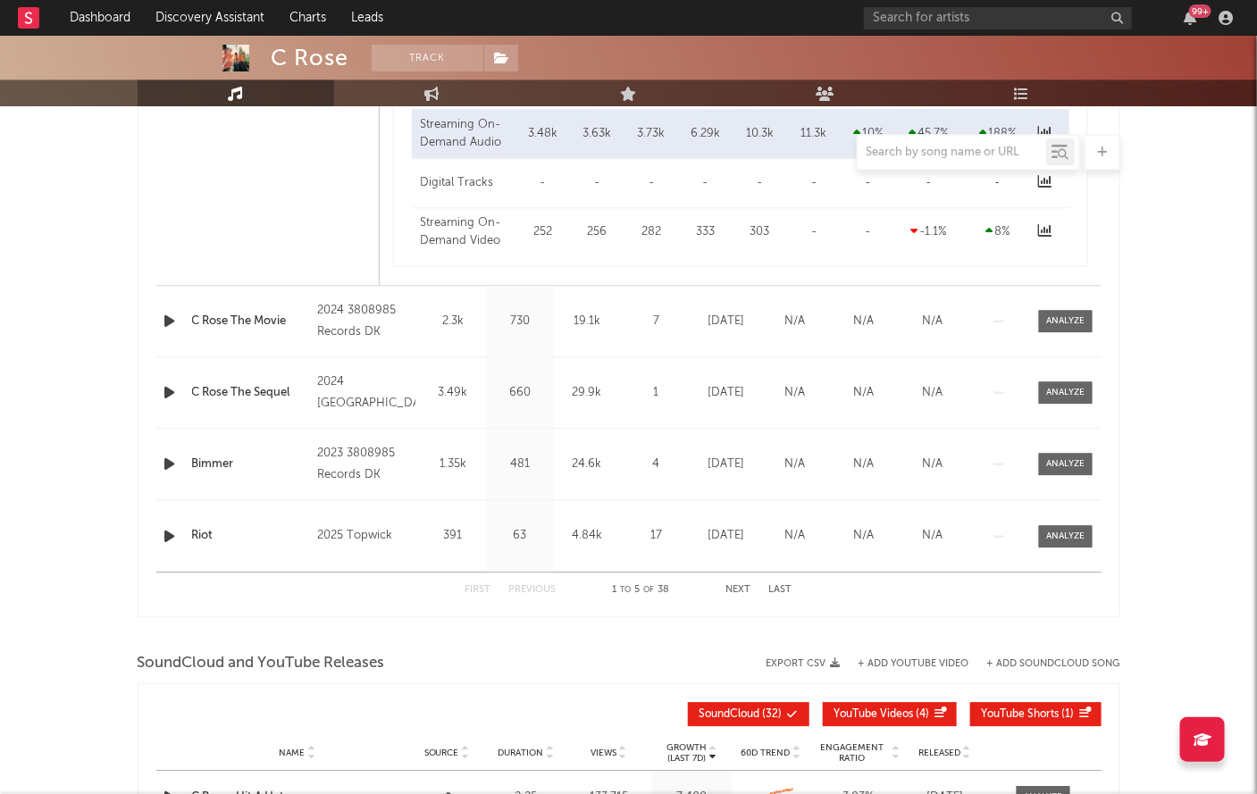
scroll to position [1949, 0]
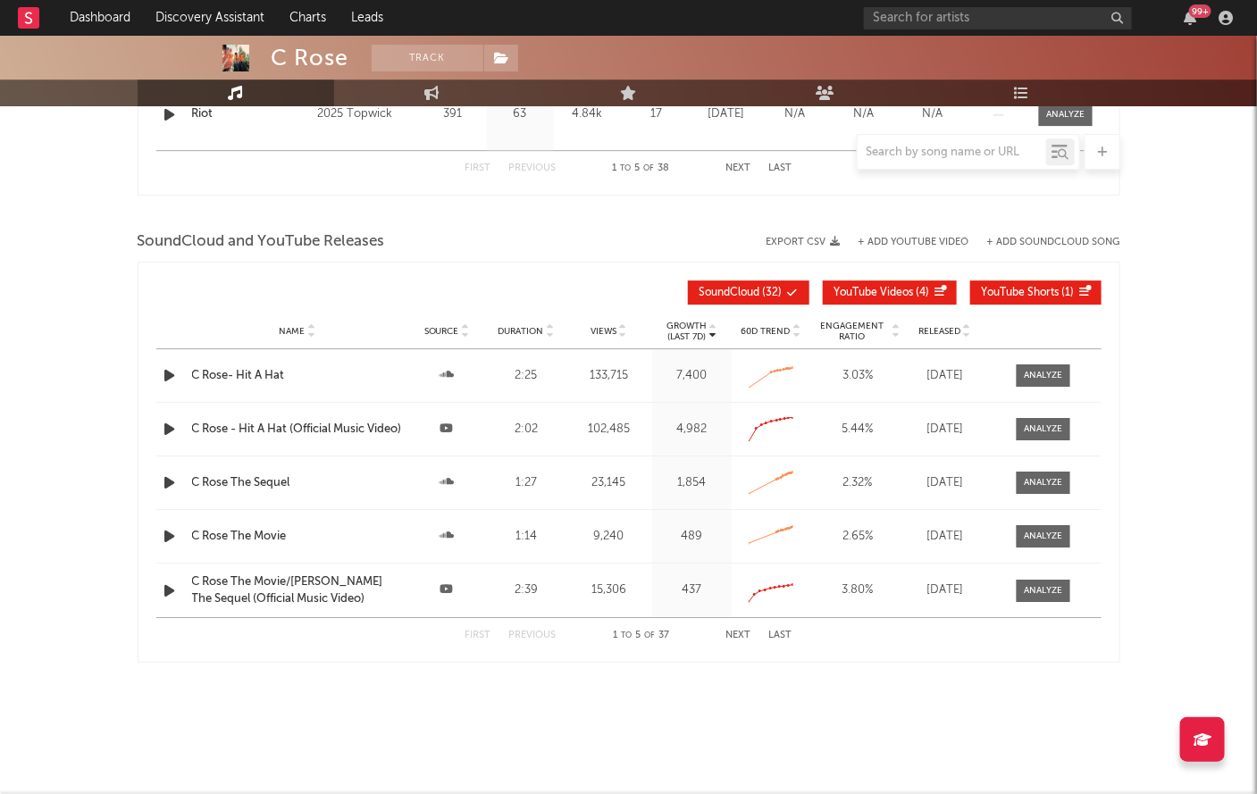
click at [279, 378] on div "C Rose- Hit A Hat" at bounding box center [297, 376] width 211 height 18
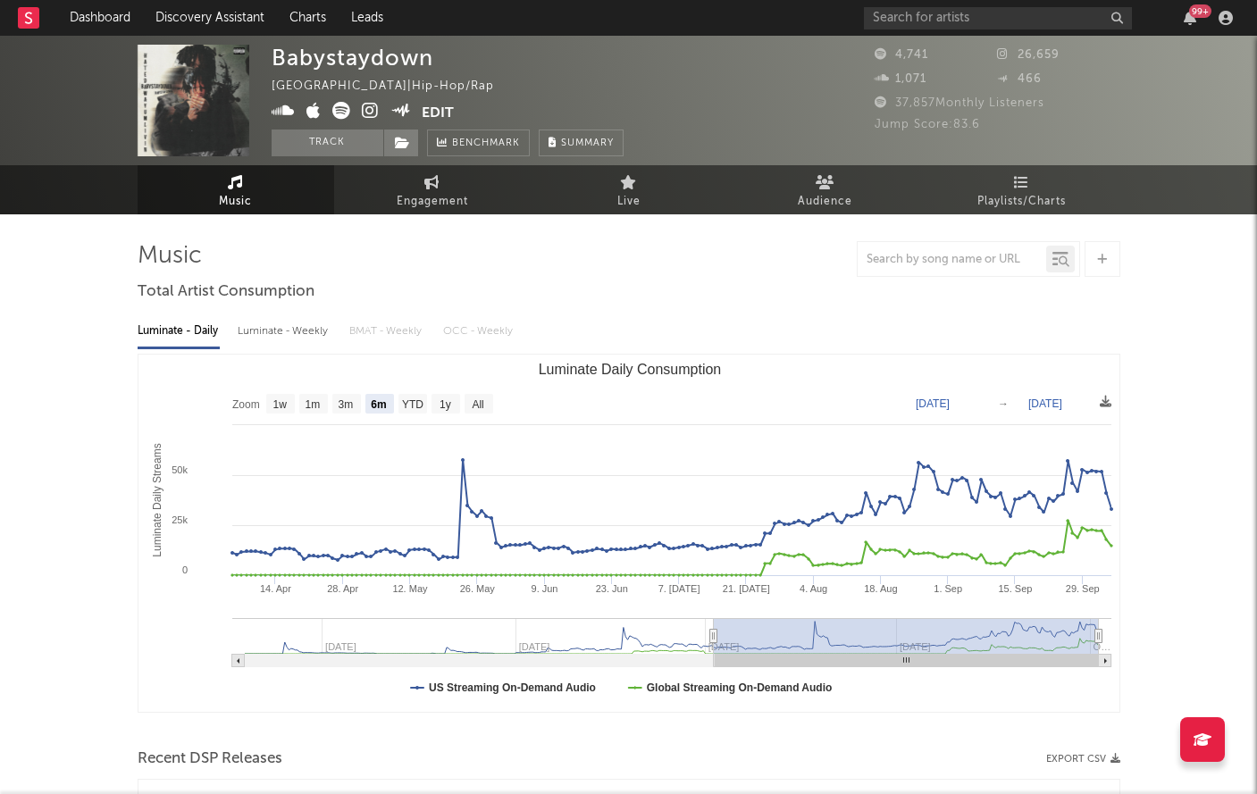
select select "6m"
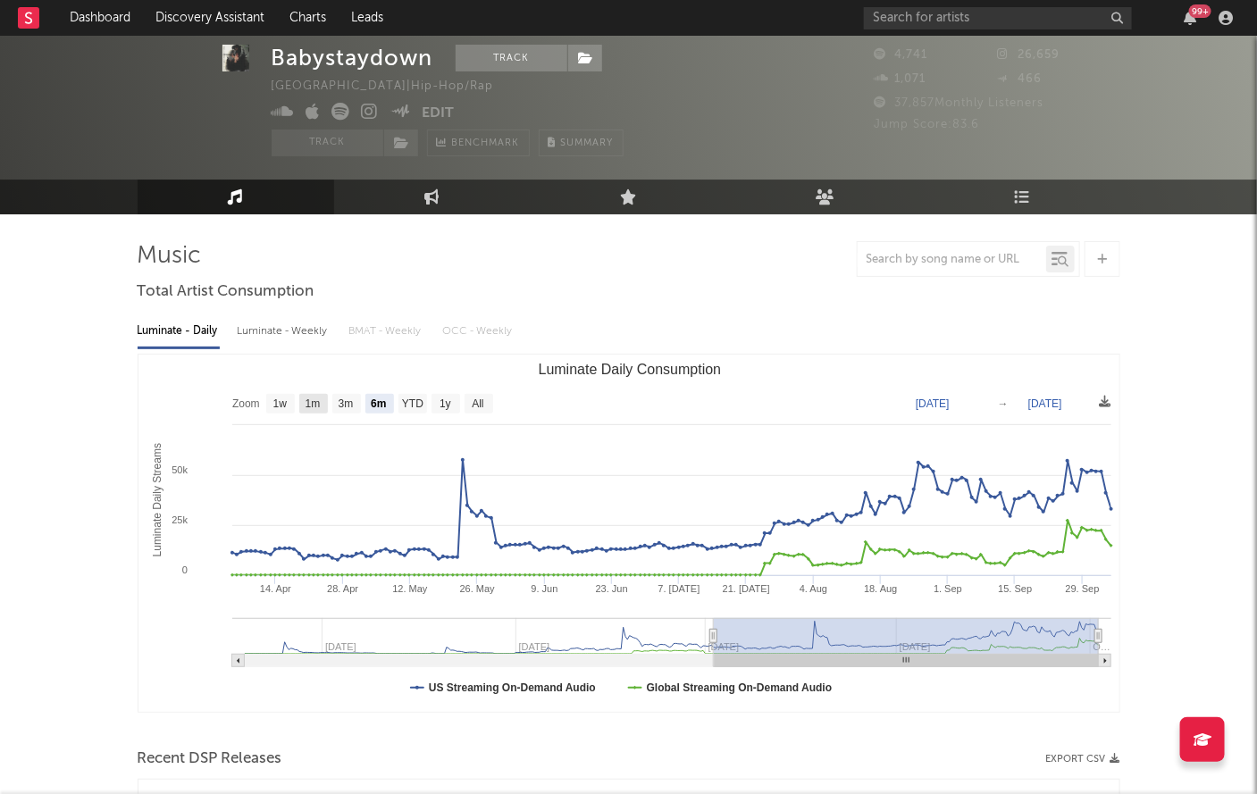
scroll to position [576, 0]
